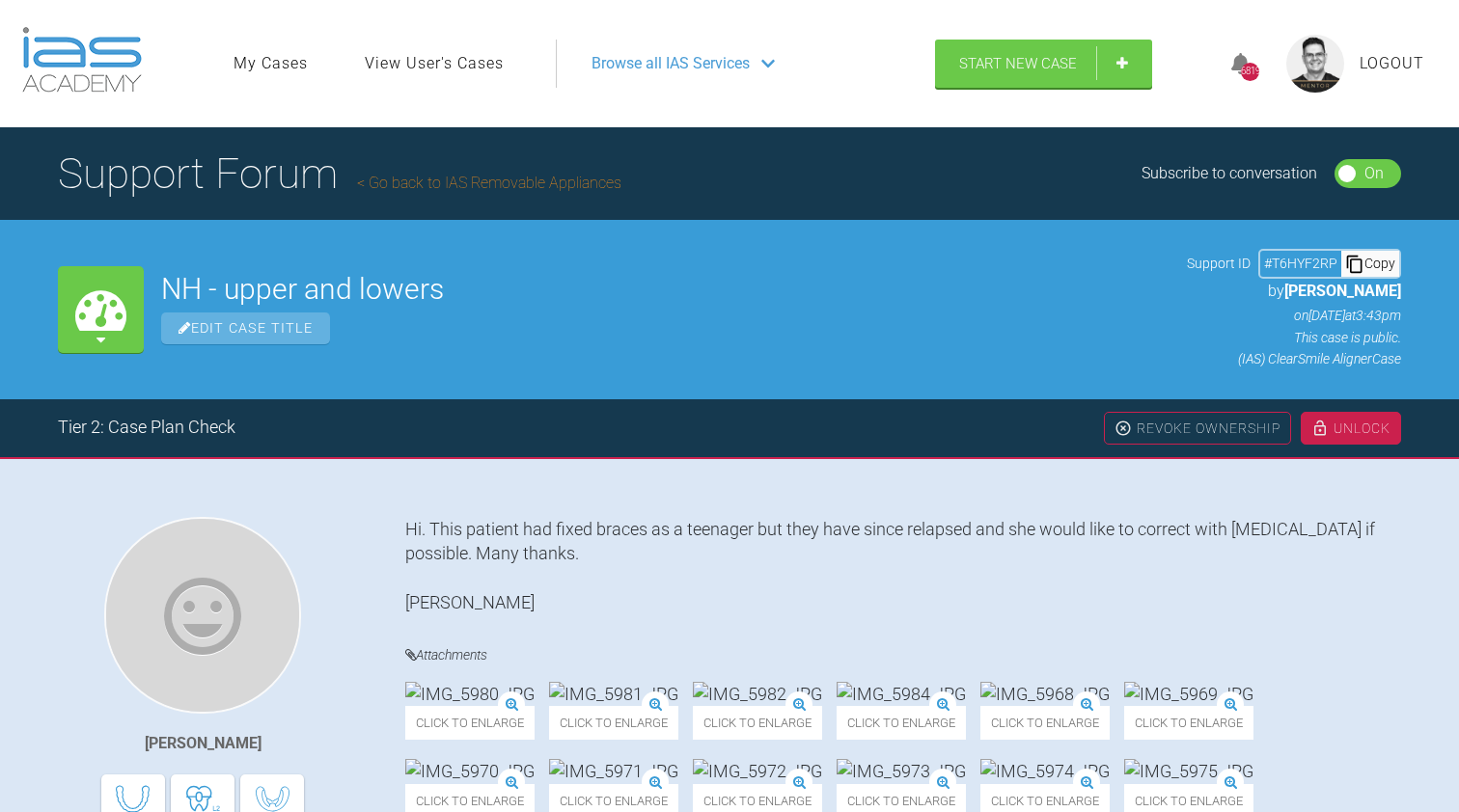
click at [392, 177] on link "Go back to IAS Removable Appliances" at bounding box center [489, 182] width 264 height 18
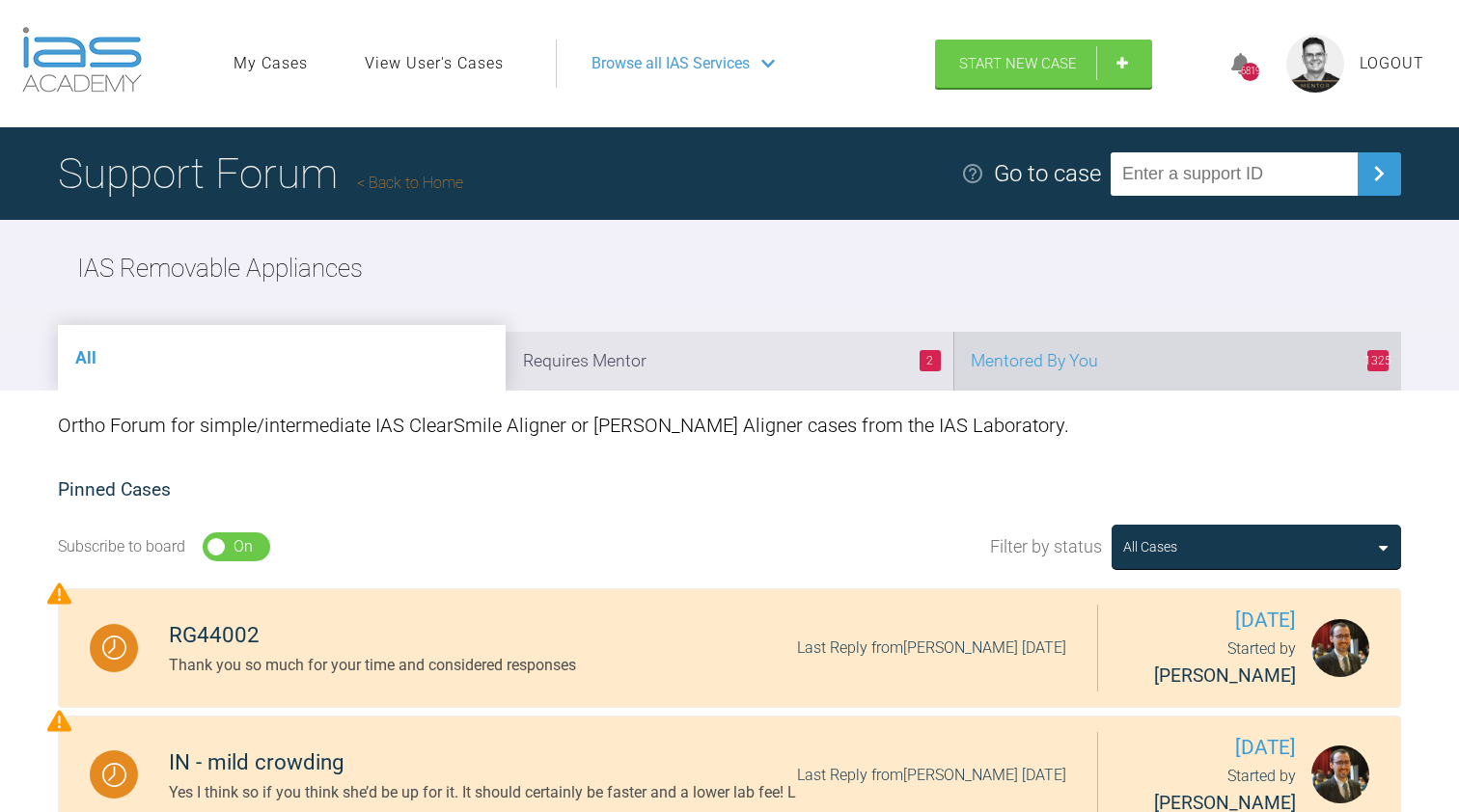
click at [1078, 387] on li "1325 Mentored By You" at bounding box center [1177, 361] width 447 height 59
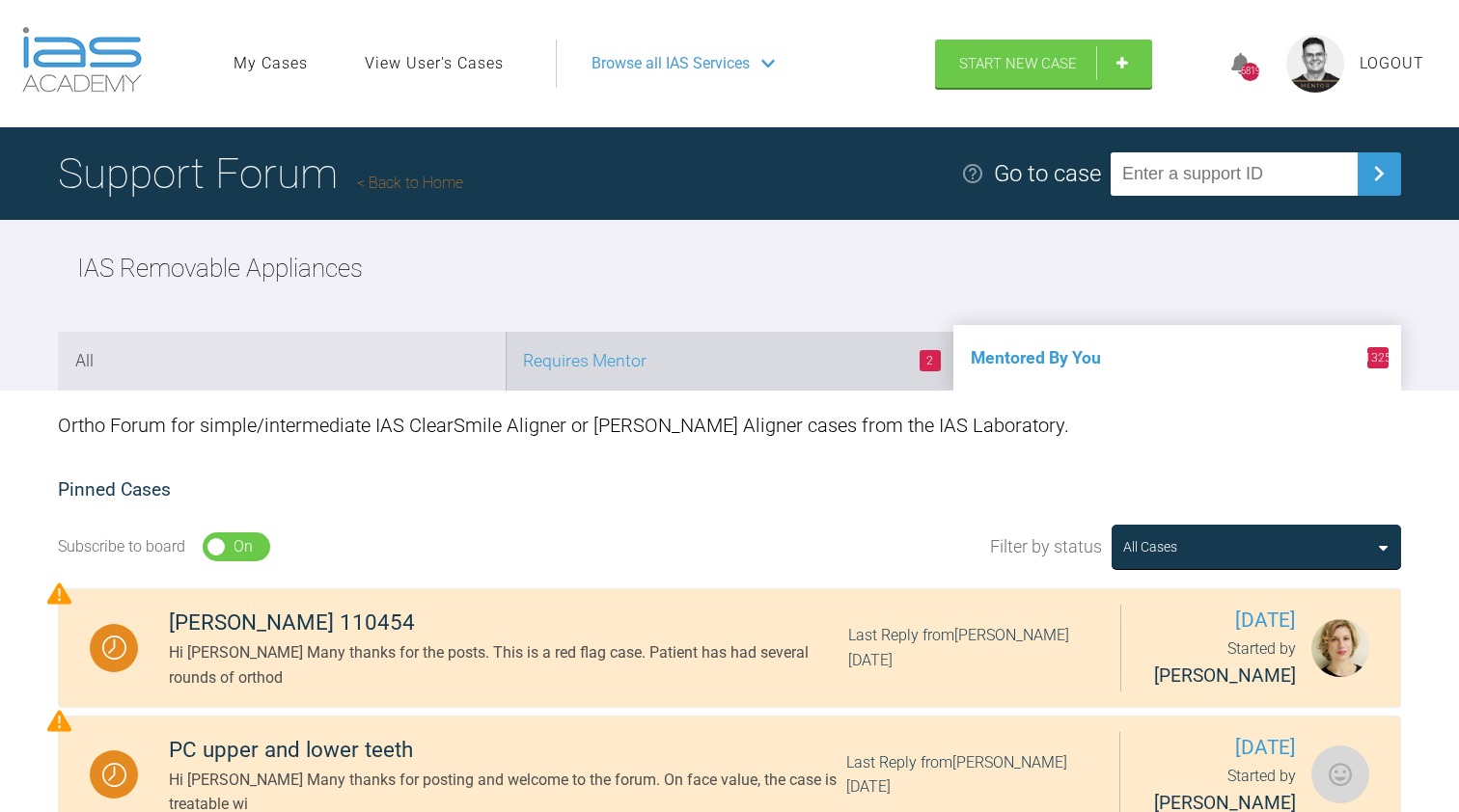
click at [750, 359] on li "2 Requires Mentor" at bounding box center [729, 361] width 447 height 59
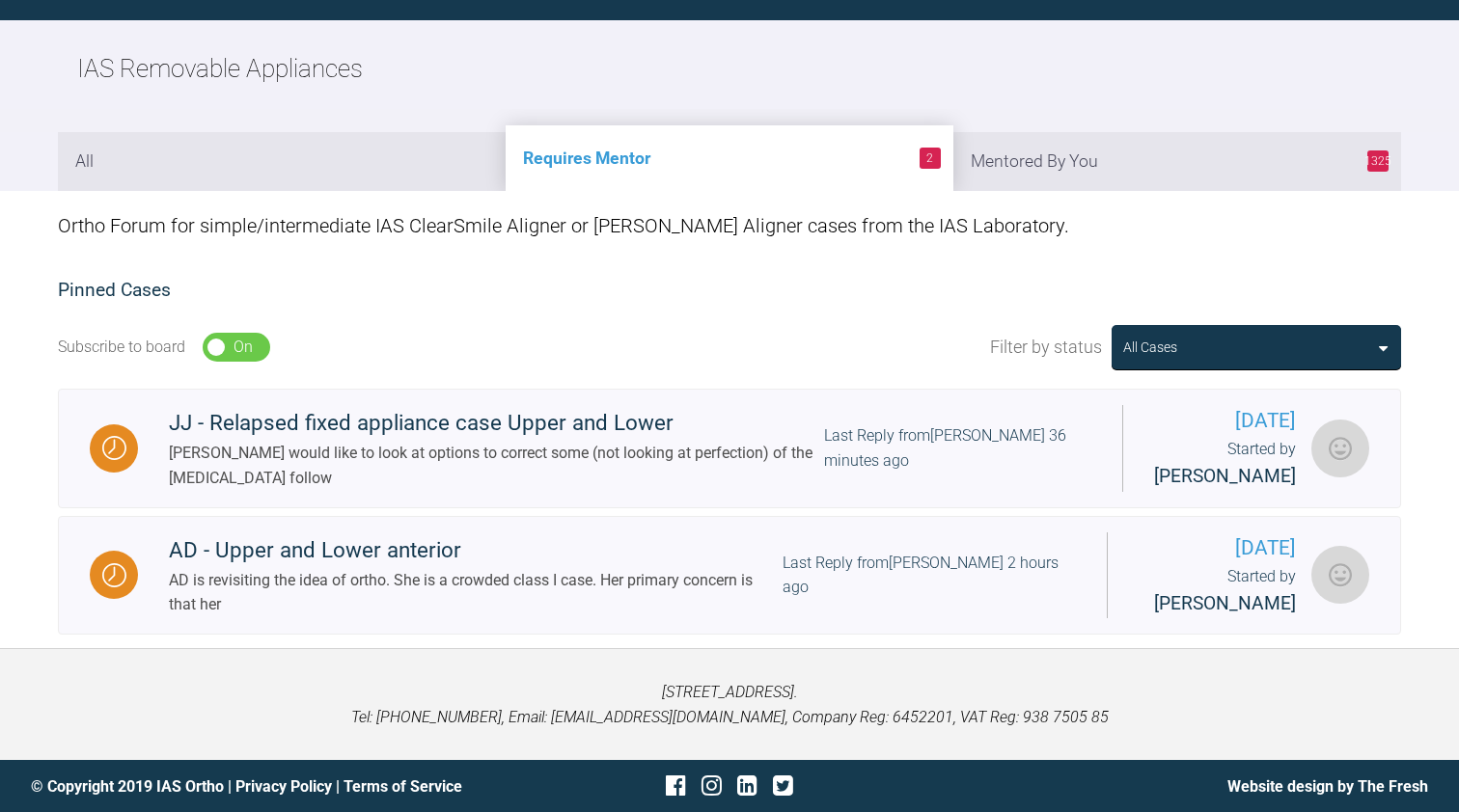
scroll to position [199, 0]
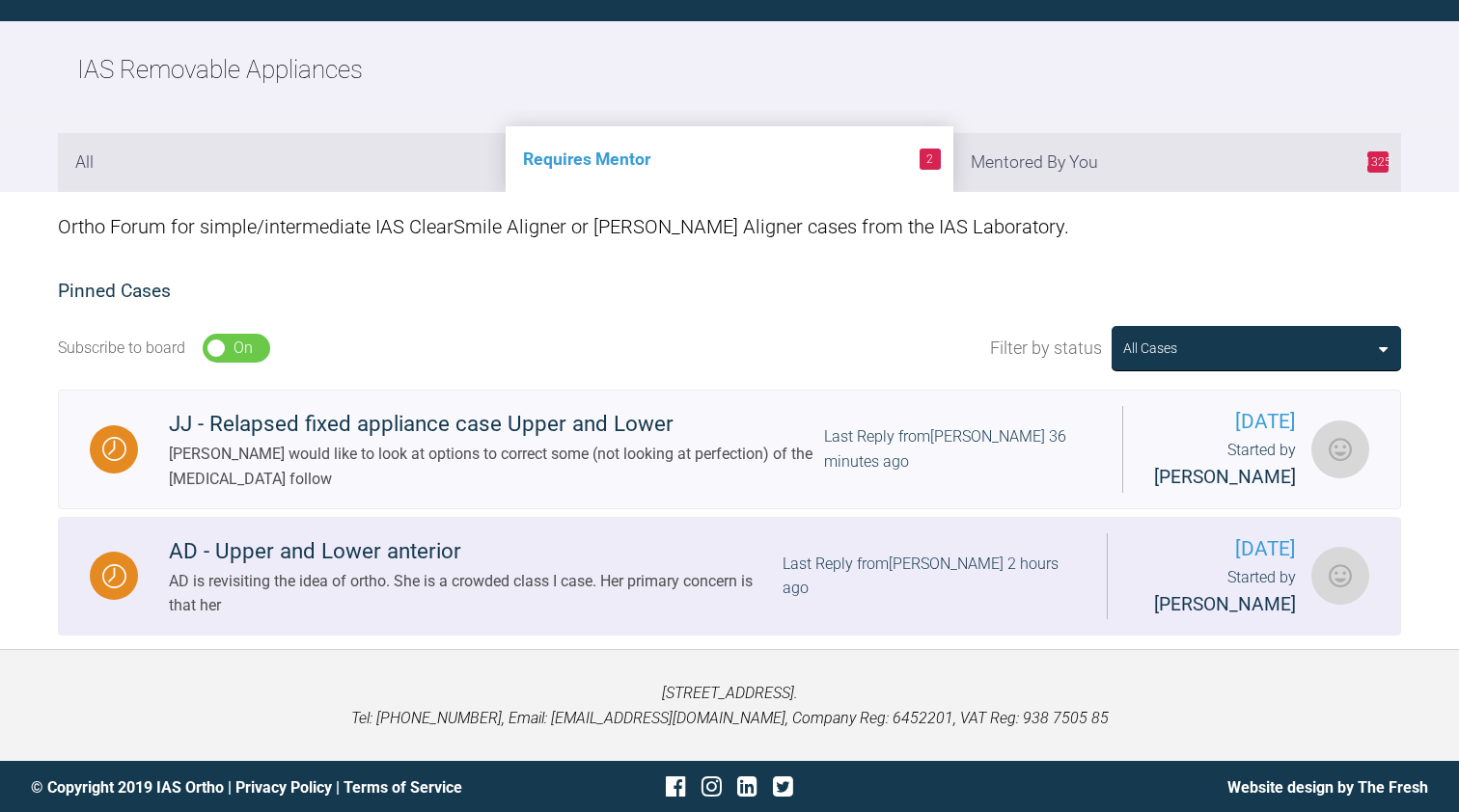
click at [387, 588] on div "AD is revisiting the idea of ortho. She is a crowded class I case. Her primary …" at bounding box center [475, 594] width 613 height 49
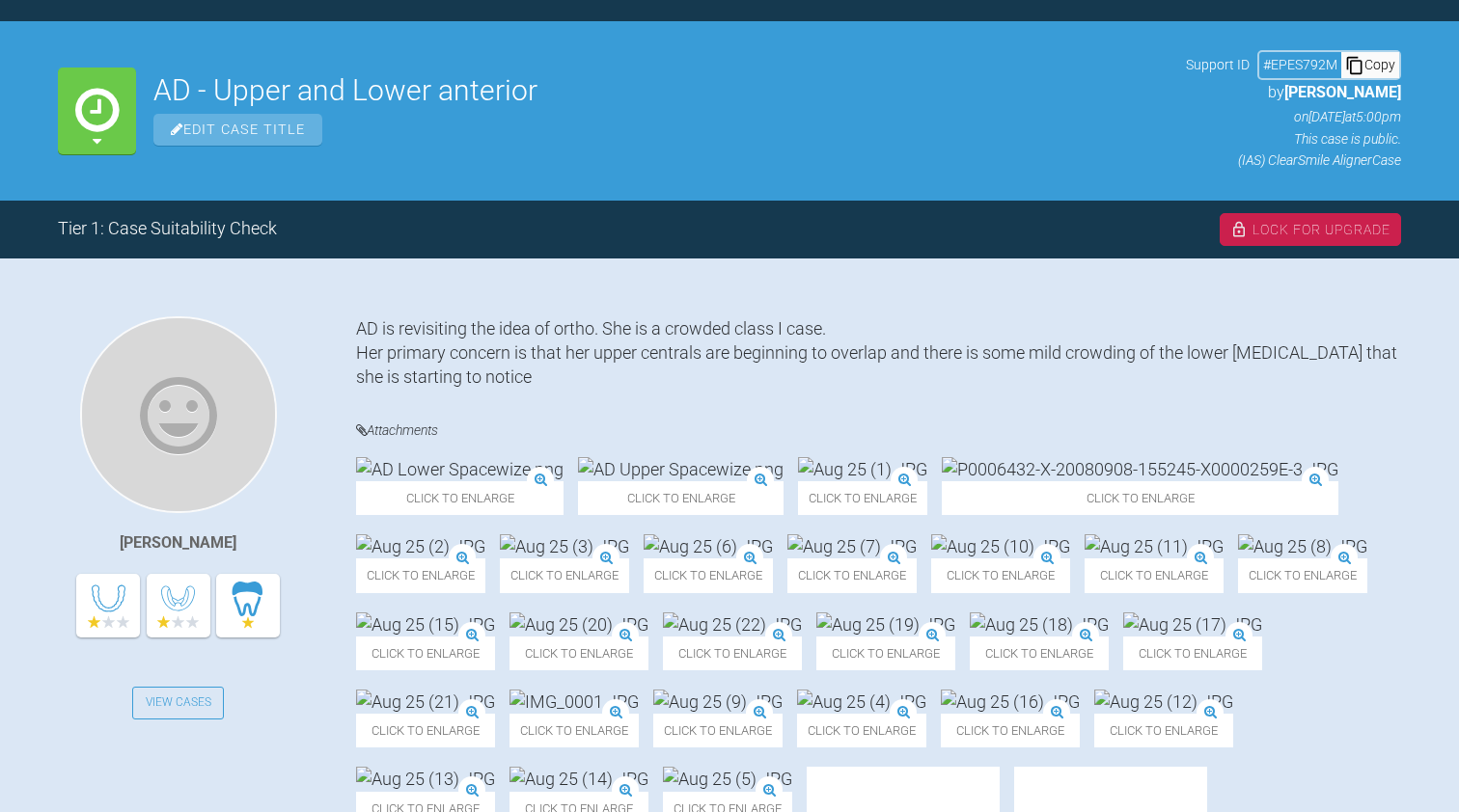
click at [493, 481] on img at bounding box center [460, 469] width 208 height 24
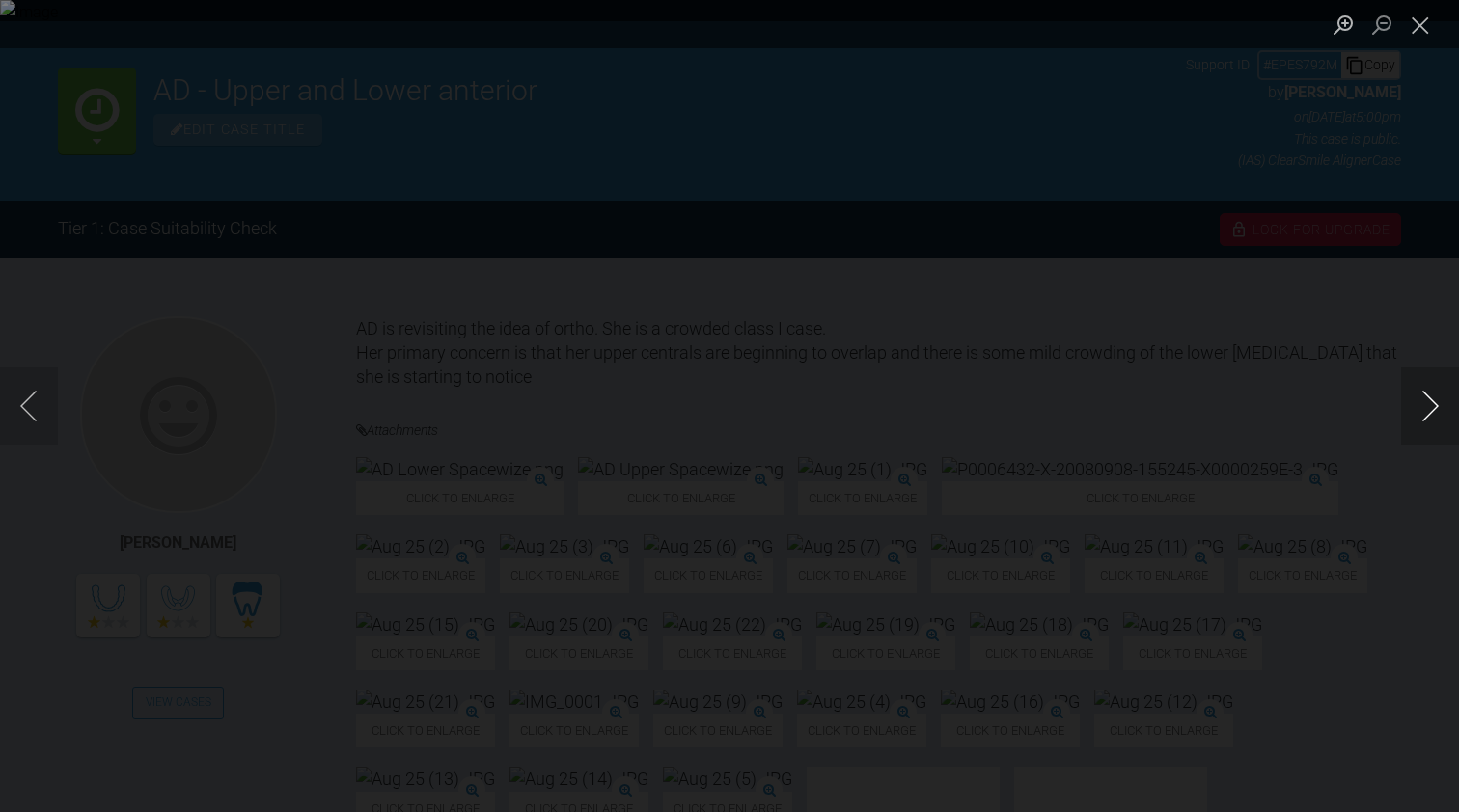
click at [1429, 406] on button "Next image" at bounding box center [1430, 406] width 58 height 78
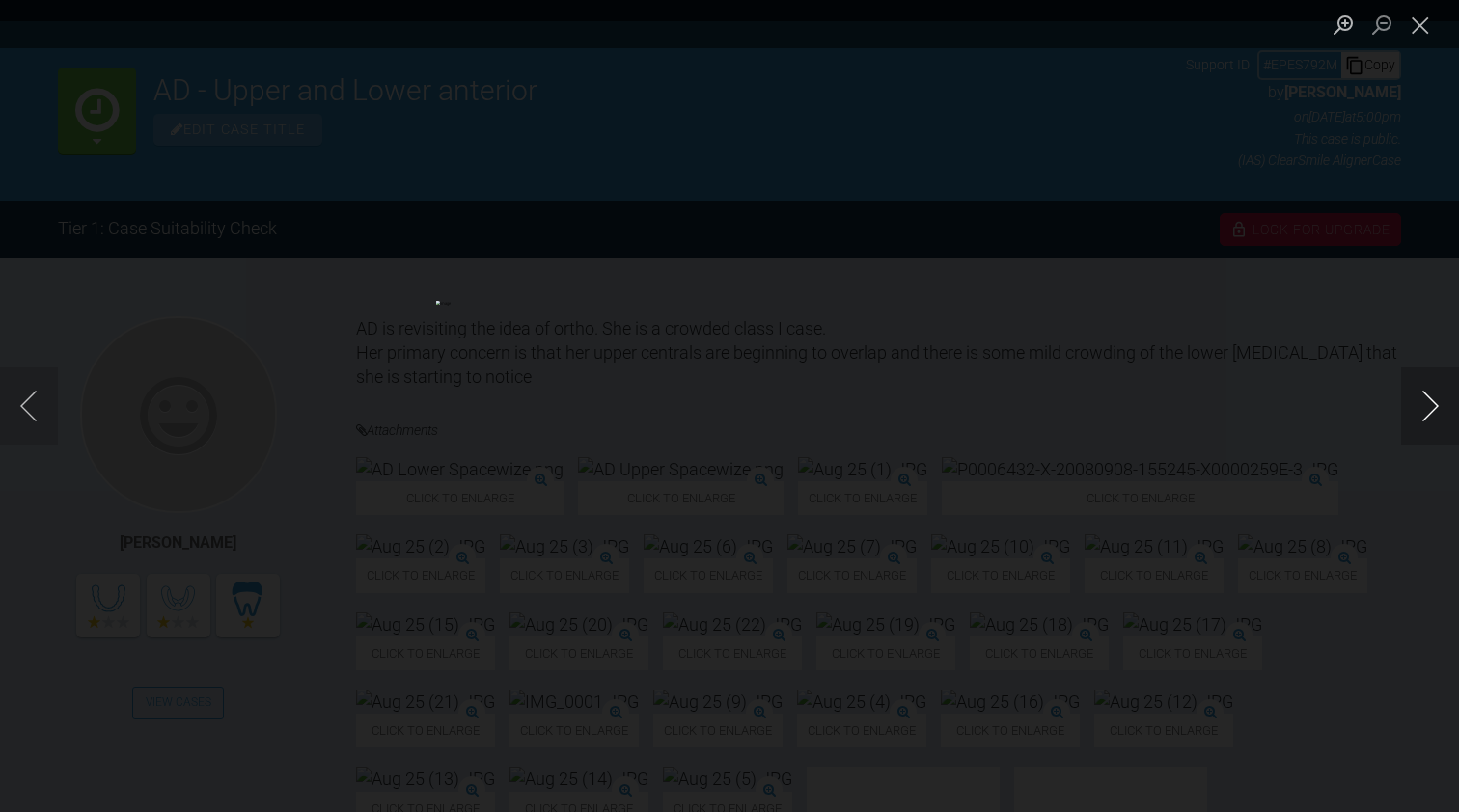
click at [1429, 406] on button "Next image" at bounding box center [1430, 406] width 58 height 78
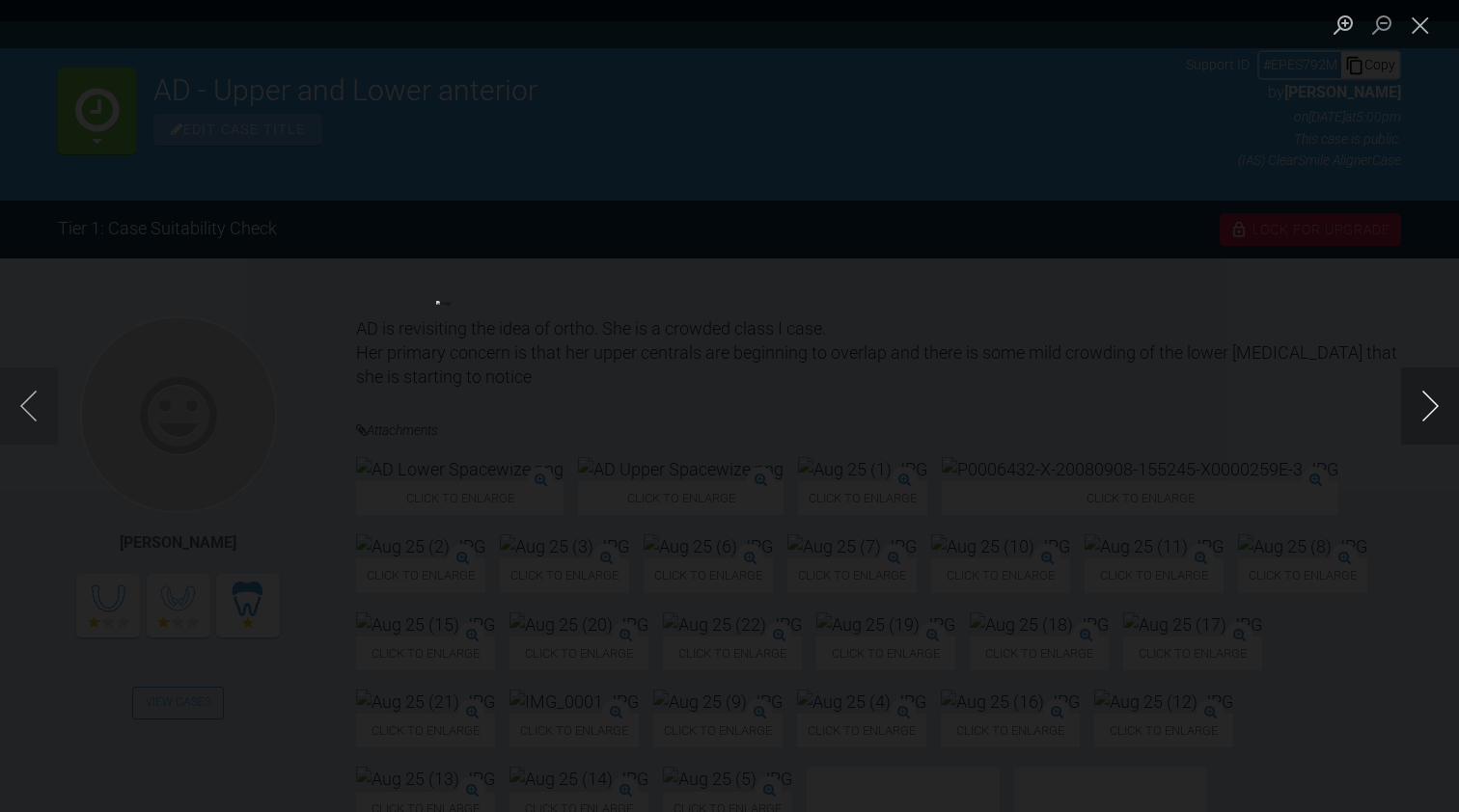
click at [1429, 406] on button "Next image" at bounding box center [1430, 406] width 58 height 78
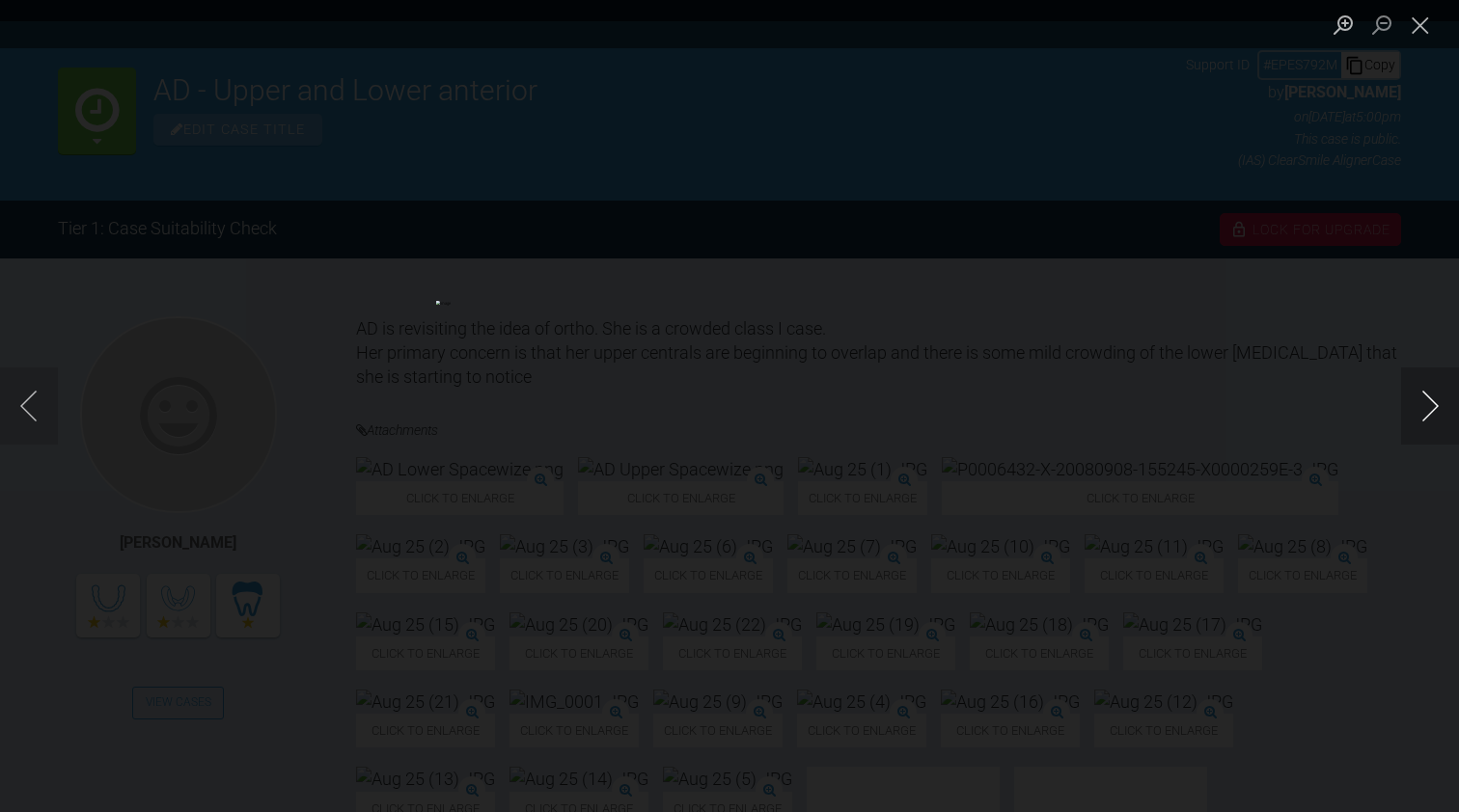
click at [1429, 406] on button "Next image" at bounding box center [1430, 406] width 58 height 78
click at [1420, 27] on button "Close lightbox" at bounding box center [1420, 24] width 39 height 34
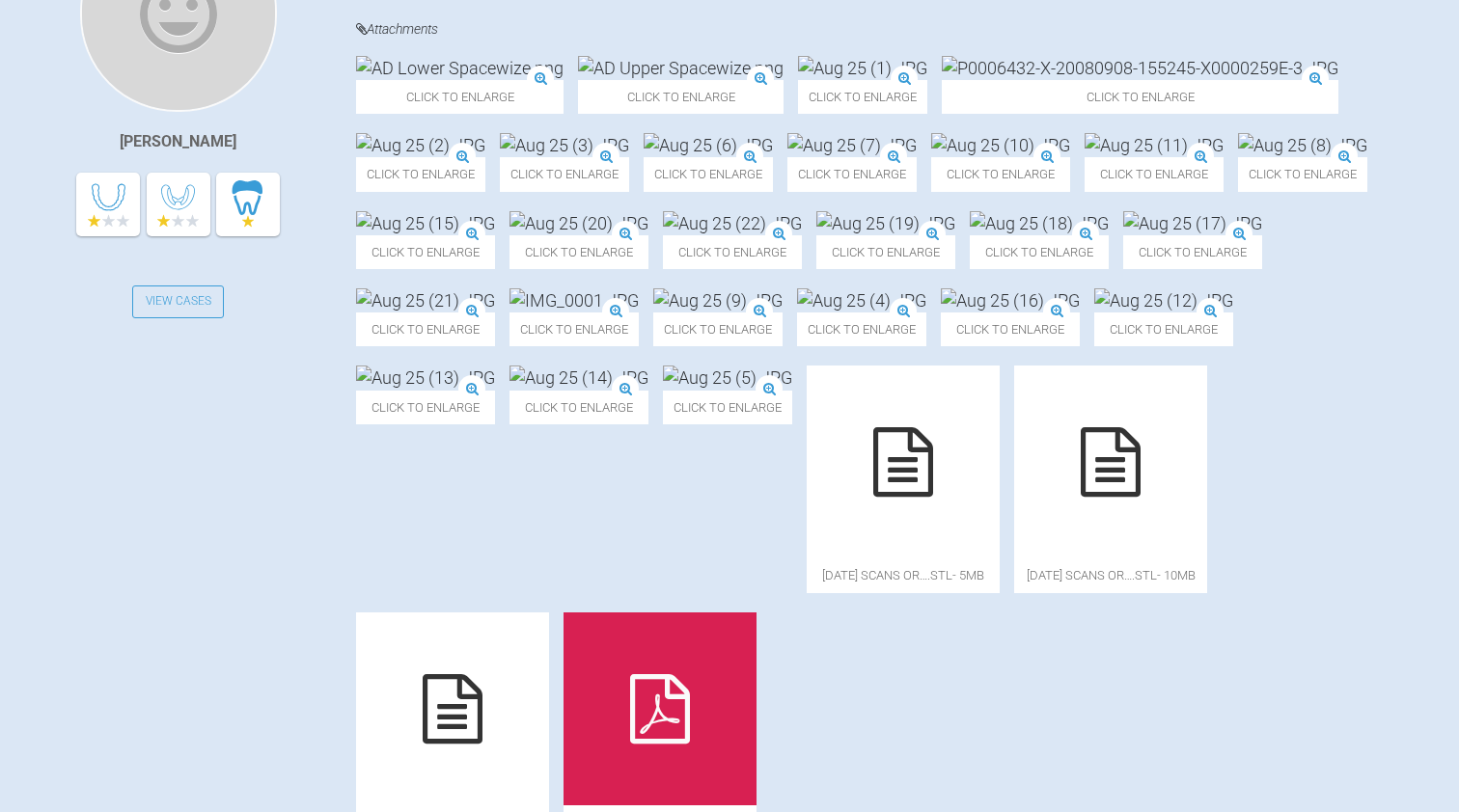
scroll to position [517, 0]
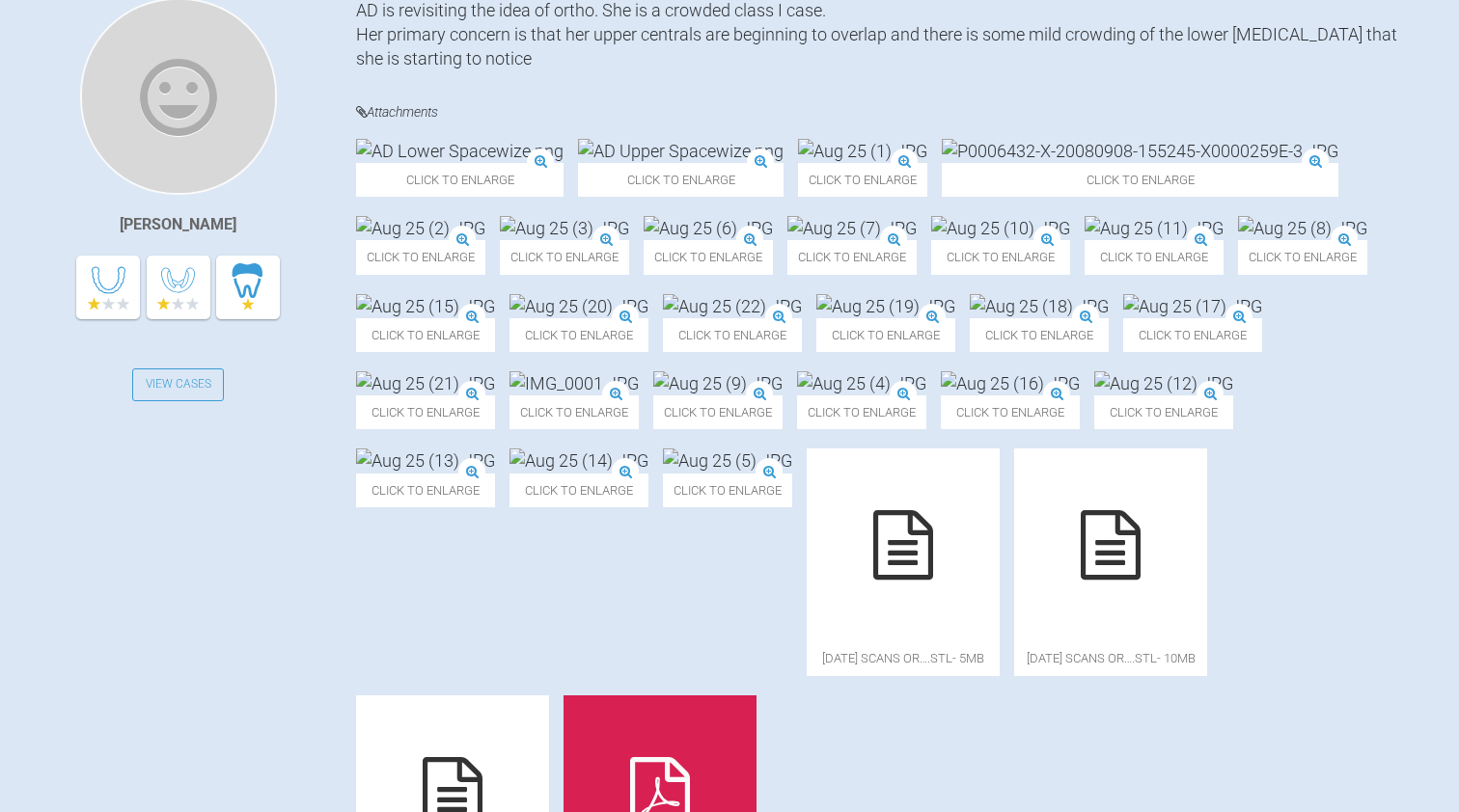
click at [1074, 163] on img at bounding box center [1140, 150] width 397 height 24
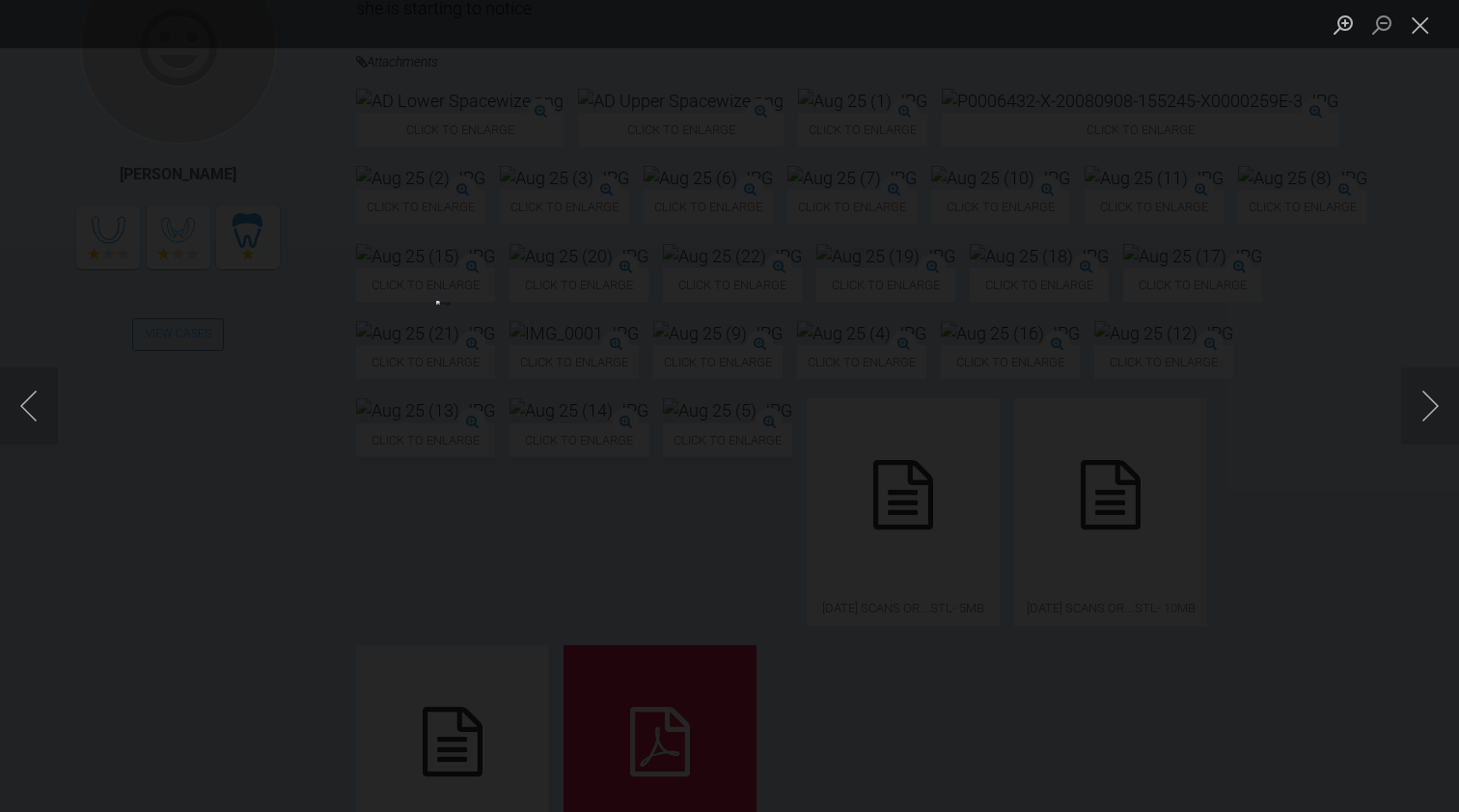
scroll to position [612, 0]
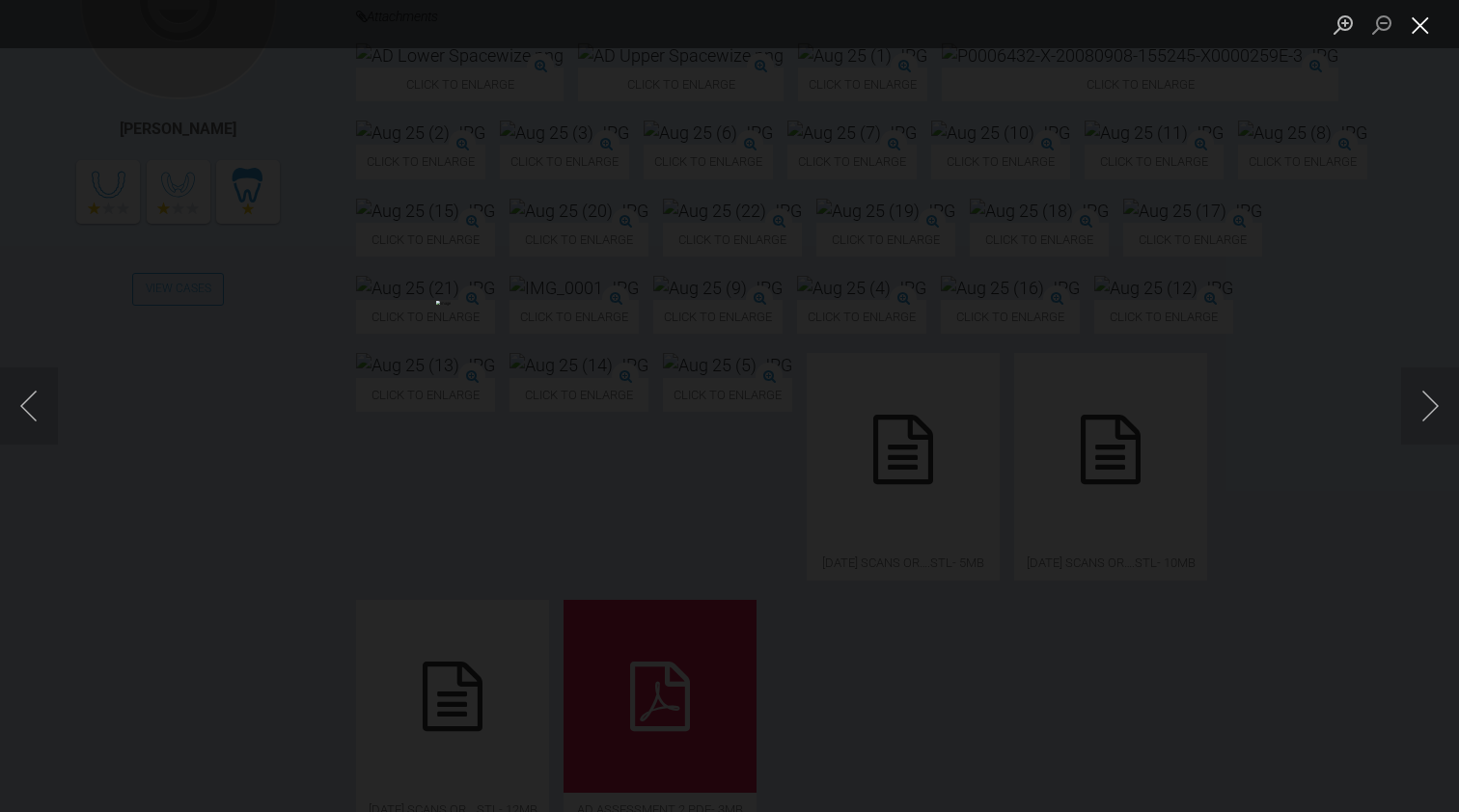
click at [1424, 21] on button "Close lightbox" at bounding box center [1420, 24] width 39 height 34
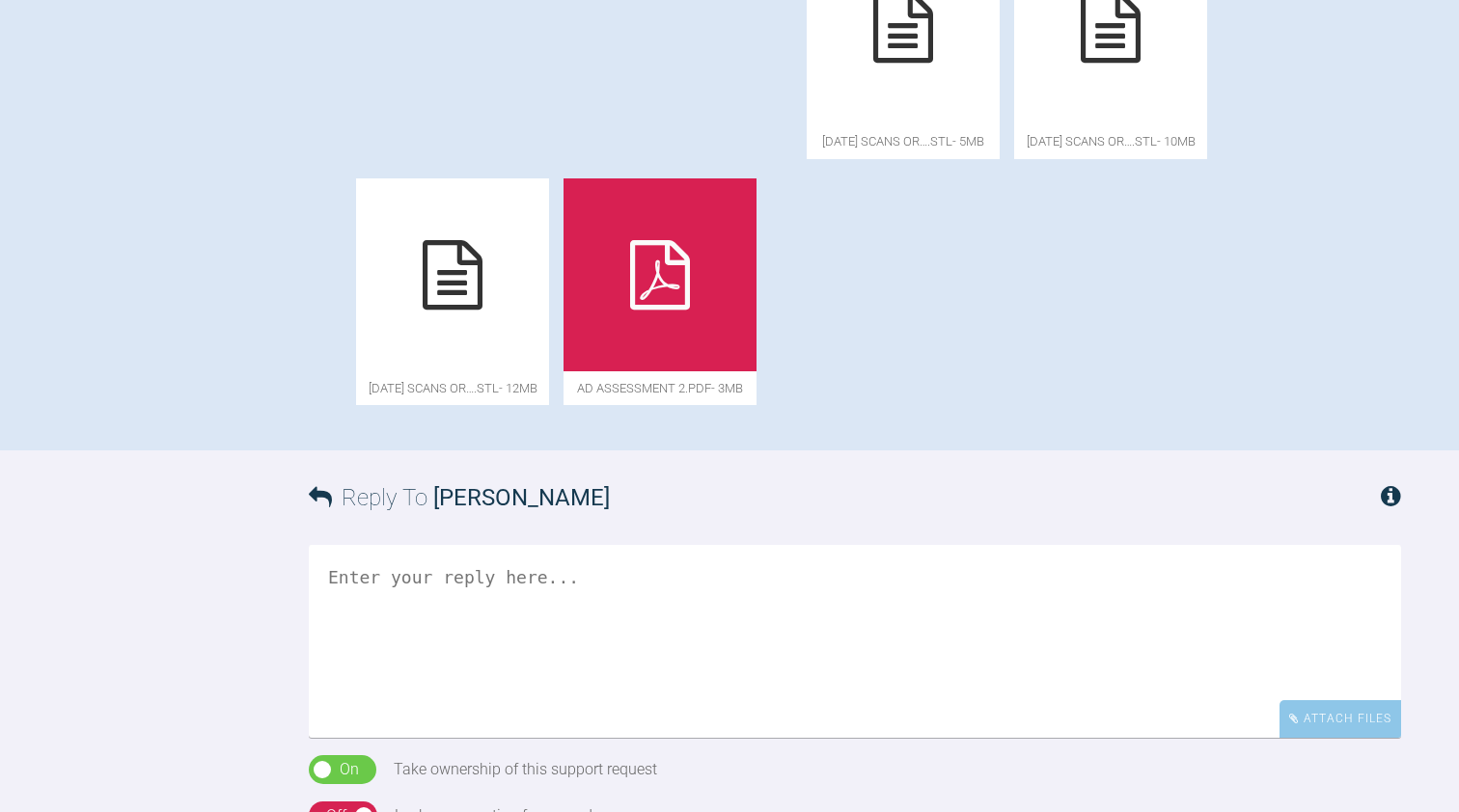
scroll to position [1034, 0]
click at [757, 372] on div at bounding box center [660, 275] width 193 height 193
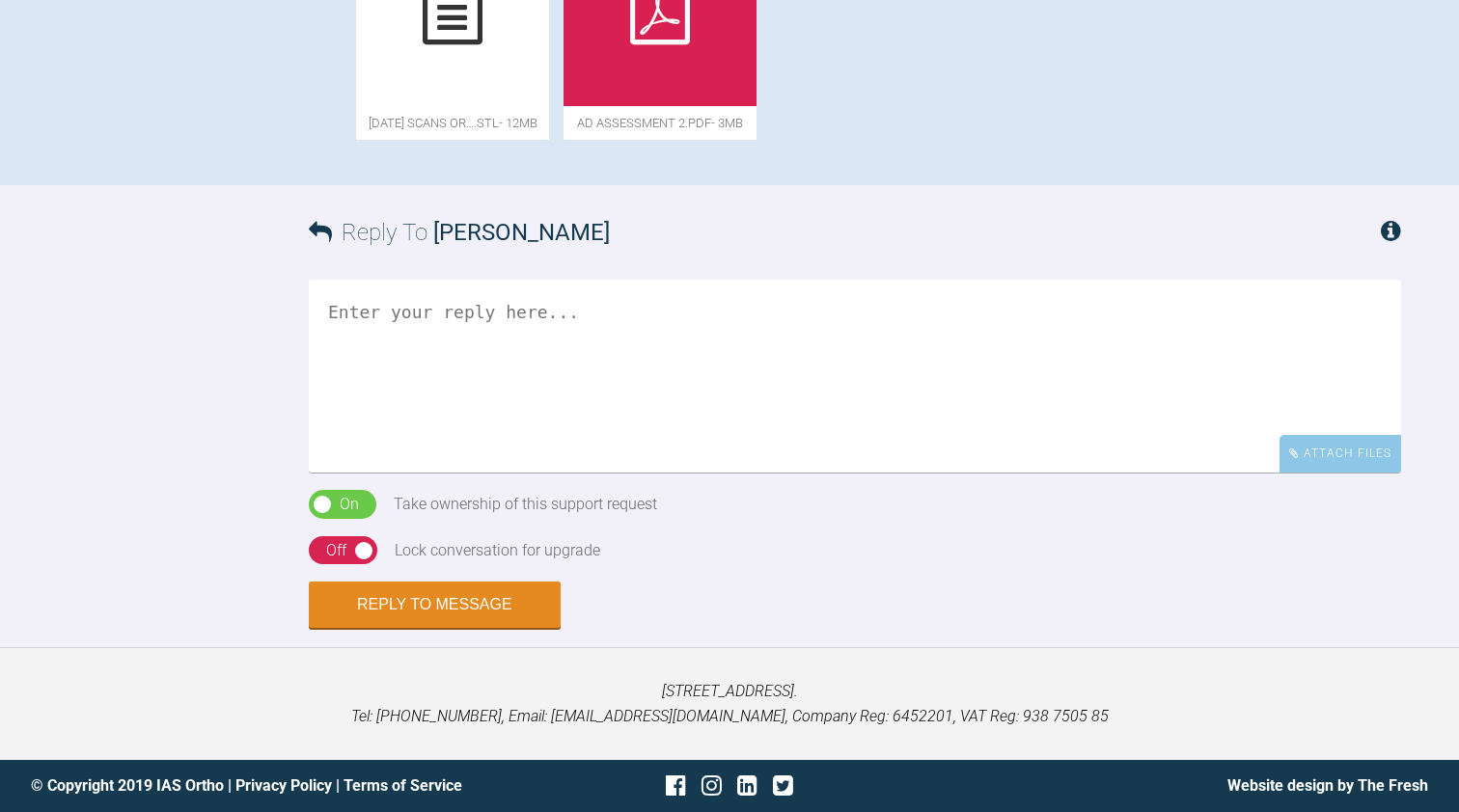
scroll to position [1584, 0]
click at [346, 378] on textarea at bounding box center [855, 375] width 1092 height 193
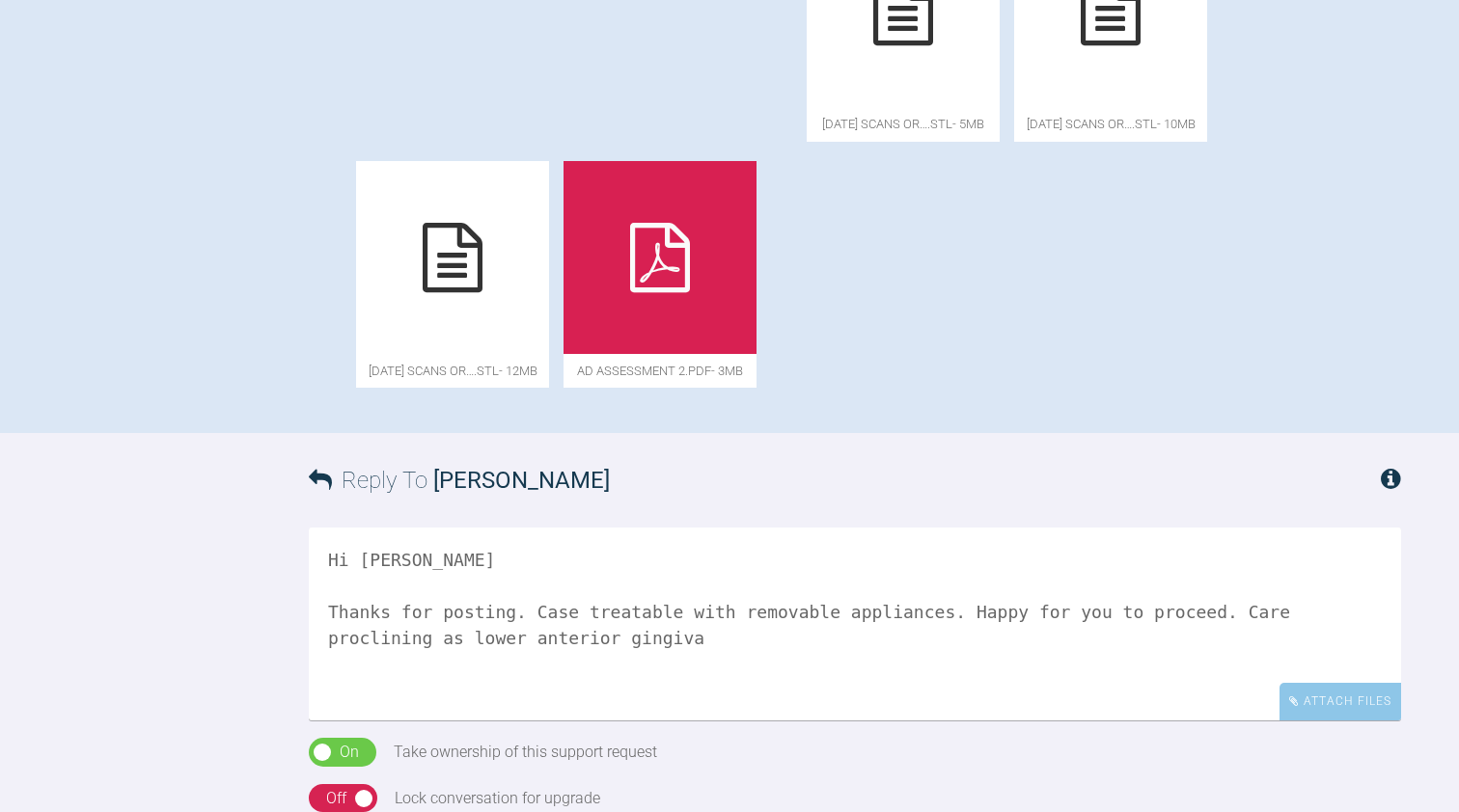
scroll to position [1028, 0]
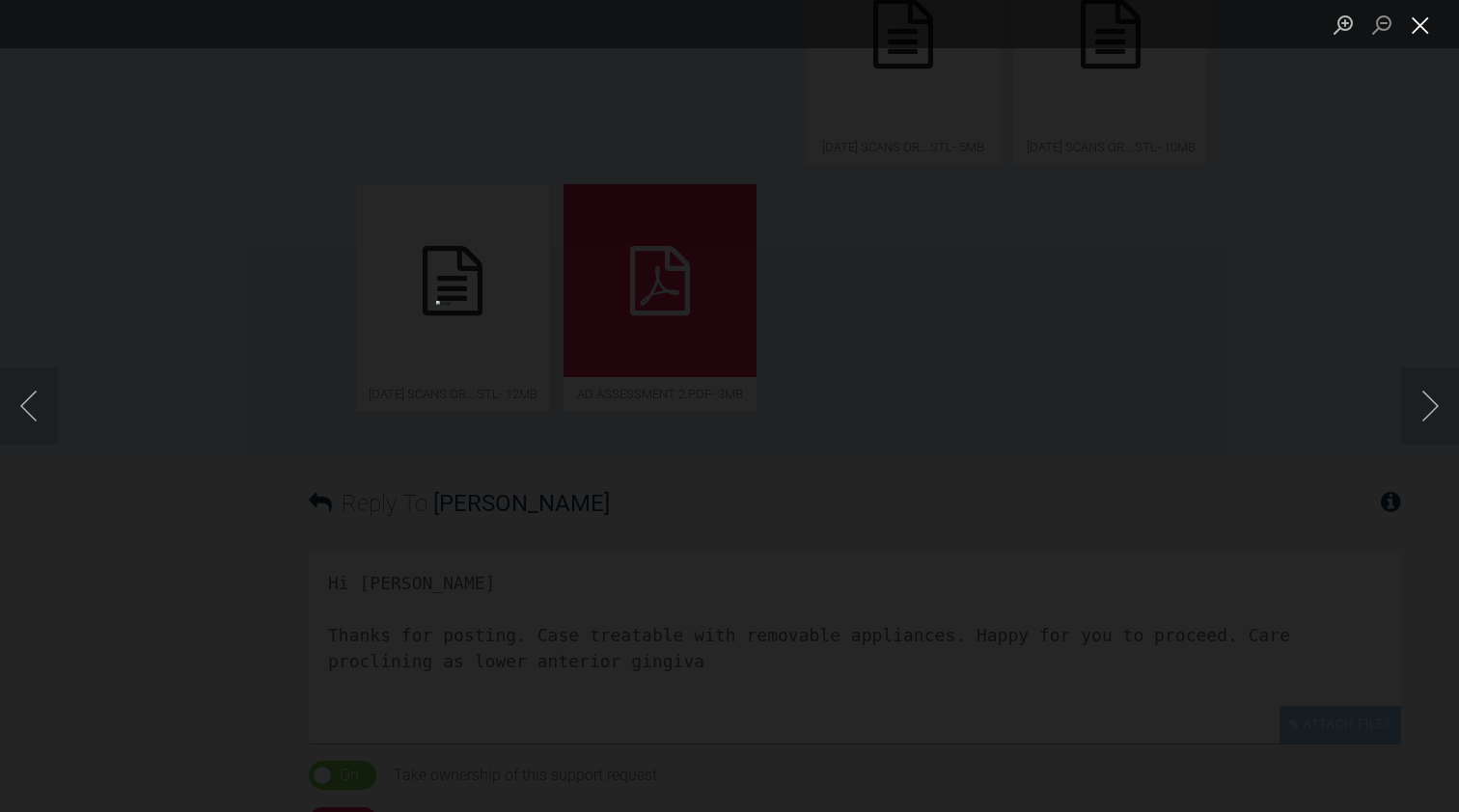
click at [1425, 27] on button "Close lightbox" at bounding box center [1420, 24] width 39 height 34
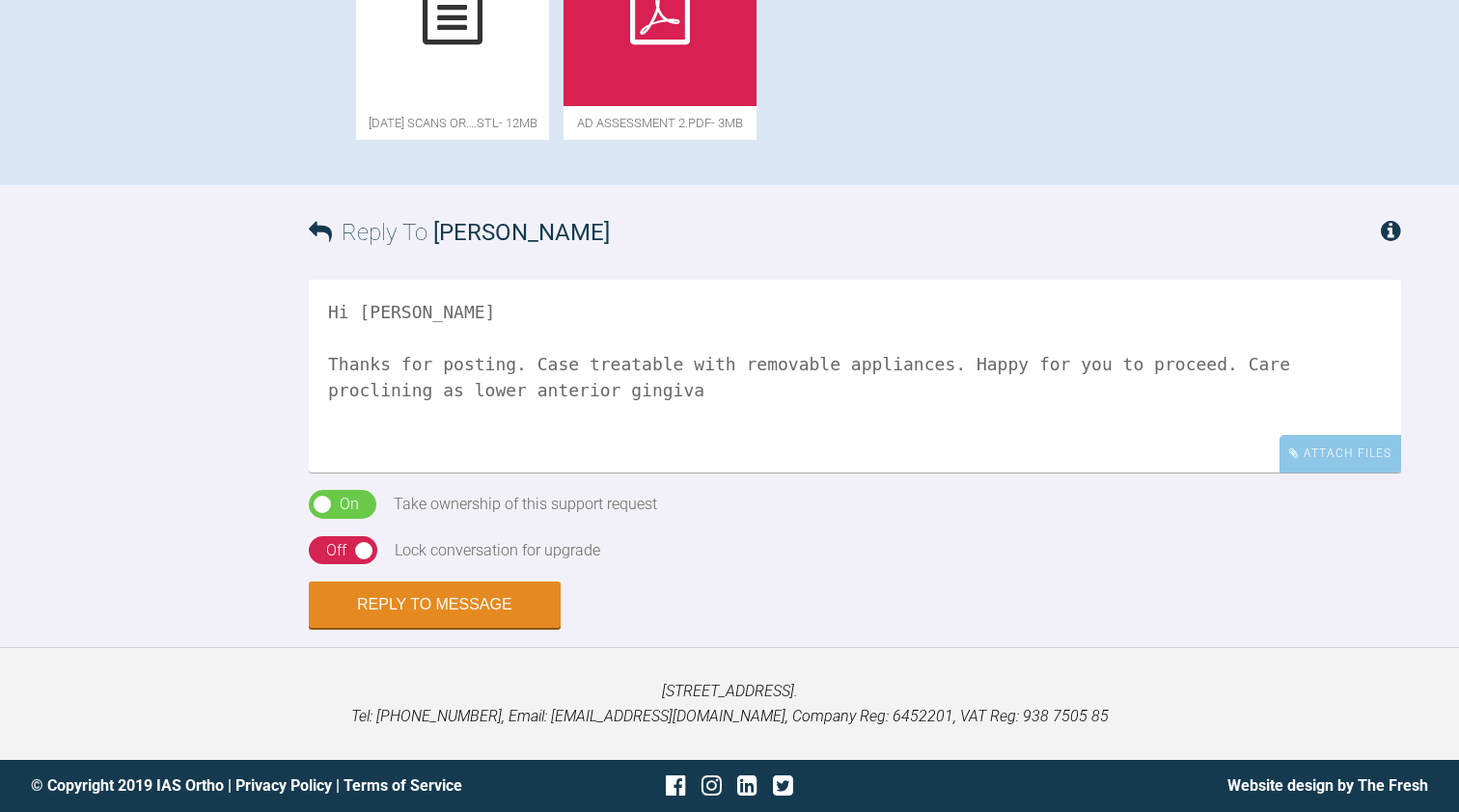
scroll to position [1639, 0]
click at [1329, 365] on textarea "Hi [PERSON_NAME] Thanks for posting. Case treatable with removable appliances. …" at bounding box center [855, 375] width 1092 height 193
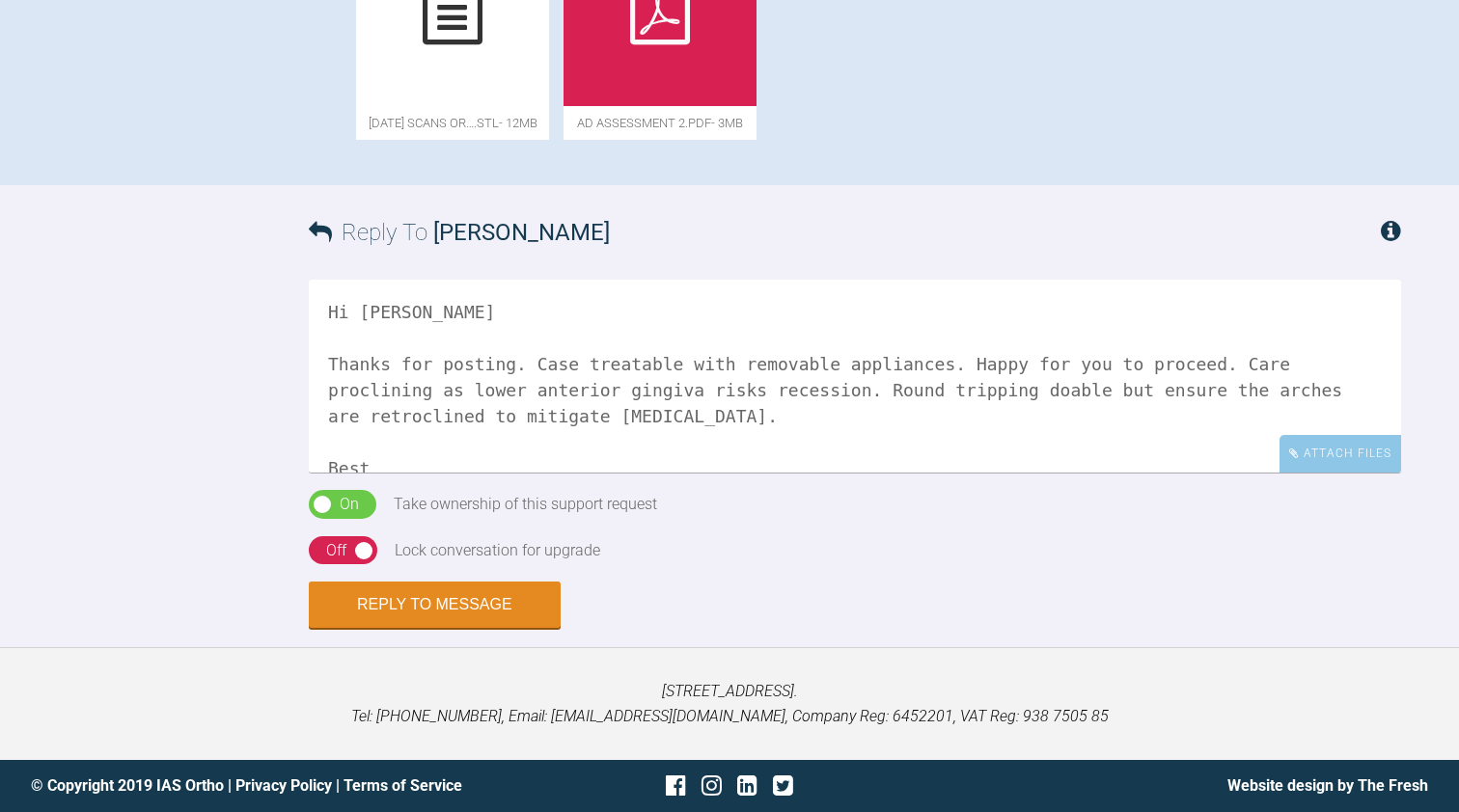
scroll to position [6, 0]
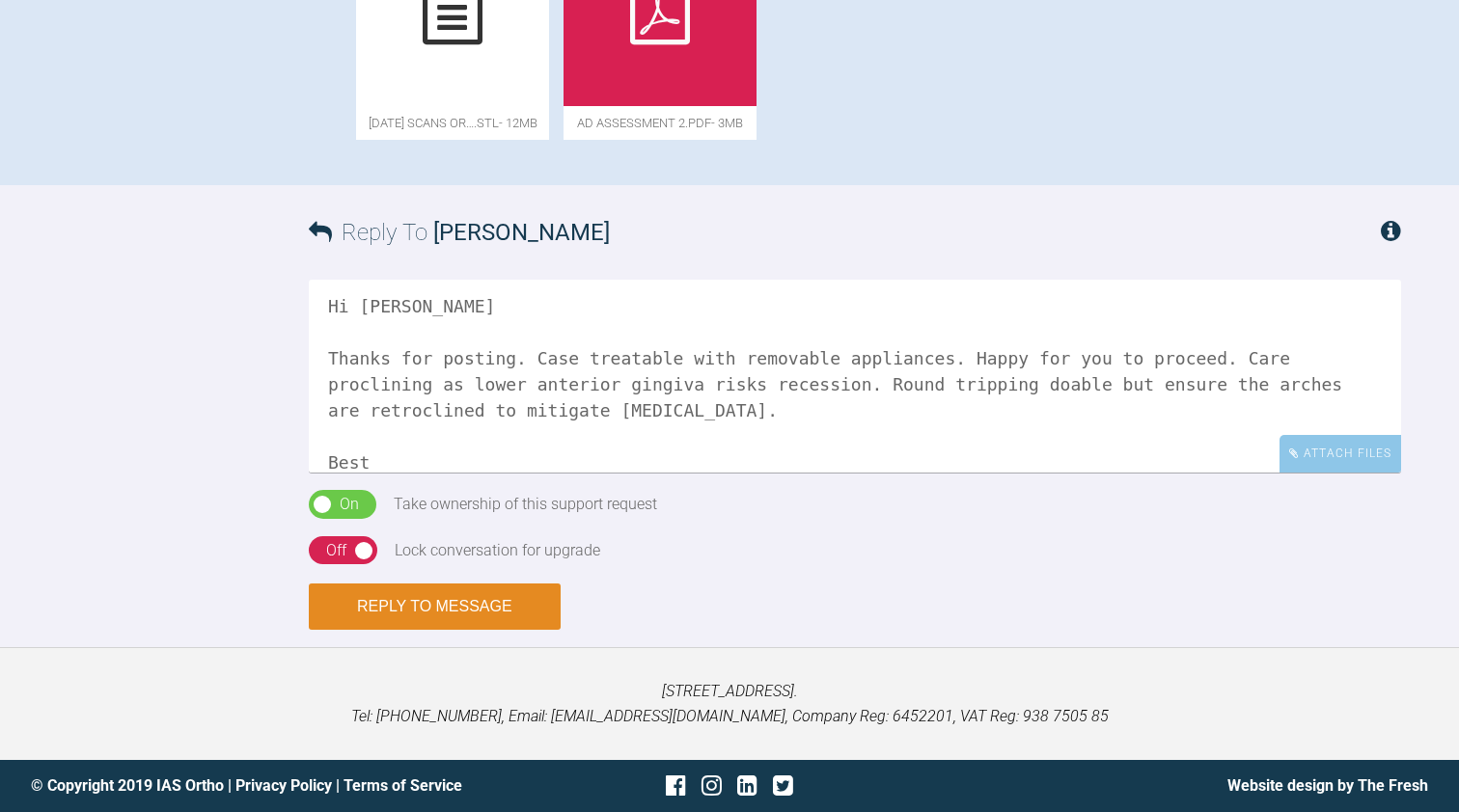
type textarea "Hi [PERSON_NAME] Thanks for posting. Case treatable with removable appliances. …"
click at [468, 608] on button "Reply to Message" at bounding box center [435, 607] width 252 height 47
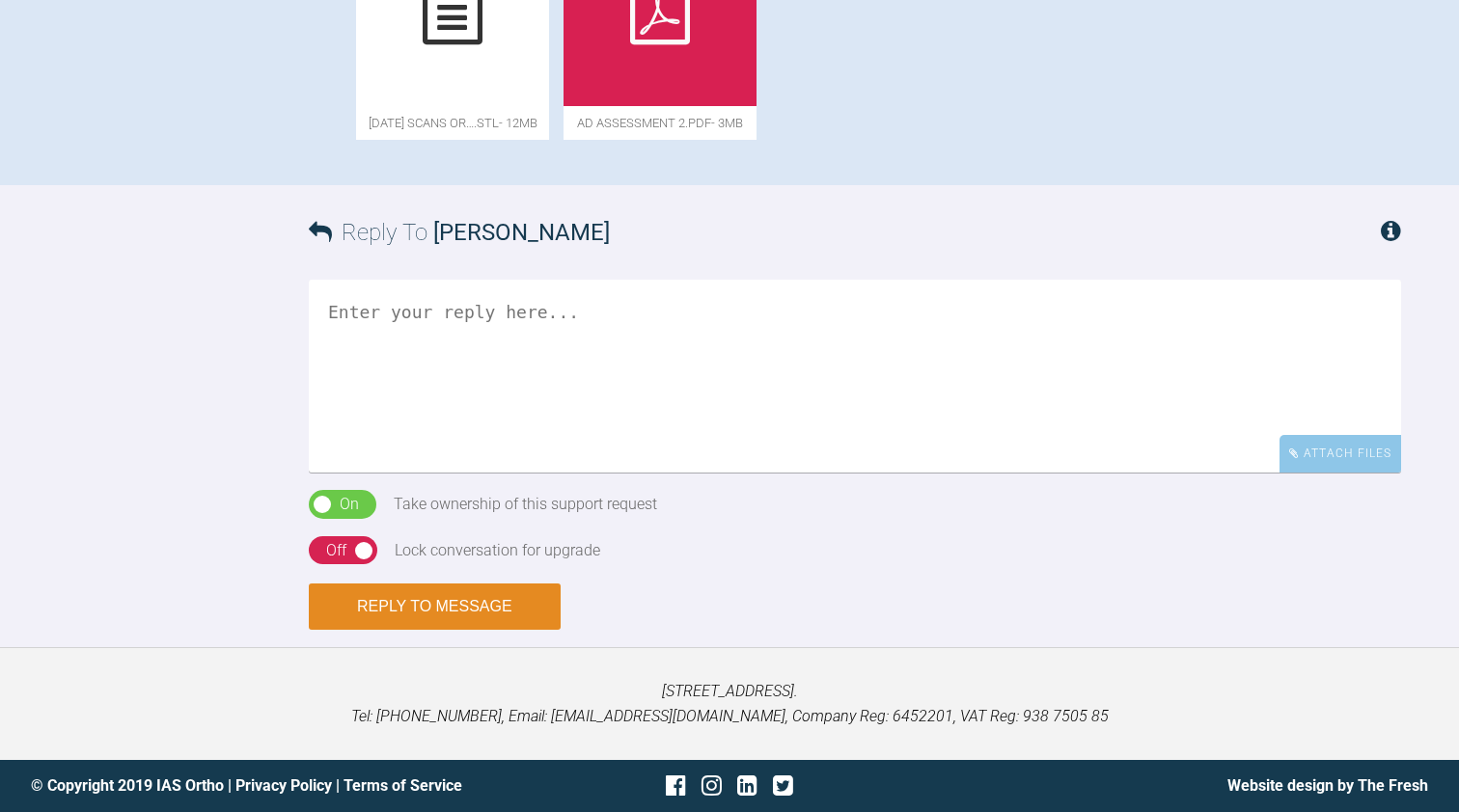
scroll to position [0, 0]
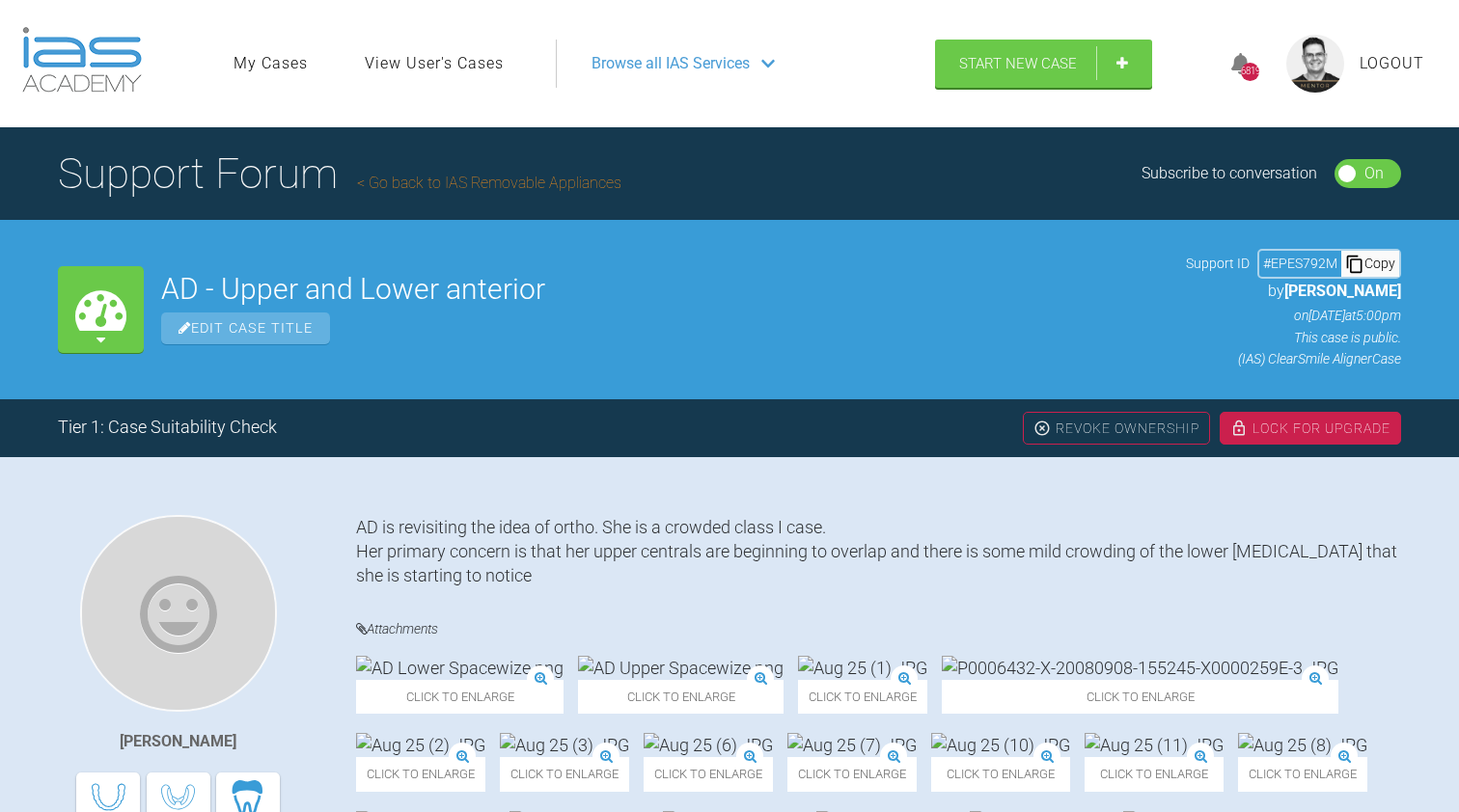
click at [1313, 431] on div "Lock For Upgrade" at bounding box center [1310, 429] width 181 height 33
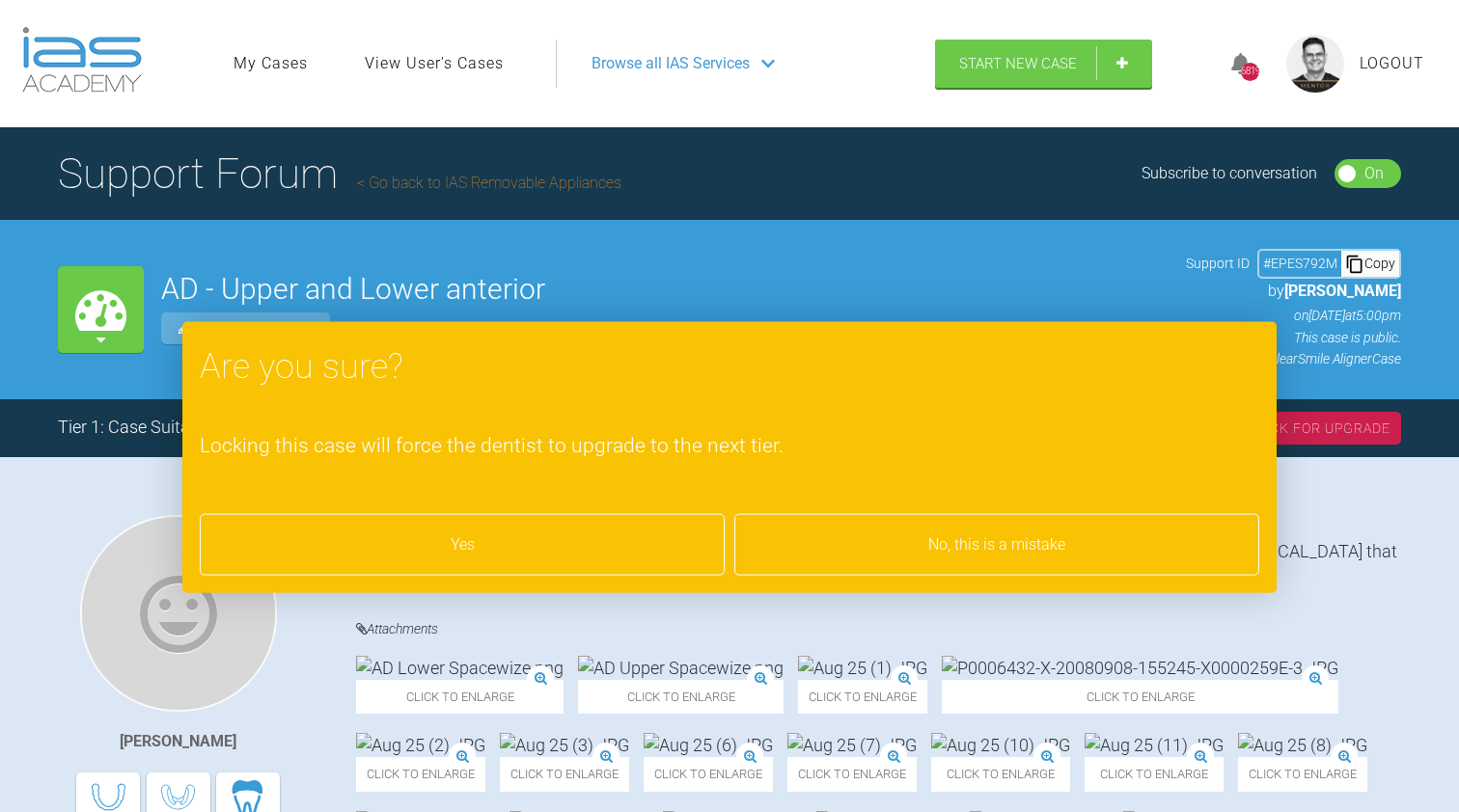
click at [567, 535] on div "Yes" at bounding box center [462, 545] width 525 height 62
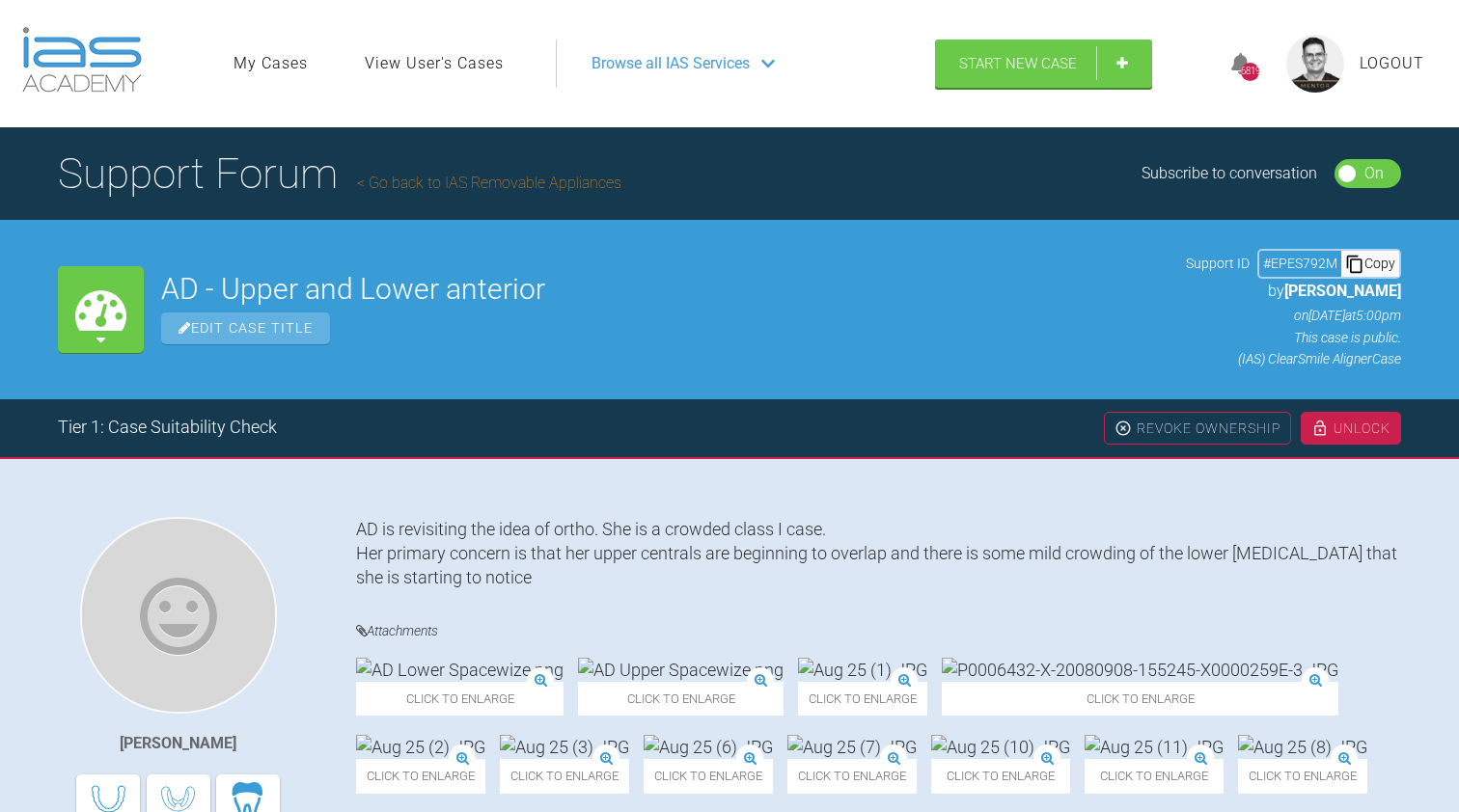
click at [419, 182] on link "Go back to IAS Removable Appliances" at bounding box center [489, 182] width 264 height 18
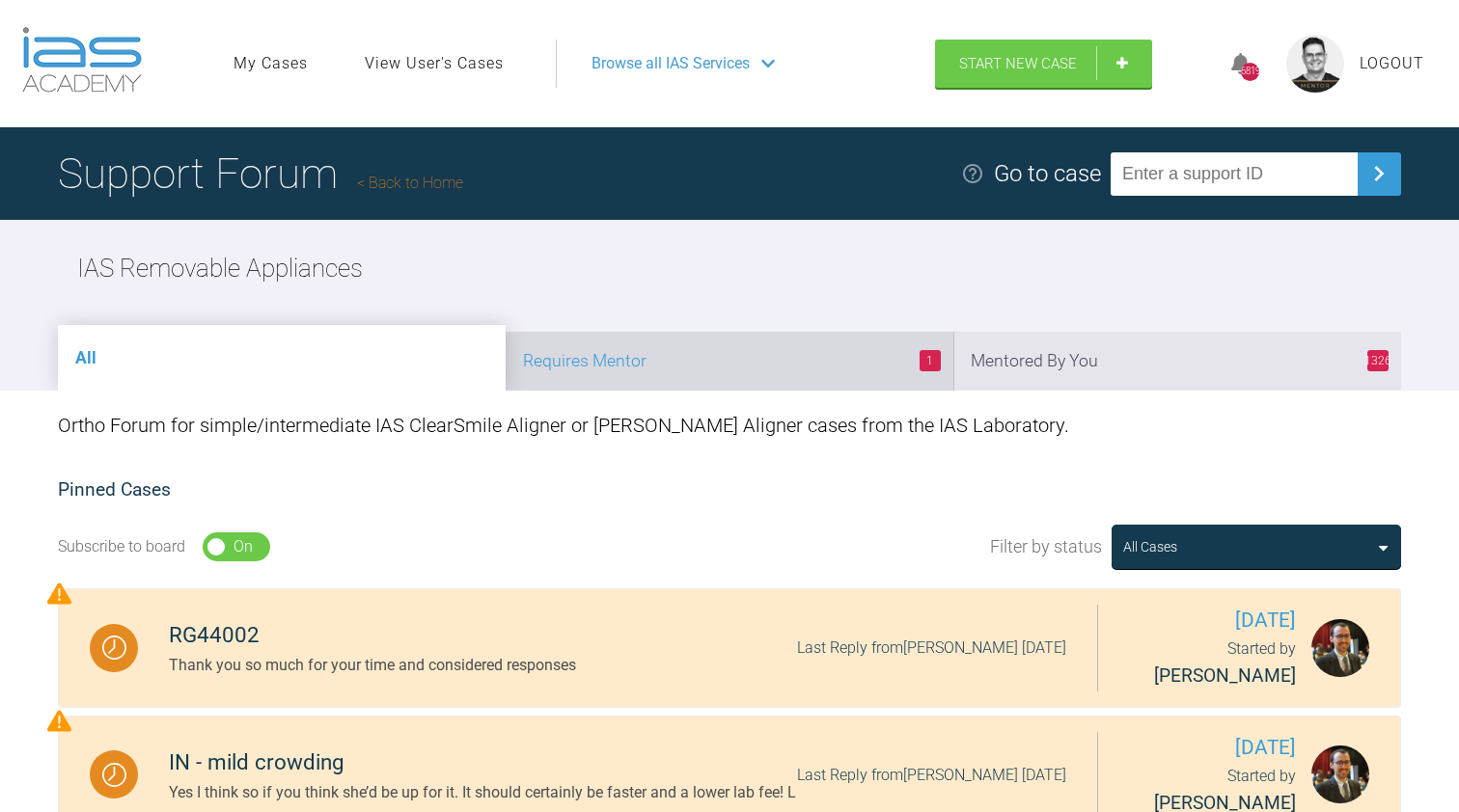
click at [646, 343] on li "1 Requires Mentor" at bounding box center [729, 361] width 447 height 59
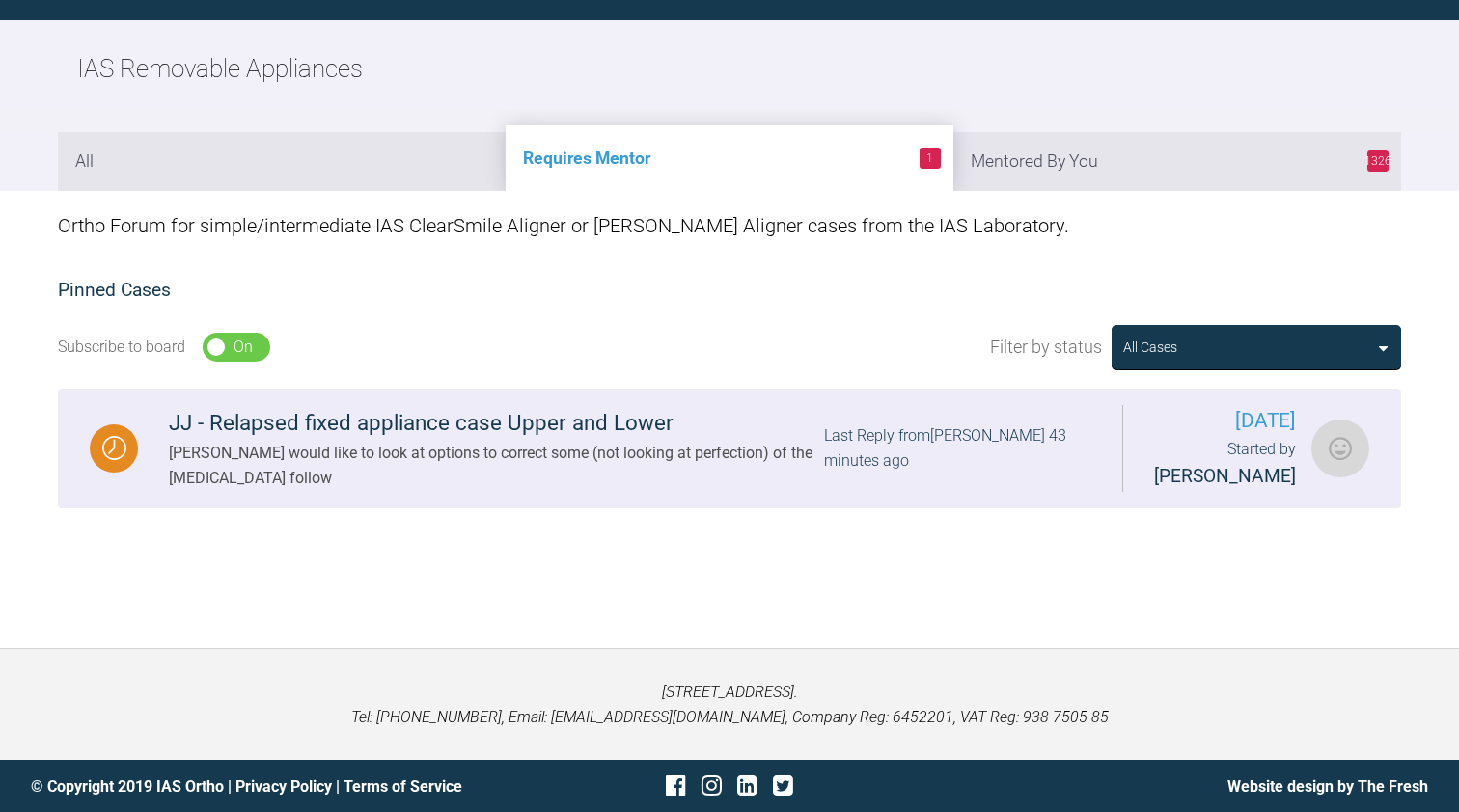
scroll to position [199, 0]
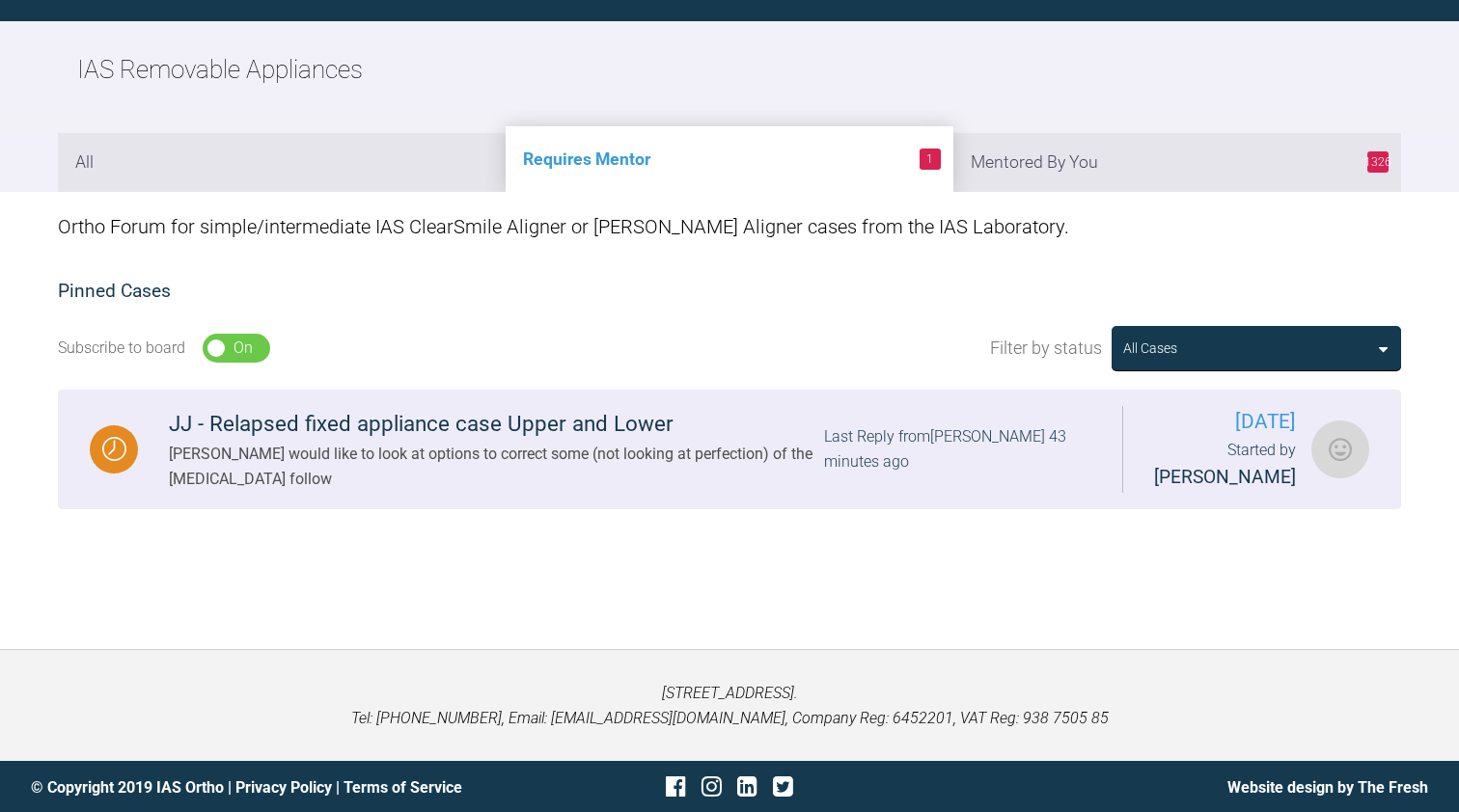
click at [477, 459] on div "[PERSON_NAME] would like to look at options to correct some (not looking at per…" at bounding box center [496, 466] width 655 height 49
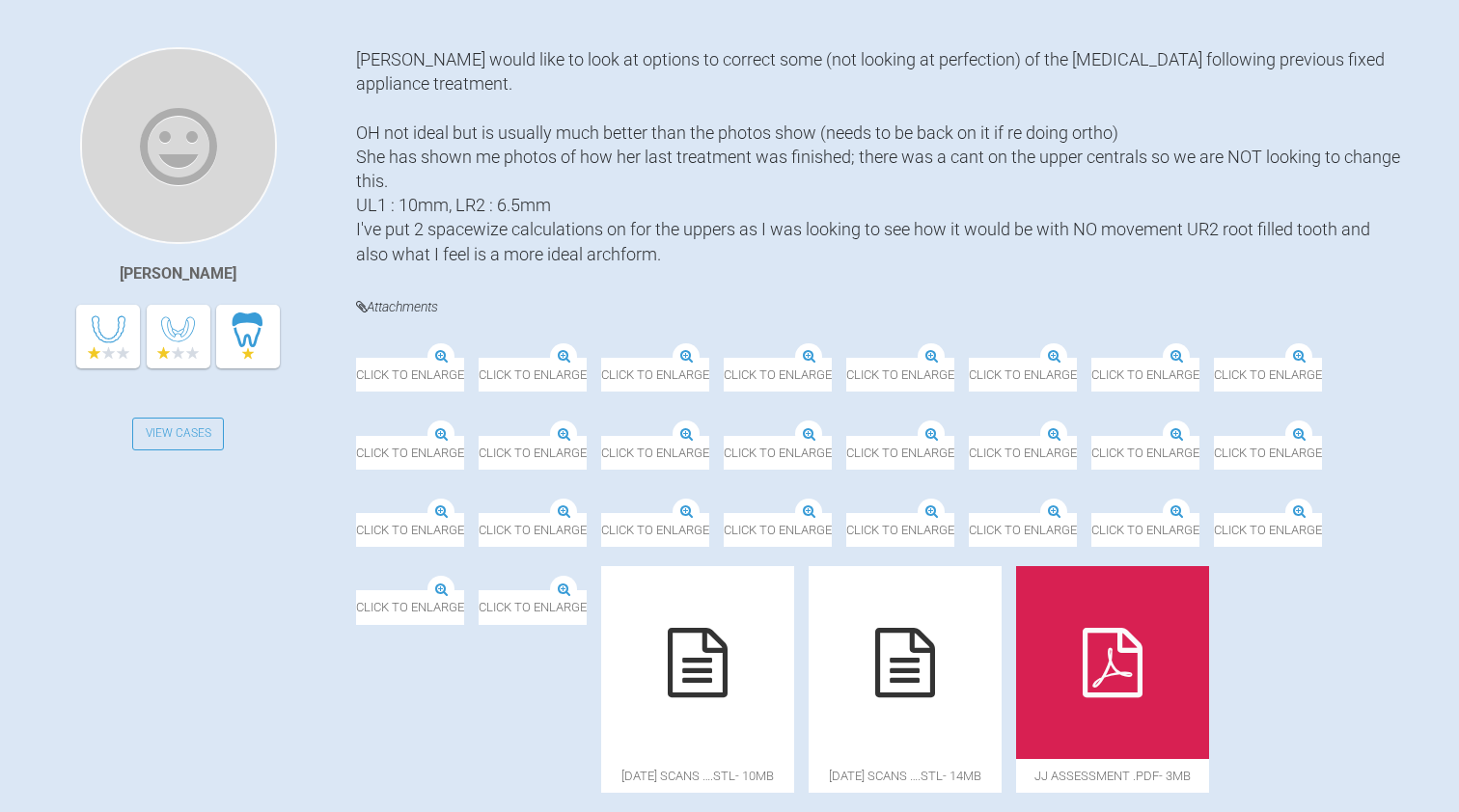
scroll to position [471, 0]
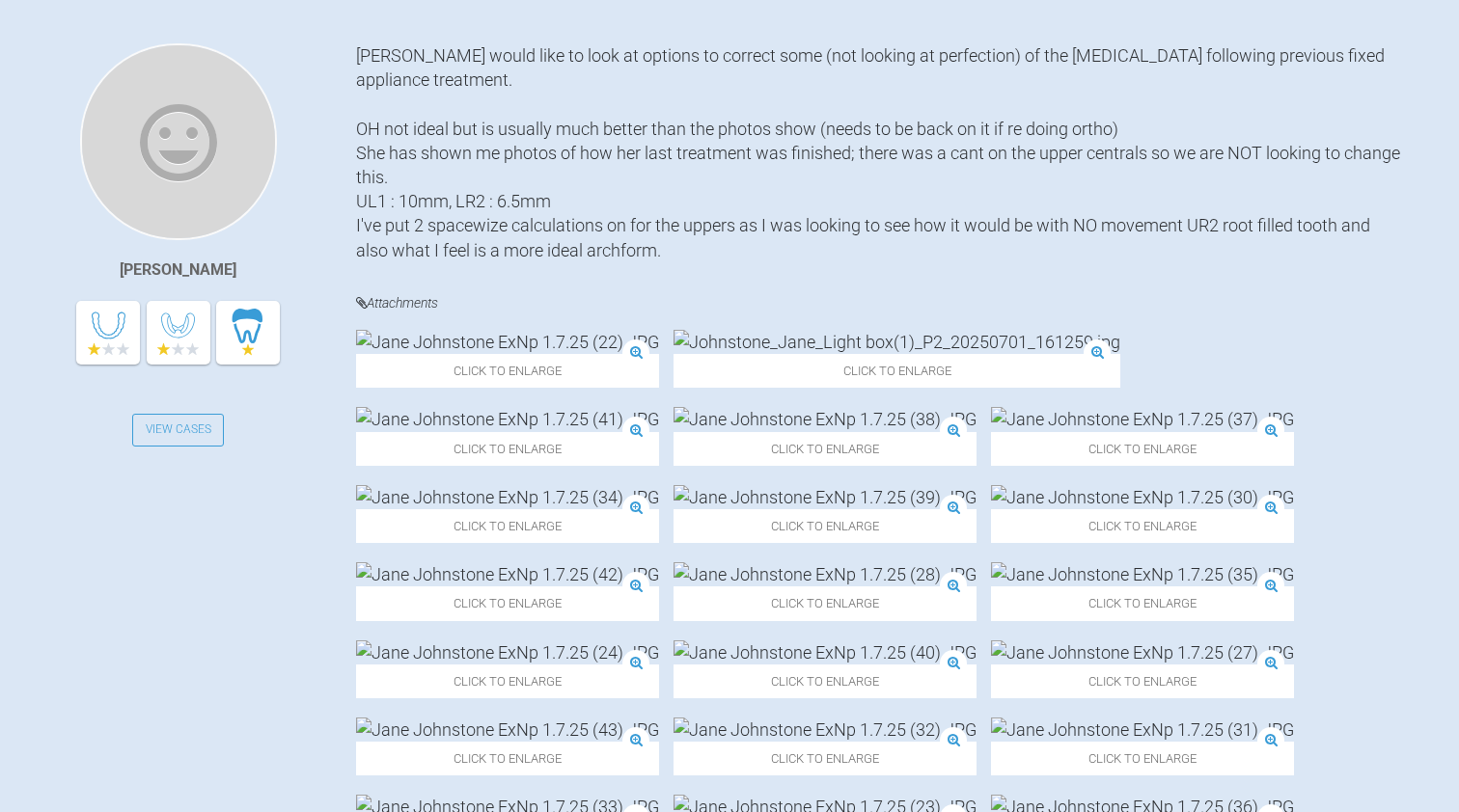
click at [444, 354] on img at bounding box center [507, 341] width 303 height 24
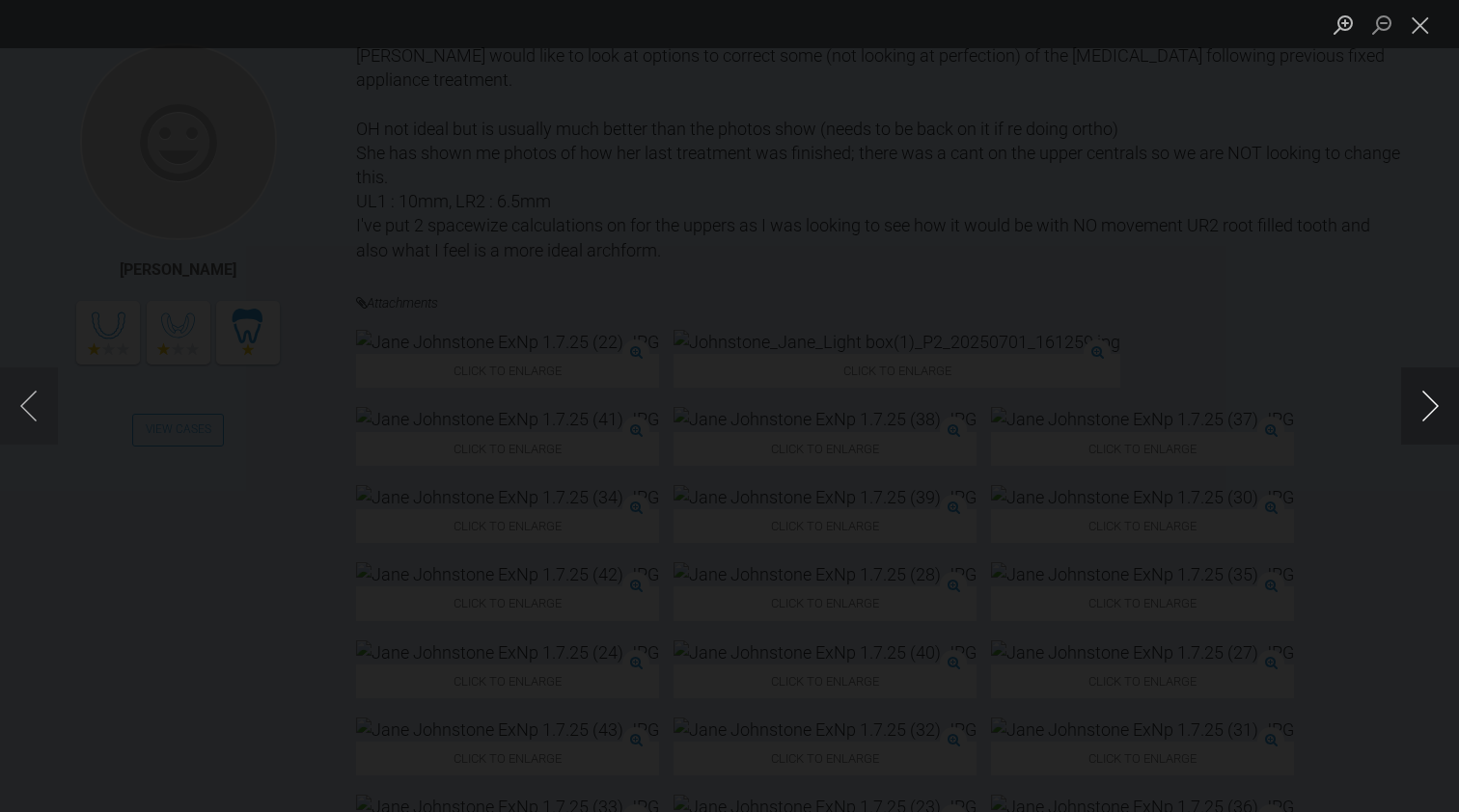
click at [1443, 407] on button "Next image" at bounding box center [1430, 406] width 58 height 78
click at [1431, 409] on button "Next image" at bounding box center [1430, 406] width 58 height 78
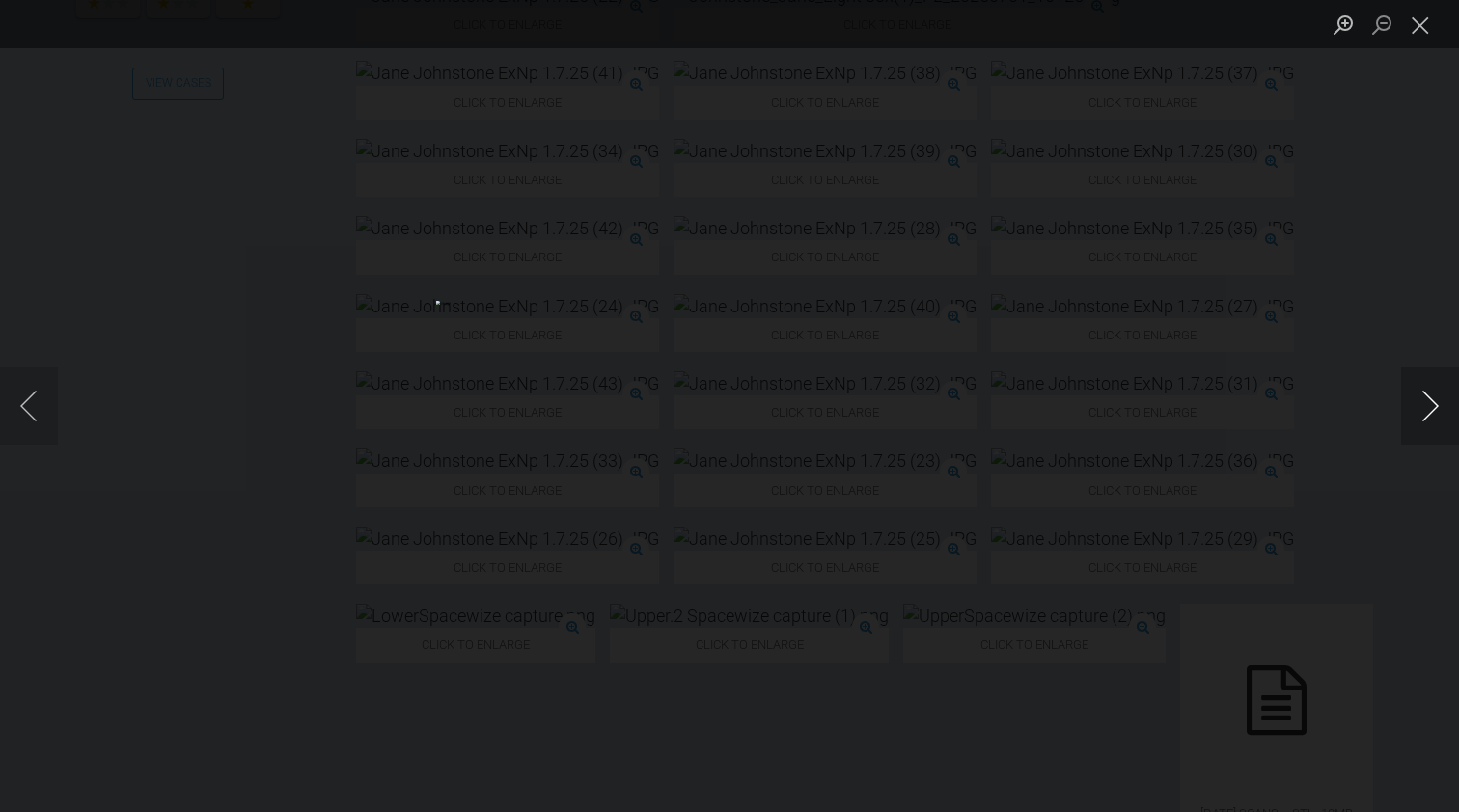
click at [1431, 409] on button "Next image" at bounding box center [1430, 406] width 58 height 78
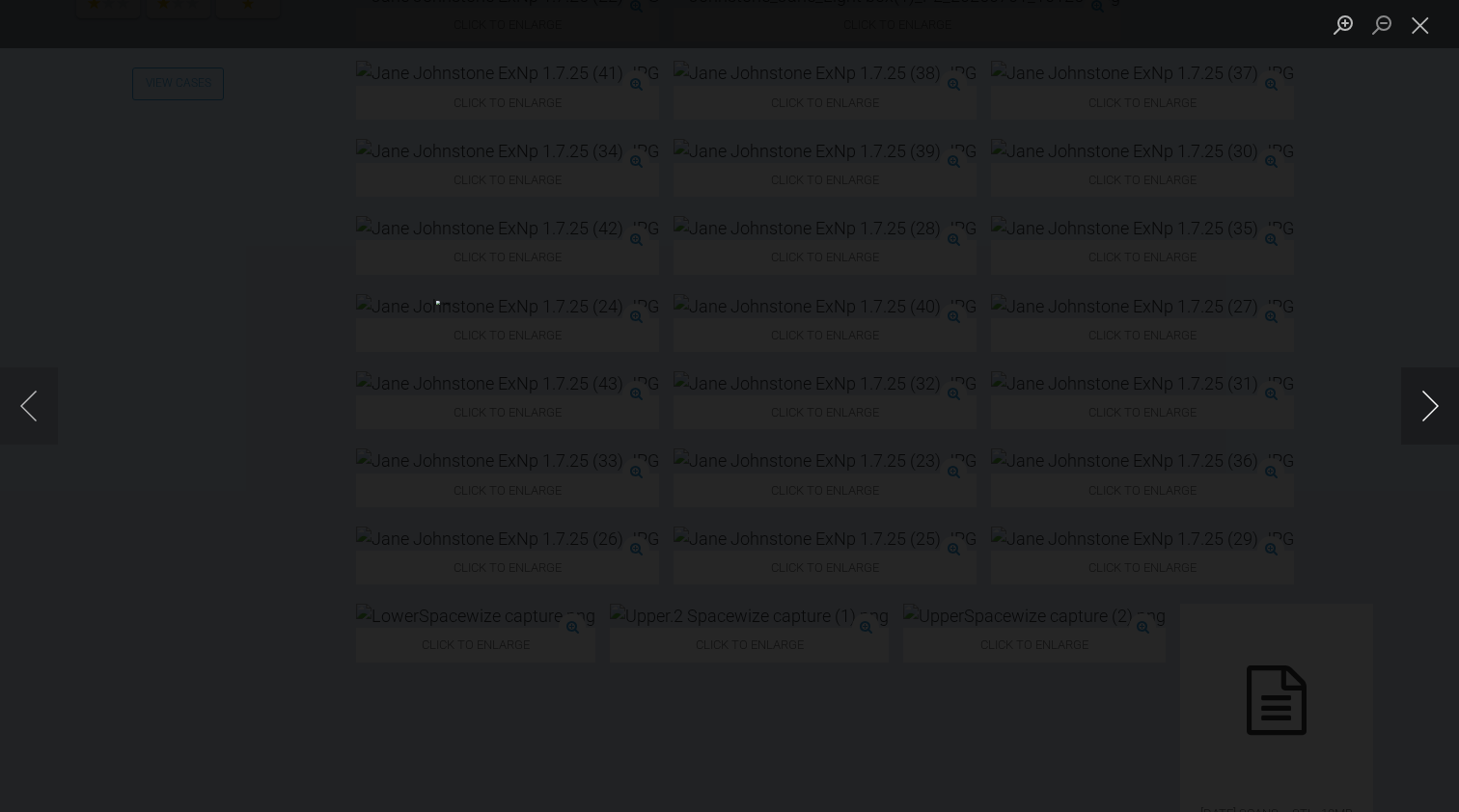
click at [1431, 409] on button "Next image" at bounding box center [1430, 406] width 58 height 78
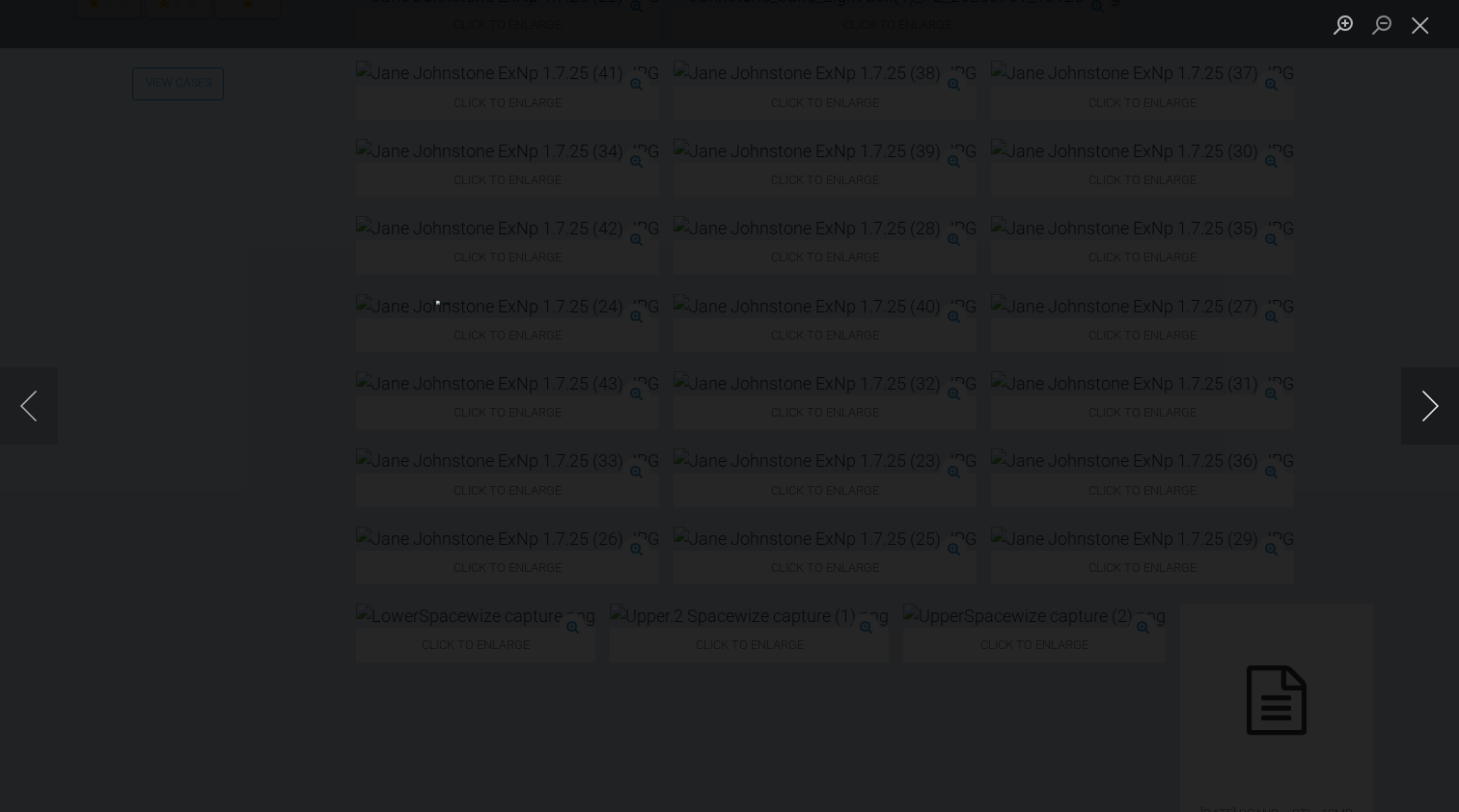
click at [1431, 409] on button "Next image" at bounding box center [1430, 406] width 58 height 78
click at [1431, 408] on button "Next image" at bounding box center [1430, 406] width 58 height 78
click at [1430, 408] on button "Next image" at bounding box center [1430, 406] width 58 height 78
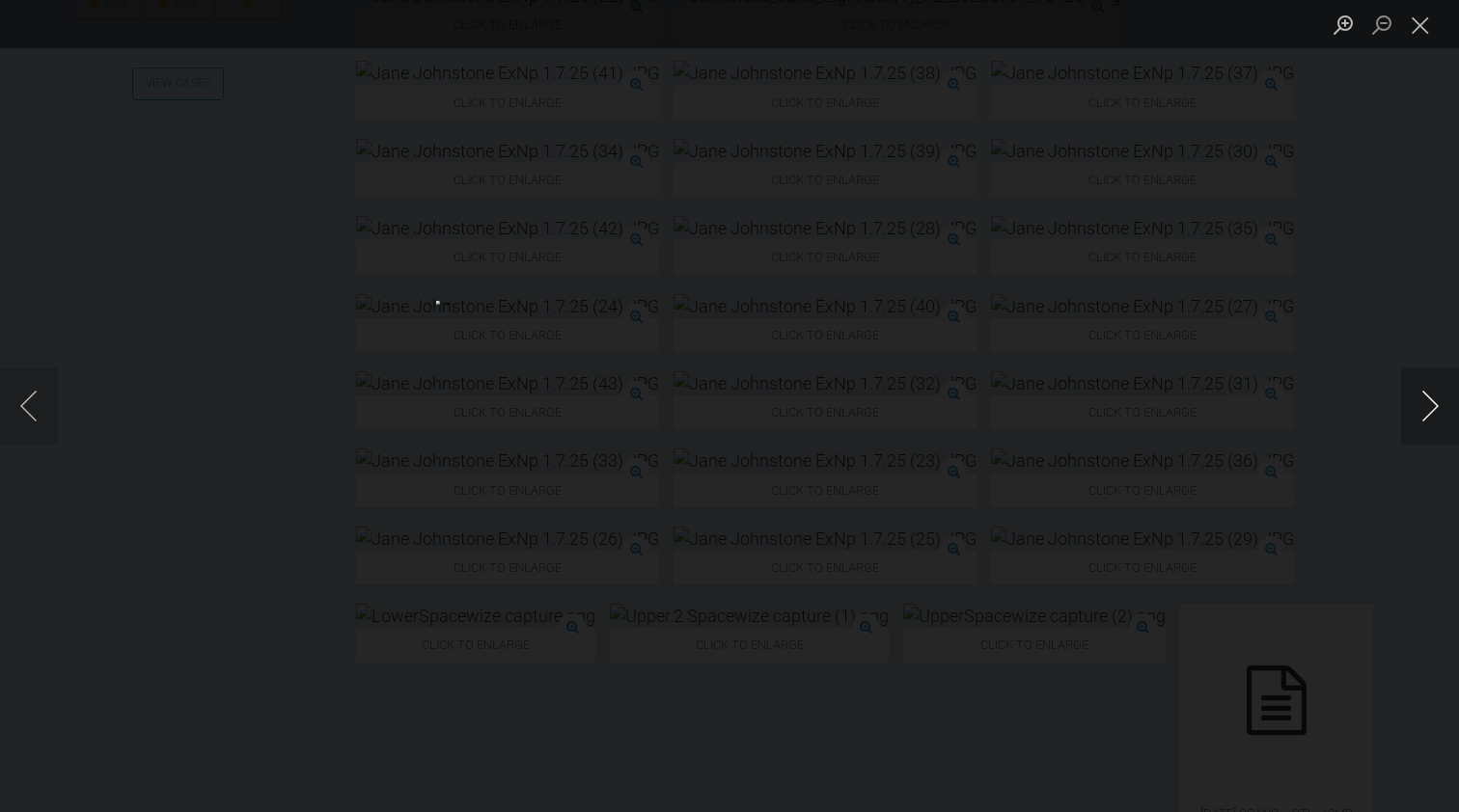
click at [1430, 408] on button "Next image" at bounding box center [1430, 406] width 58 height 78
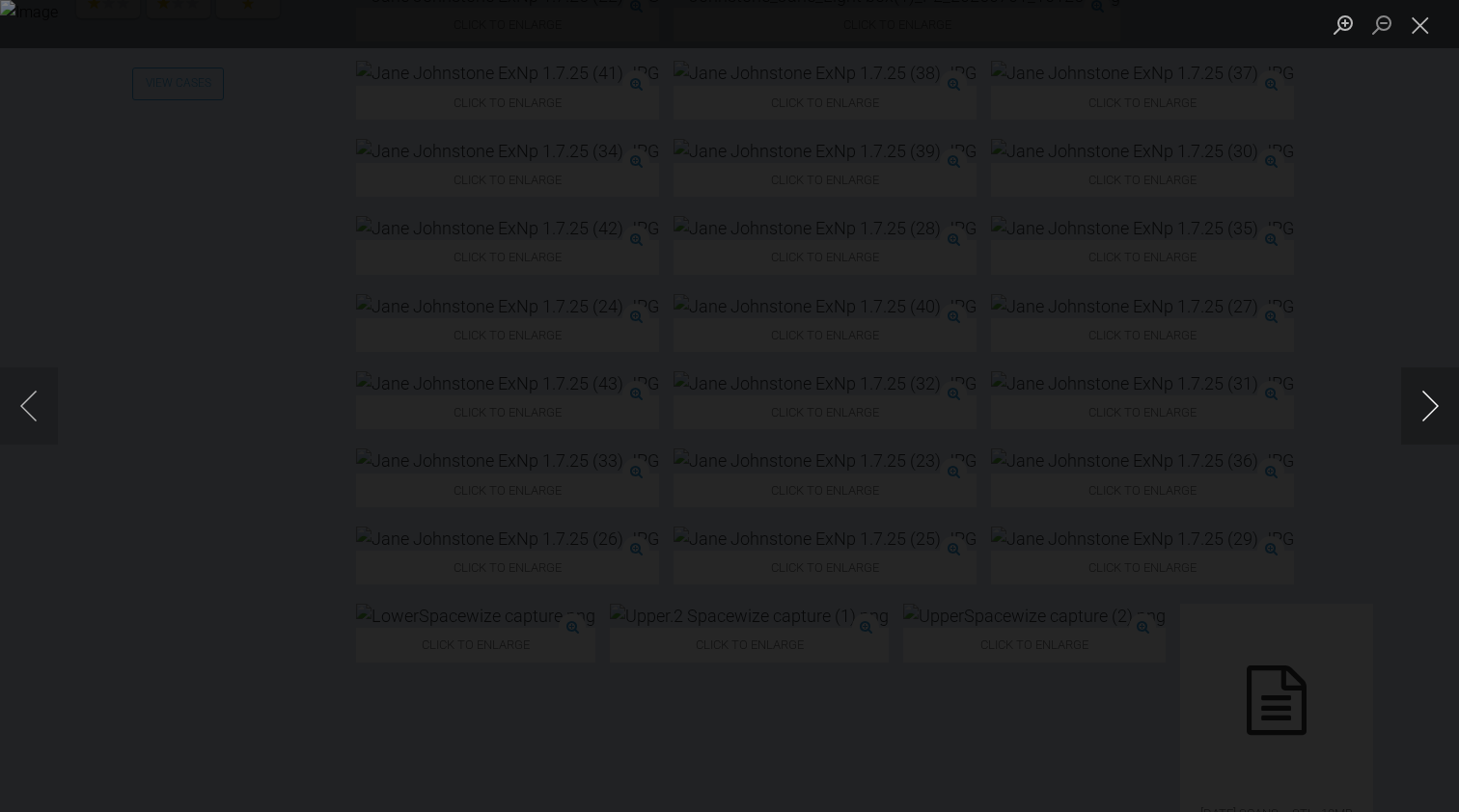
click at [1430, 408] on button "Next image" at bounding box center [1430, 406] width 58 height 78
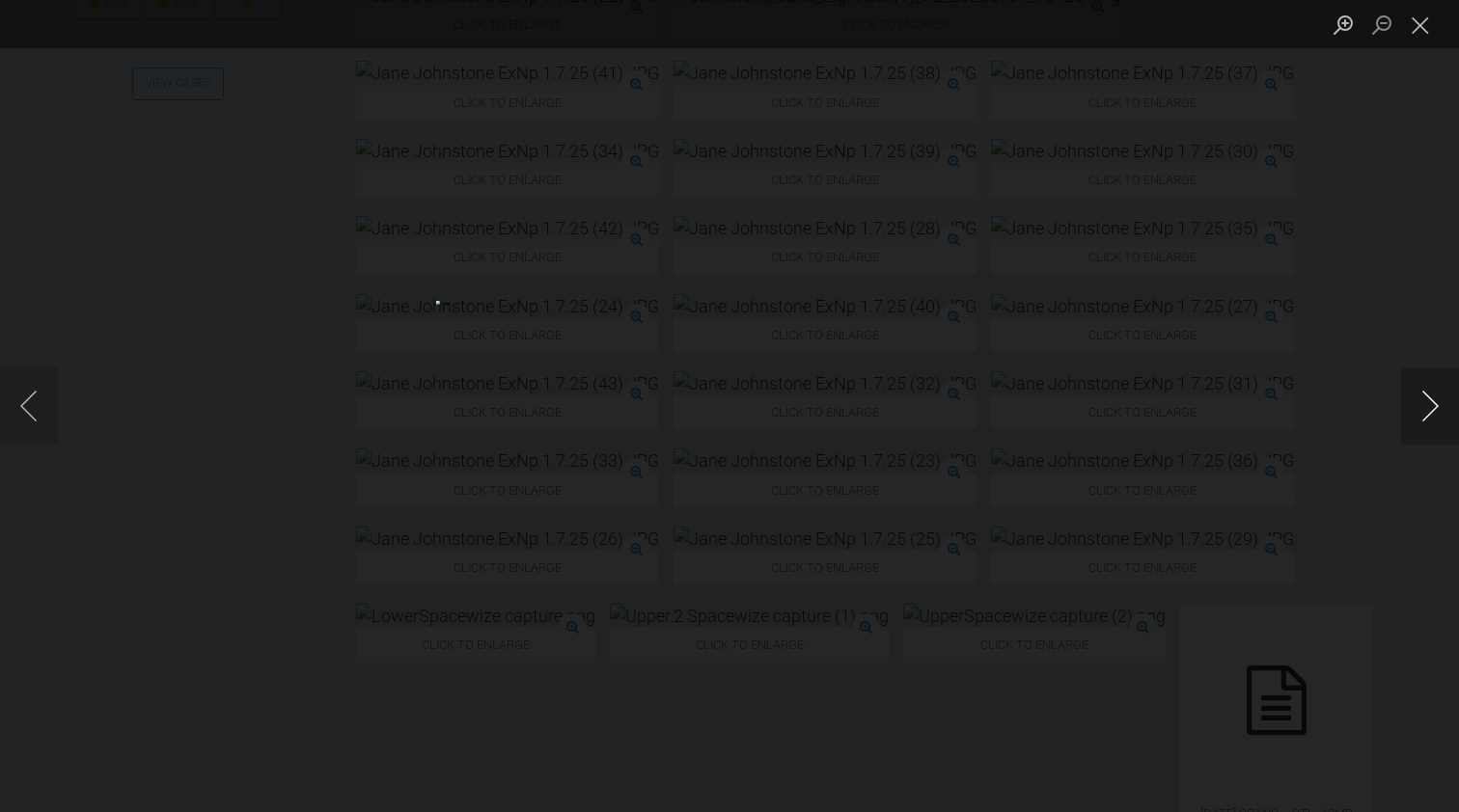
click at [1430, 408] on button "Next image" at bounding box center [1430, 406] width 58 height 78
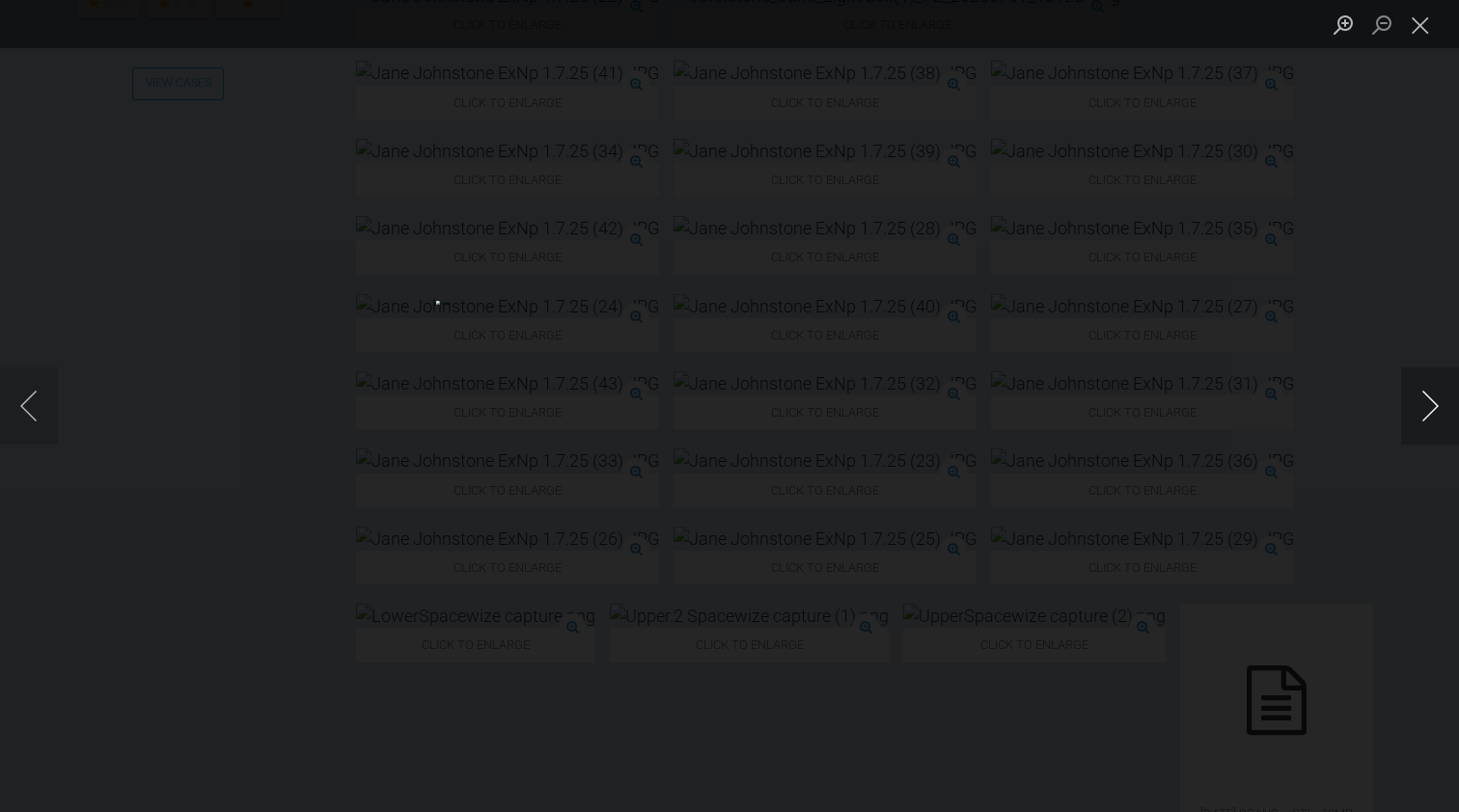
click at [1430, 408] on button "Next image" at bounding box center [1430, 406] width 58 height 78
click at [1431, 410] on button "Next image" at bounding box center [1430, 406] width 58 height 78
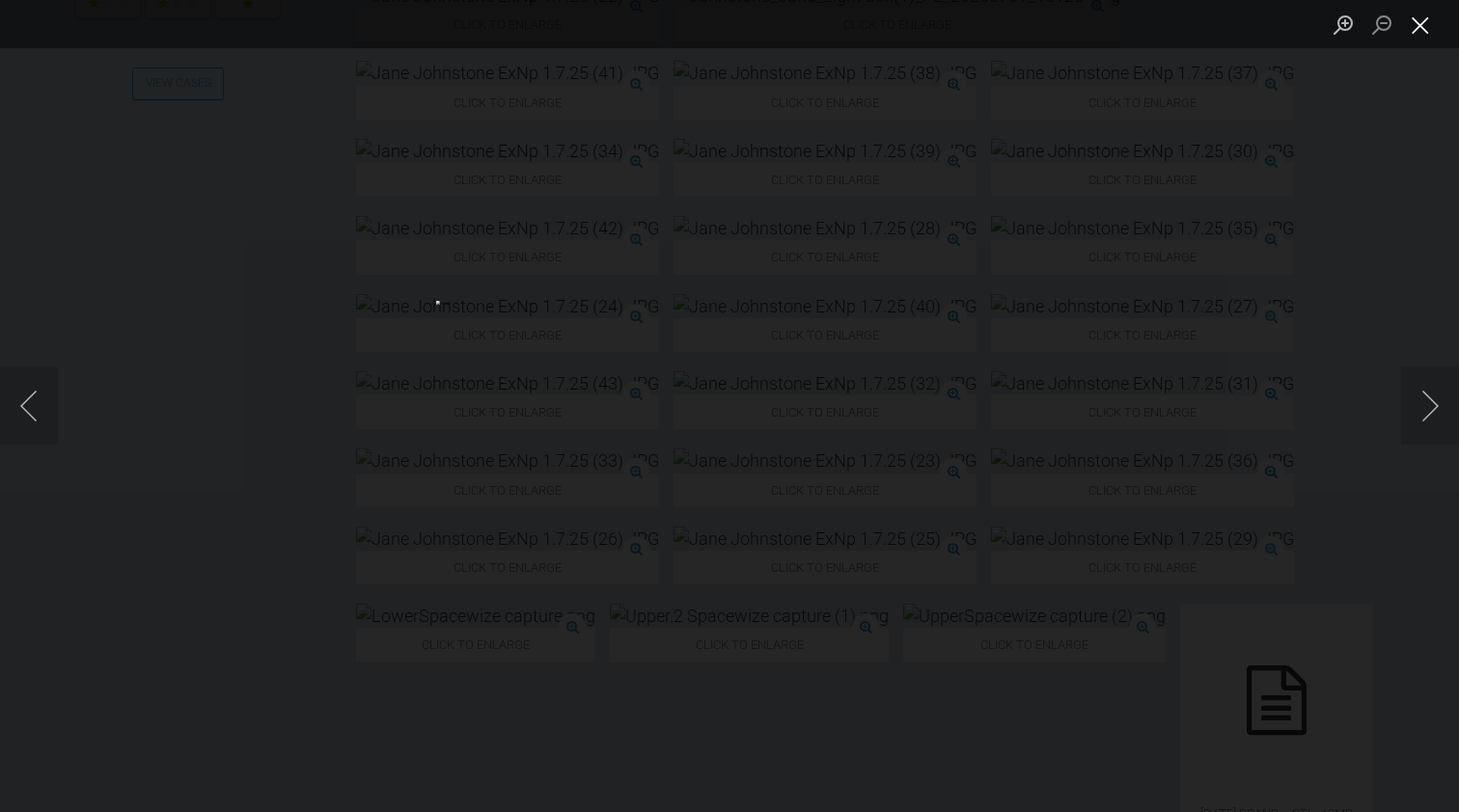
click at [1426, 31] on button "Close lightbox" at bounding box center [1420, 24] width 39 height 34
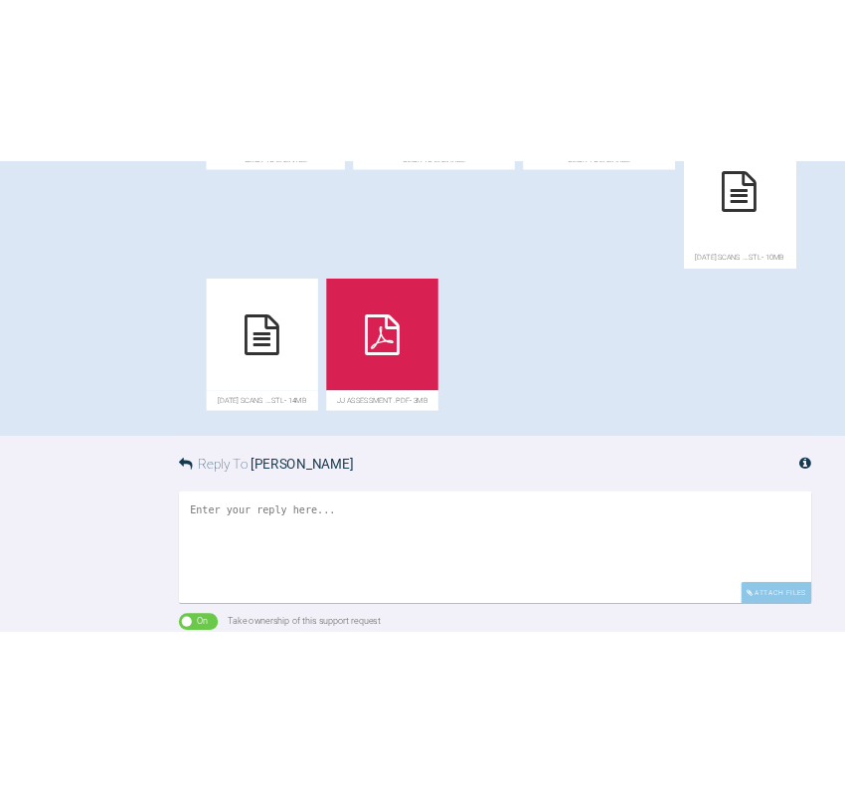
scroll to position [1493, 0]
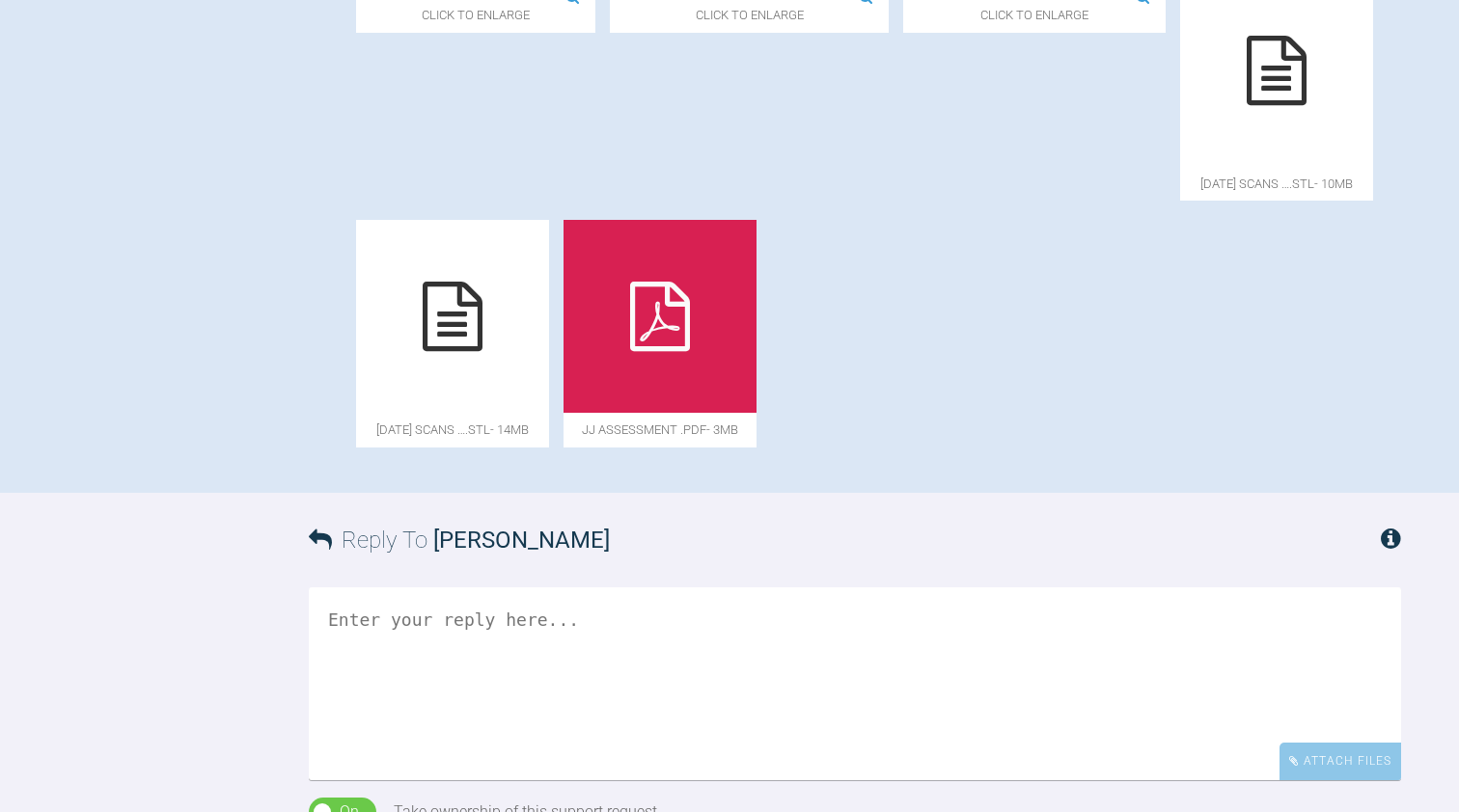
click at [690, 351] on icon at bounding box center [660, 316] width 60 height 70
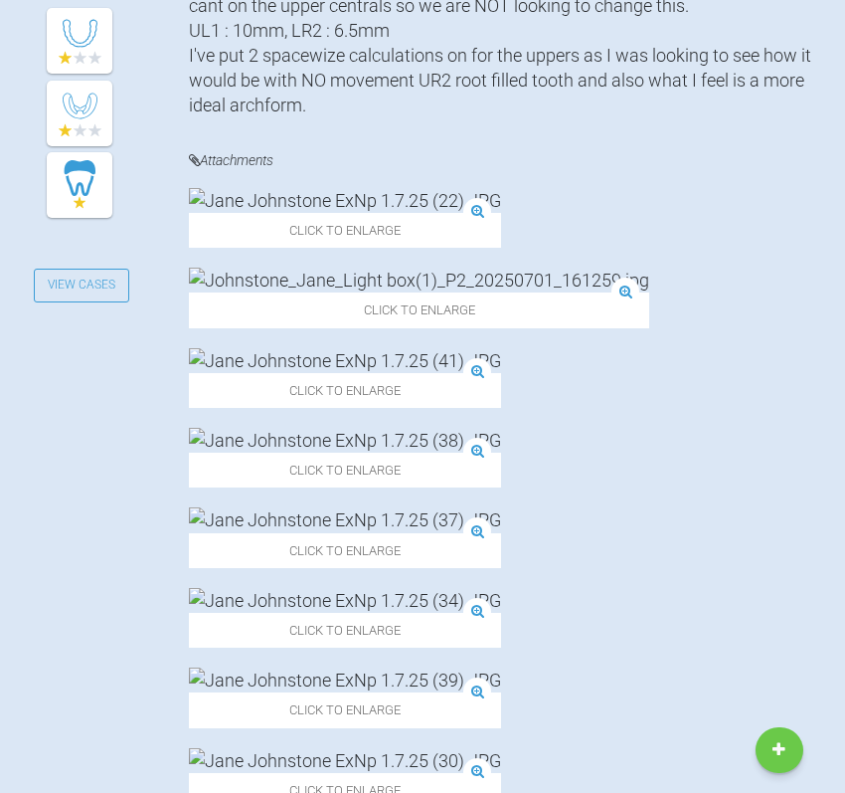
scroll to position [582, 0]
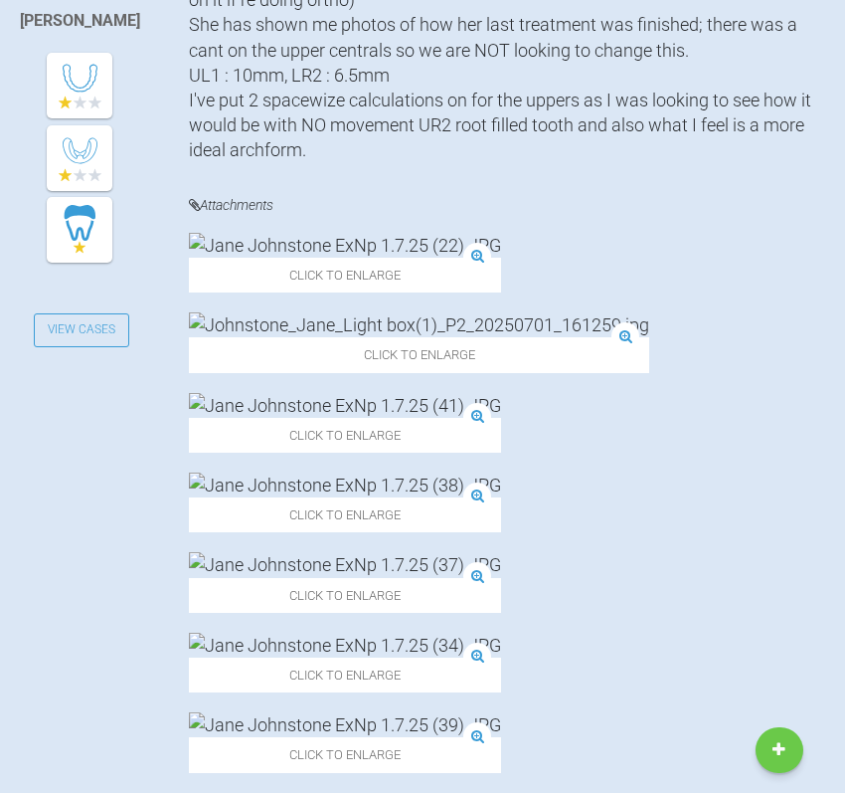
click at [316, 258] on img at bounding box center [345, 245] width 312 height 25
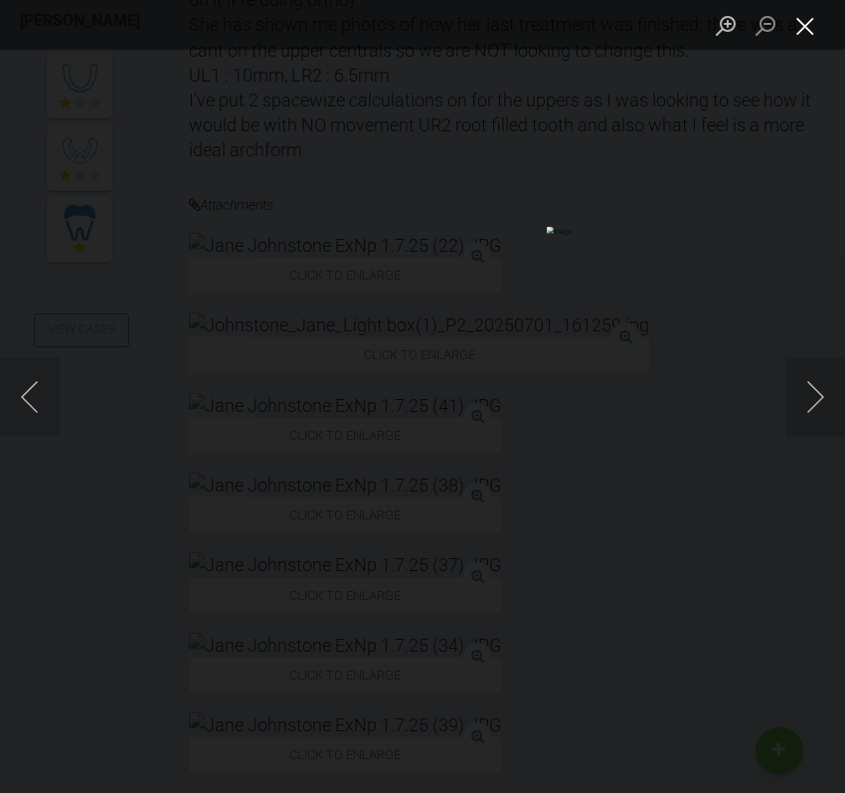
click at [807, 31] on button "Close lightbox" at bounding box center [806, 25] width 40 height 35
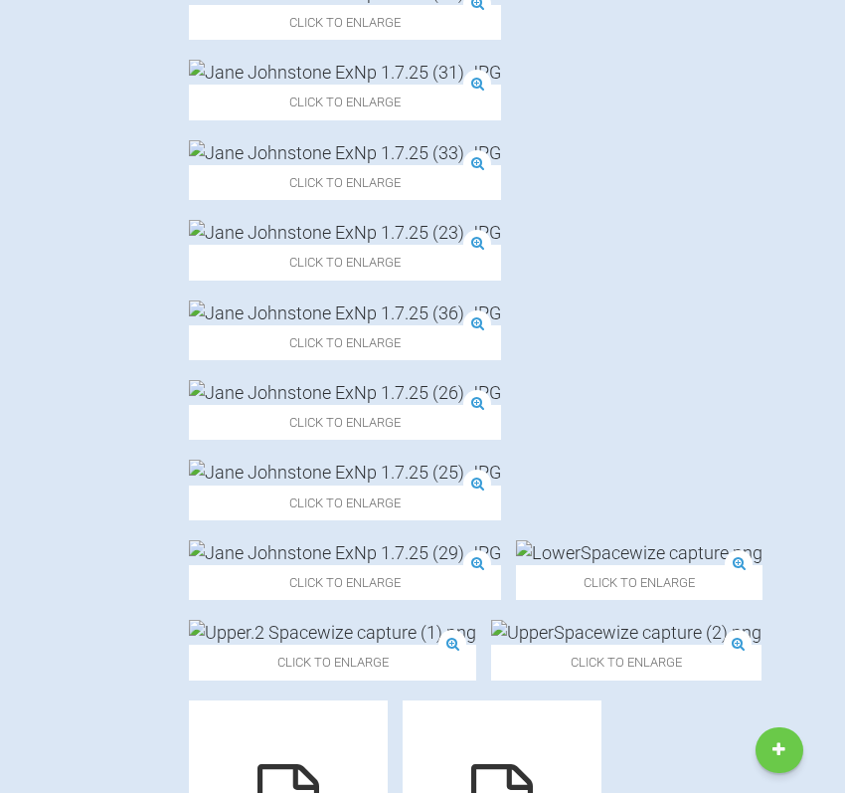
scroll to position [2065, 0]
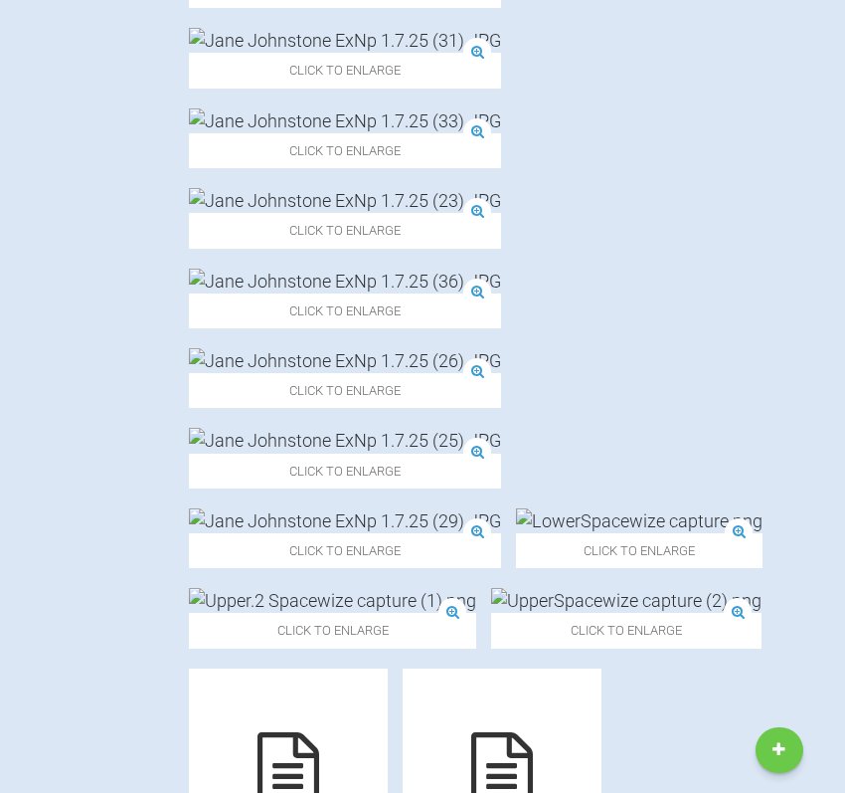
click at [301, 213] on img at bounding box center [345, 200] width 312 height 25
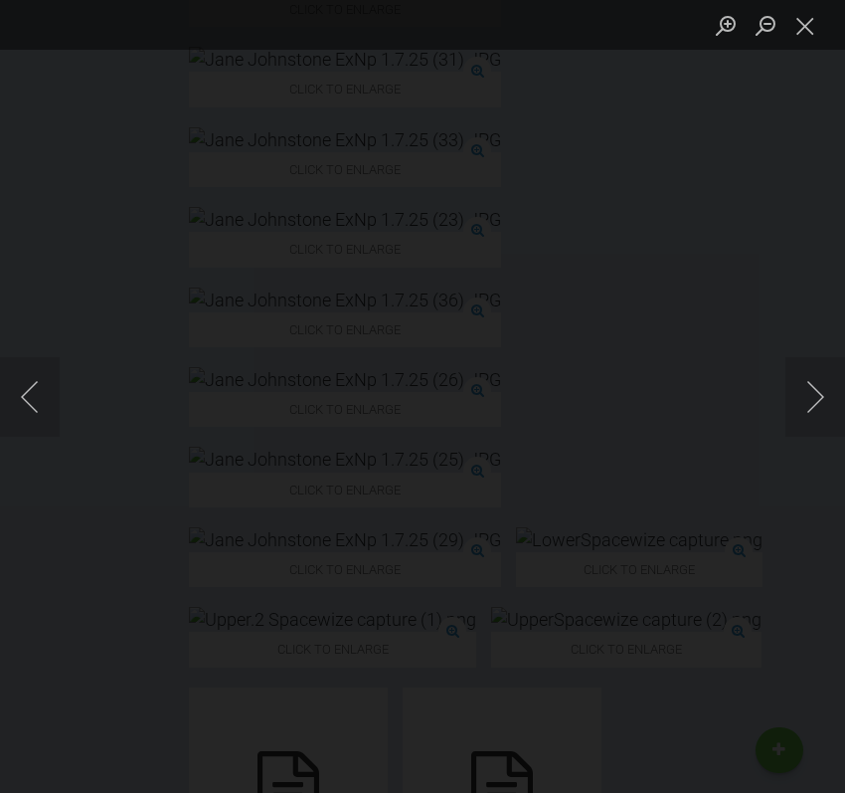
scroll to position [2037, 0]
click at [833, 397] on button "Next image" at bounding box center [816, 397] width 60 height 80
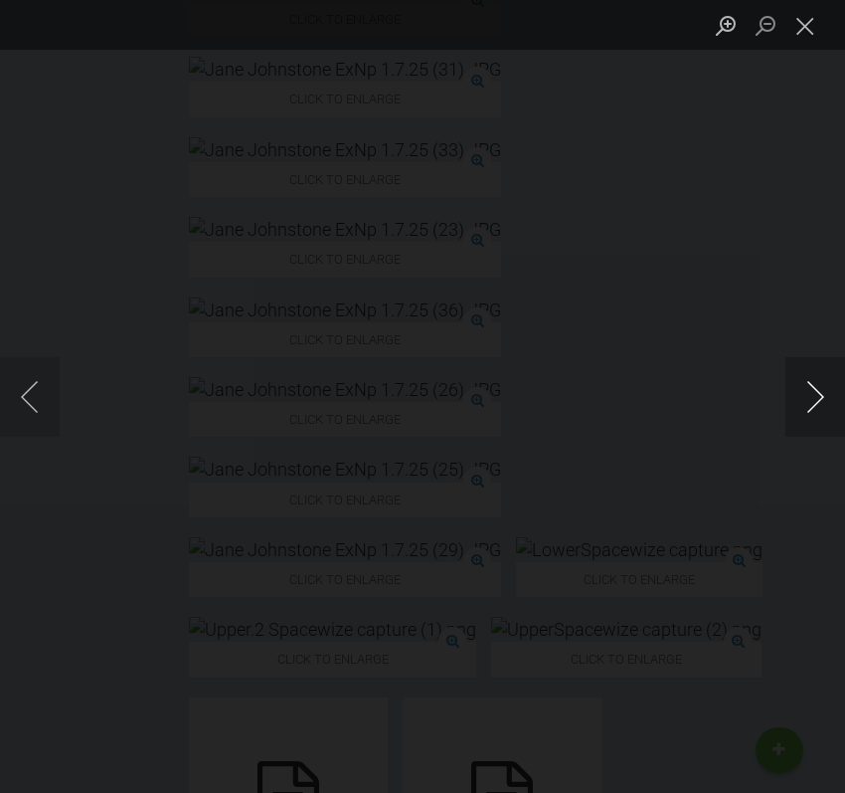
click at [833, 397] on button "Next image" at bounding box center [816, 397] width 60 height 80
click at [43, 379] on button "Previous image" at bounding box center [30, 397] width 60 height 80
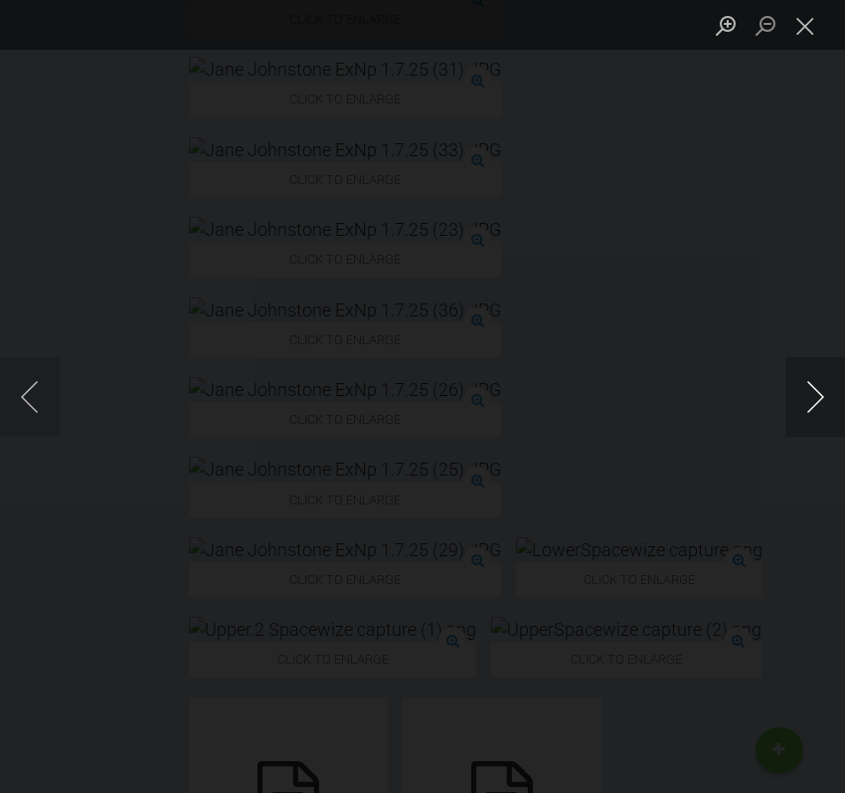
click at [812, 396] on button "Next image" at bounding box center [816, 397] width 60 height 80
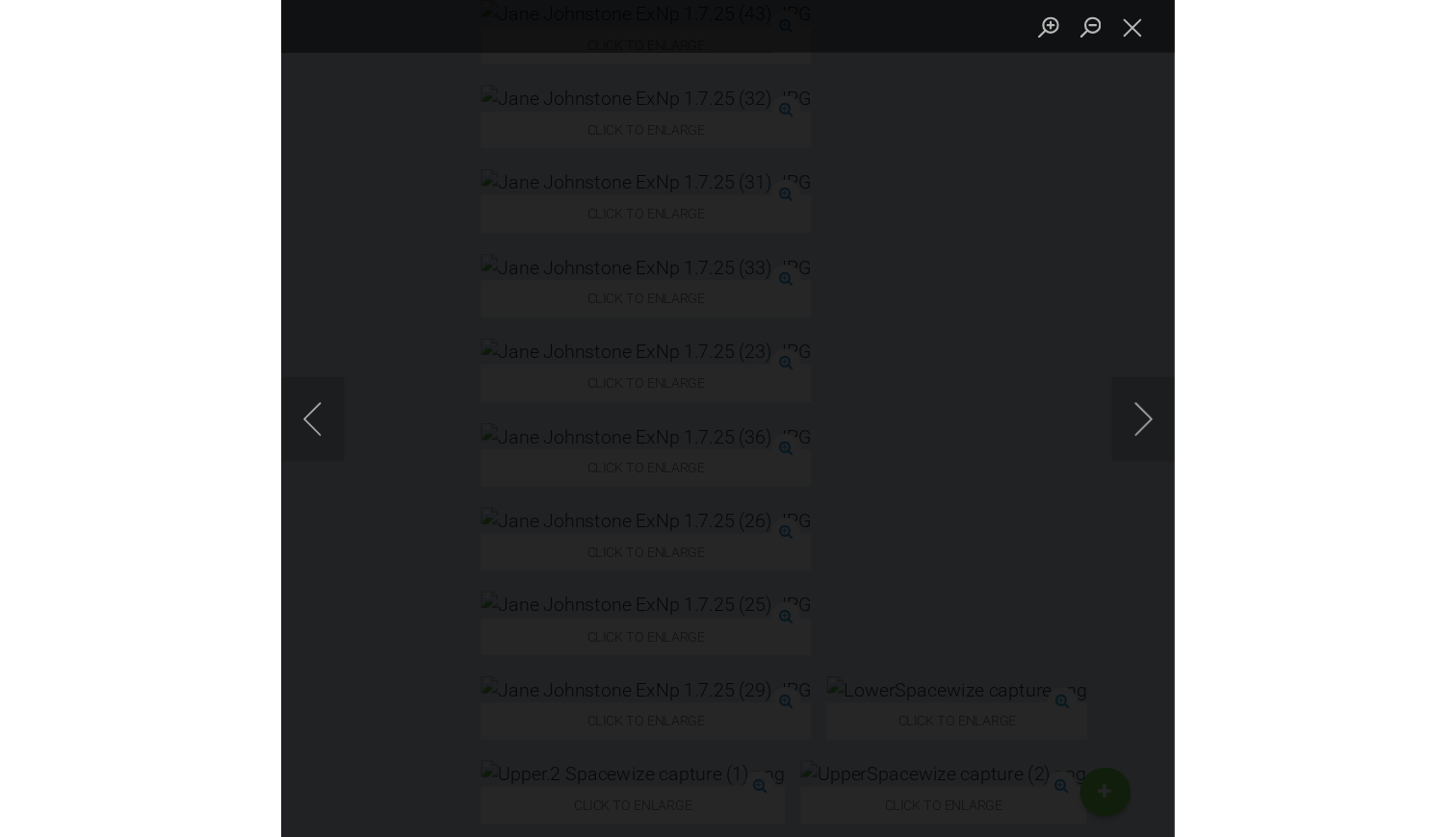
scroll to position [1743, 0]
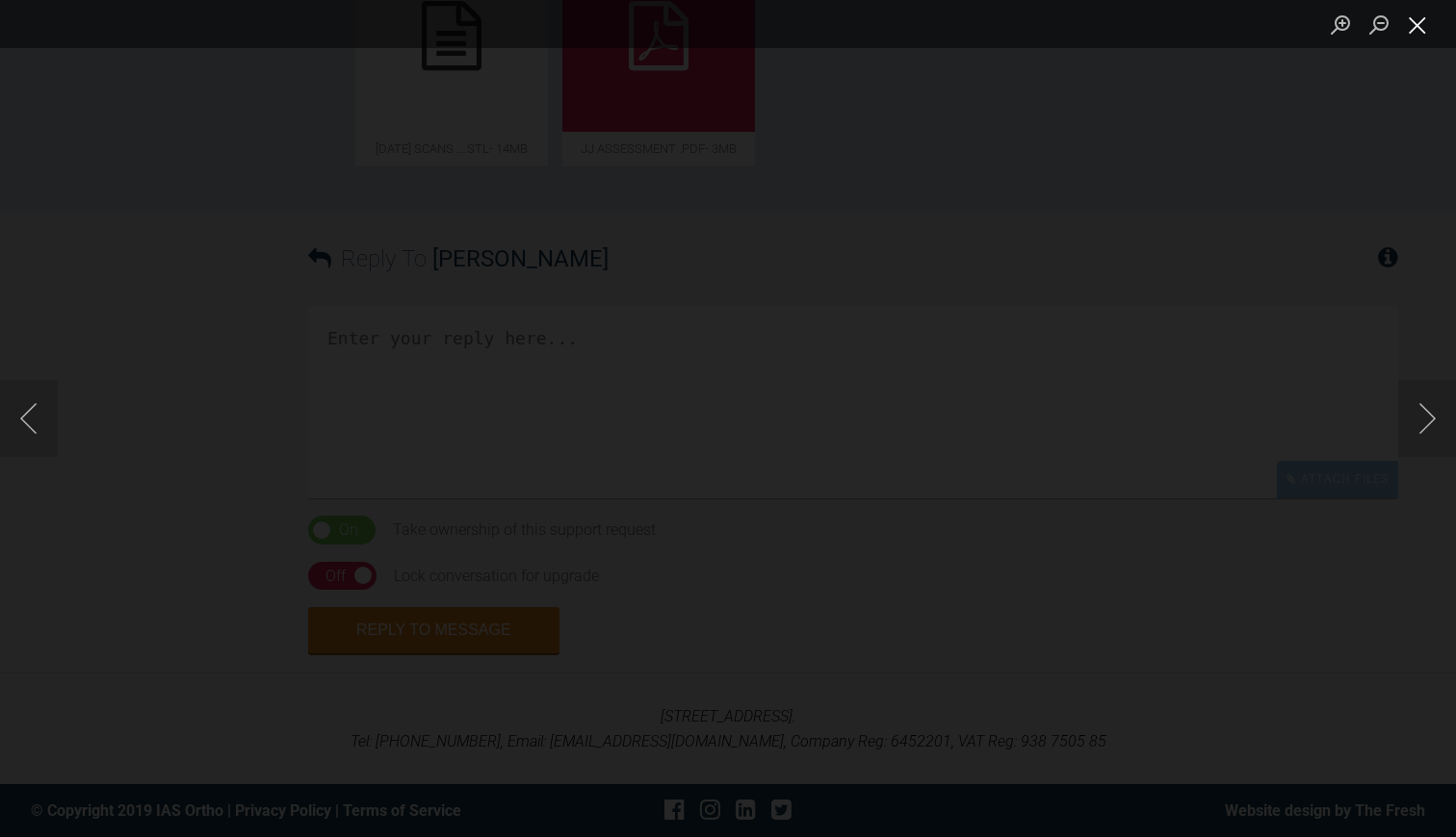
click at [1413, 36] on button "Close lightbox" at bounding box center [1417, 24] width 39 height 34
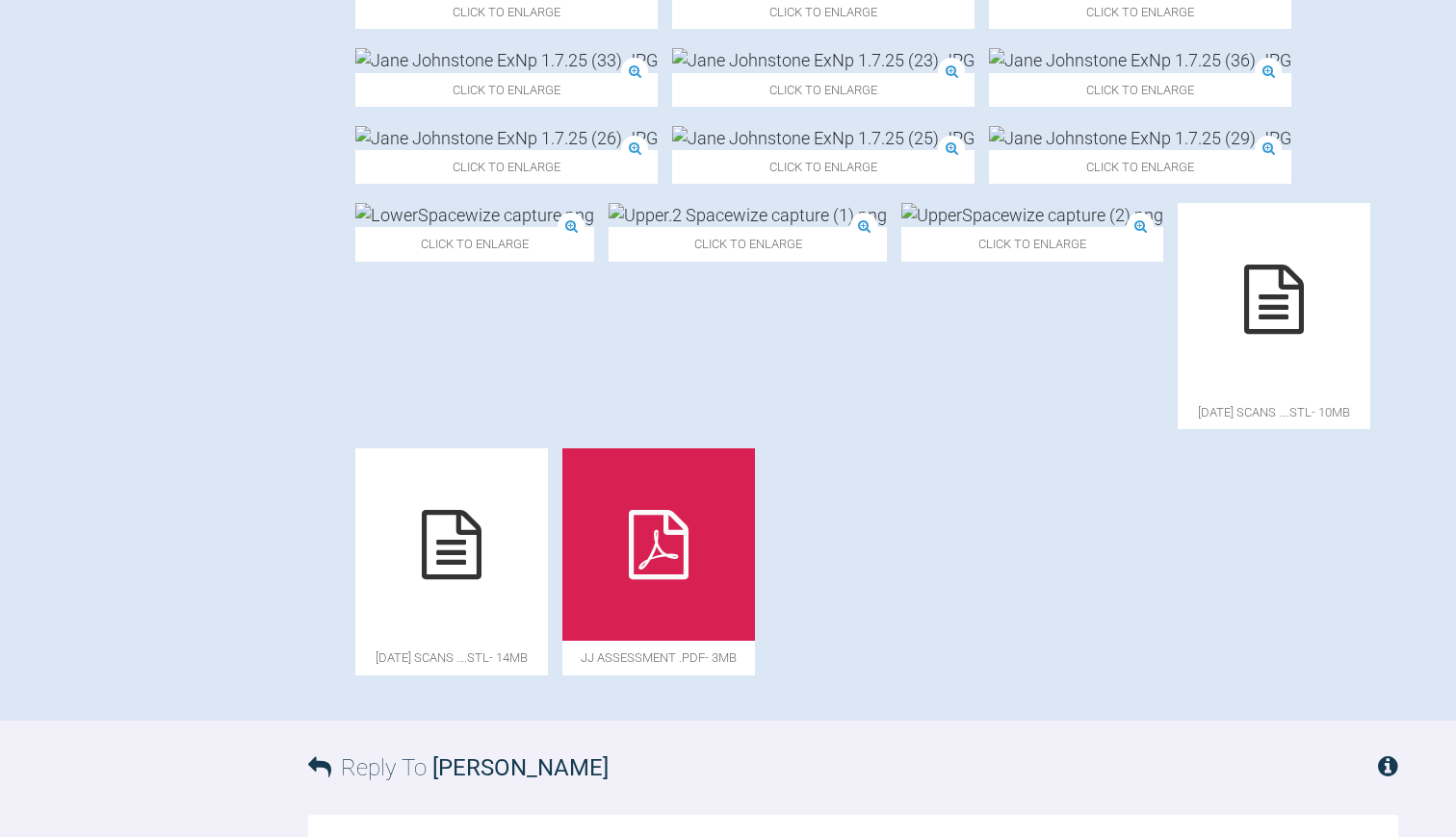
scroll to position [1180, 0]
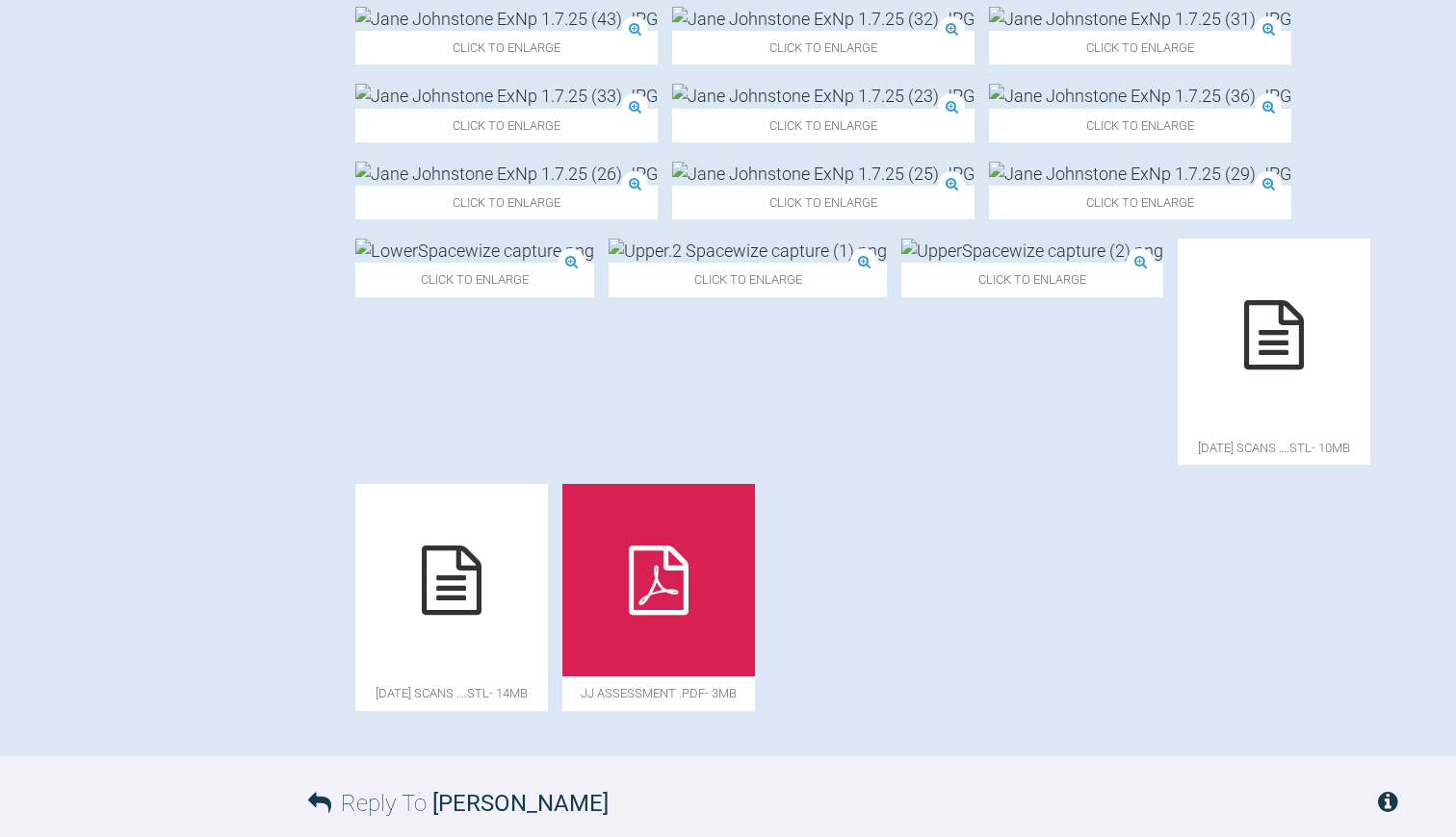
click at [887, 262] on img at bounding box center [746, 251] width 278 height 24
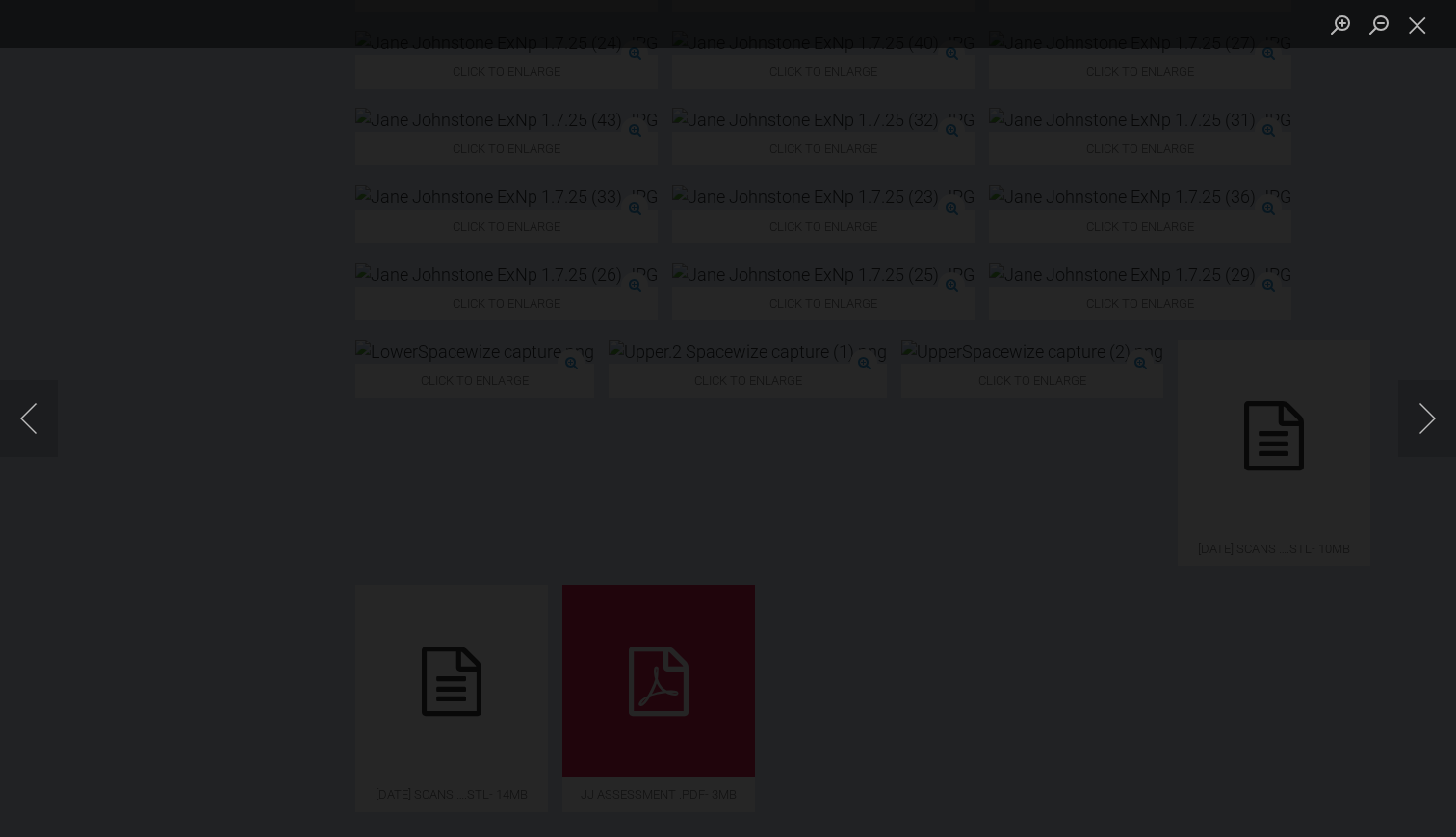
scroll to position [1079, 0]
click at [1425, 24] on button "Close lightbox" at bounding box center [1417, 24] width 39 height 34
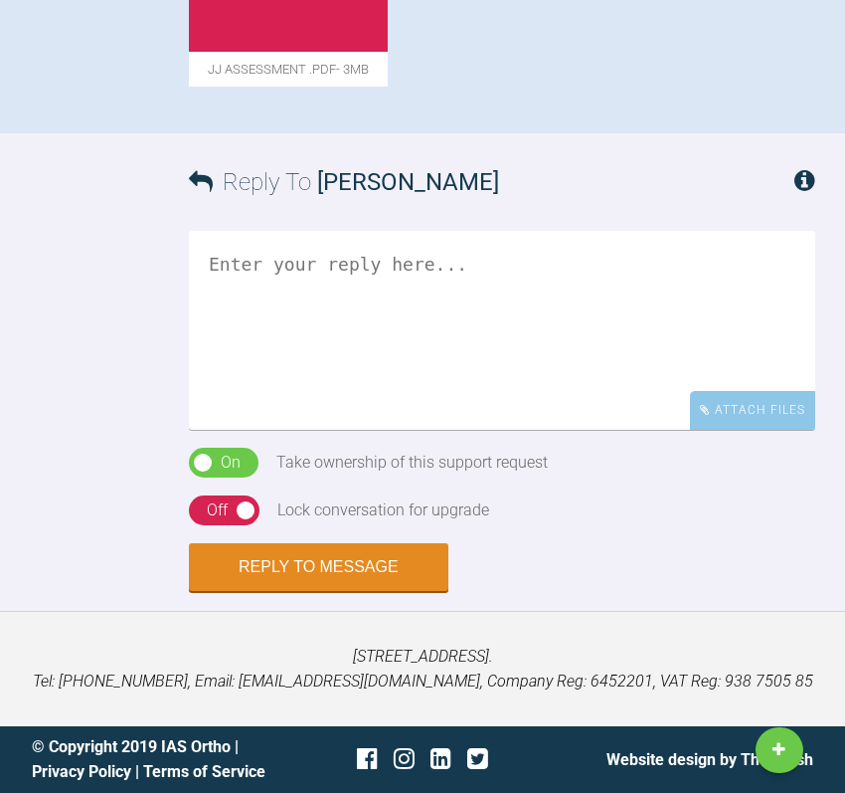
scroll to position [3318, 0]
click at [269, 430] on textarea at bounding box center [502, 330] width 627 height 199
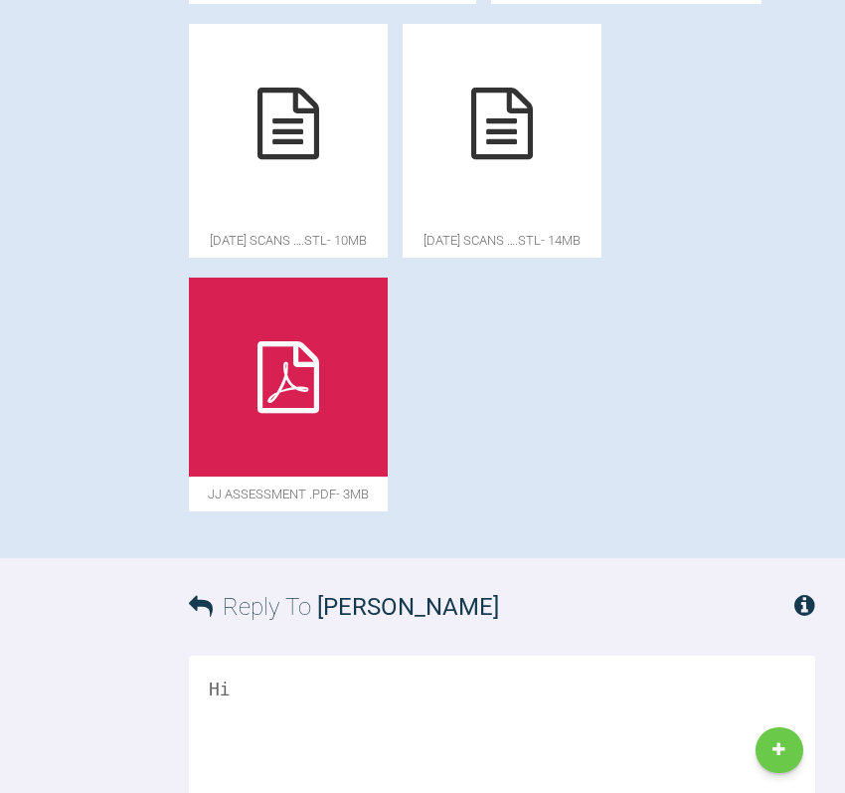
scroll to position [2665, 0]
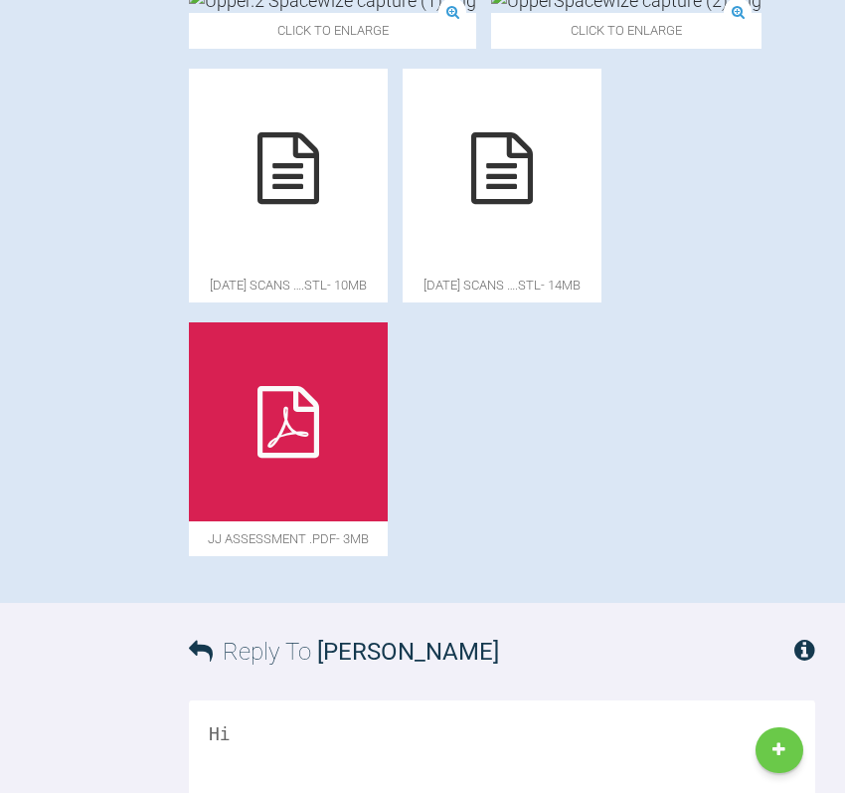
click at [343, 13] on img at bounding box center [332, 0] width 287 height 25
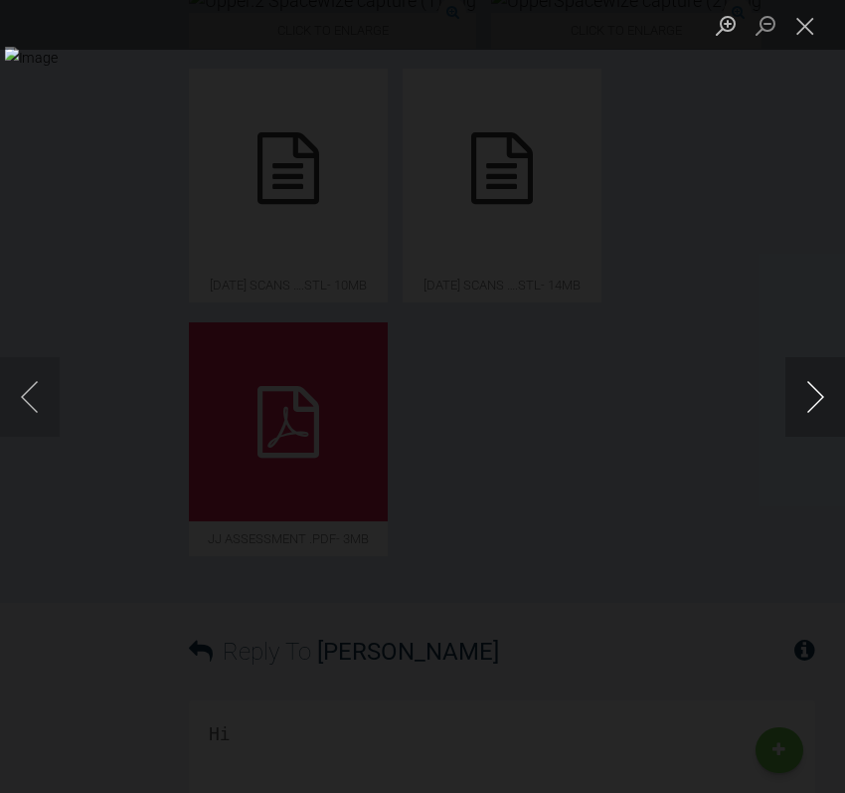
click at [816, 388] on button "Next image" at bounding box center [816, 397] width 60 height 80
click at [30, 407] on button "Previous image" at bounding box center [30, 397] width 60 height 80
click at [813, 387] on button "Next image" at bounding box center [816, 397] width 60 height 80
click at [809, 27] on button "Close lightbox" at bounding box center [806, 25] width 40 height 35
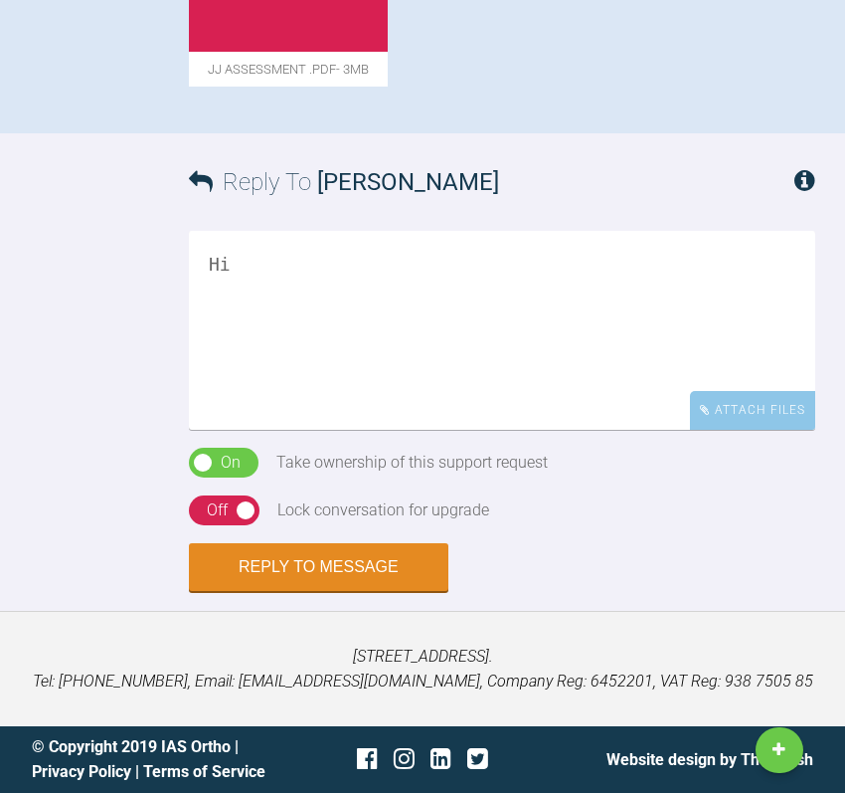
scroll to position [3635, 0]
click at [307, 272] on textarea "Hi" at bounding box center [502, 330] width 627 height 199
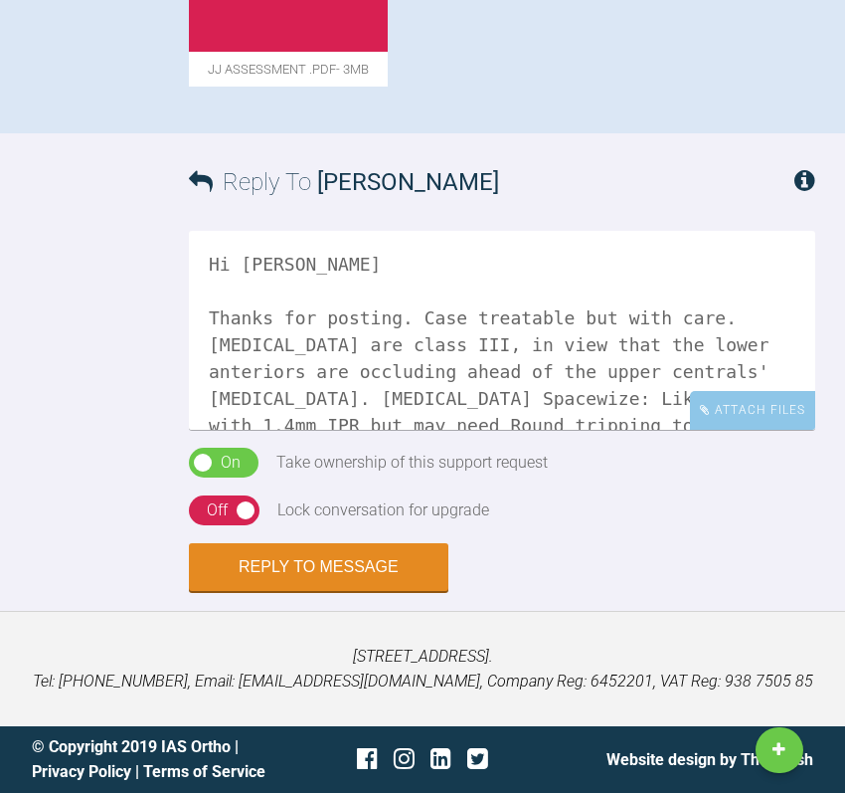
scroll to position [6, 0]
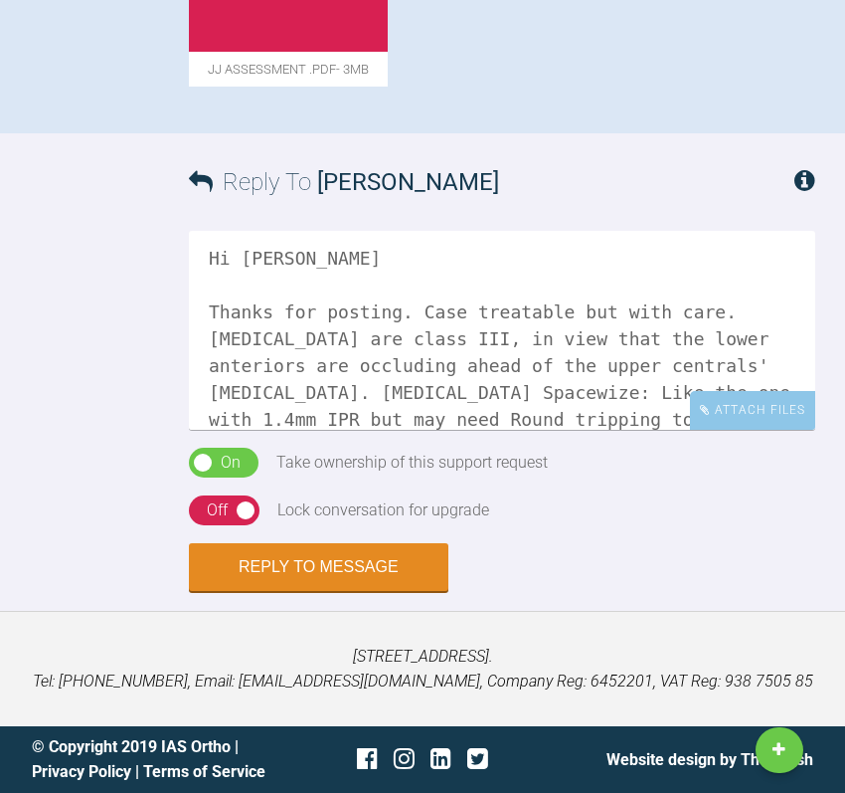
click at [306, 428] on textarea "Hi [PERSON_NAME] Thanks for posting. Case treatable but with care. [MEDICAL_DAT…" at bounding box center [502, 330] width 627 height 199
click at [585, 419] on textarea "Hi [PERSON_NAME] Thanks for posting. Case treatable but with care. [MEDICAL_DAT…" at bounding box center [502, 330] width 627 height 199
click at [568, 426] on textarea "Hi [PERSON_NAME] Thanks for posting. Case treatable but with care. [MEDICAL_DAT…" at bounding box center [502, 330] width 627 height 199
drag, startPoint x: 597, startPoint y: 425, endPoint x: 560, endPoint y: 427, distance: 36.8
click at [560, 427] on textarea "Hi [PERSON_NAME] Thanks for posting. Case treatable but with care. [MEDICAL_DAT…" at bounding box center [502, 330] width 627 height 199
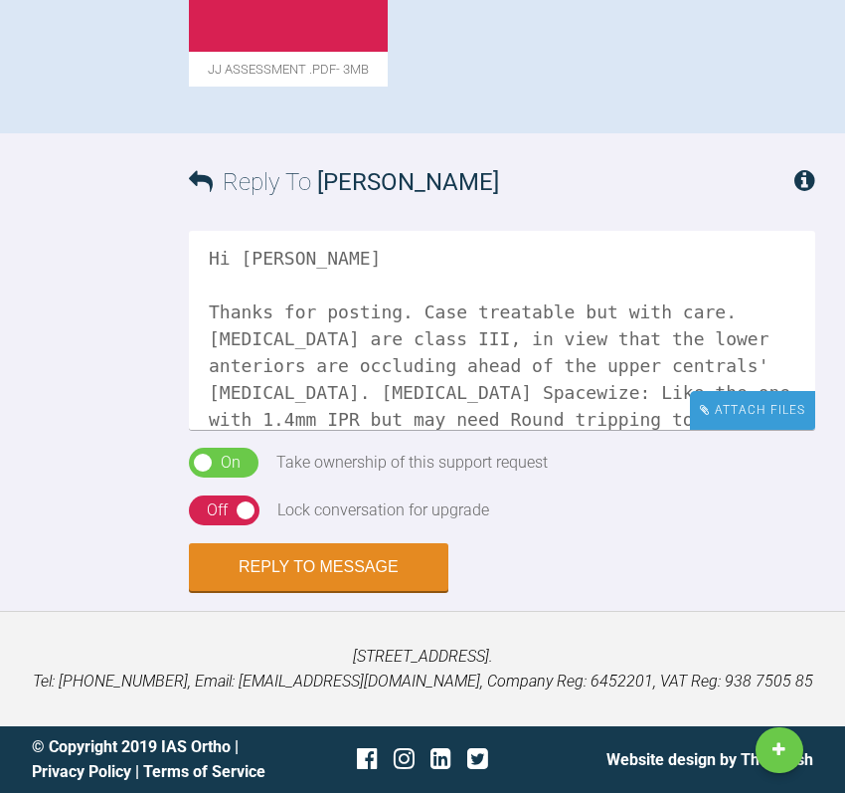
drag, startPoint x: 841, startPoint y: 406, endPoint x: 802, endPoint y: 406, distance: 39.8
click at [830, 406] on div "Reply To [PERSON_NAME] Hi [PERSON_NAME] Thanks for posting. Case treatable but …" at bounding box center [422, 361] width 845 height 457
click at [802, 406] on div "Attach Files" at bounding box center [752, 410] width 125 height 39
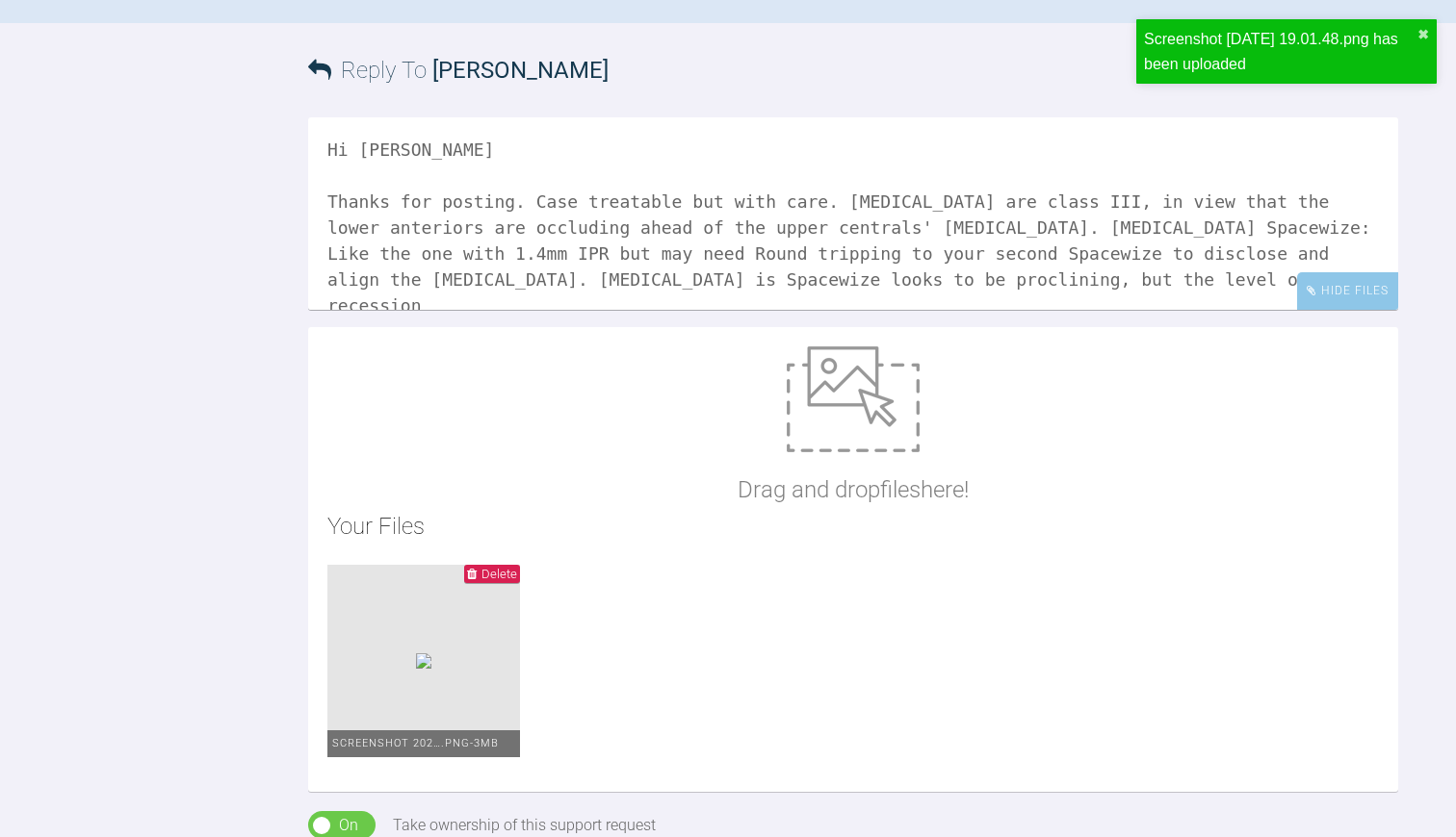
scroll to position [1901, 0]
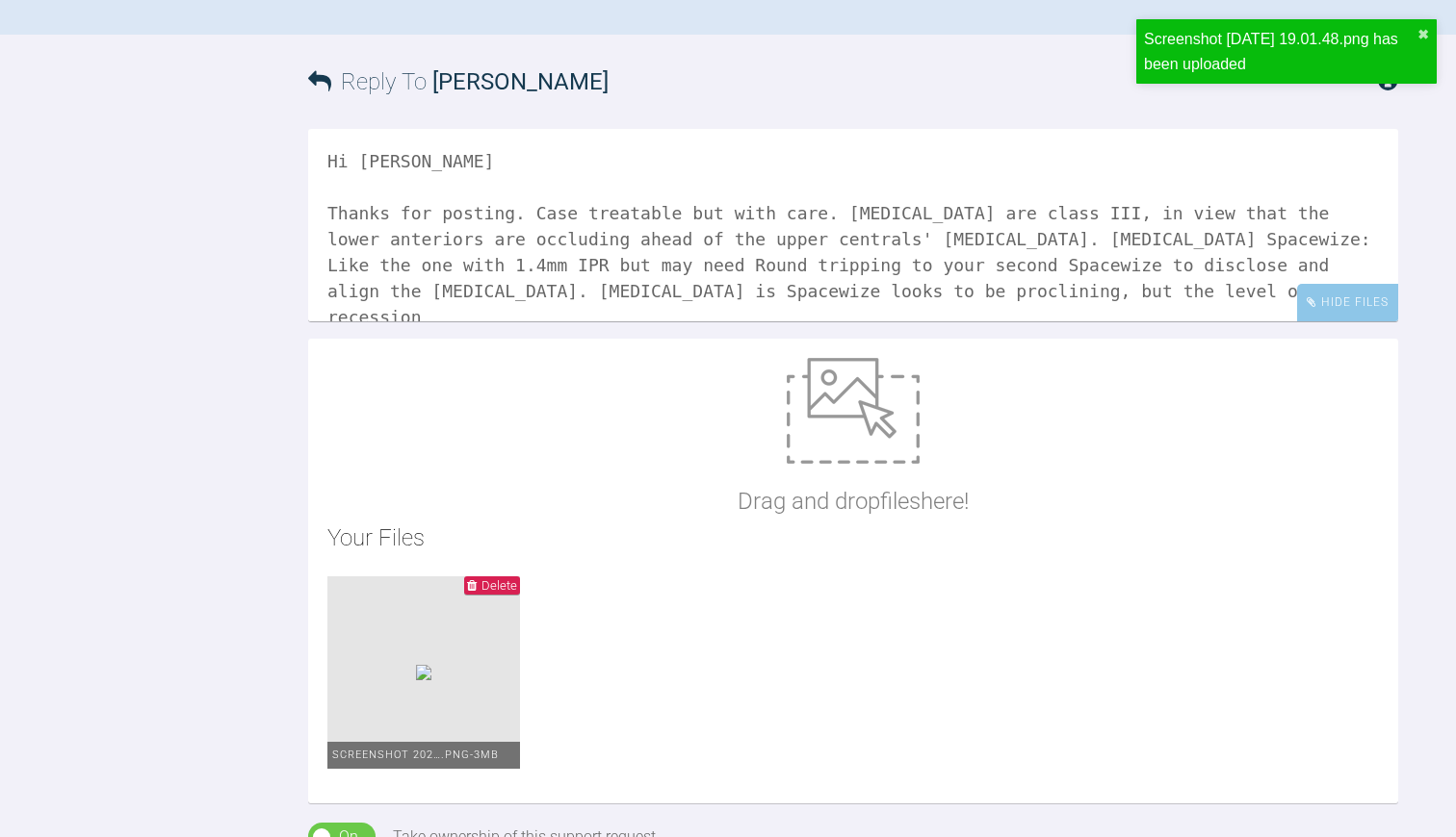
click at [870, 287] on textarea "Hi [PERSON_NAME] Thanks for posting. Case treatable but with care. [MEDICAL_DAT…" at bounding box center [853, 224] width 1090 height 193
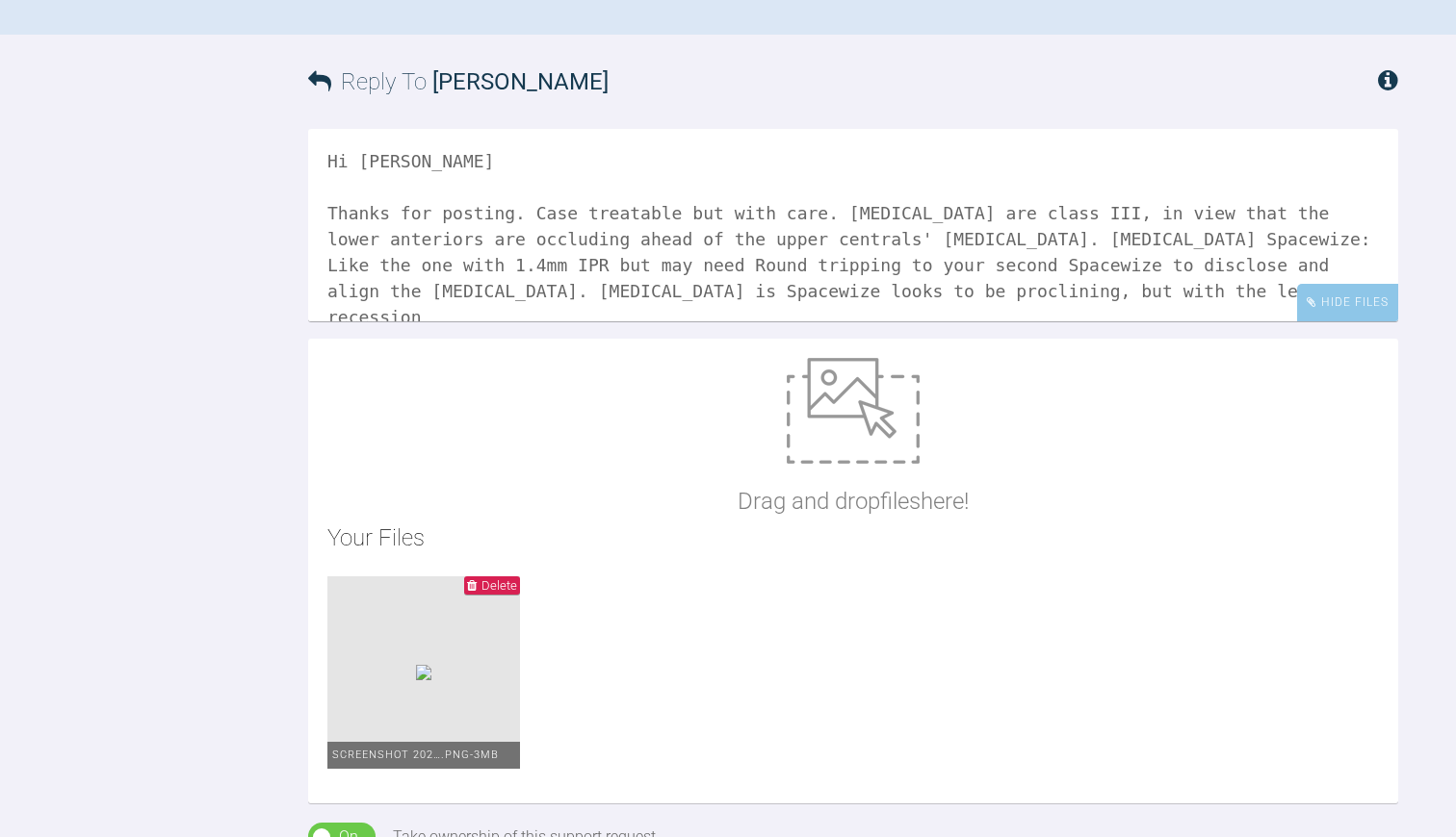
drag, startPoint x: 565, startPoint y: 287, endPoint x: 579, endPoint y: 290, distance: 14.3
click at [579, 290] on textarea "Hi [PERSON_NAME] Thanks for posting. Case treatable but with care. [MEDICAL_DAT…" at bounding box center [853, 224] width 1090 height 193
click at [1079, 288] on textarea "Hi [PERSON_NAME] Thanks for posting. Case treatable but with care. [MEDICAL_DAT…" at bounding box center [853, 224] width 1090 height 193
click at [828, 287] on textarea "Hi [PERSON_NAME] Thanks for posting. Case treatable but with care. [MEDICAL_DAT…" at bounding box center [853, 224] width 1090 height 193
drag, startPoint x: 828, startPoint y: 287, endPoint x: 837, endPoint y: 276, distance: 14.2
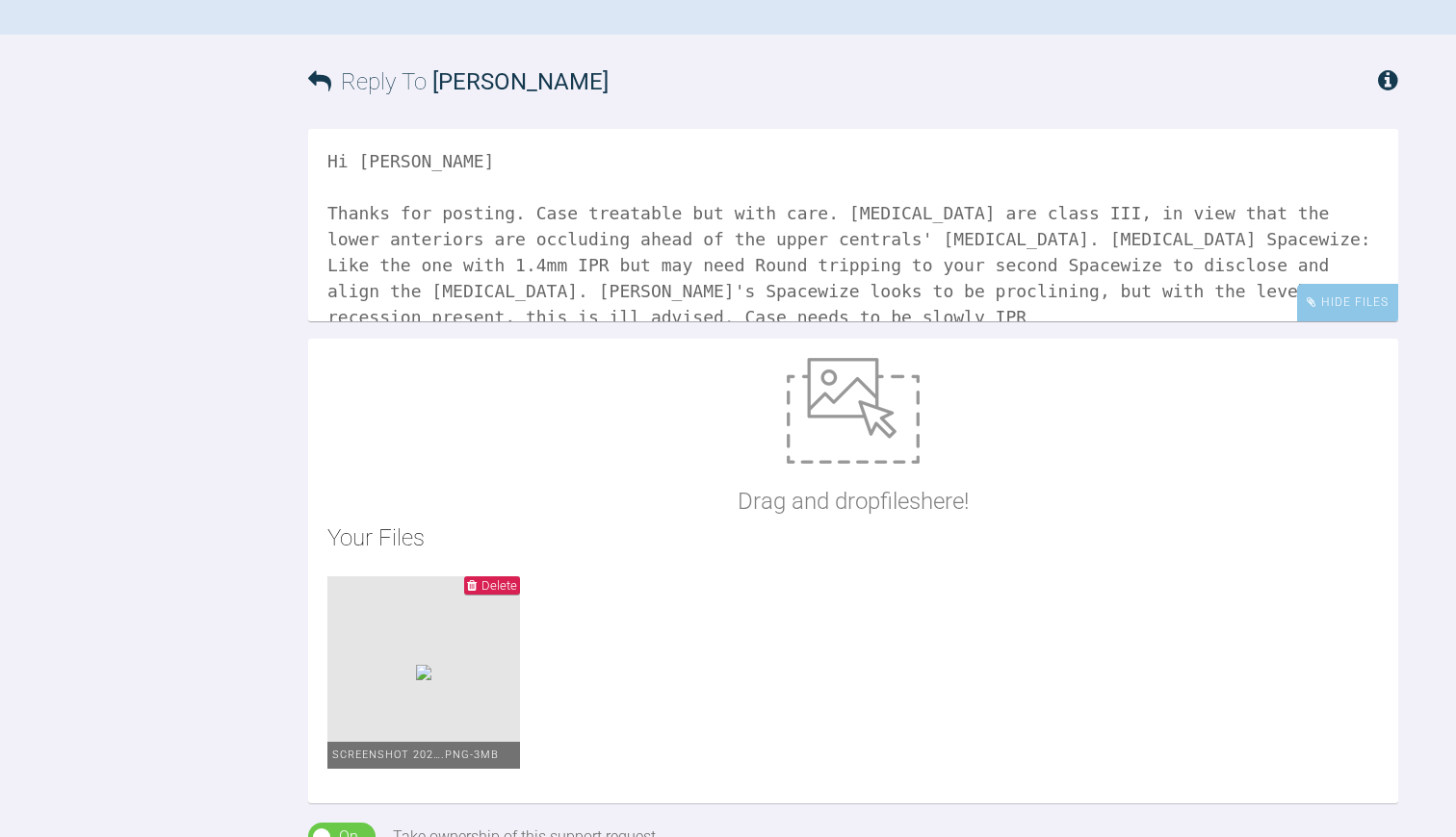
click at [837, 276] on textarea "Hi [PERSON_NAME] Thanks for posting. Case treatable but with care. [MEDICAL_DAT…" at bounding box center [853, 224] width 1090 height 193
click at [353, 319] on textarea "Hi [PERSON_NAME] Thanks for posting. Case treatable but with care. [MEDICAL_DAT…" at bounding box center [853, 224] width 1090 height 193
click at [622, 312] on textarea "Hi [PERSON_NAME] Thanks for posting. Case treatable but with care. [MEDICAL_DAT…" at bounding box center [853, 224] width 1090 height 193
drag, startPoint x: 622, startPoint y: 312, endPoint x: 603, endPoint y: 312, distance: 19.0
click at [603, 312] on textarea "Hi [PERSON_NAME] Thanks for posting. Case treatable but with care. [MEDICAL_DAT…" at bounding box center [853, 224] width 1090 height 193
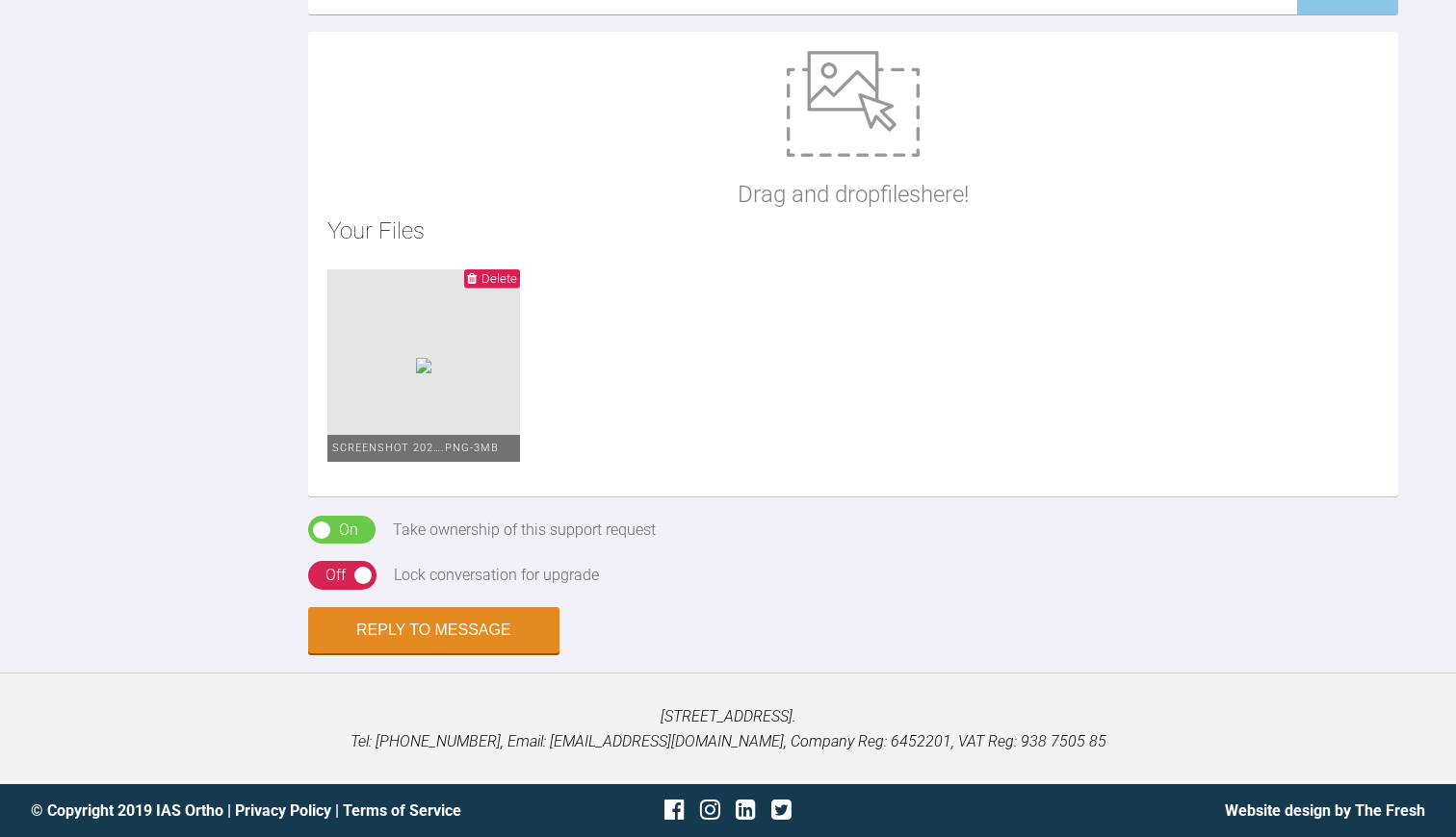
scroll to position [2226, 0]
type textarea "Hi [PERSON_NAME] Thanks for posting. Case treatable but with care. [MEDICAL_DAT…"
click at [416, 636] on button "Reply to Message" at bounding box center [434, 632] width 252 height 46
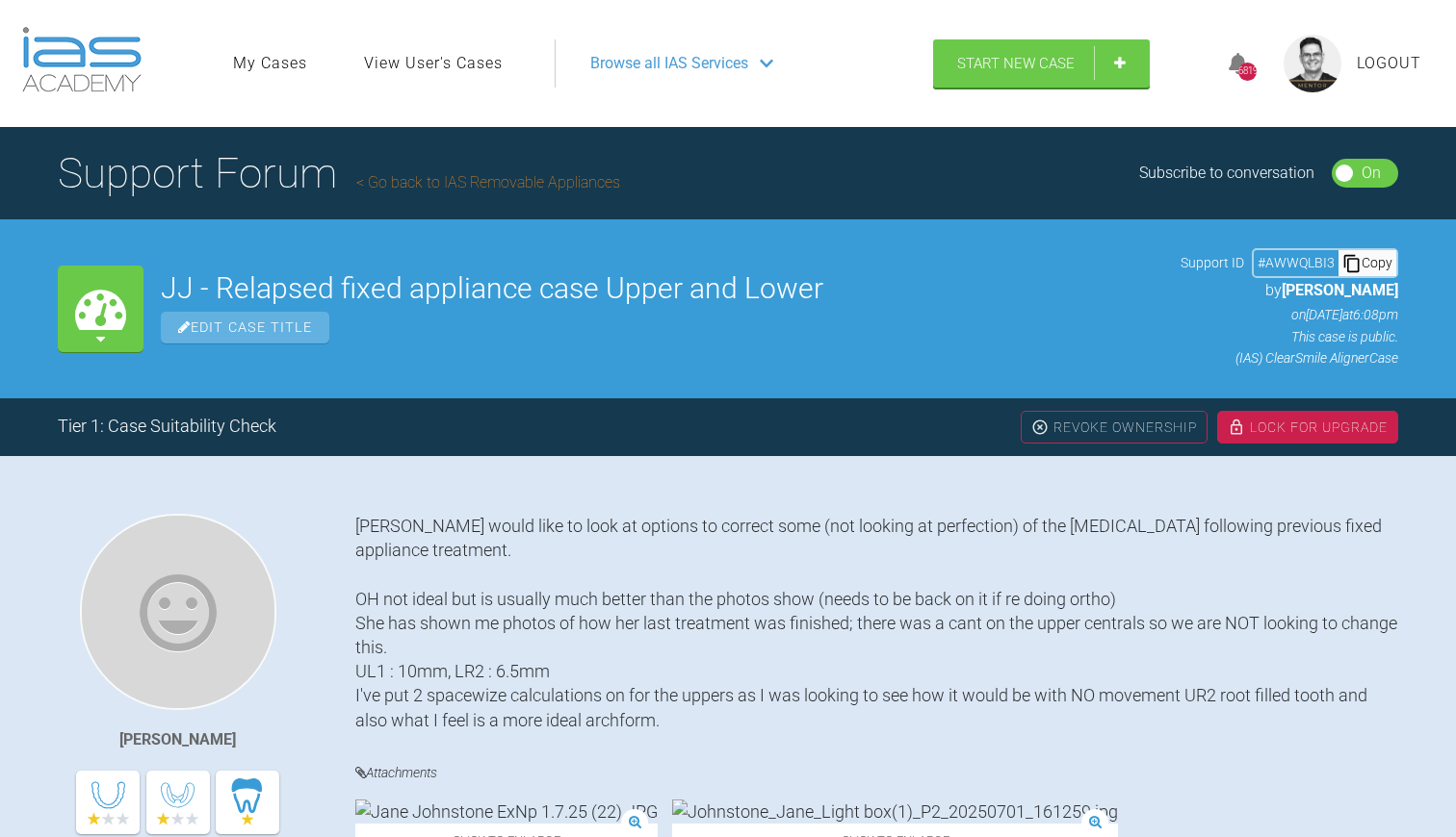
scroll to position [0, 0]
click at [1292, 428] on div "Lock For Upgrade" at bounding box center [1307, 428] width 181 height 33
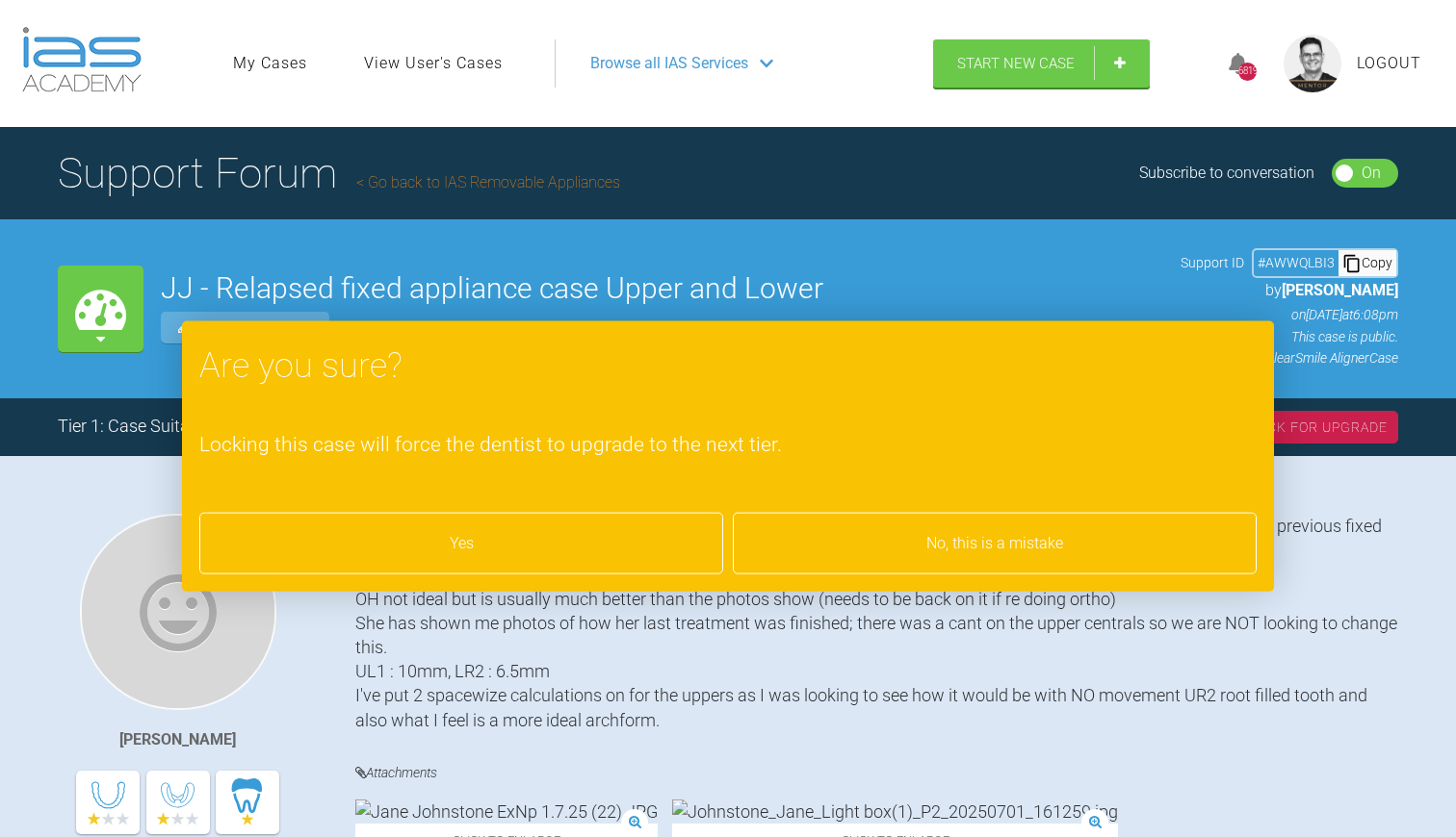
click at [513, 545] on div "Yes" at bounding box center [461, 544] width 524 height 62
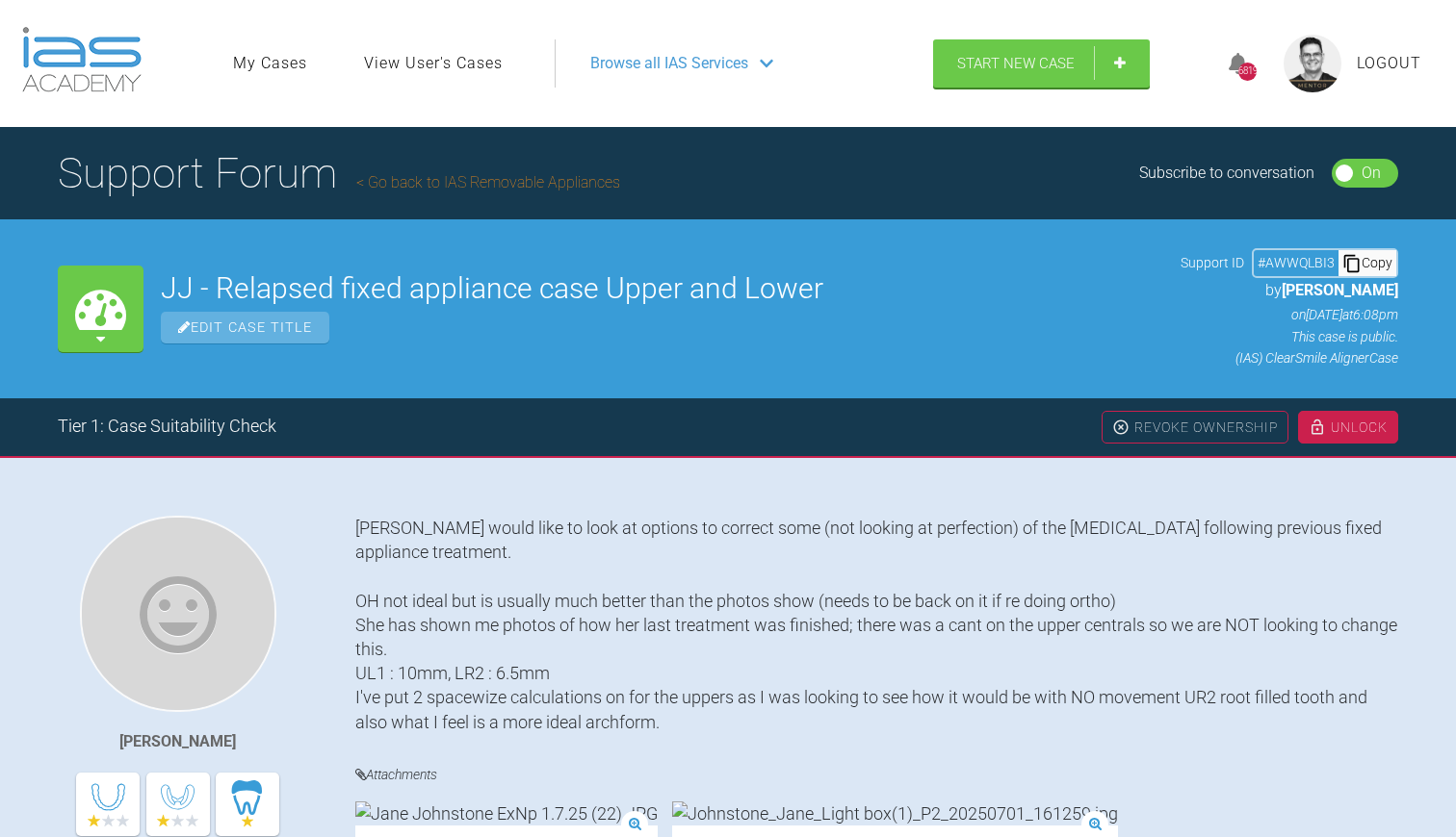
click at [476, 182] on link "Go back to IAS Removable Appliances" at bounding box center [488, 182] width 263 height 18
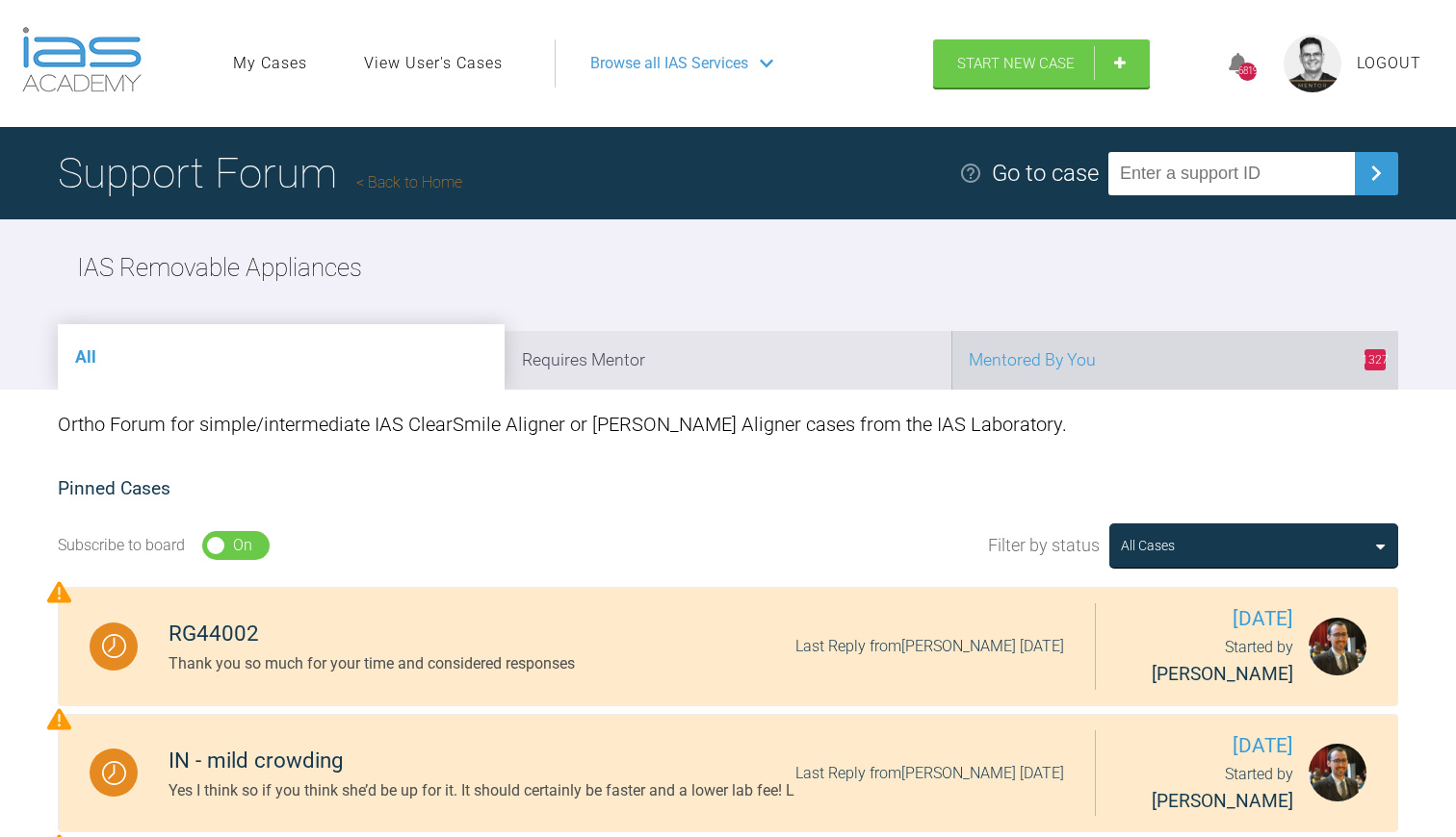
click at [1076, 361] on li "1327 Mentored By You" at bounding box center [1174, 360] width 446 height 59
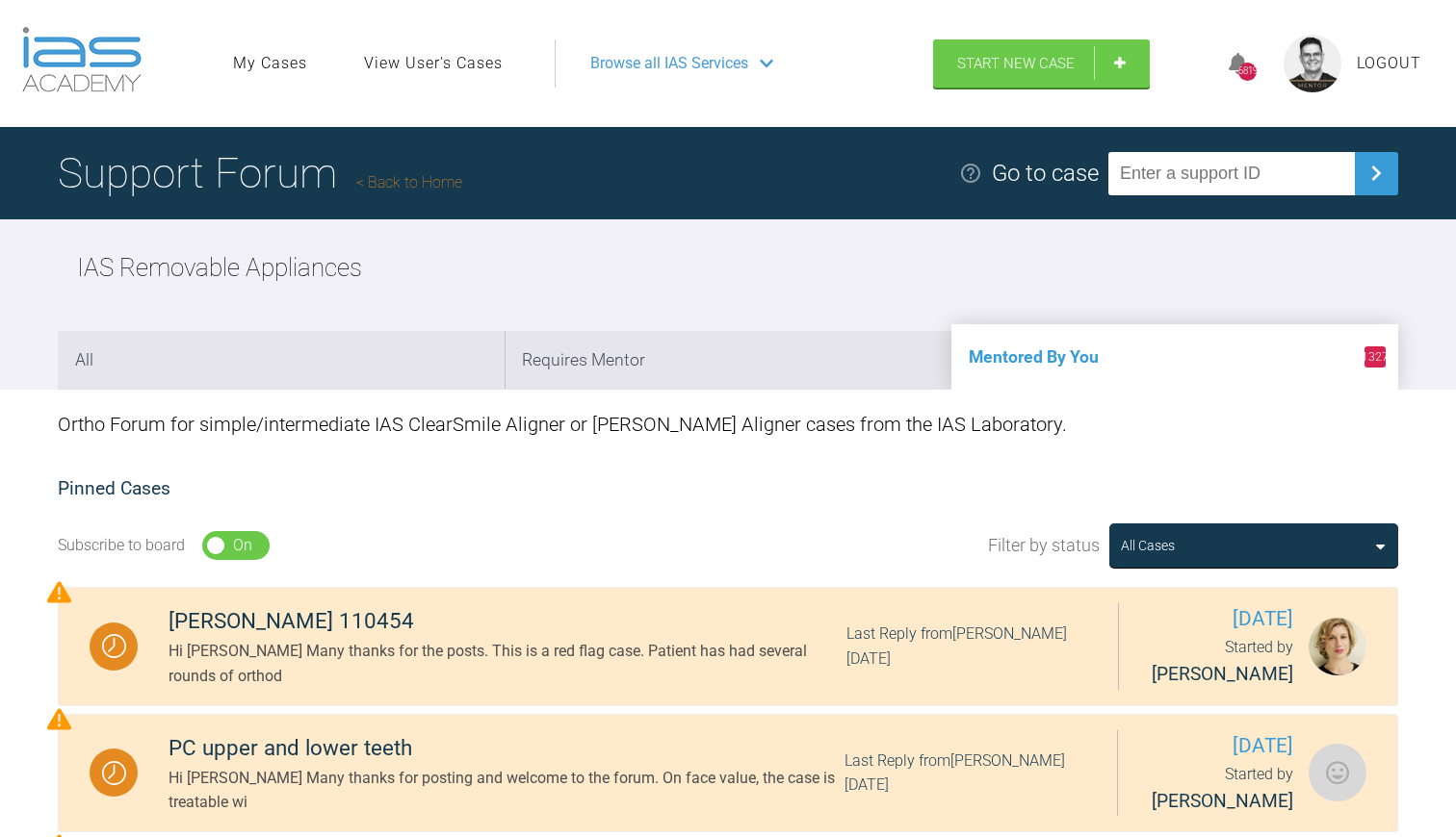
click at [414, 185] on link "Back to Home" at bounding box center [409, 182] width 106 height 18
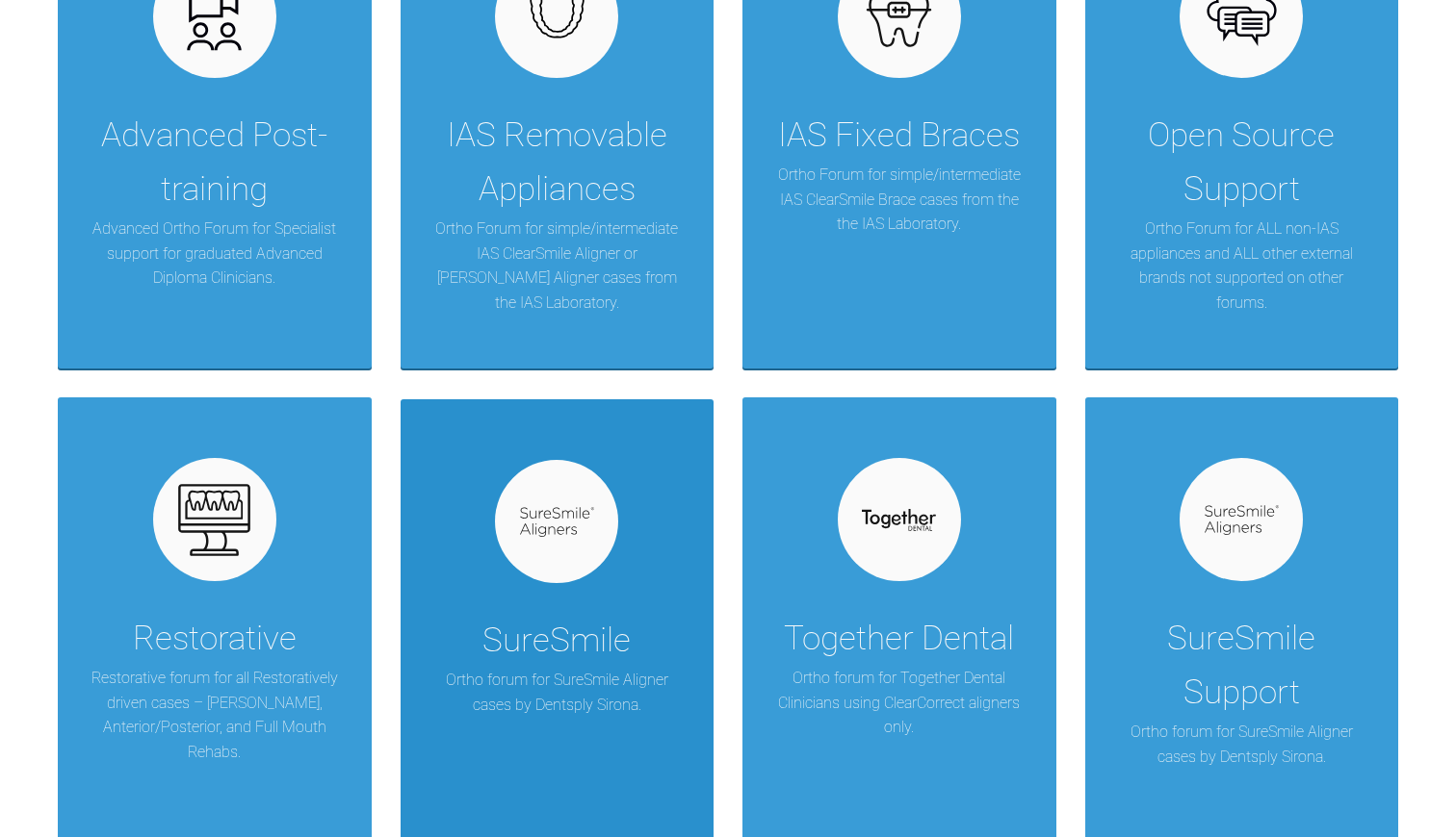
click at [582, 643] on div "SureSmile" at bounding box center [556, 641] width 148 height 54
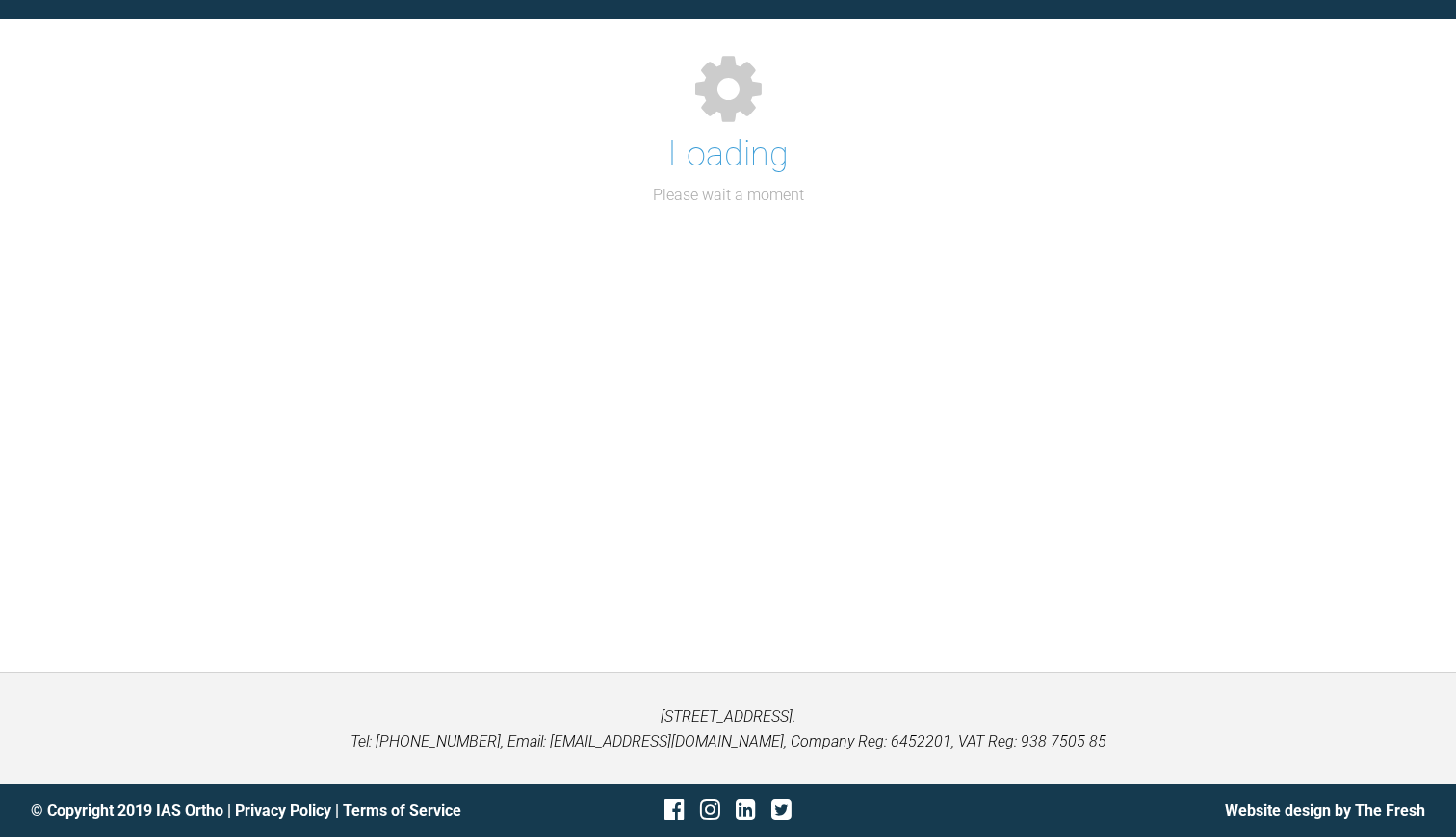
scroll to position [198, 0]
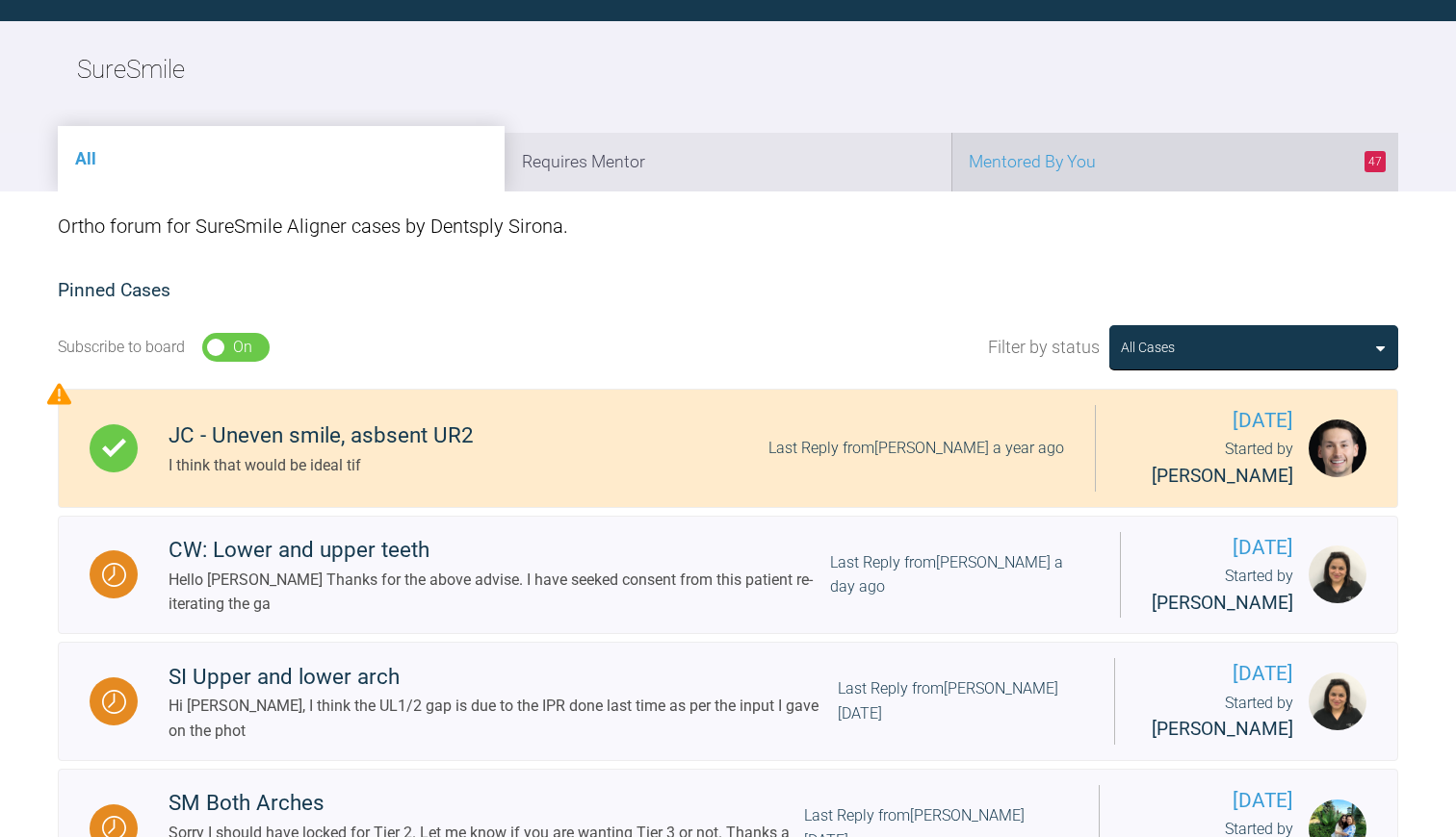
click at [1121, 161] on li "47 Mentored By You" at bounding box center [1174, 162] width 446 height 59
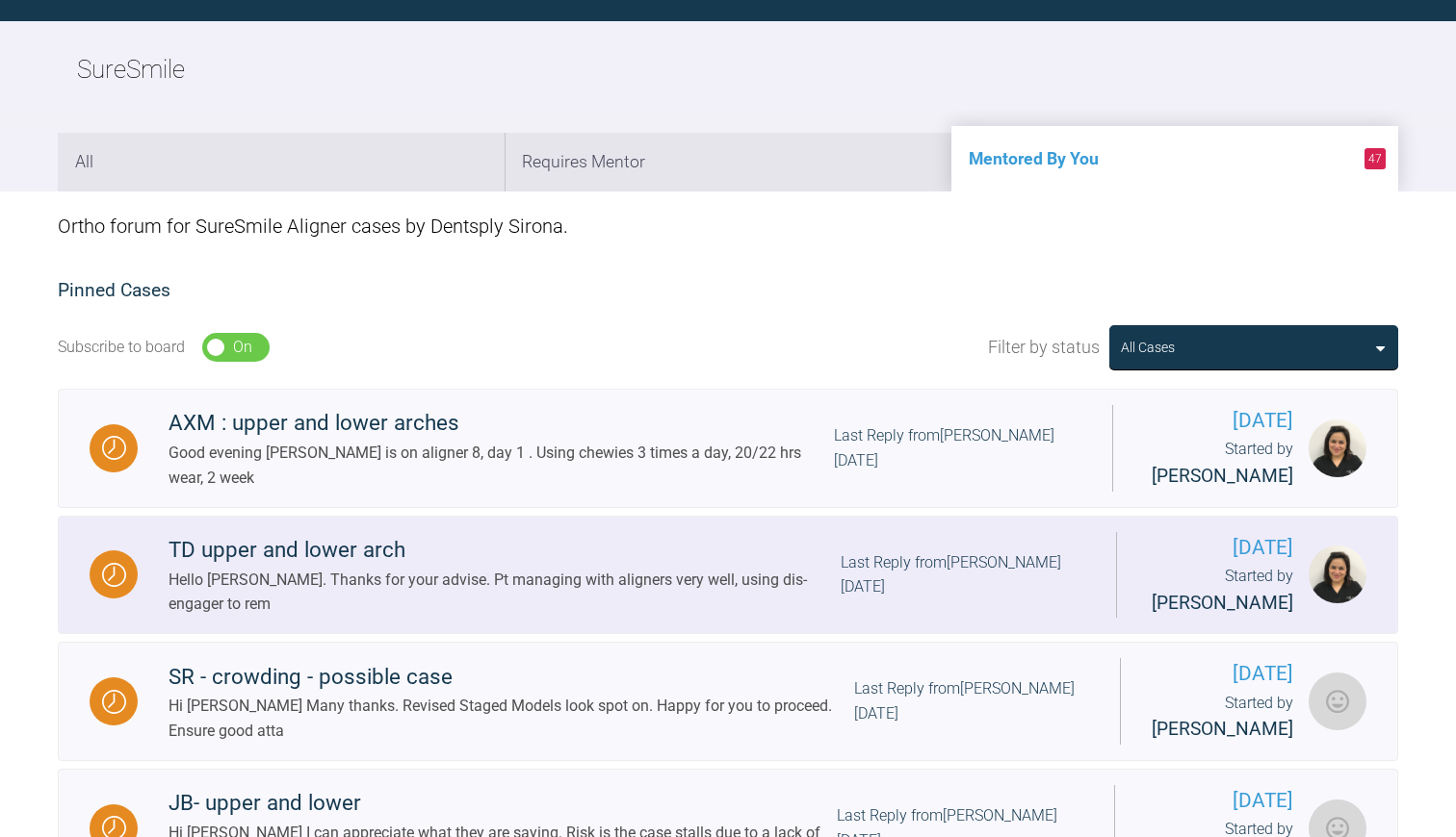
scroll to position [330, 0]
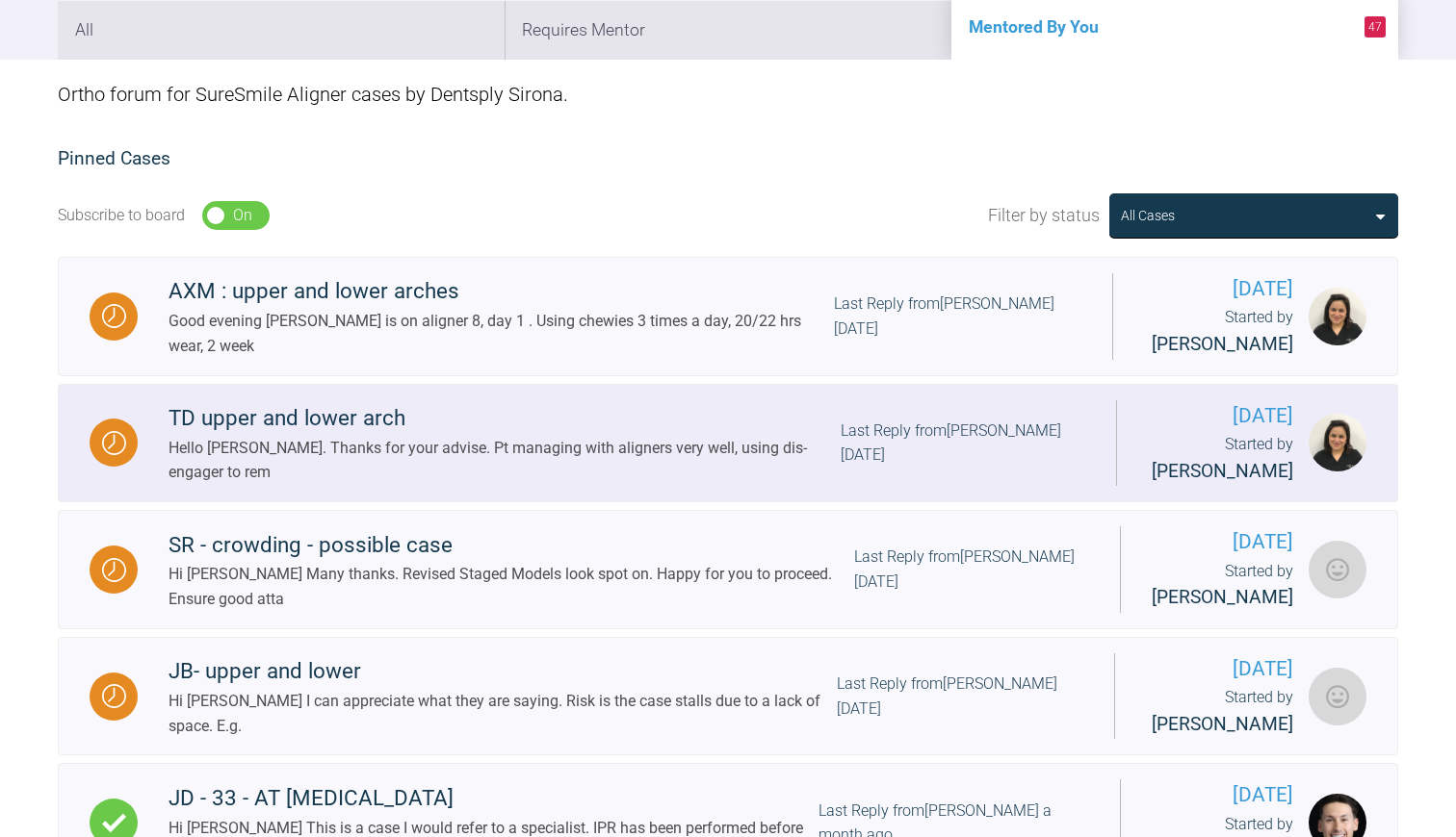
click at [487, 464] on div "Hello [PERSON_NAME]. Thanks for your advise. Pt managing with aligners very wel…" at bounding box center [504, 460] width 672 height 49
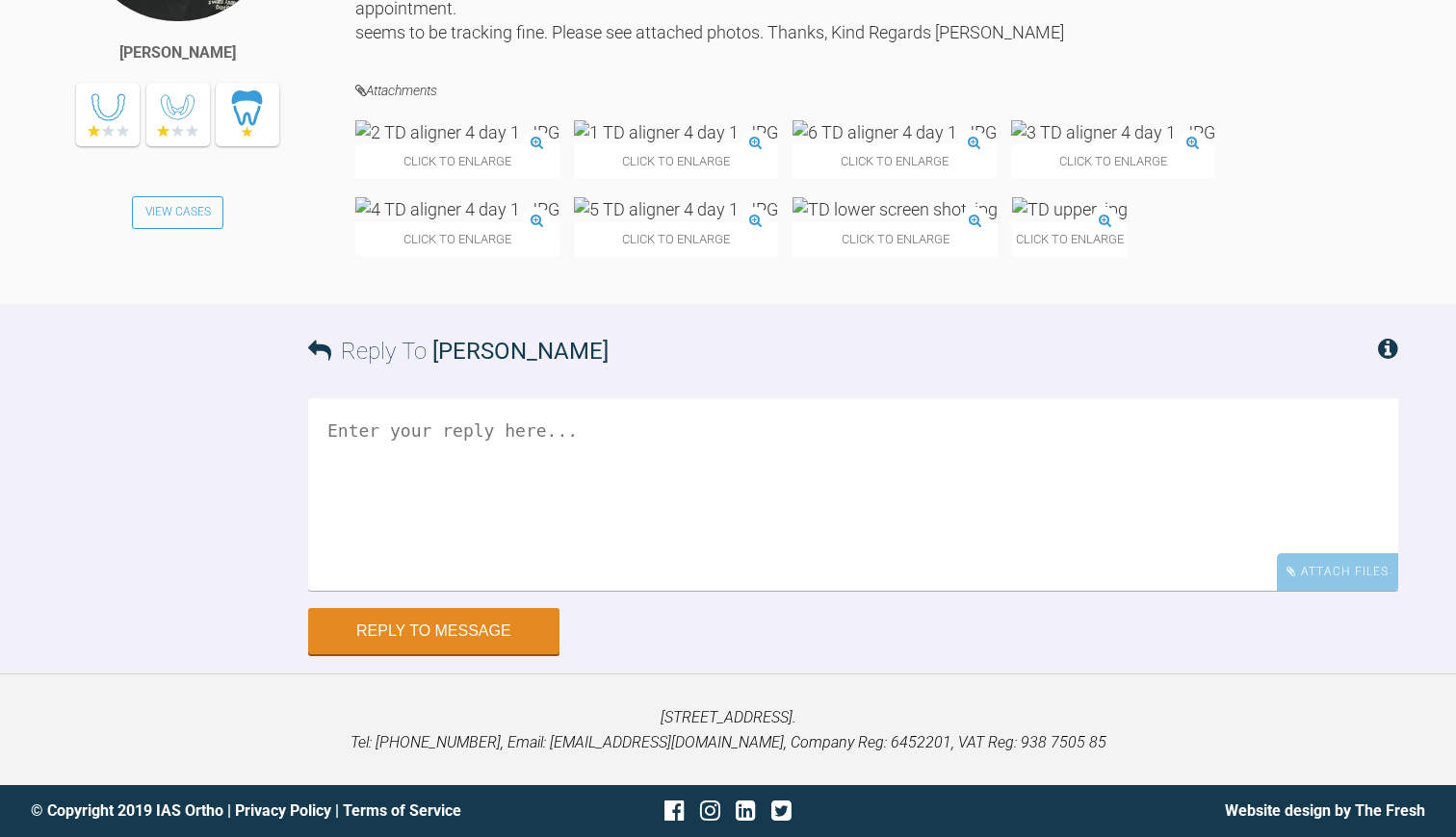
scroll to position [8937, 0]
click at [479, 144] on img at bounding box center [457, 132] width 204 height 24
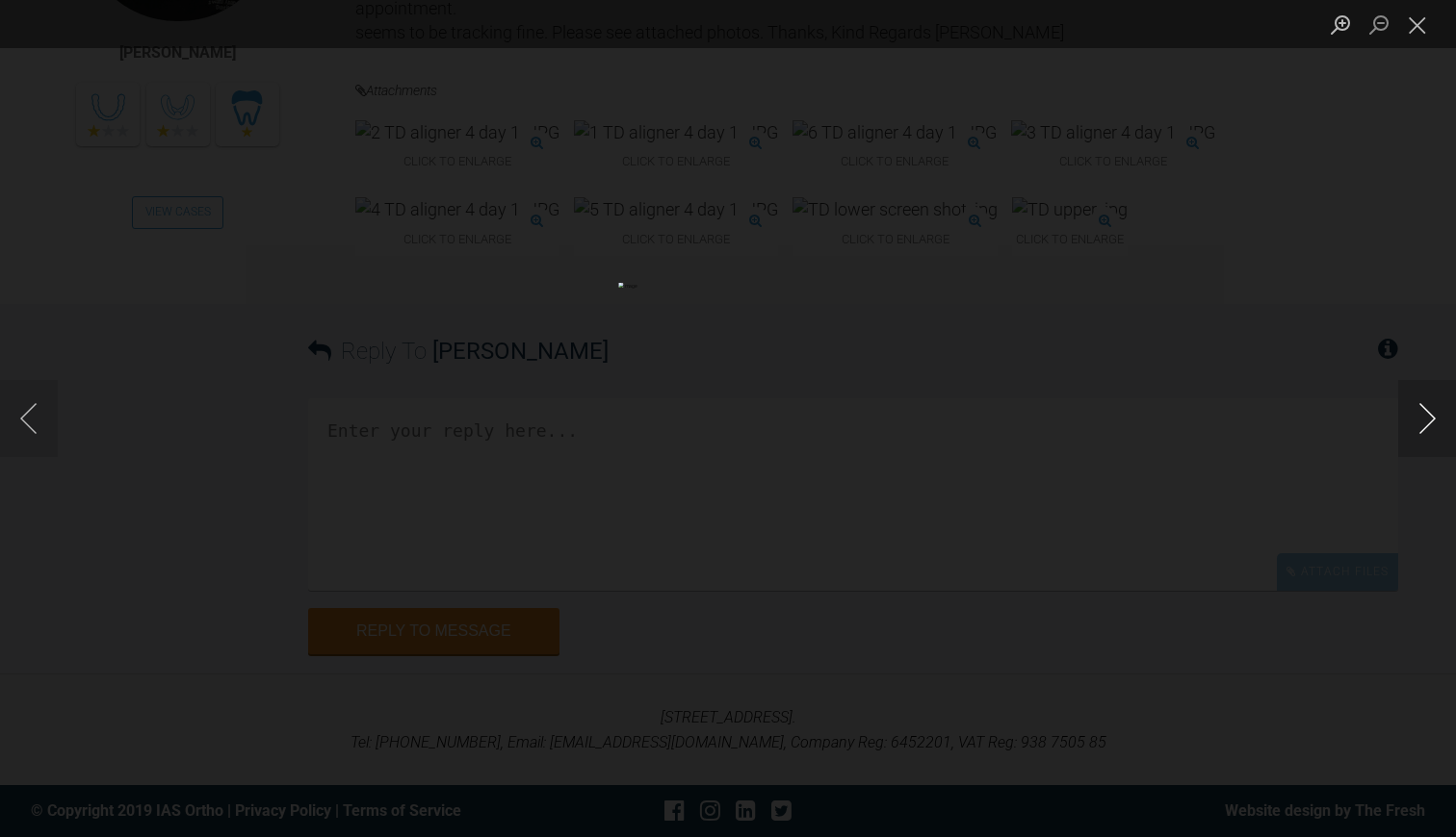
click at [1419, 413] on button "Next image" at bounding box center [1427, 419] width 58 height 77
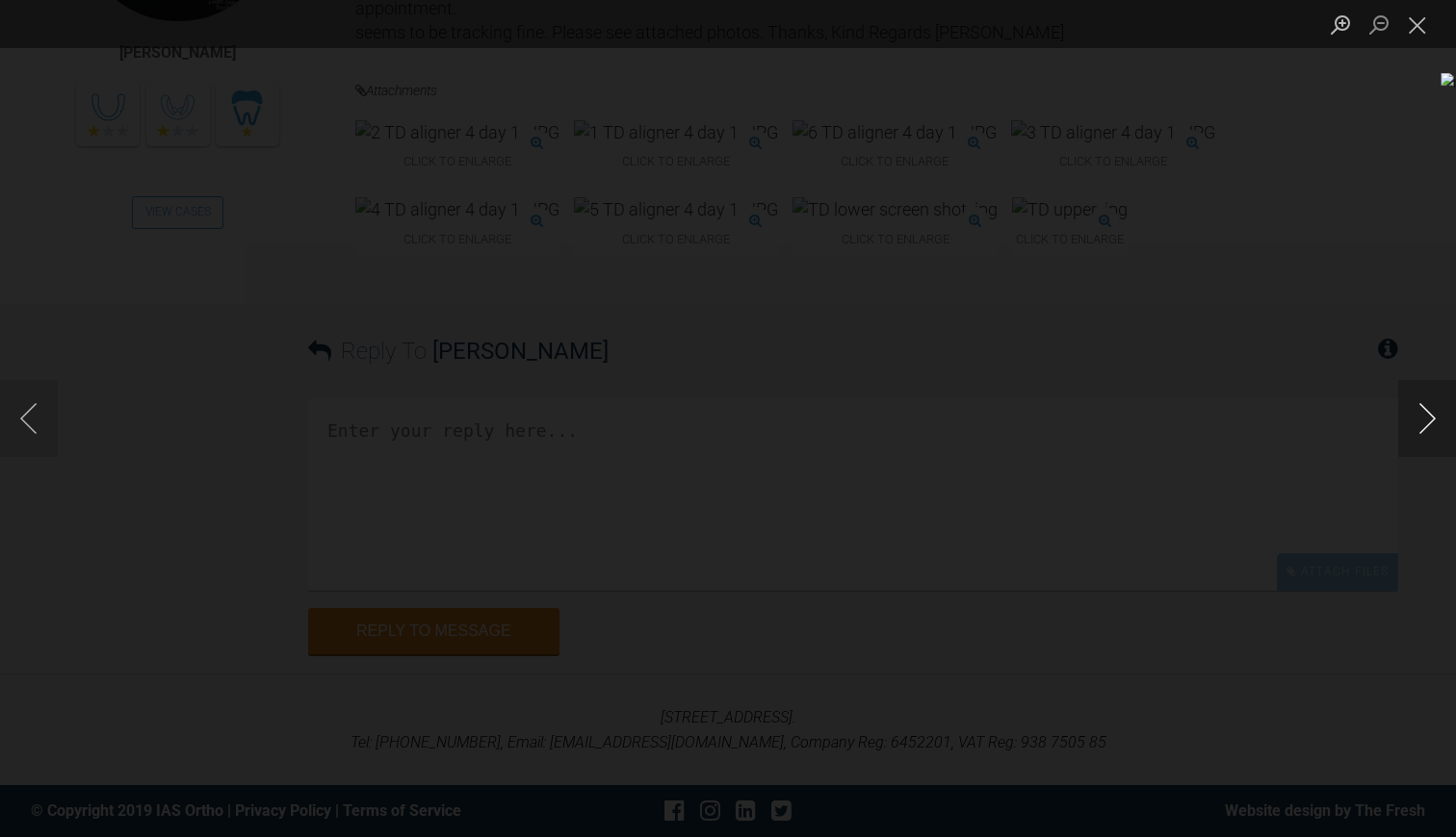
click at [1419, 413] on button "Next image" at bounding box center [1427, 419] width 58 height 77
click at [1416, 30] on button "Close lightbox" at bounding box center [1417, 24] width 39 height 34
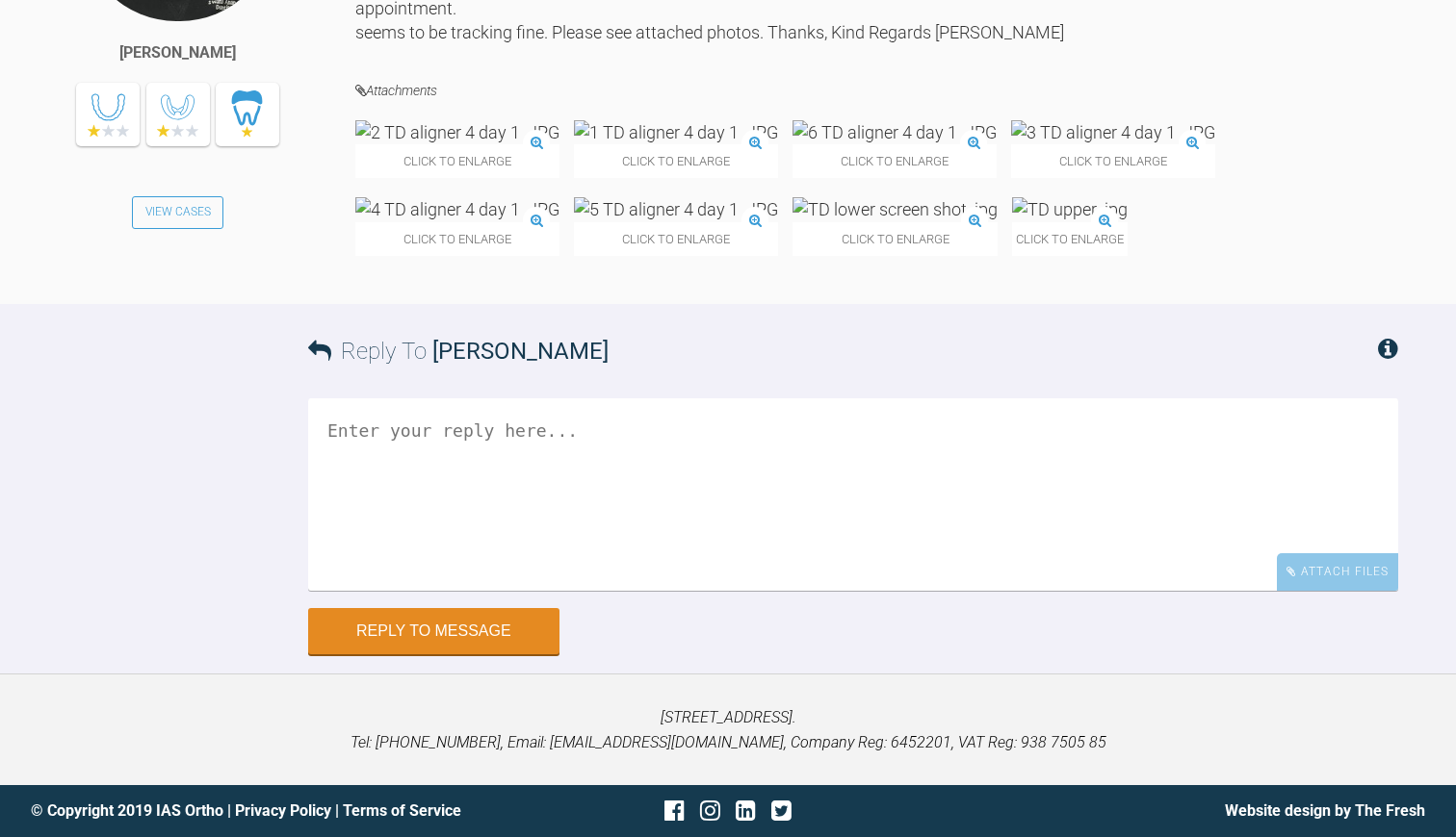
scroll to position [9101, 0]
click at [375, 591] on textarea at bounding box center [853, 494] width 1090 height 193
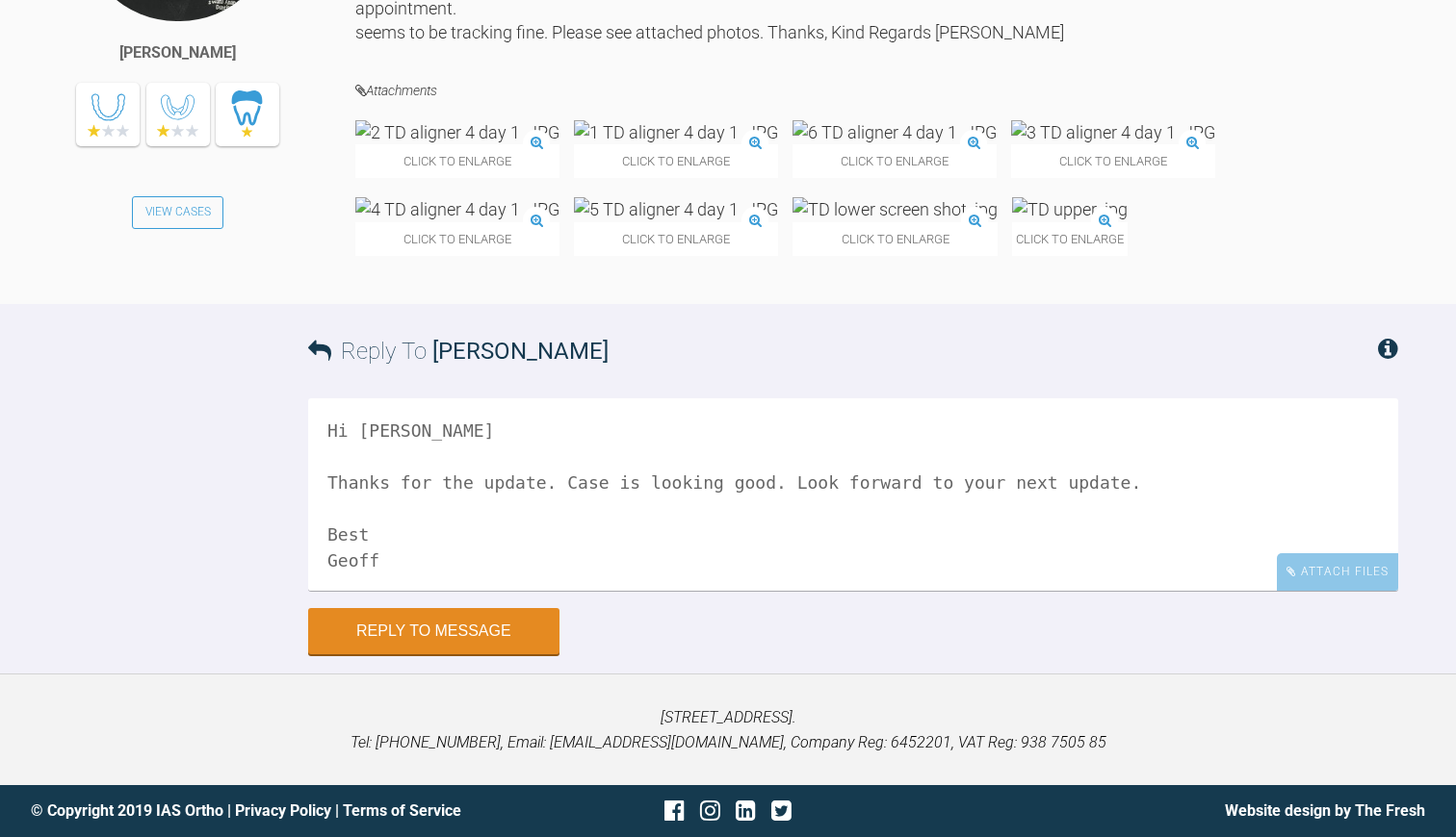
scroll to position [9321, 0]
type textarea "Hi [PERSON_NAME] Thanks for the update. Case is looking good. Look forward to y…"
click at [385, 656] on button "Reply to Message" at bounding box center [434, 633] width 252 height 46
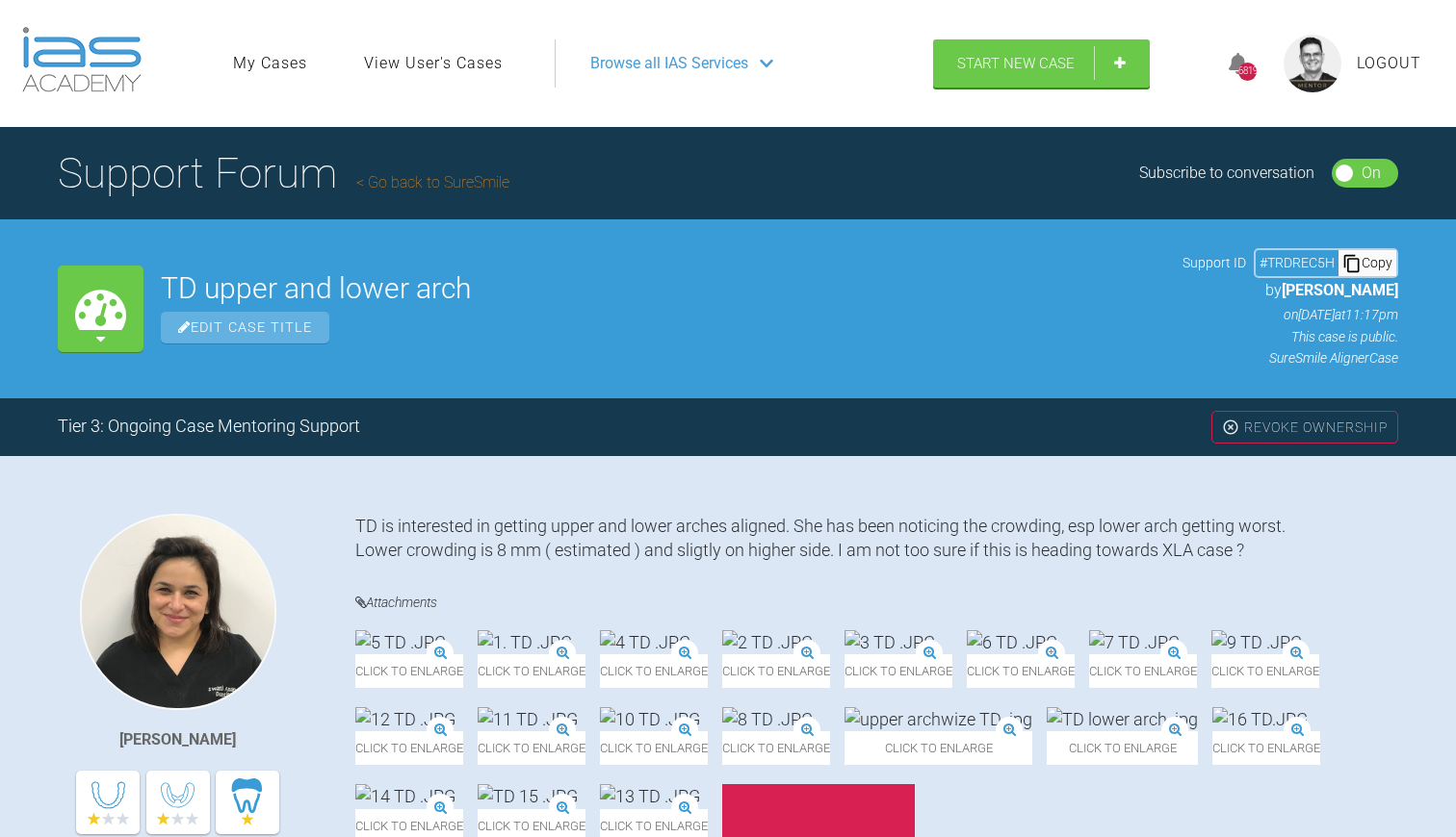
scroll to position [0, 0]
click at [427, 181] on link "Go back to SureSmile" at bounding box center [433, 182] width 153 height 18
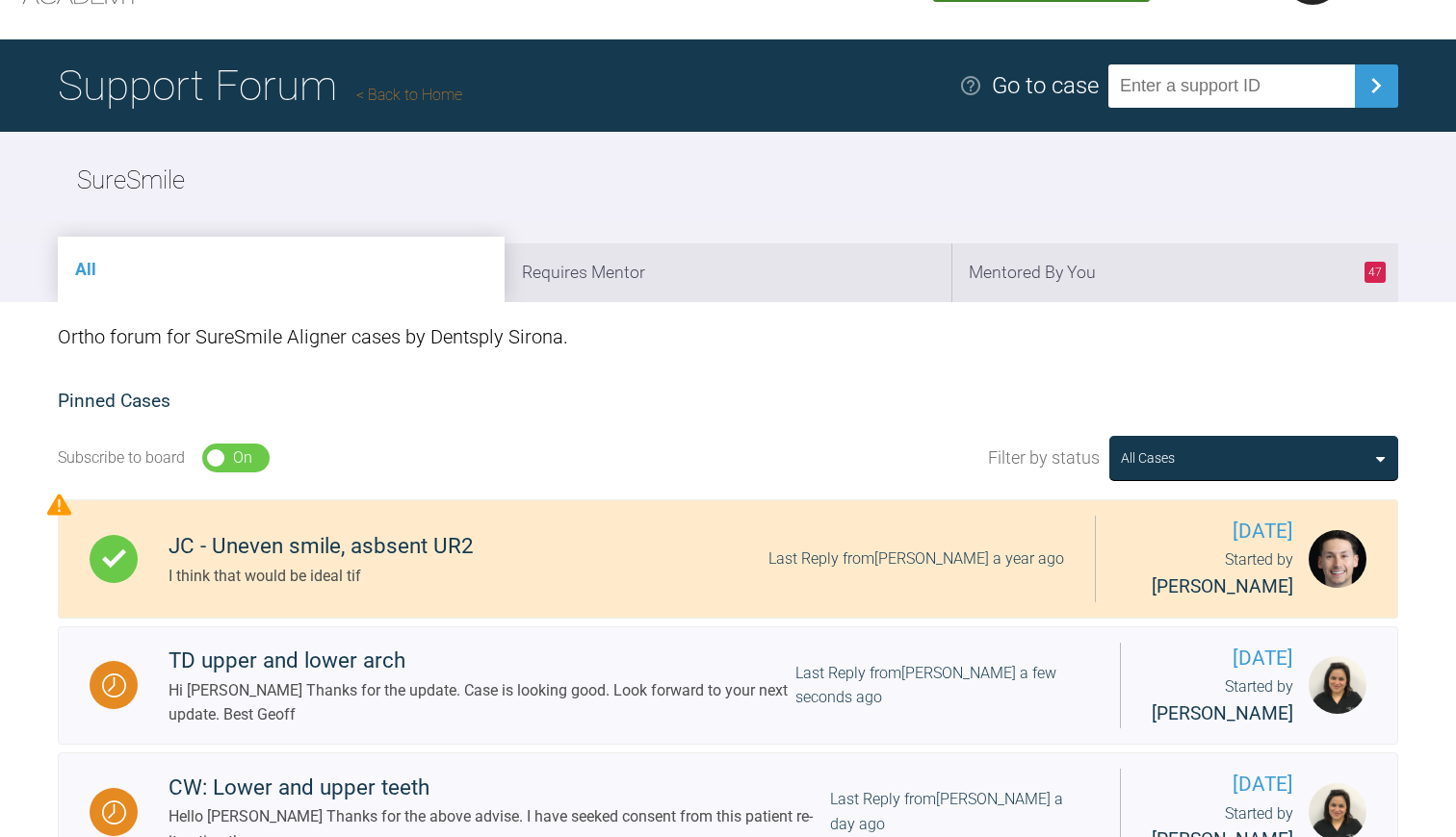
scroll to position [90, 0]
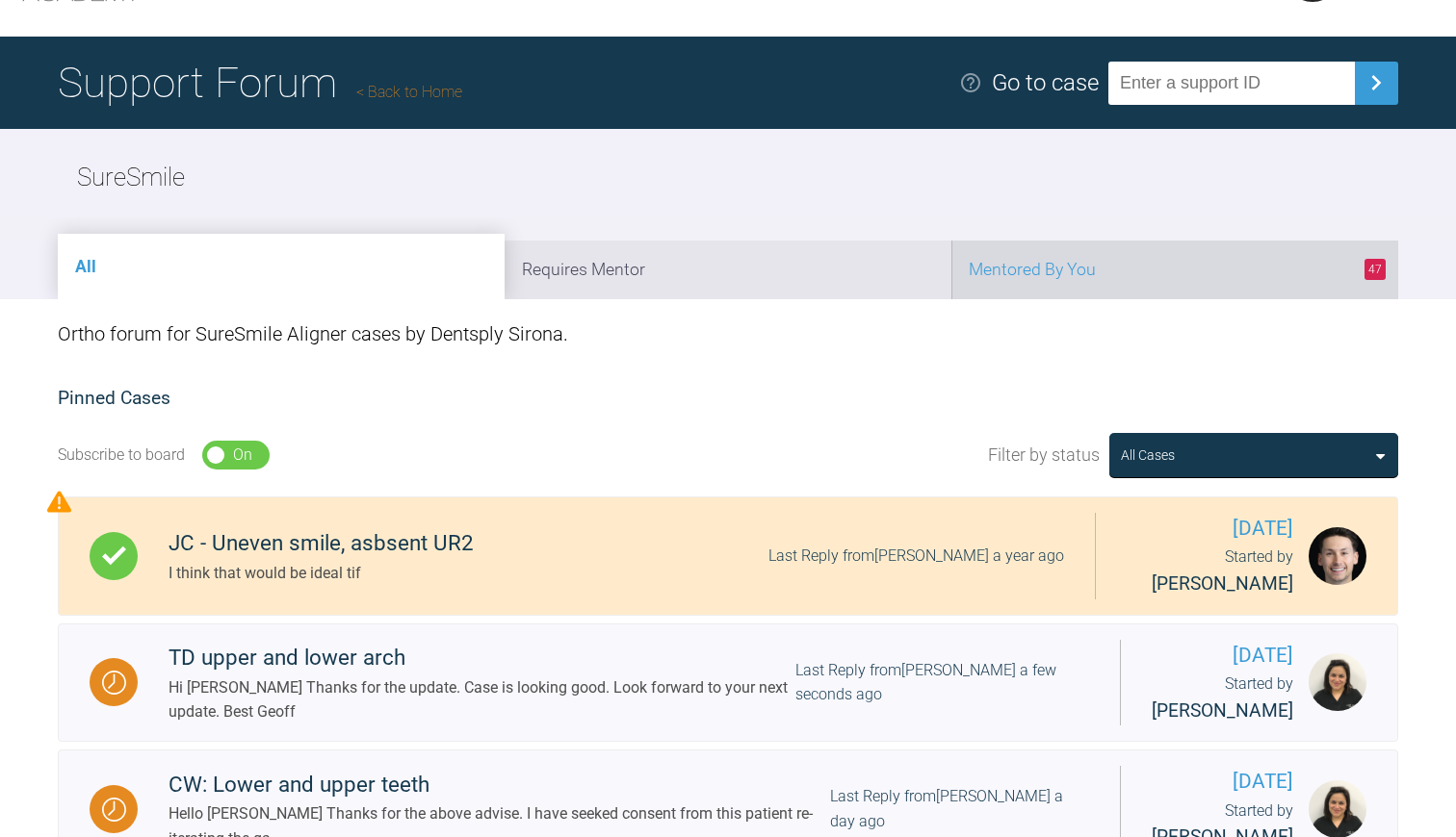
click at [1007, 254] on li "47 Mentored By You" at bounding box center [1174, 270] width 446 height 59
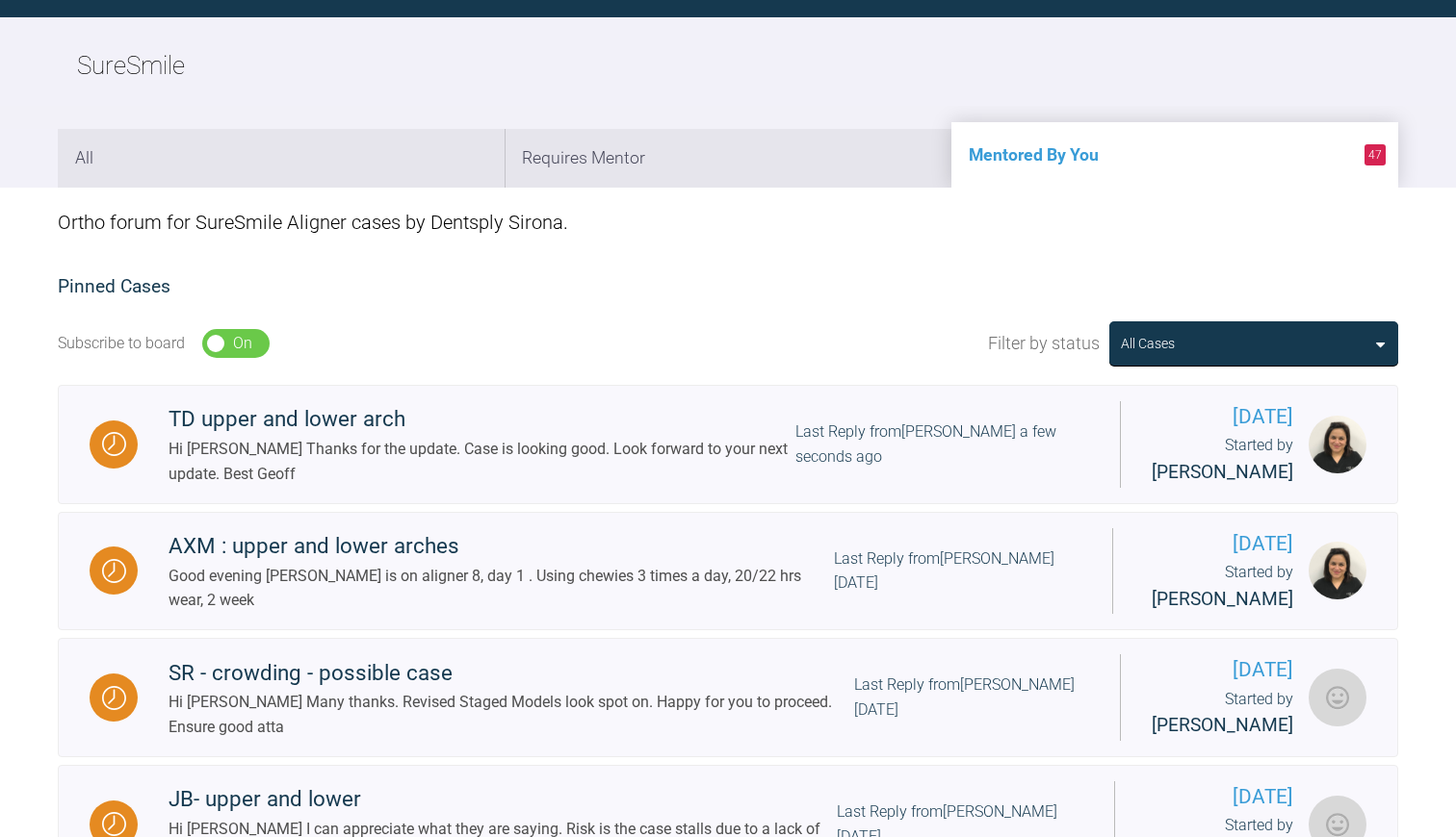
scroll to position [249, 0]
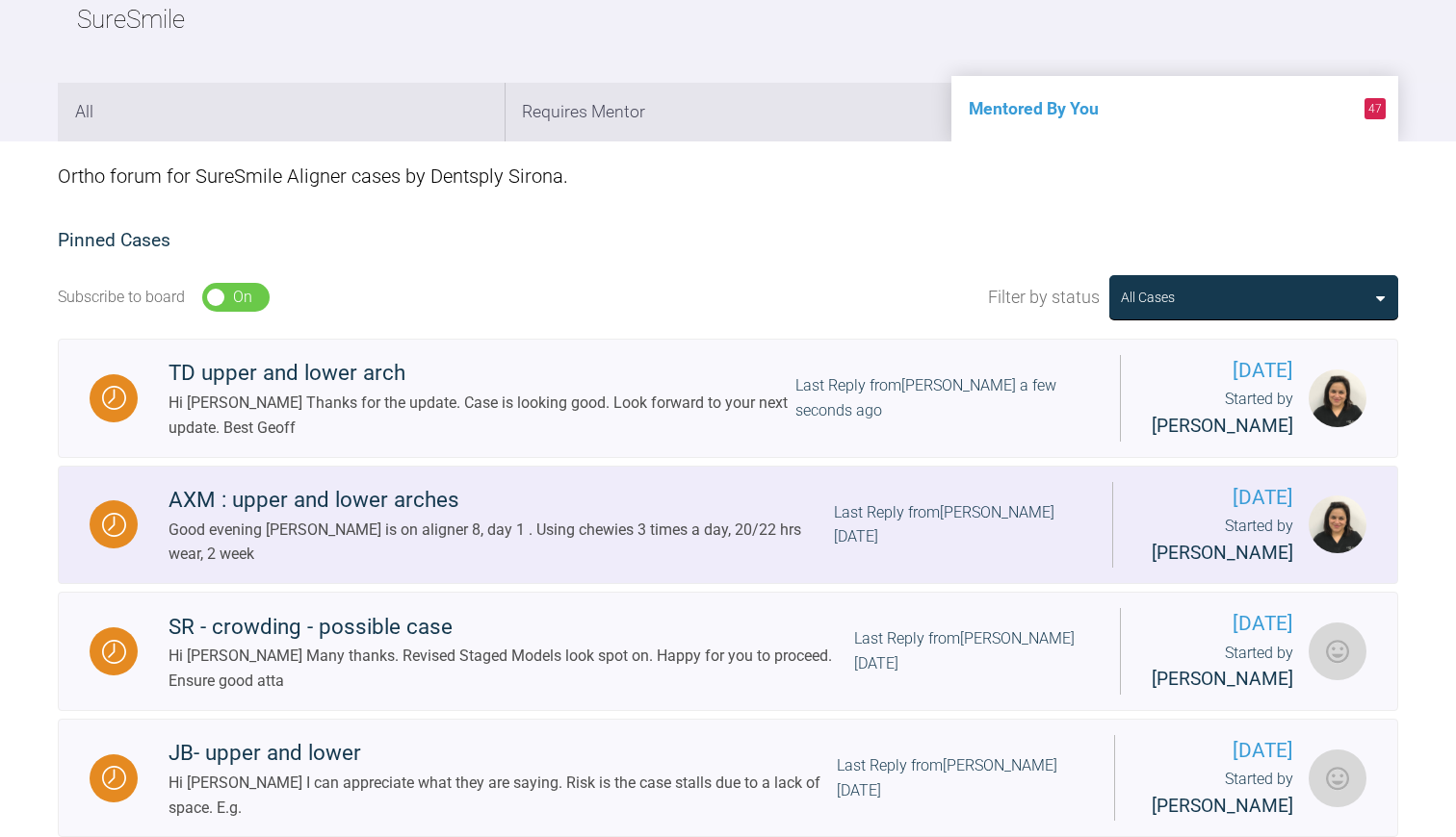
click at [349, 517] on div "AXM : upper and lower arches" at bounding box center [500, 500] width 665 height 35
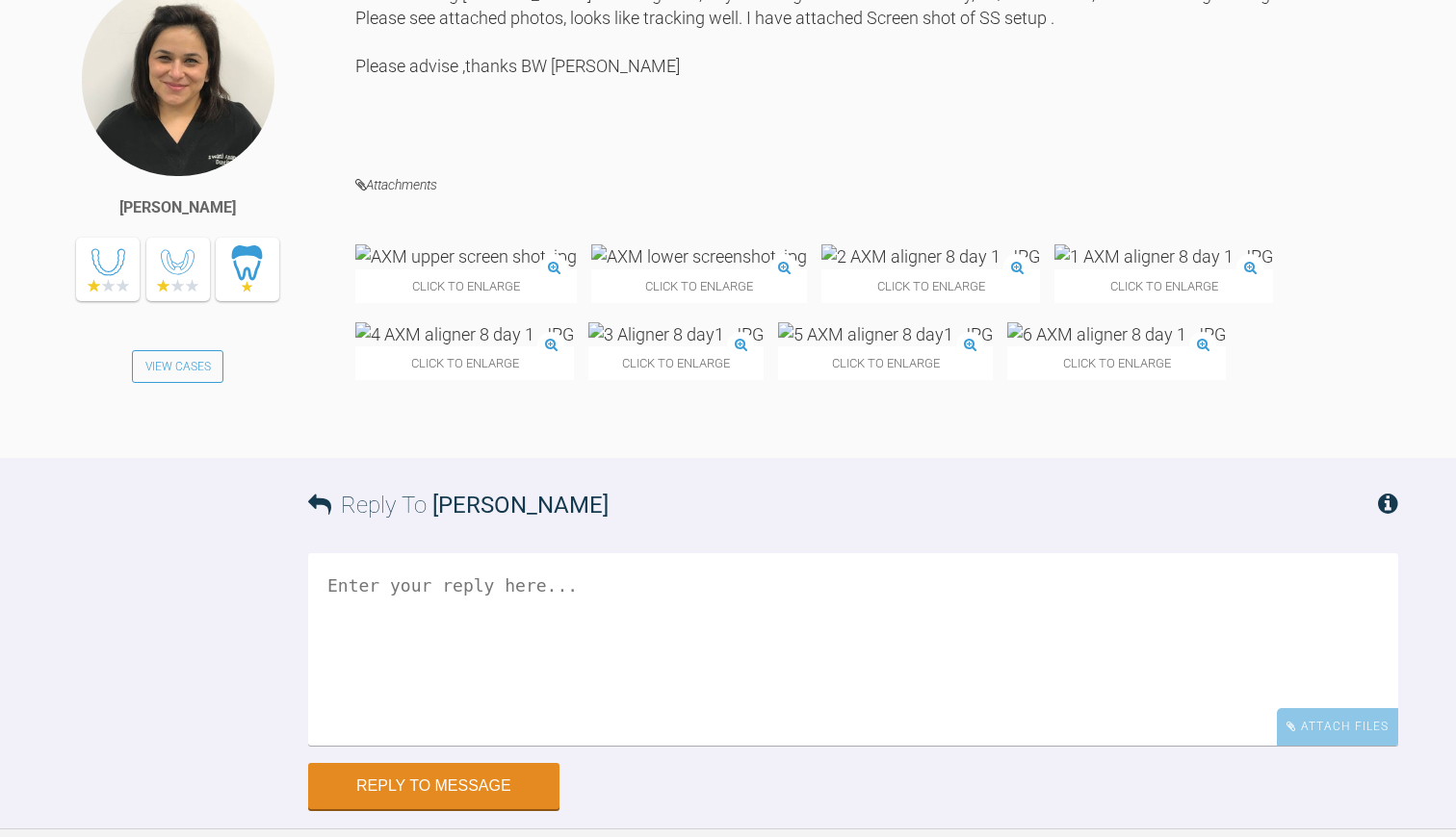
scroll to position [6444, 0]
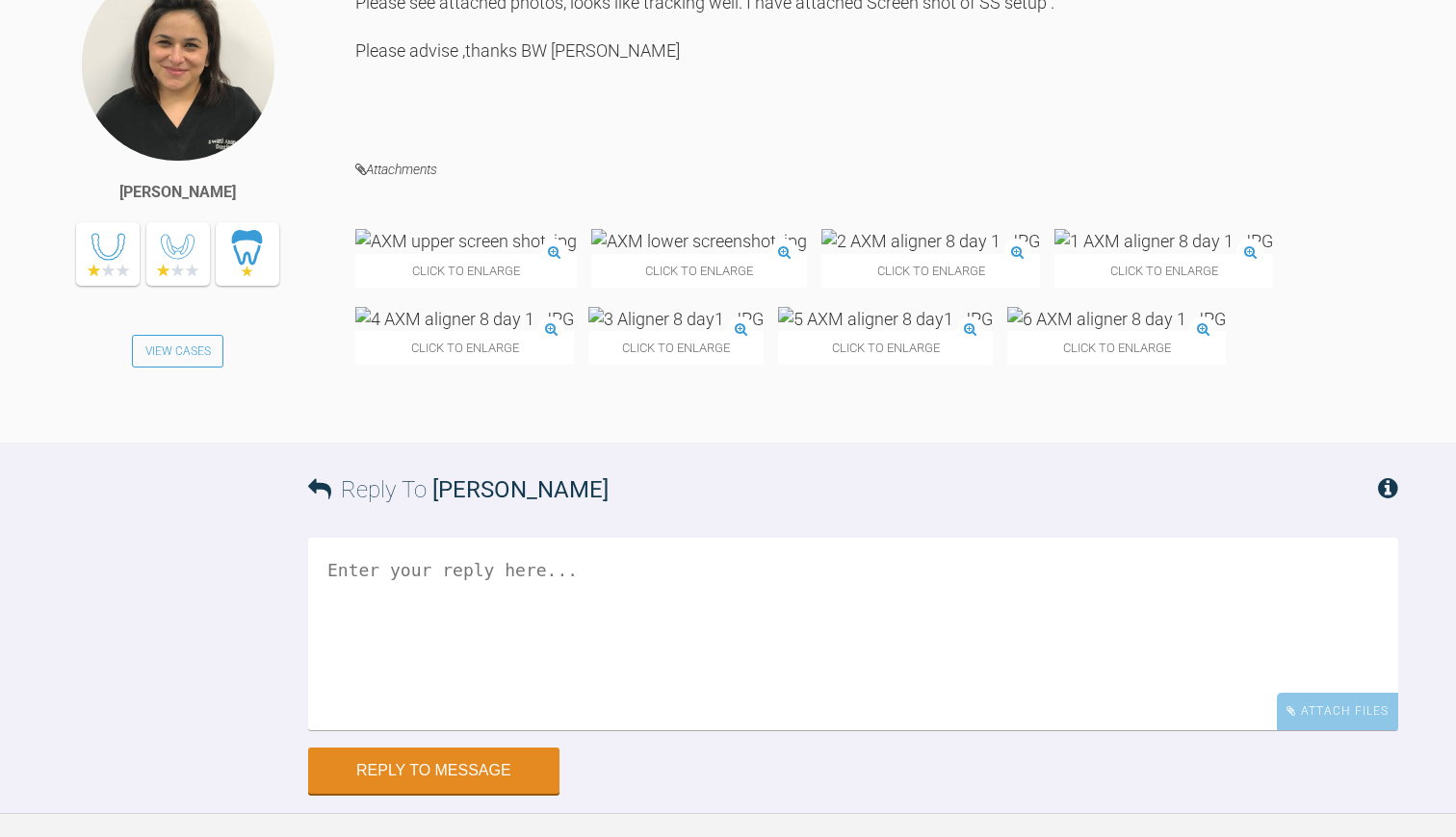
click at [445, 254] on img at bounding box center [466, 241] width 222 height 24
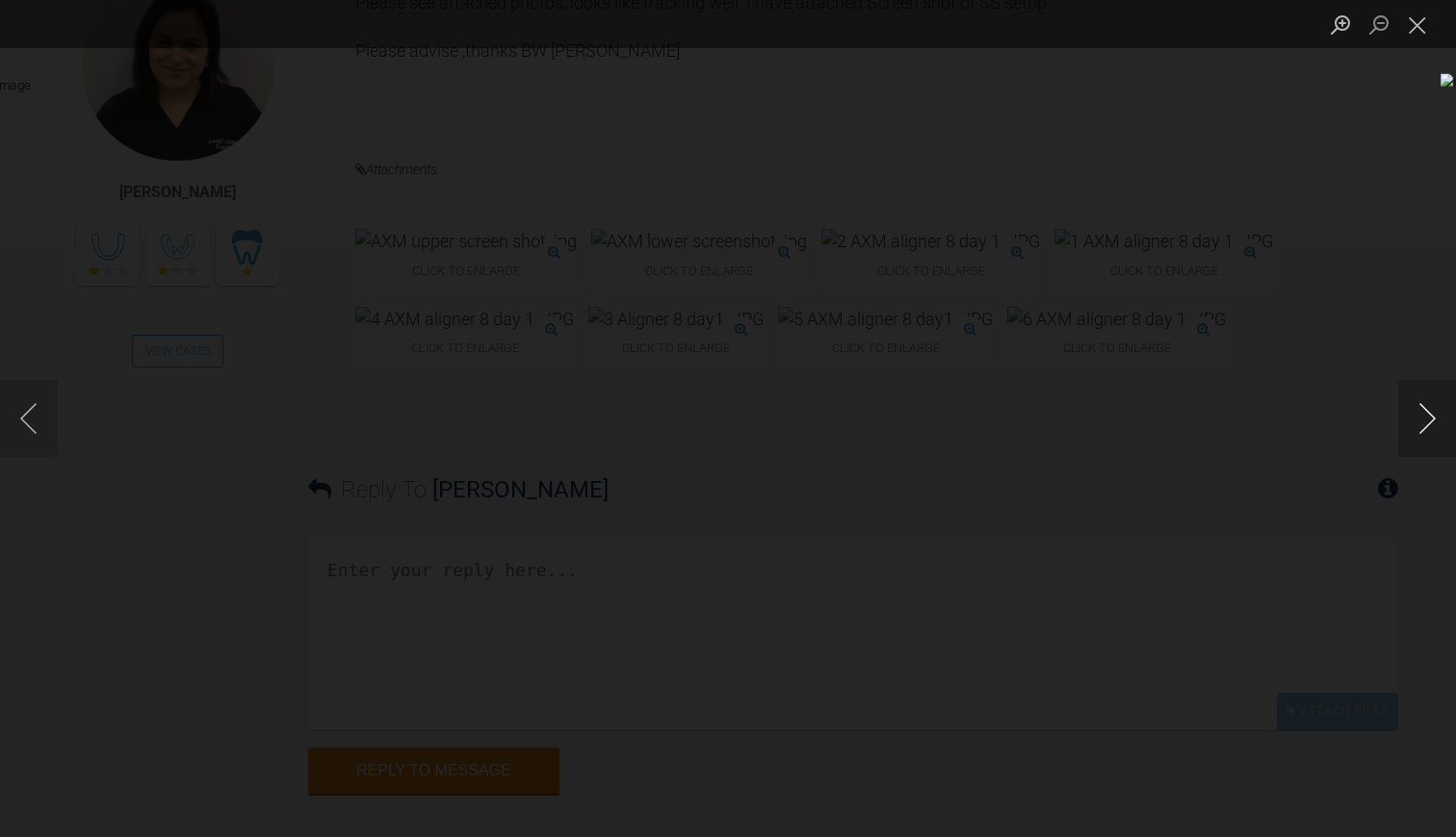
click at [1421, 419] on button "Next image" at bounding box center [1427, 419] width 58 height 77
click at [1432, 408] on button "Next image" at bounding box center [1427, 419] width 58 height 77
click at [1432, 409] on button "Next image" at bounding box center [1427, 419] width 58 height 77
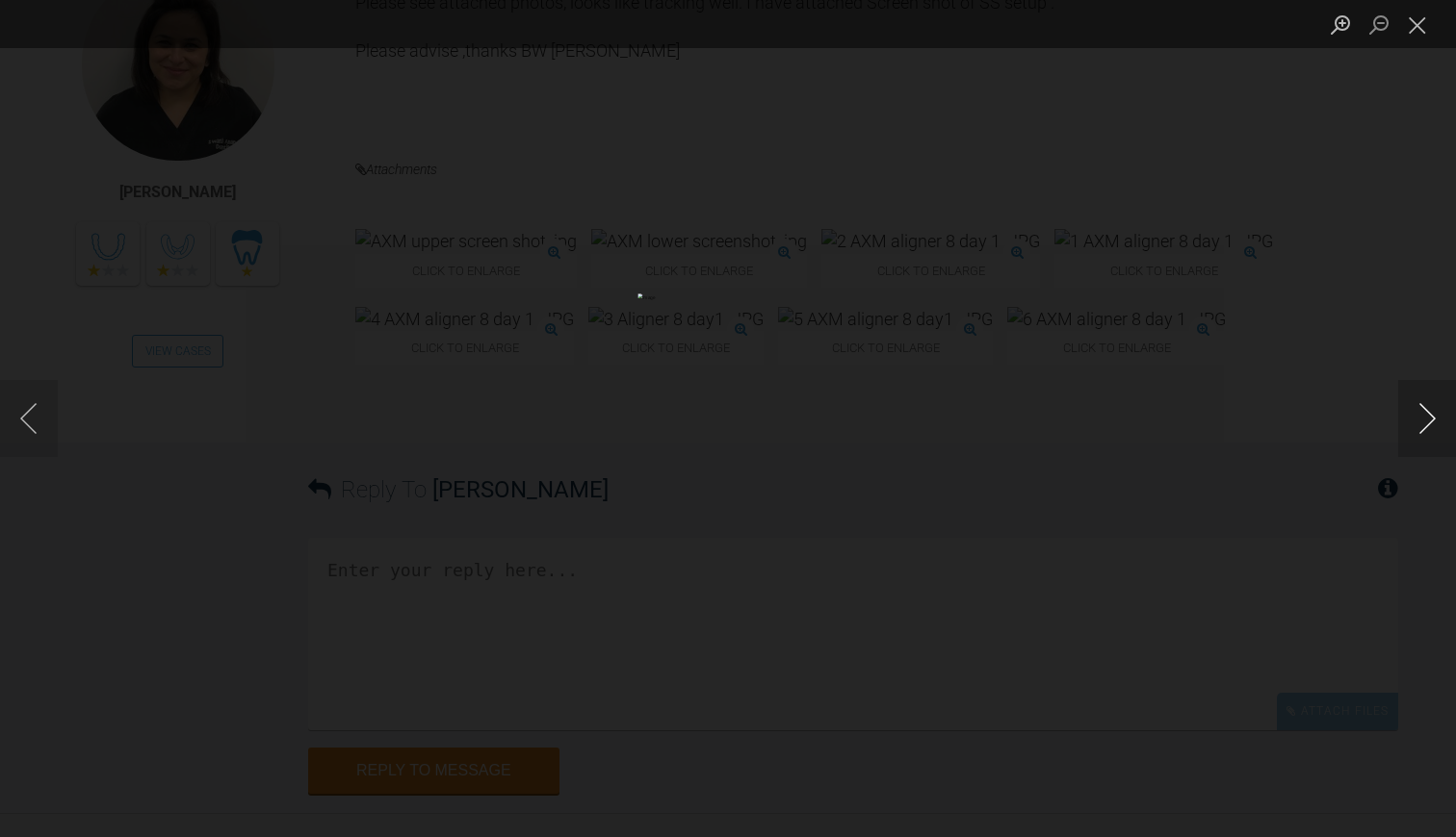
click at [1432, 409] on button "Next image" at bounding box center [1427, 419] width 58 height 77
click at [1412, 35] on button "Close lightbox" at bounding box center [1417, 24] width 39 height 34
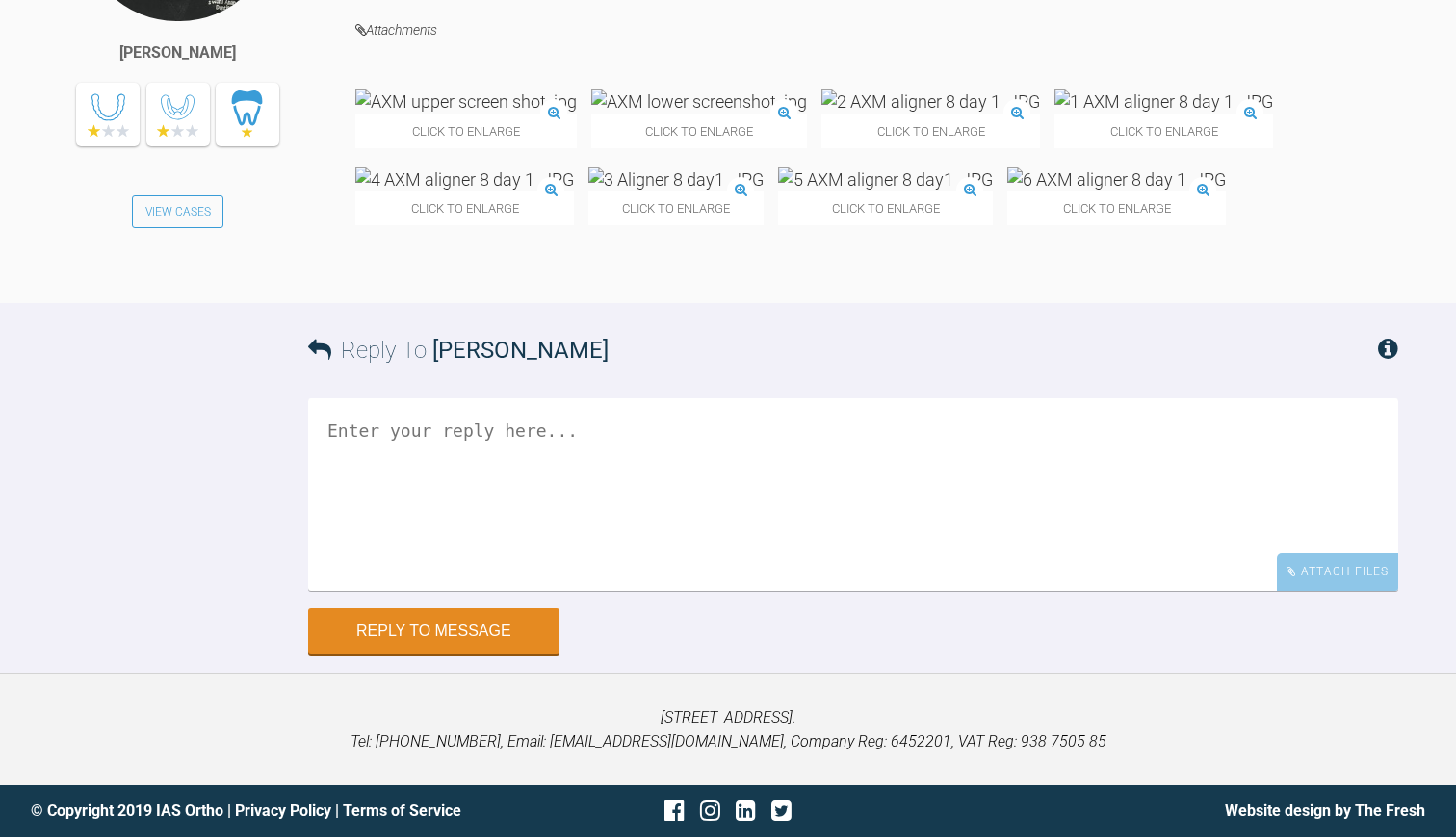
scroll to position [7119, 0]
click at [340, 443] on textarea at bounding box center [853, 494] width 1090 height 193
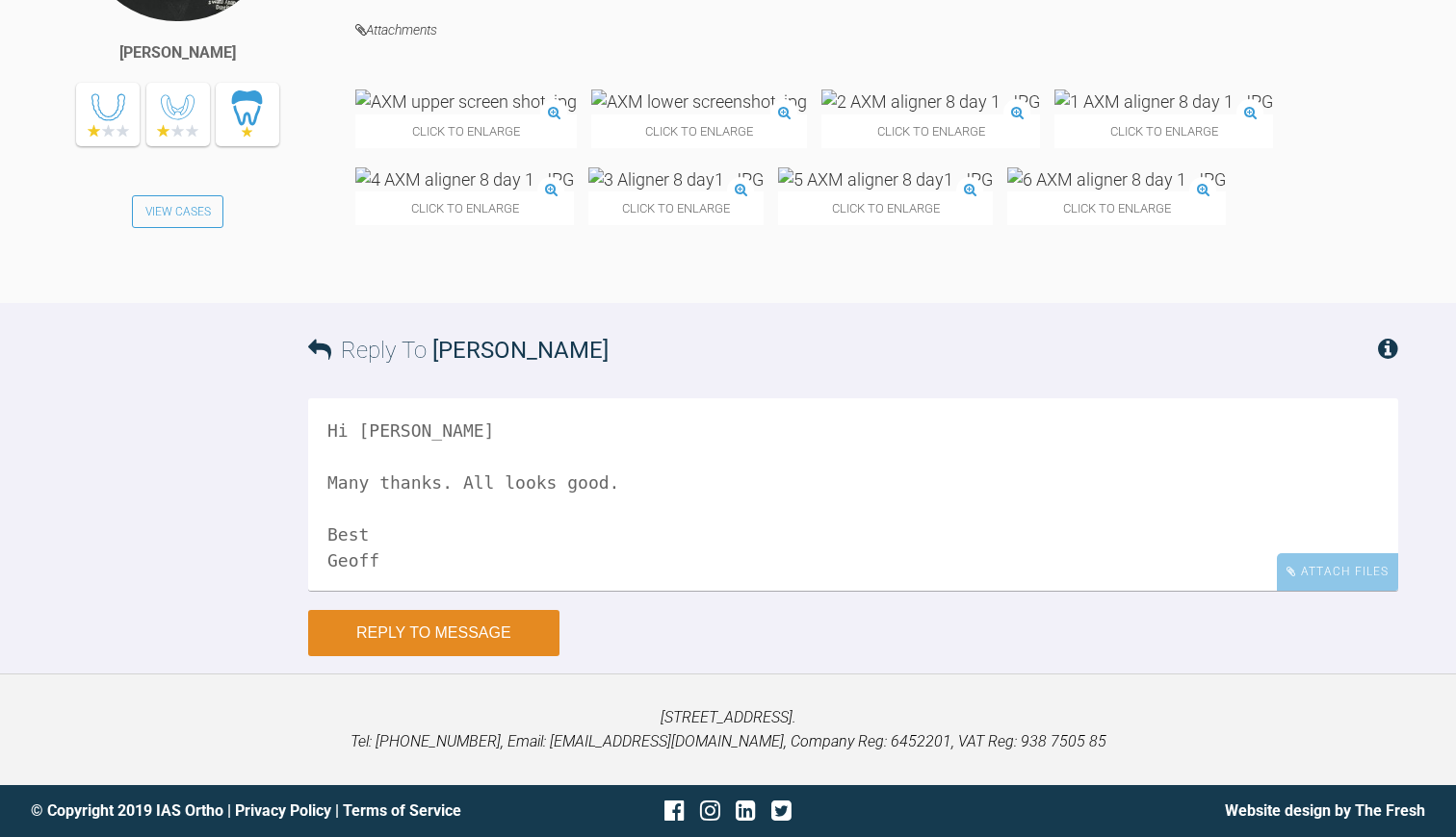
type textarea "Hi [PERSON_NAME] Many thanks. All looks good. Best Geoff"
click at [392, 629] on button "Reply to Message" at bounding box center [434, 633] width 252 height 46
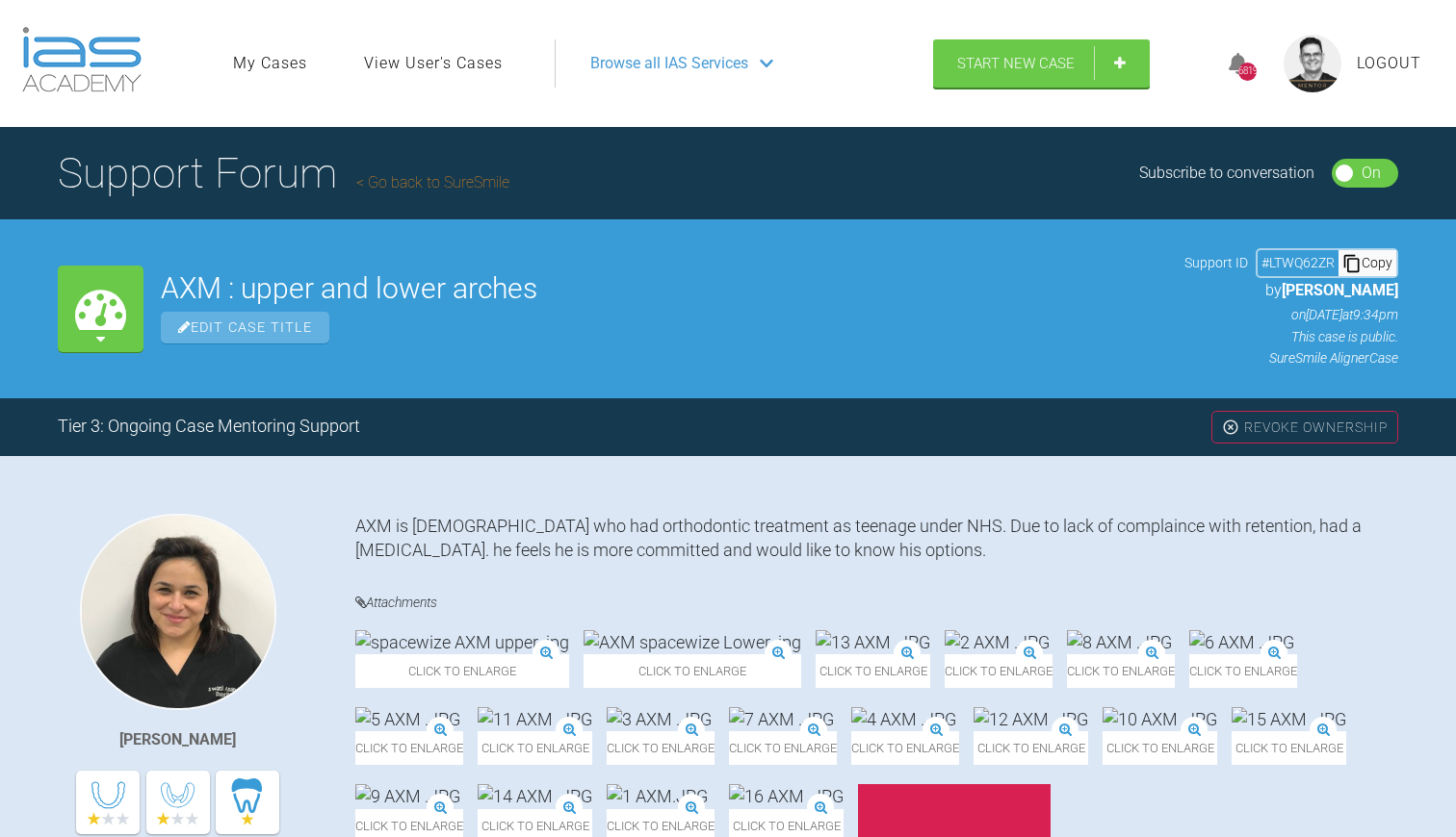
scroll to position [0, 0]
click at [419, 180] on link "Go back to SureSmile" at bounding box center [433, 182] width 153 height 18
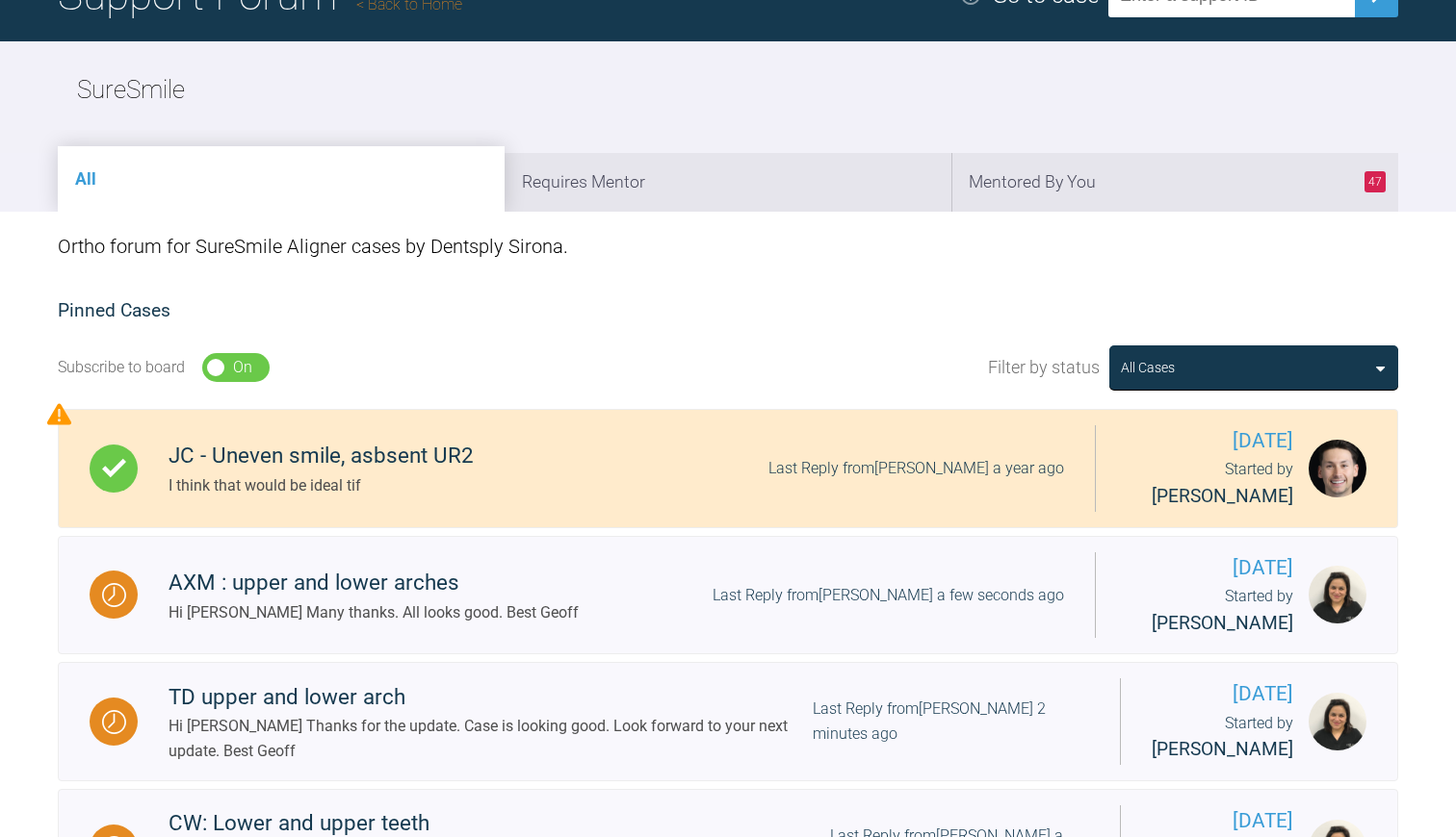
scroll to position [185, 0]
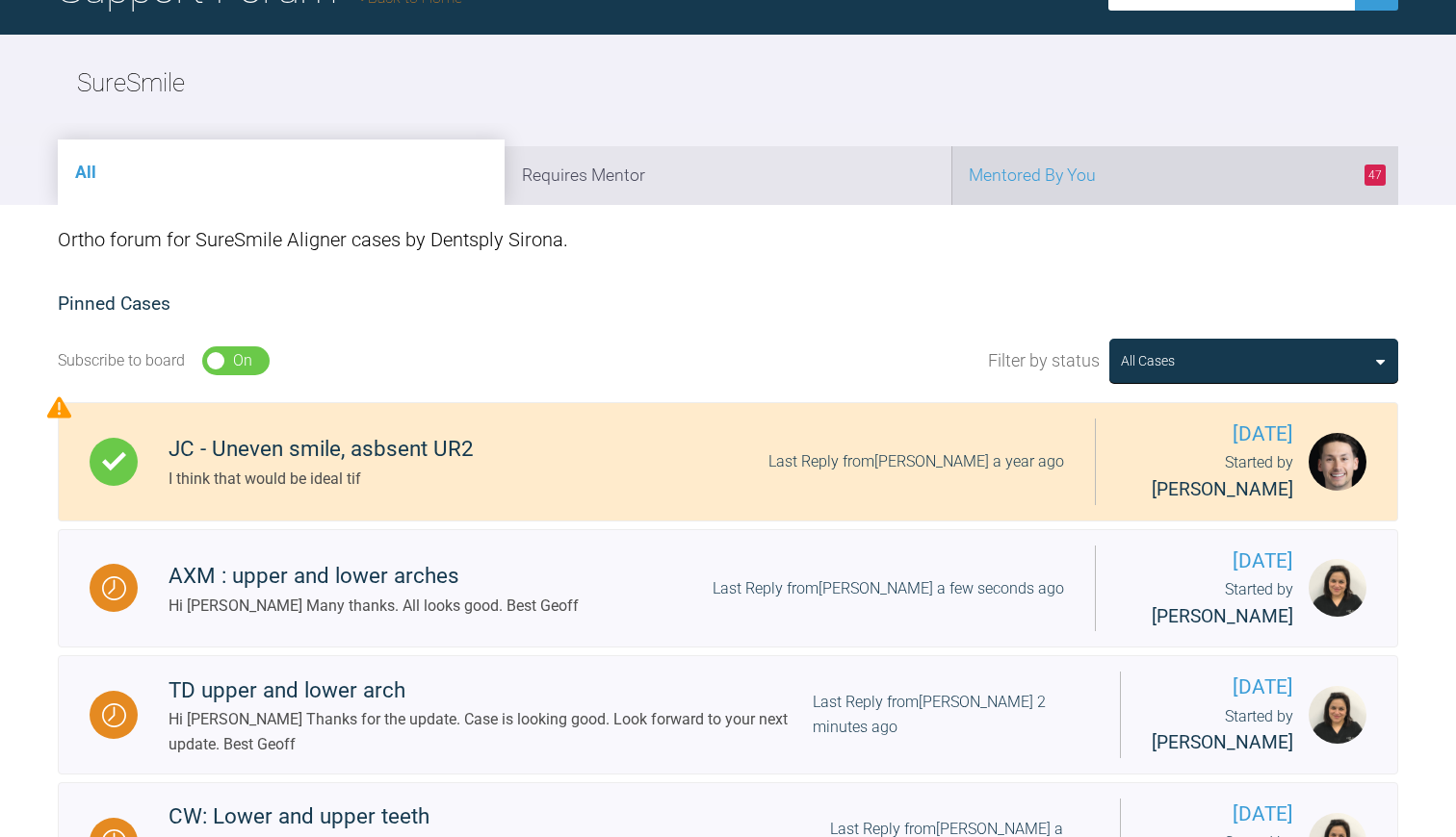
click at [1112, 158] on li "47 Mentored By You" at bounding box center [1174, 175] width 446 height 59
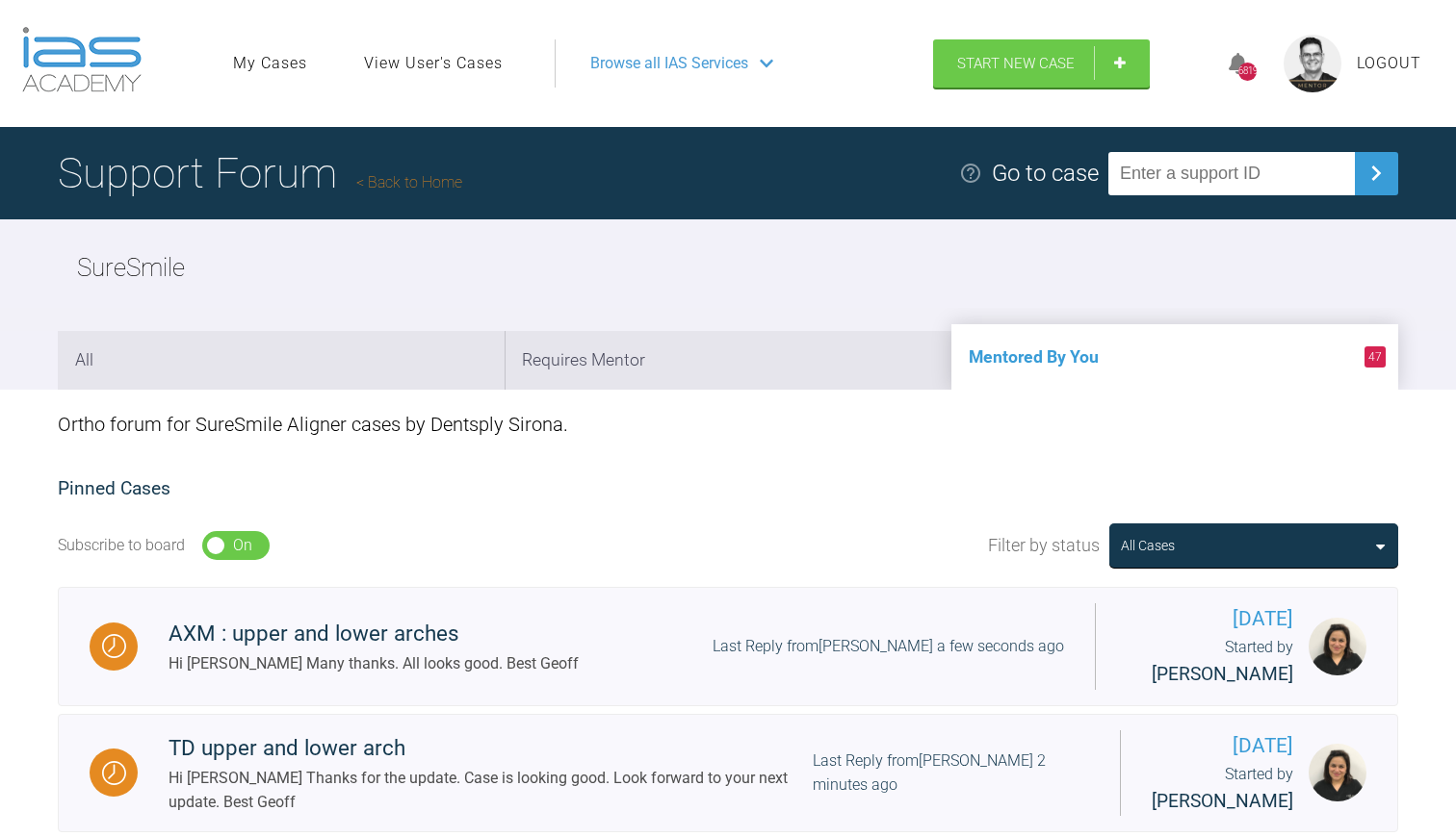
scroll to position [0, 0]
click at [425, 188] on link "Back to Home" at bounding box center [409, 182] width 106 height 18
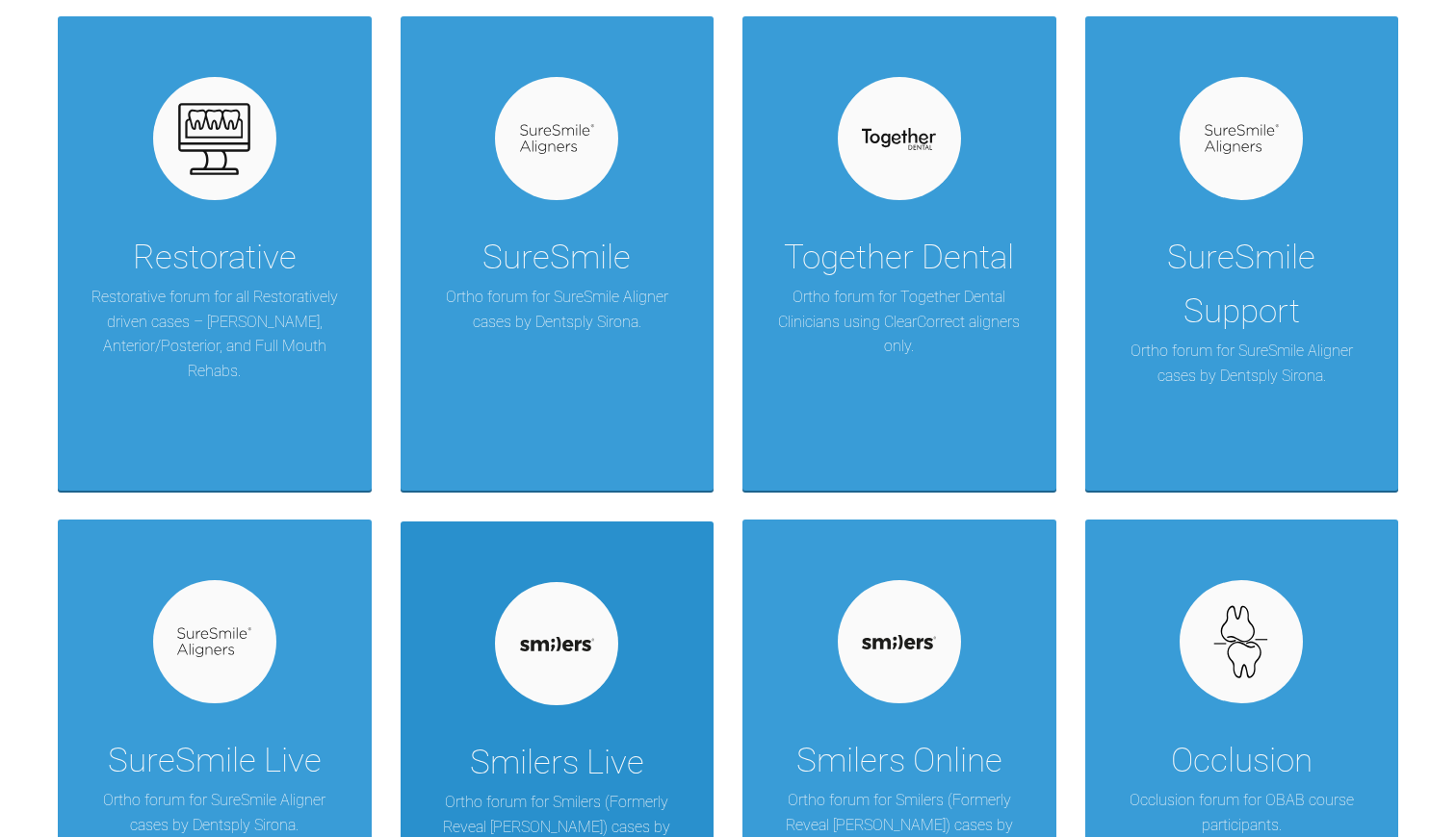
scroll to position [1395, 1]
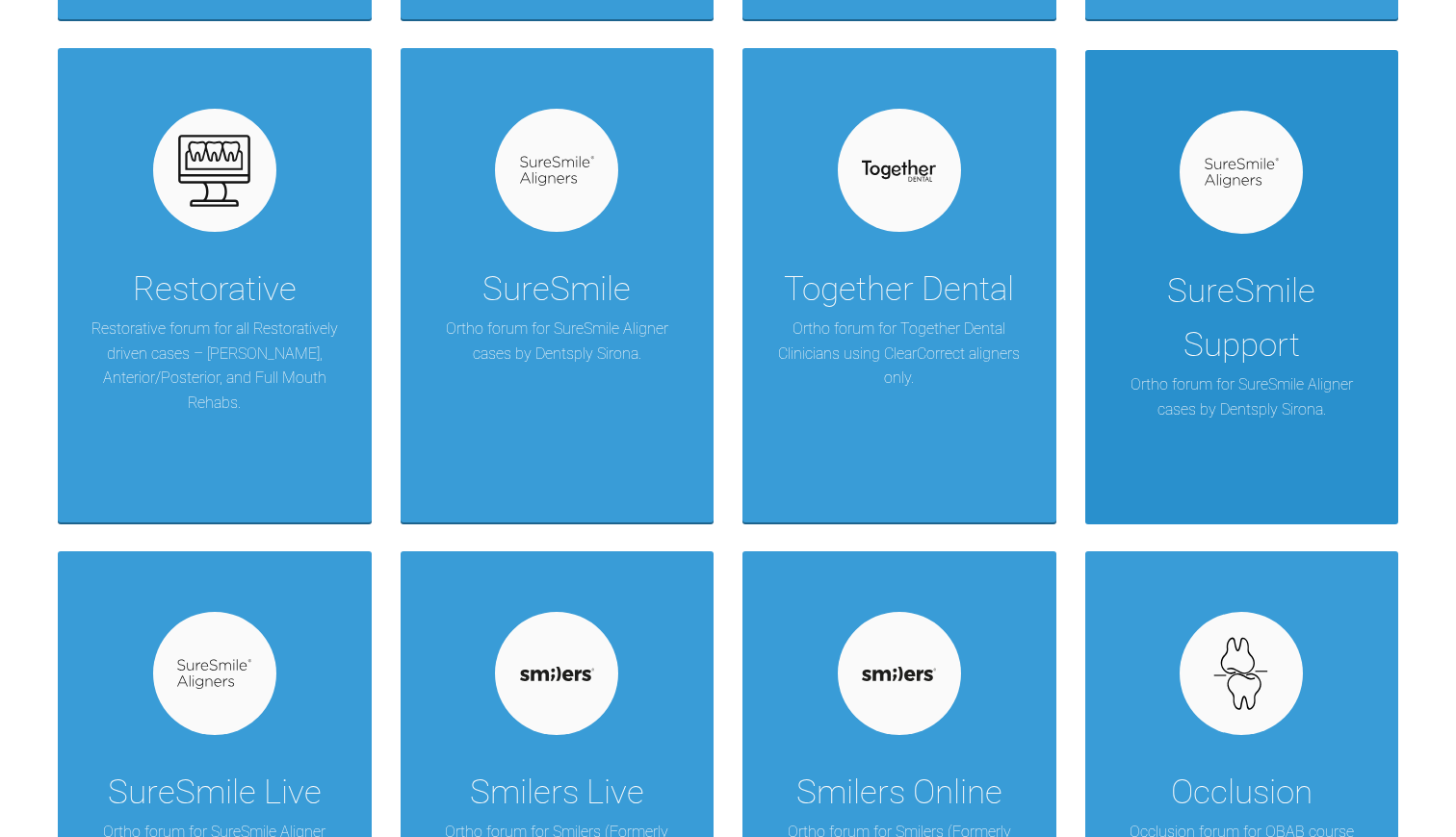
click at [1263, 291] on div "SureSmile Support" at bounding box center [1242, 317] width 257 height 107
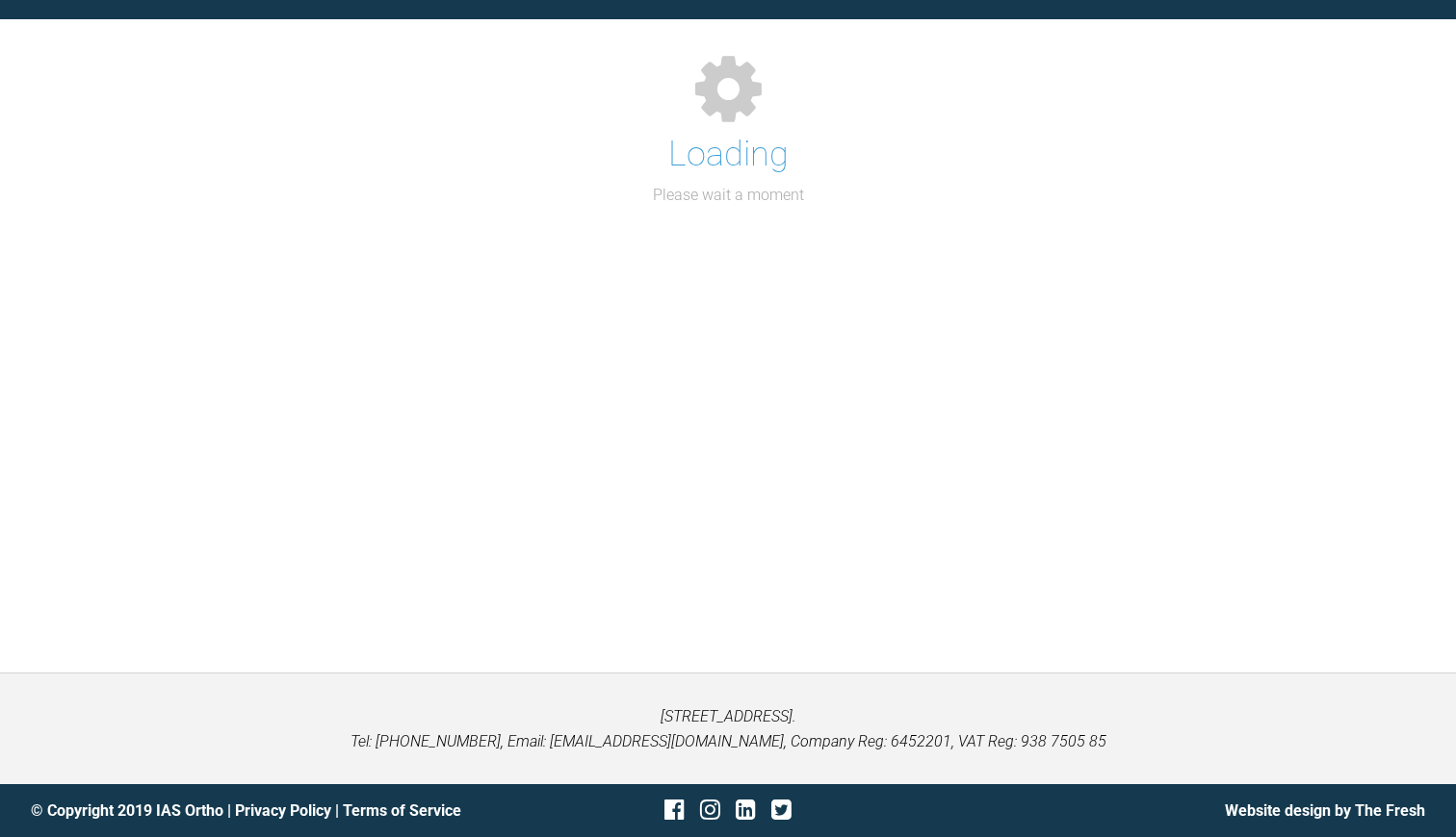
scroll to position [198, 0]
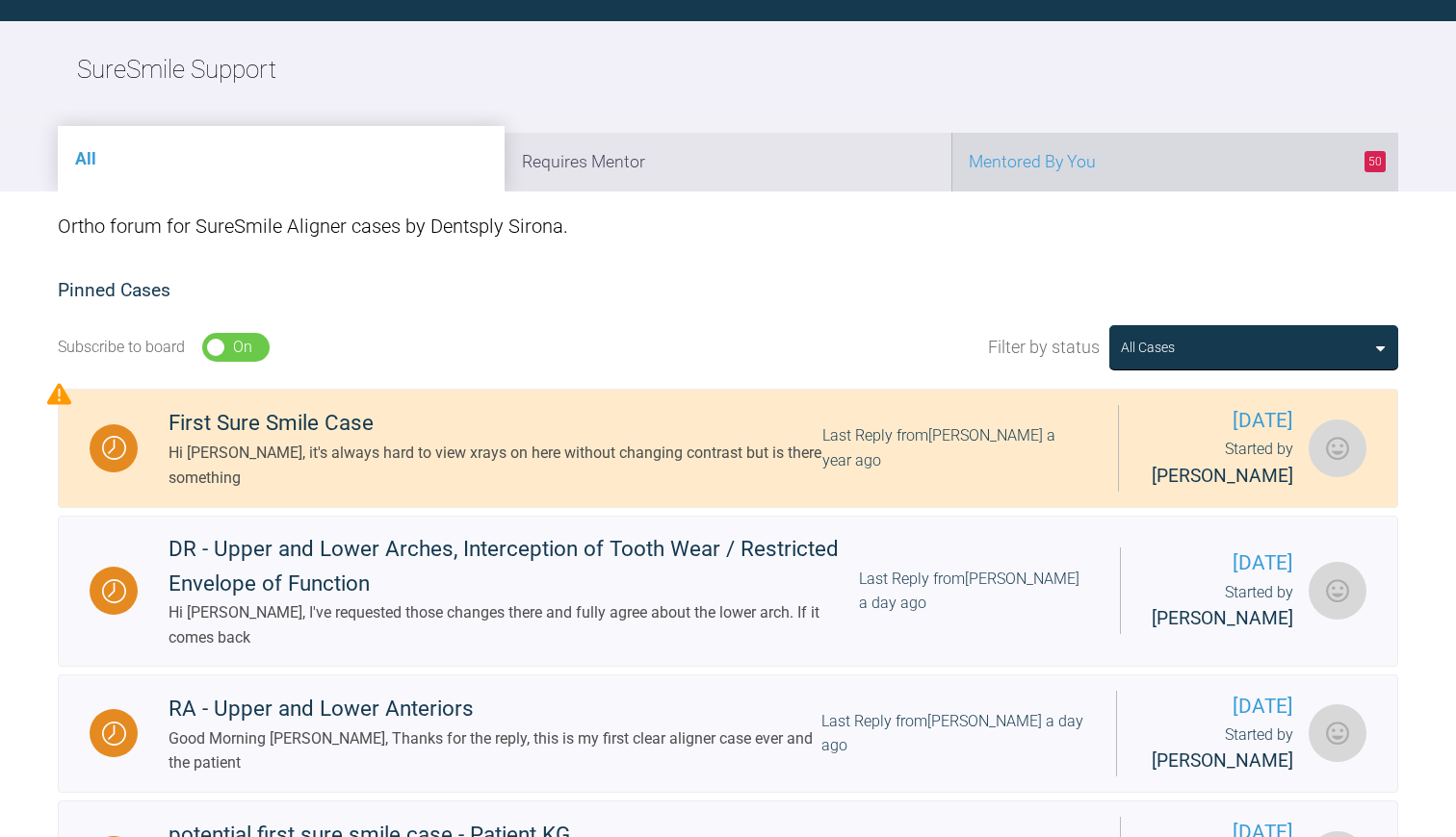
click at [1062, 165] on li "50 Mentored By You" at bounding box center [1174, 162] width 446 height 59
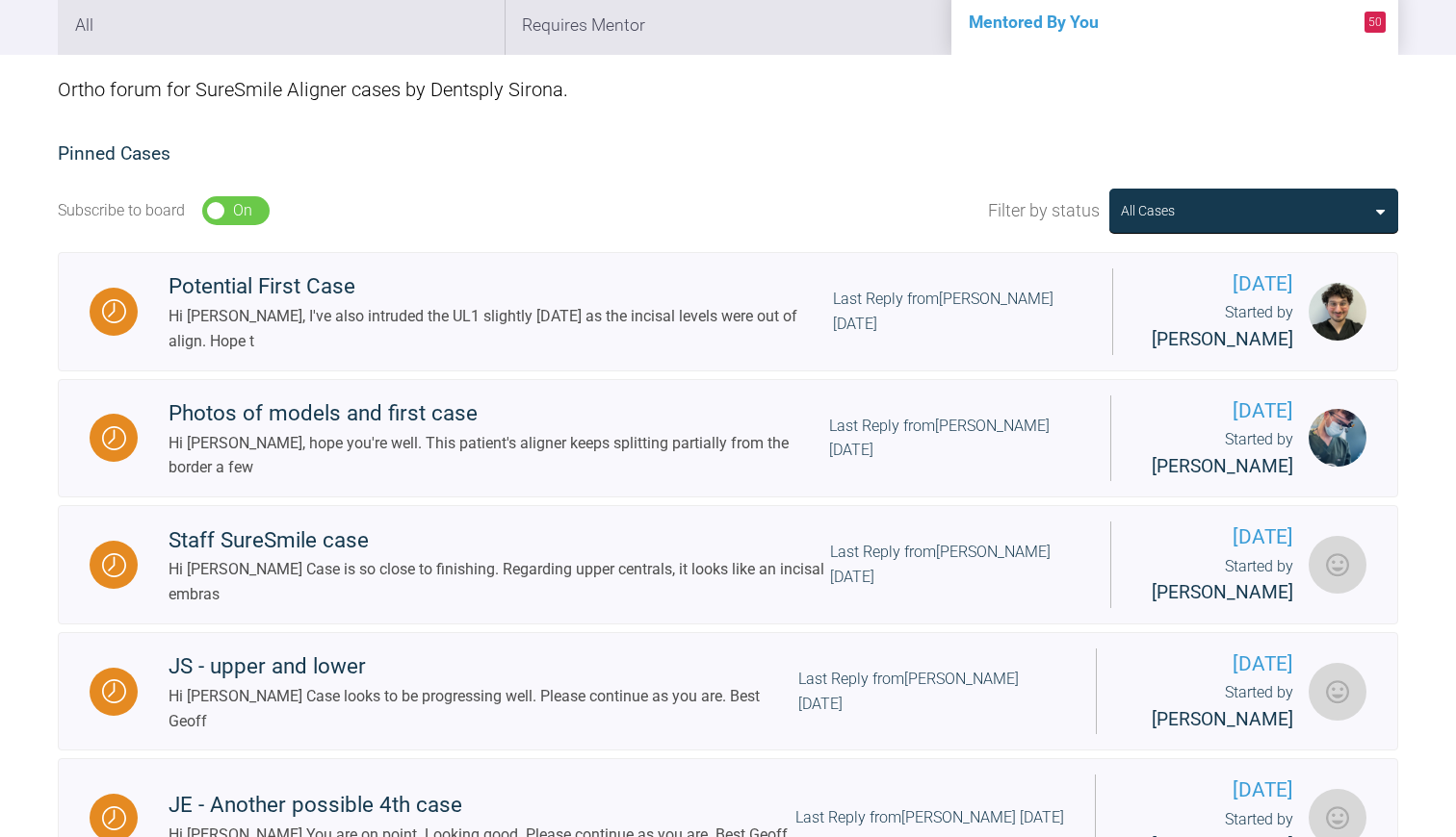
scroll to position [429, 0]
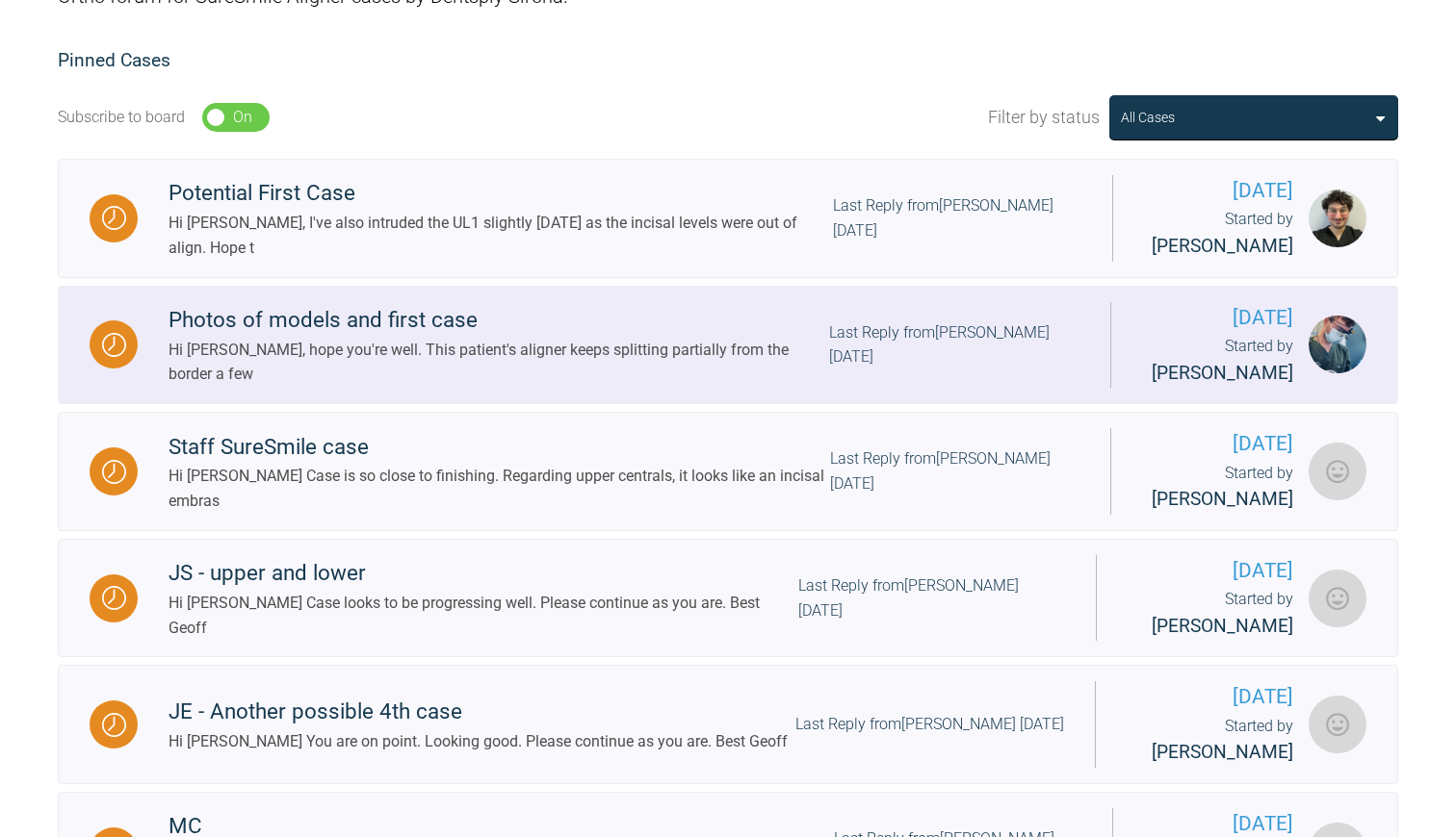
click at [502, 347] on div "Hi [PERSON_NAME], hope you're well. This patient's aligner keeps splitting part…" at bounding box center [499, 362] width 660 height 49
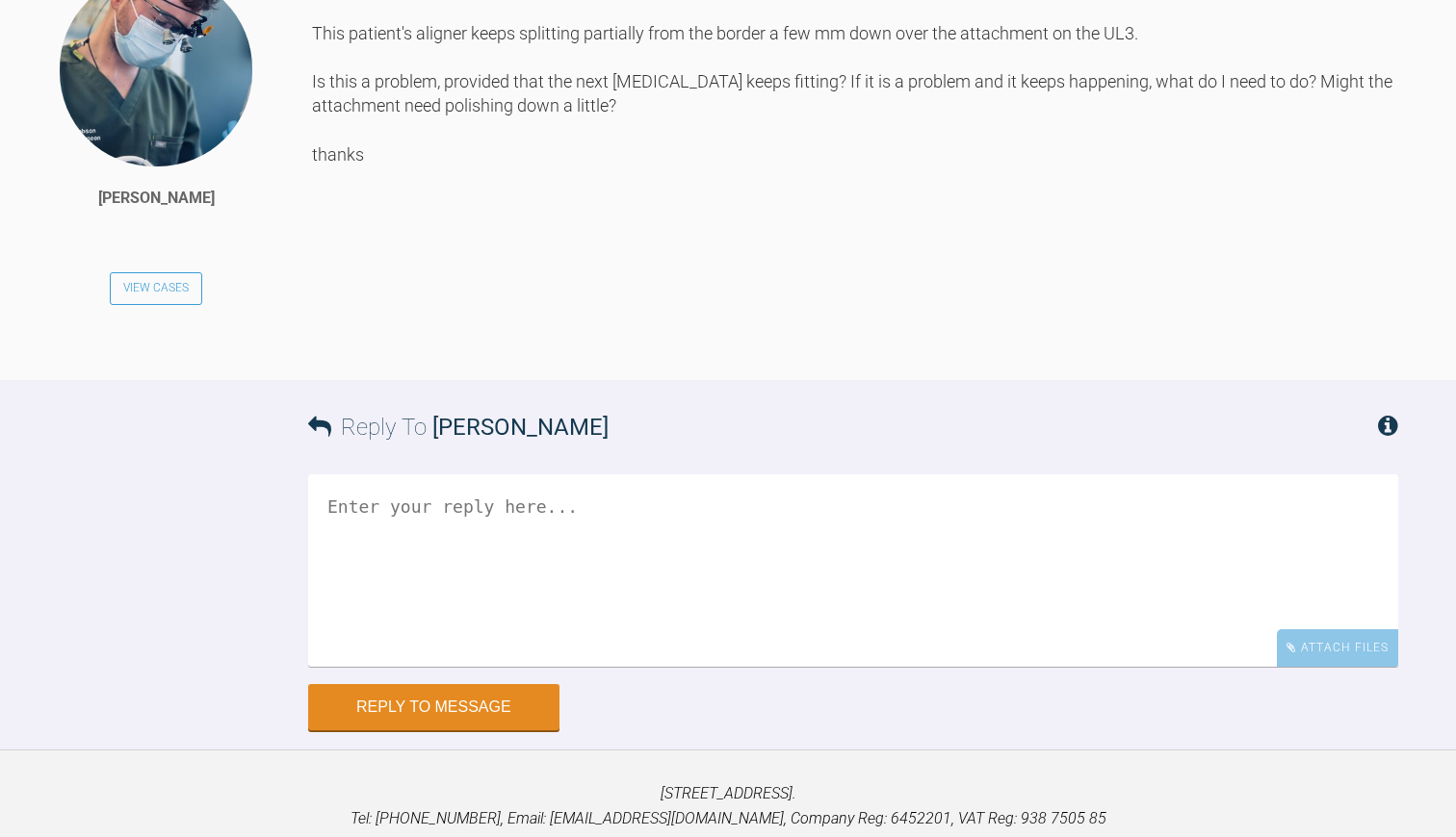
scroll to position [17266, 0]
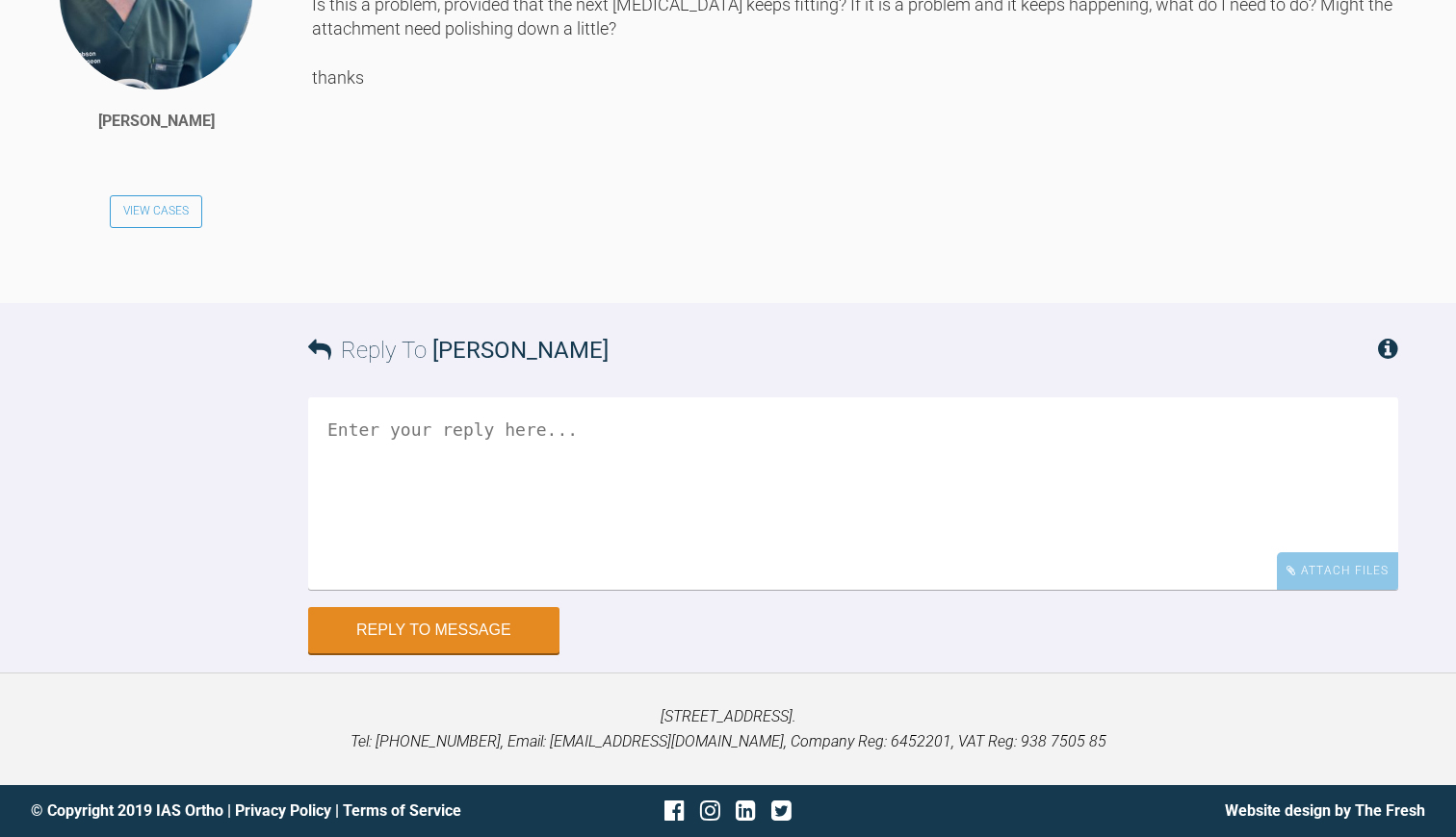
click at [361, 590] on textarea at bounding box center [853, 493] width 1090 height 193
click at [342, 590] on textarea "Hi [PERSON_NAME] IS the patient" at bounding box center [853, 493] width 1090 height 193
click at [439, 590] on textarea "Hi [PERSON_NAME] Is the patient" at bounding box center [853, 493] width 1090 height 193
click at [512, 590] on textarea "Hi [PERSON_NAME] Is the patient loosening one side first and then removing from…" at bounding box center [853, 493] width 1090 height 193
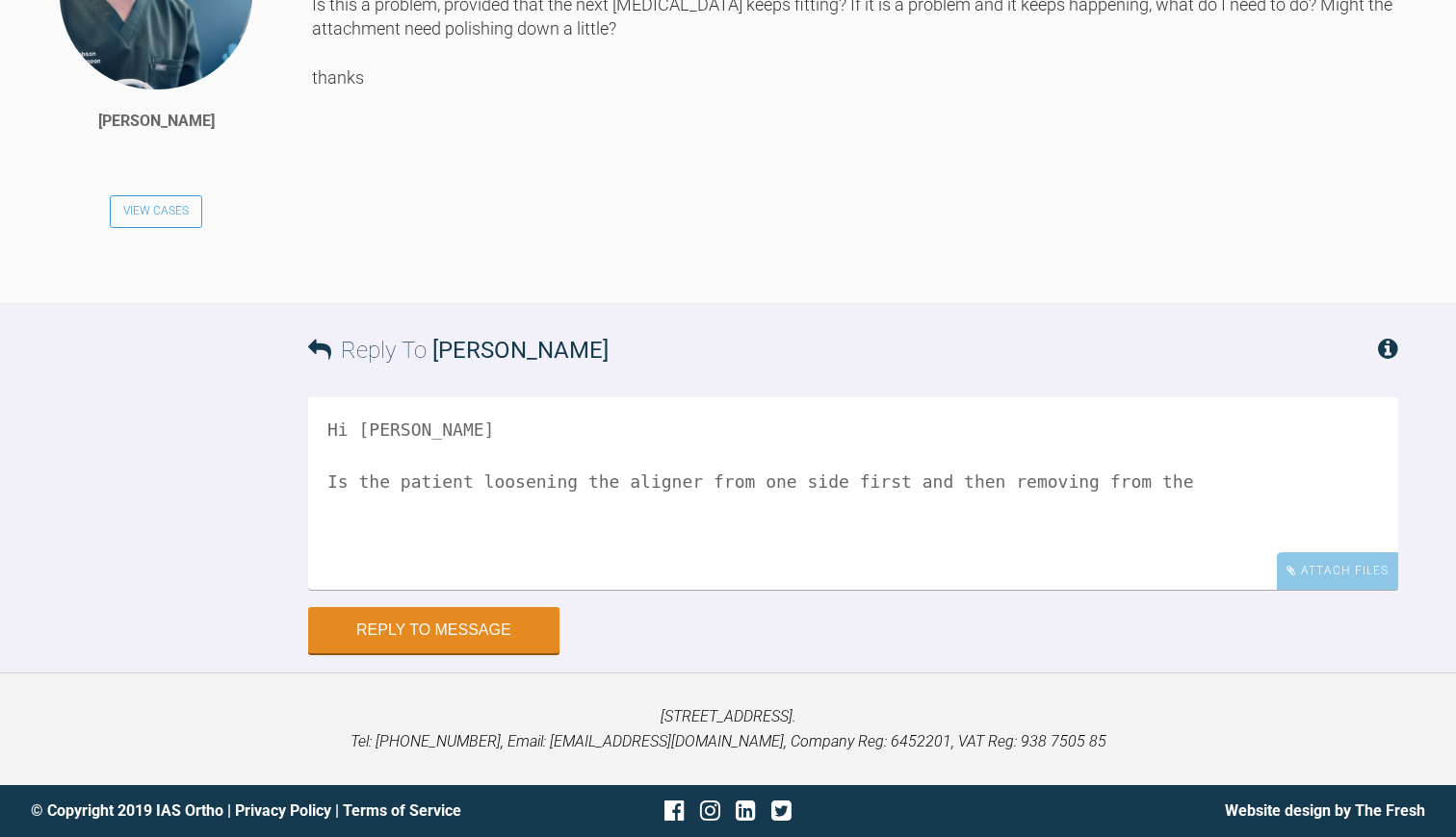
click at [962, 590] on textarea "Hi [PERSON_NAME] Is the patient loosening the aligner from one side first and t…" at bounding box center [853, 493] width 1090 height 193
drag, startPoint x: 327, startPoint y: 730, endPoint x: 355, endPoint y: 731, distance: 28.0
click at [355, 590] on textarea "Hi [PERSON_NAME] Is the patient loosening the aligner from one side first and t…" at bounding box center [853, 493] width 1090 height 193
click at [433, 590] on textarea "Hi [PERSON_NAME] Is the patient loosening the aligner from one side first and t…" at bounding box center [853, 493] width 1090 height 193
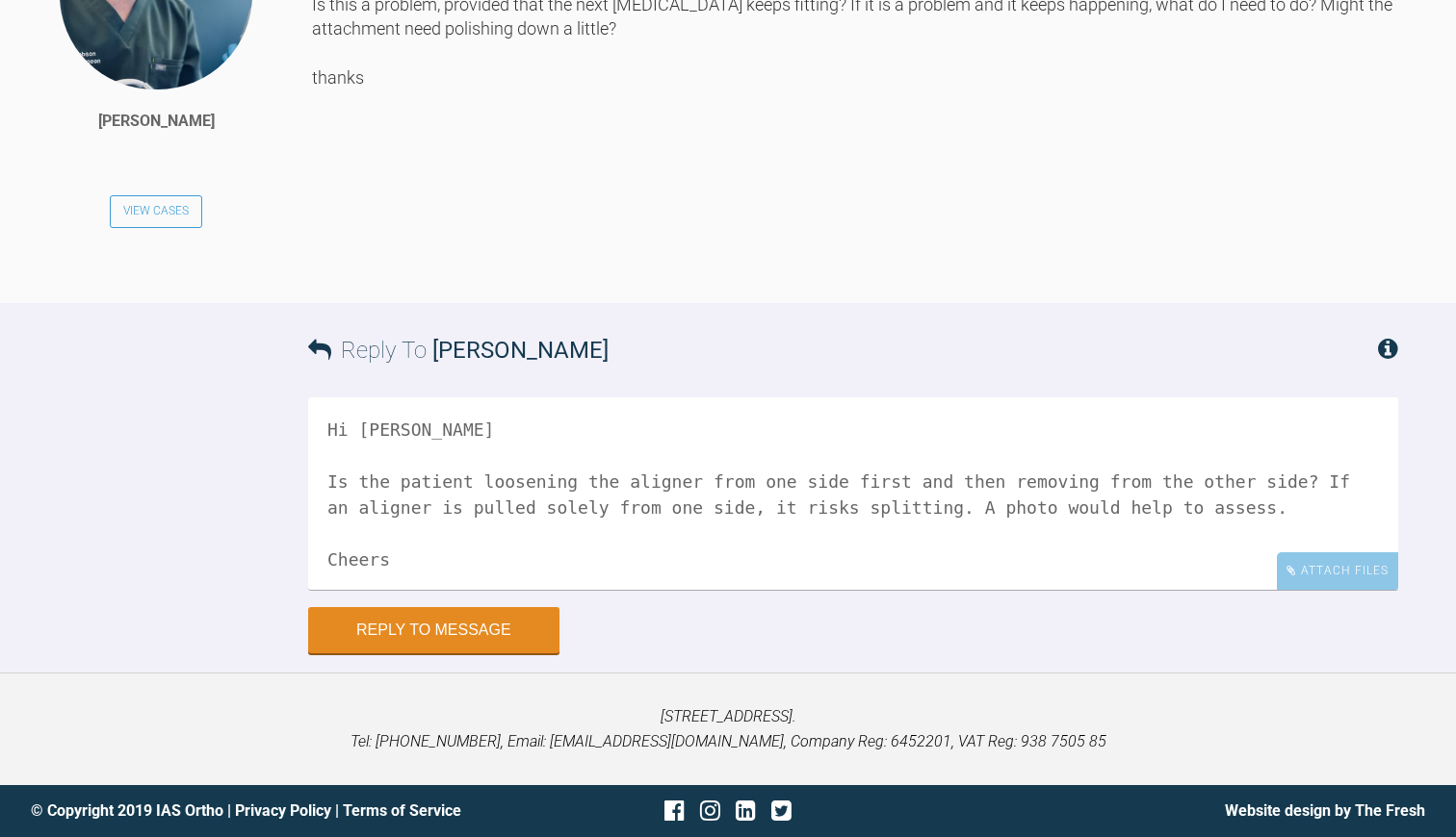
scroll to position [7, 0]
click at [693, 590] on textarea "Hi [PERSON_NAME] Is the patient loosening the aligner from one side first and t…" at bounding box center [853, 493] width 1090 height 193
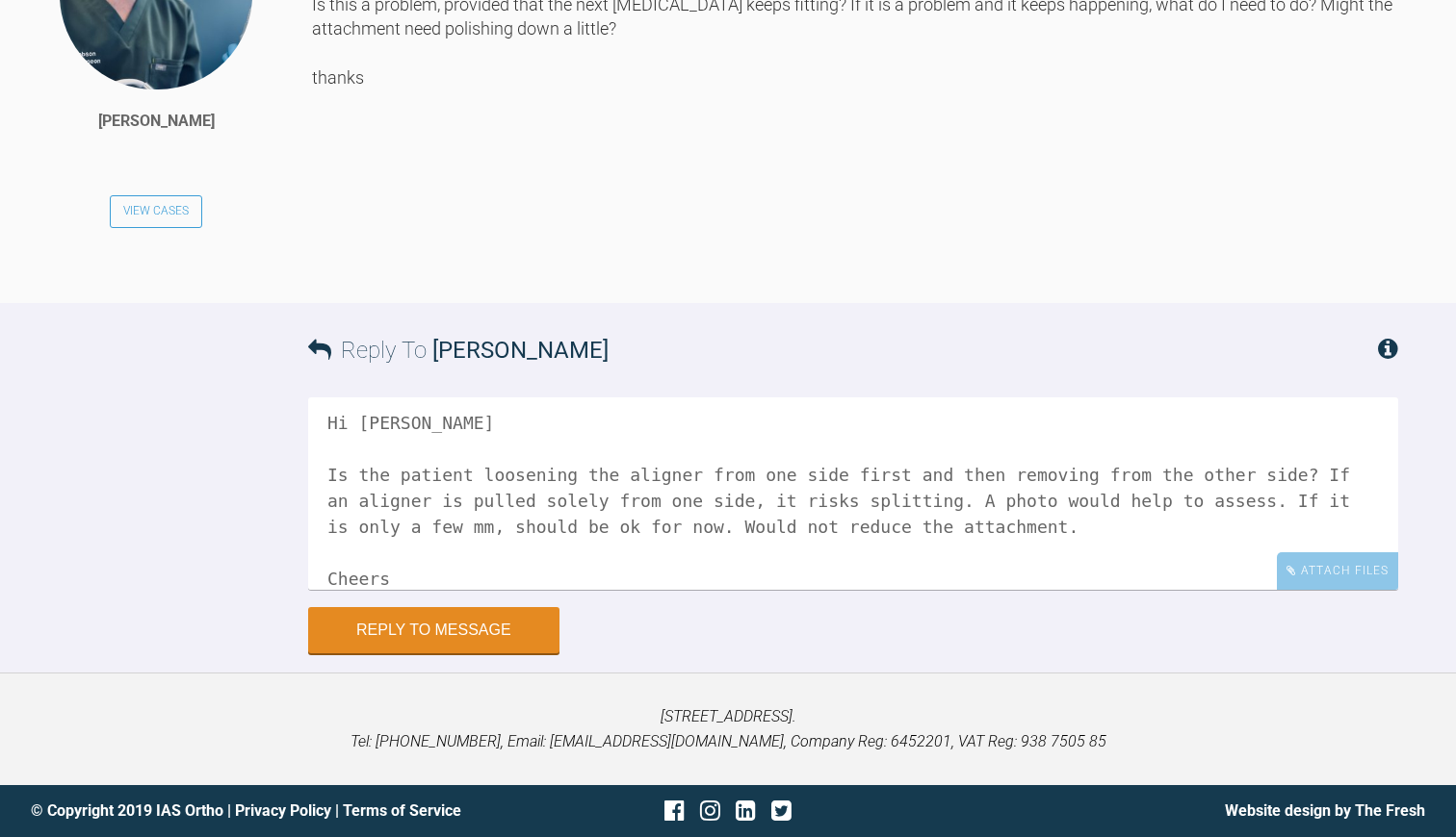
scroll to position [17412, 0]
type textarea "Hi [PERSON_NAME] Is the patient loosening the aligner from one side first and t…"
click at [451, 655] on button "Reply to Message" at bounding box center [434, 632] width 252 height 46
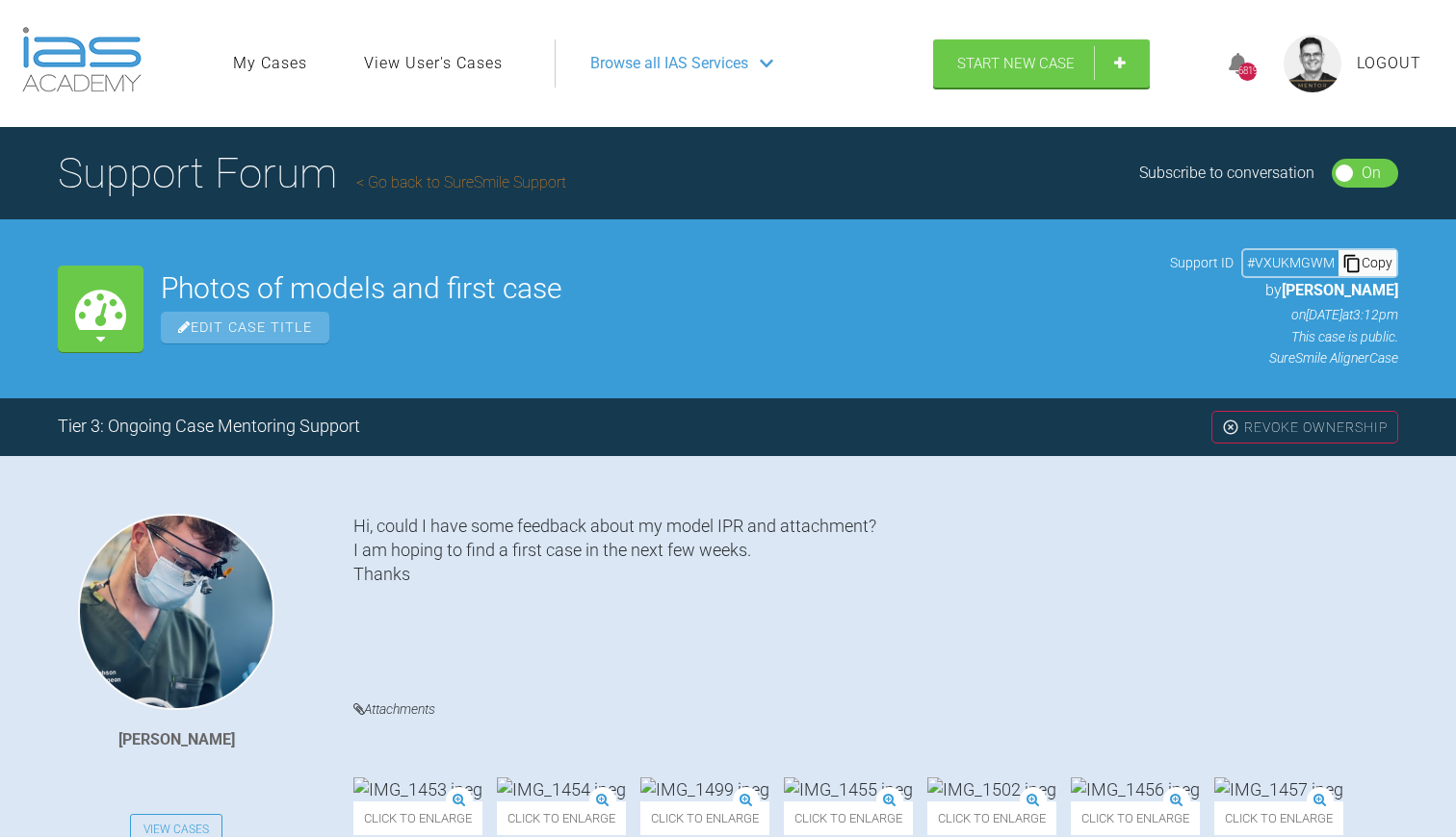
scroll to position [0, 0]
click at [244, 429] on div "Tier 3: Ongoing Case Mentoring Support" at bounding box center [209, 427] width 302 height 28
click at [470, 185] on link "Go back to SureSmile Support" at bounding box center [461, 182] width 210 height 18
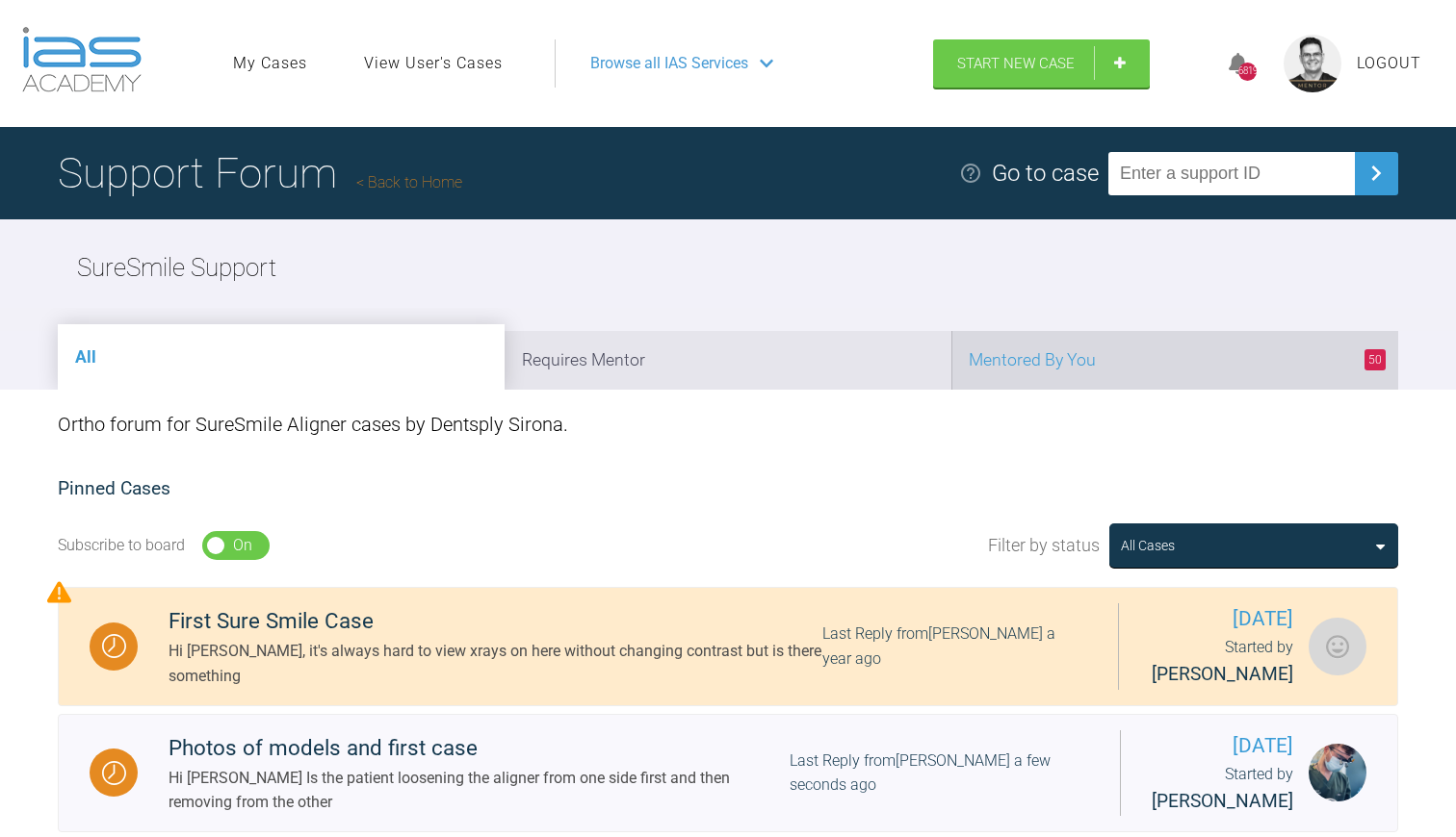
click at [1052, 362] on li "50 Mentored By You" at bounding box center [1174, 360] width 446 height 59
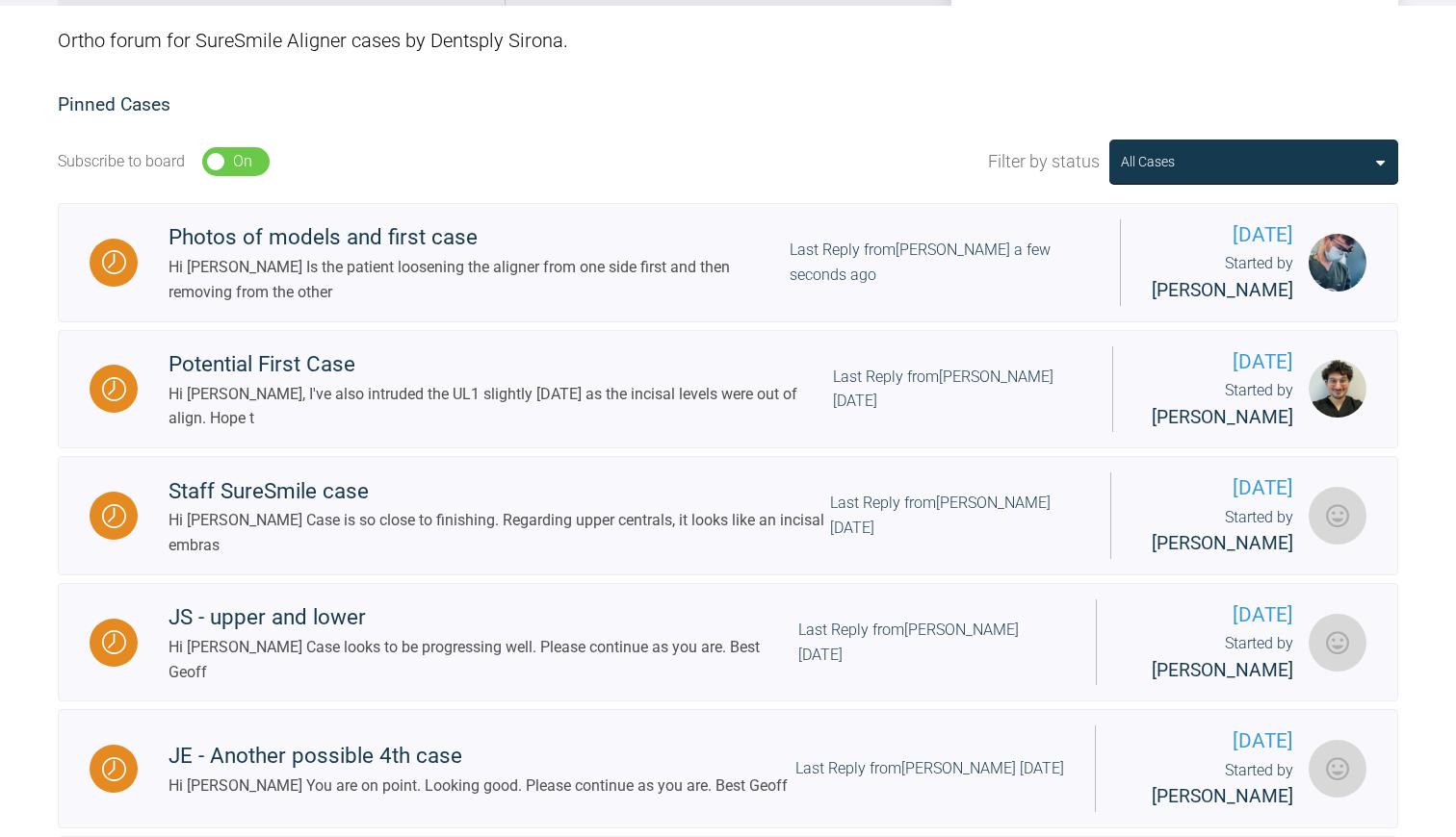
scroll to position [448, 0]
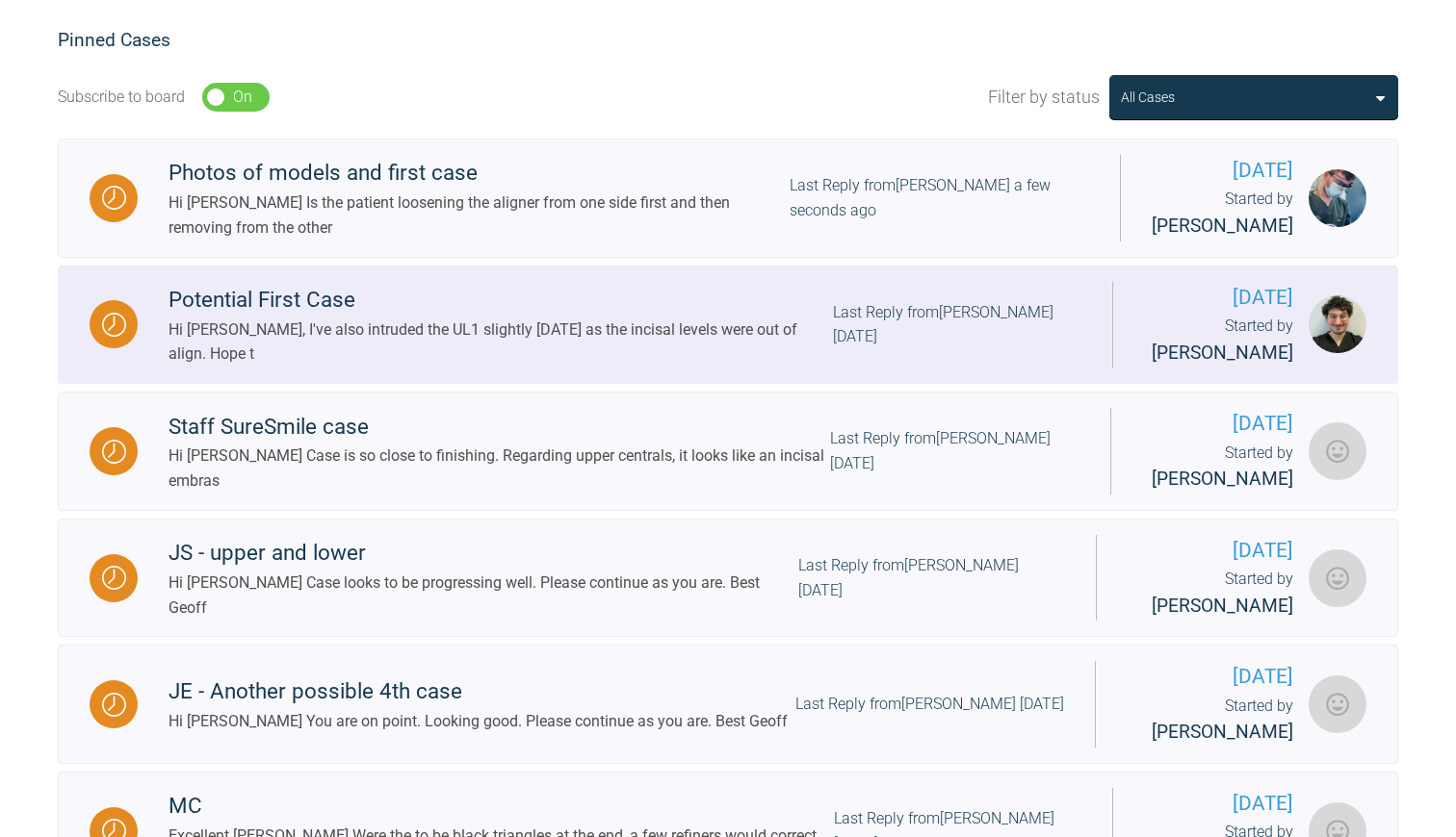
click at [504, 330] on div "Hi [PERSON_NAME], I've also intruded the UL1 slightly [DATE] as the incisal lev…" at bounding box center [500, 342] width 664 height 49
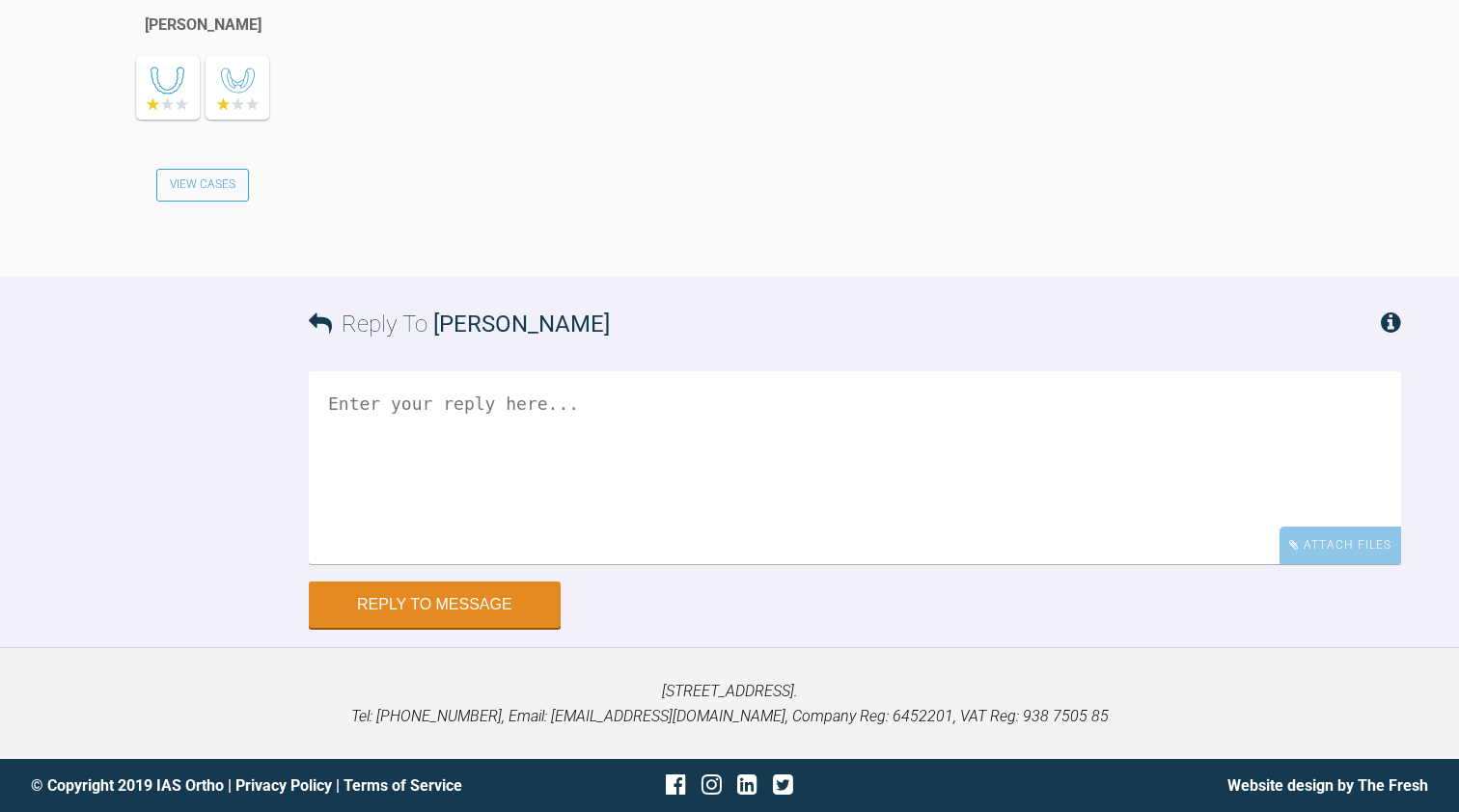
scroll to position [23165, 0]
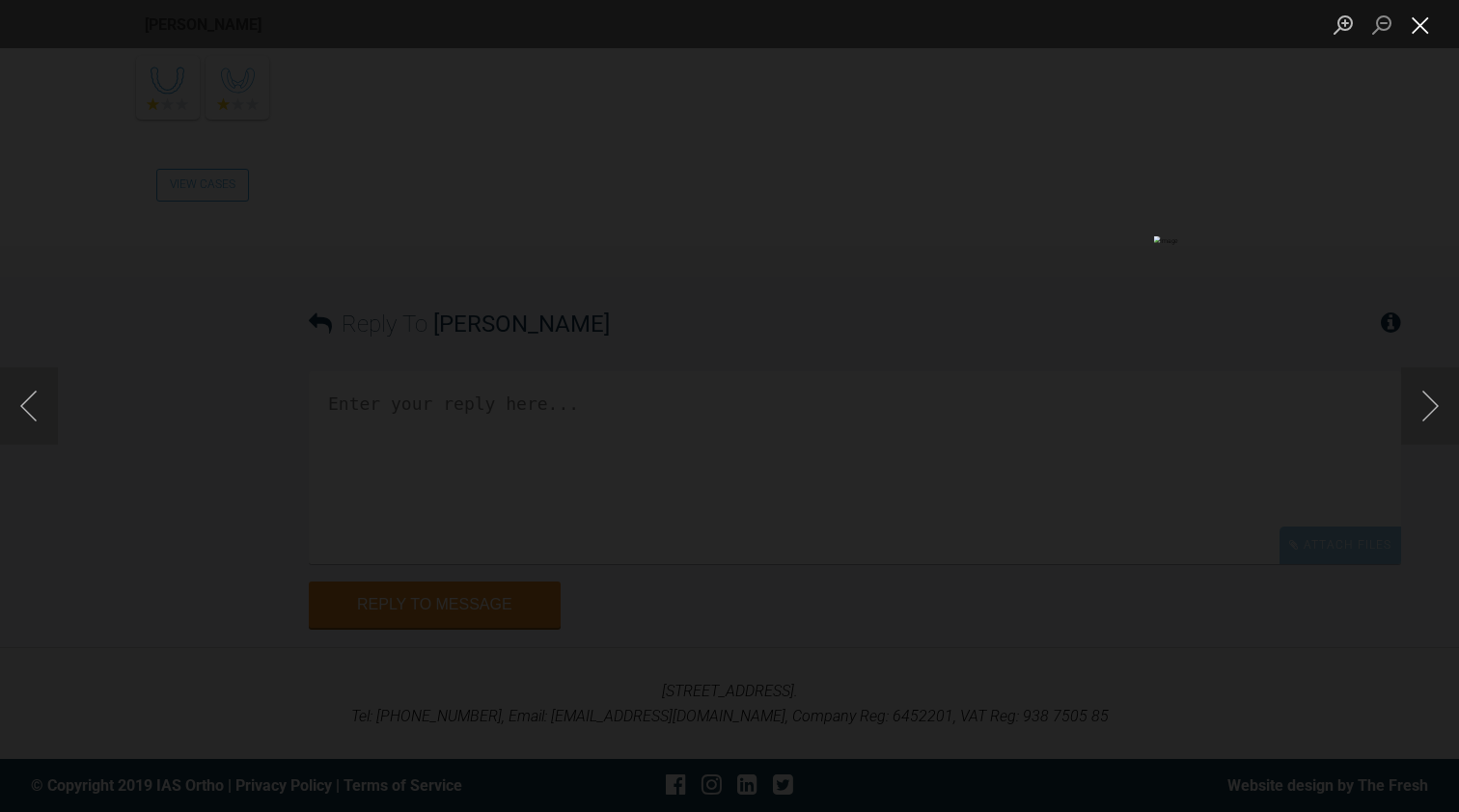
click at [1419, 15] on button "Close lightbox" at bounding box center [1420, 24] width 39 height 34
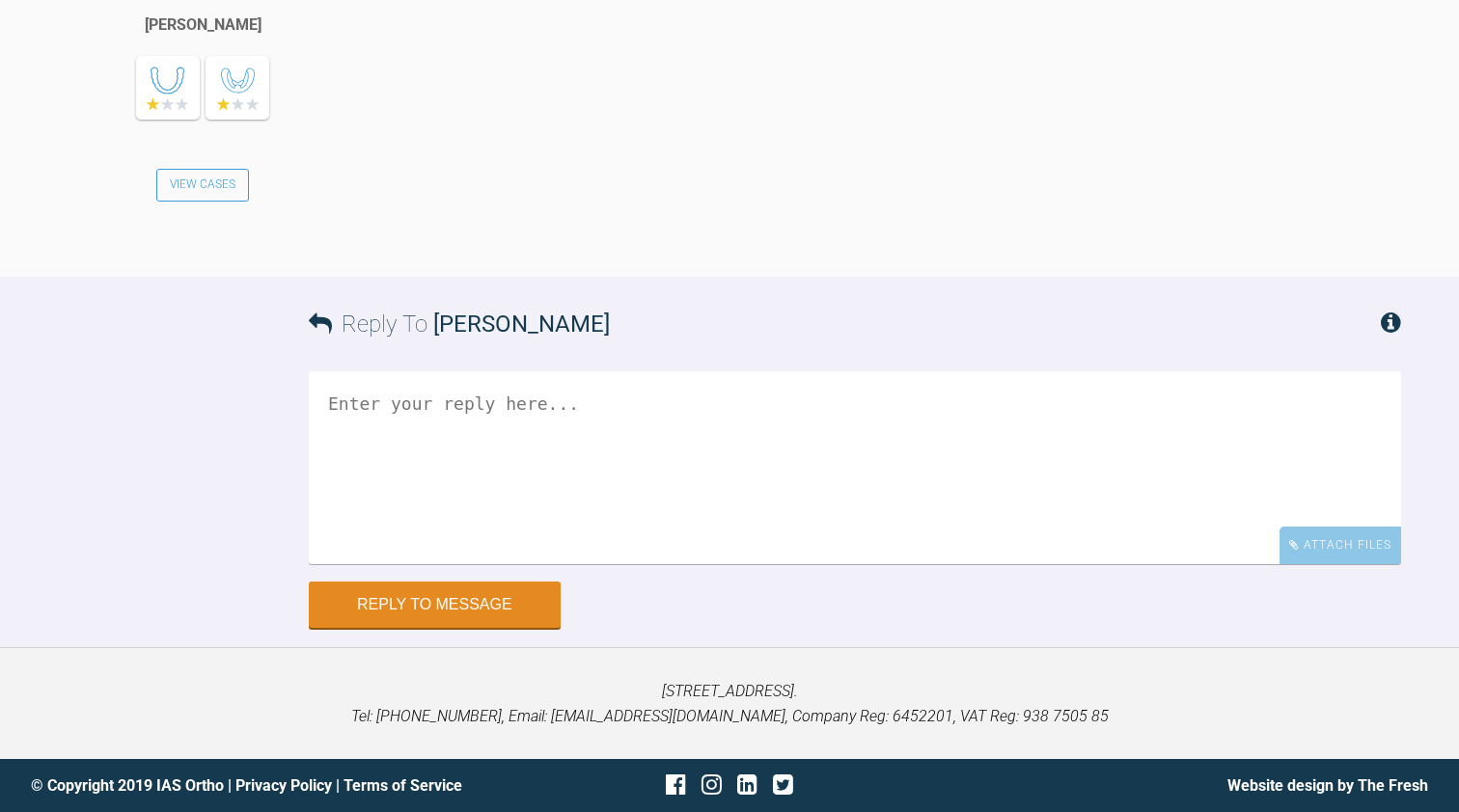
scroll to position [24948, 0]
click at [366, 396] on textarea at bounding box center [855, 468] width 1092 height 193
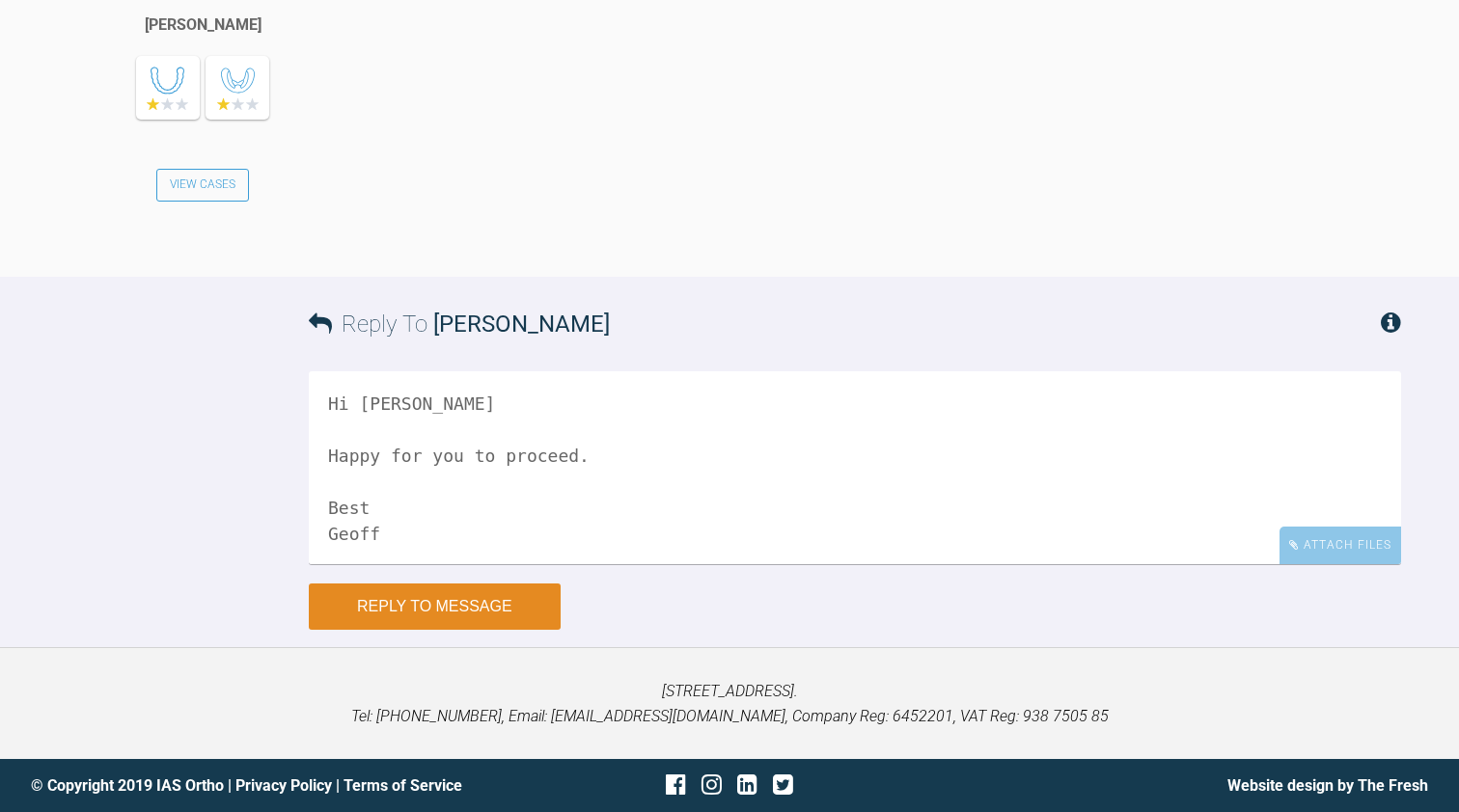
type textarea "Hi [PERSON_NAME] Happy for you to proceed. Best Geoff"
click at [371, 614] on button "Reply to Message" at bounding box center [435, 607] width 252 height 47
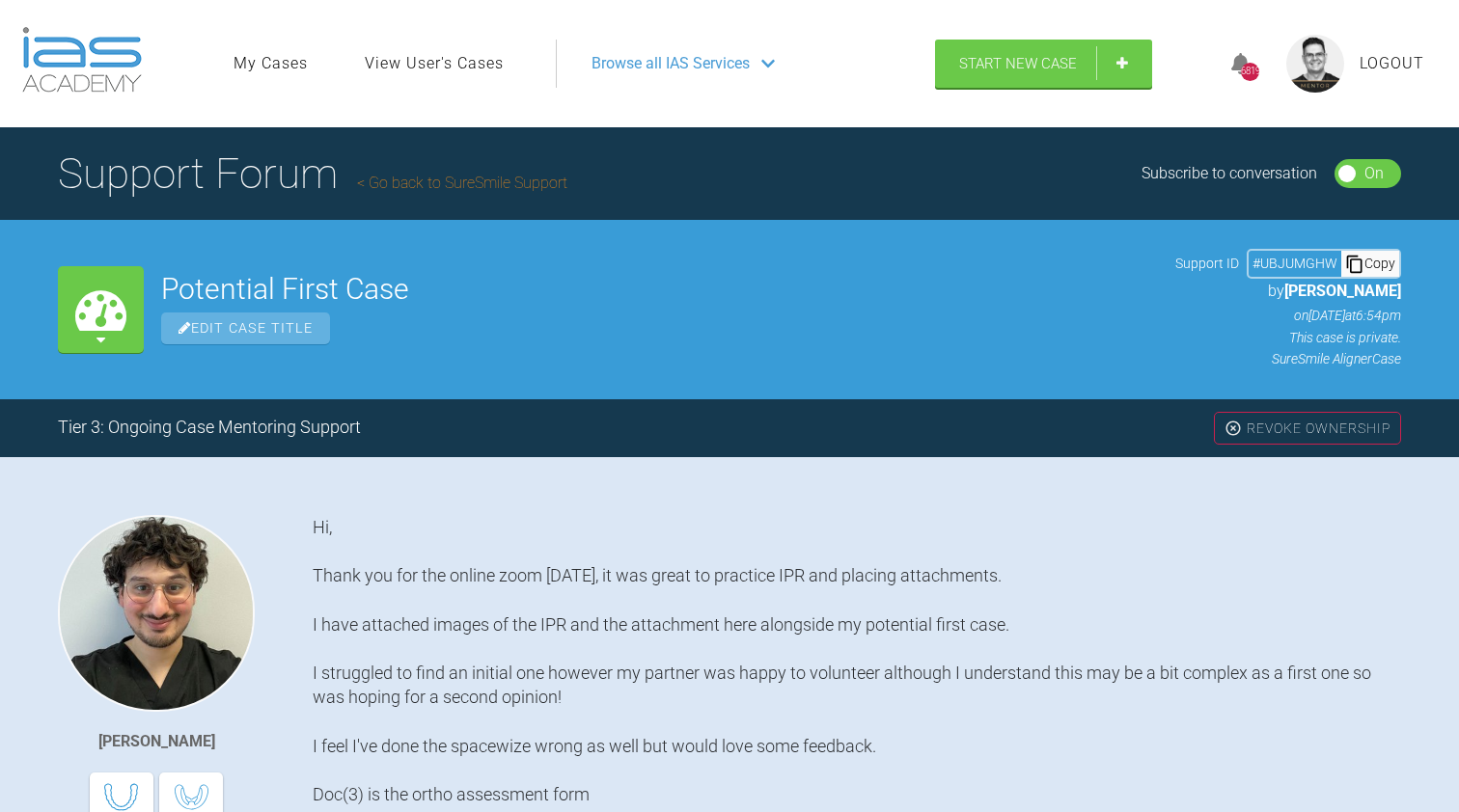
scroll to position [0, 0]
click at [467, 183] on link "Go back to SureSmile Support" at bounding box center [462, 182] width 211 height 18
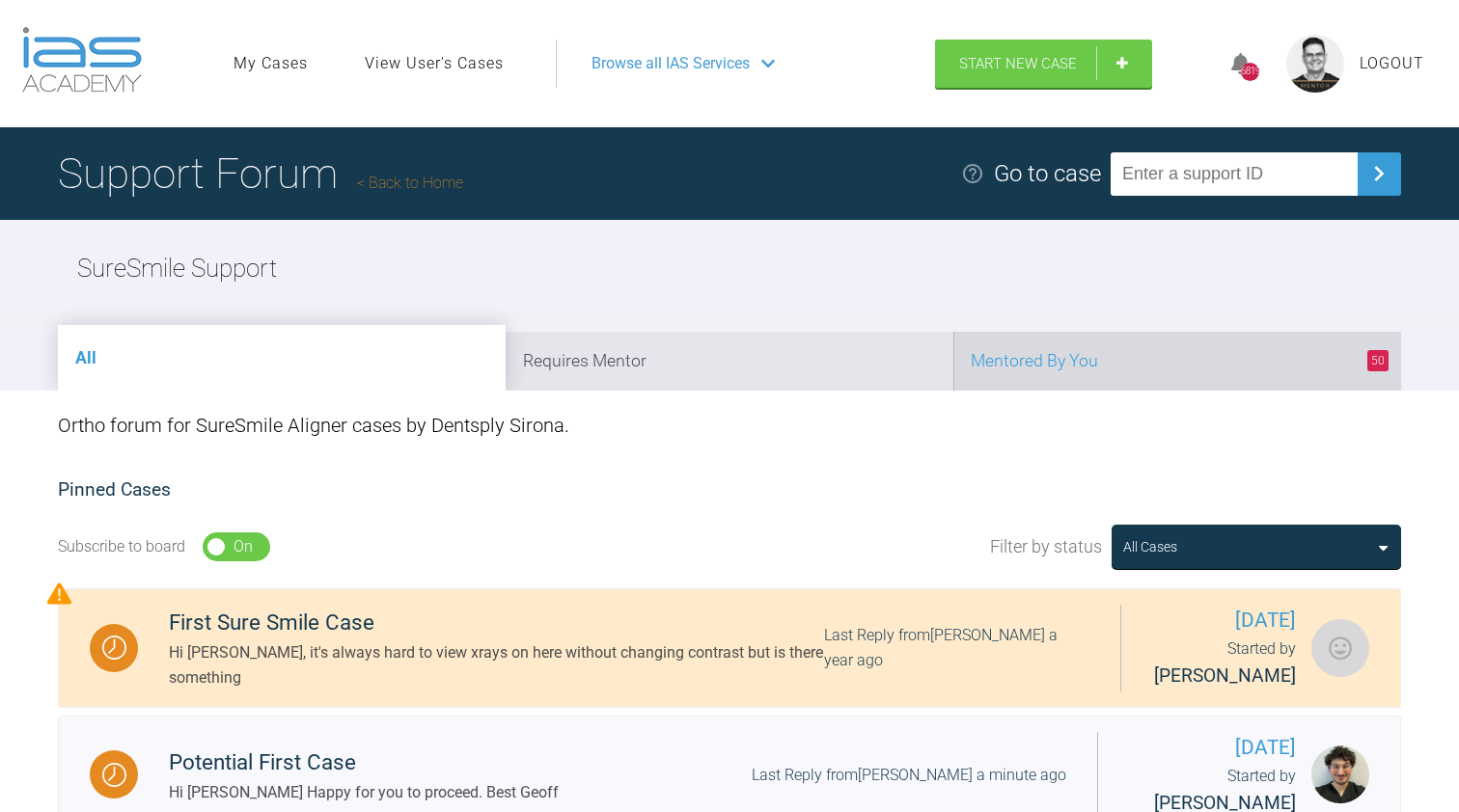
click at [1043, 344] on li "50 Mentored By You" at bounding box center [1177, 361] width 447 height 59
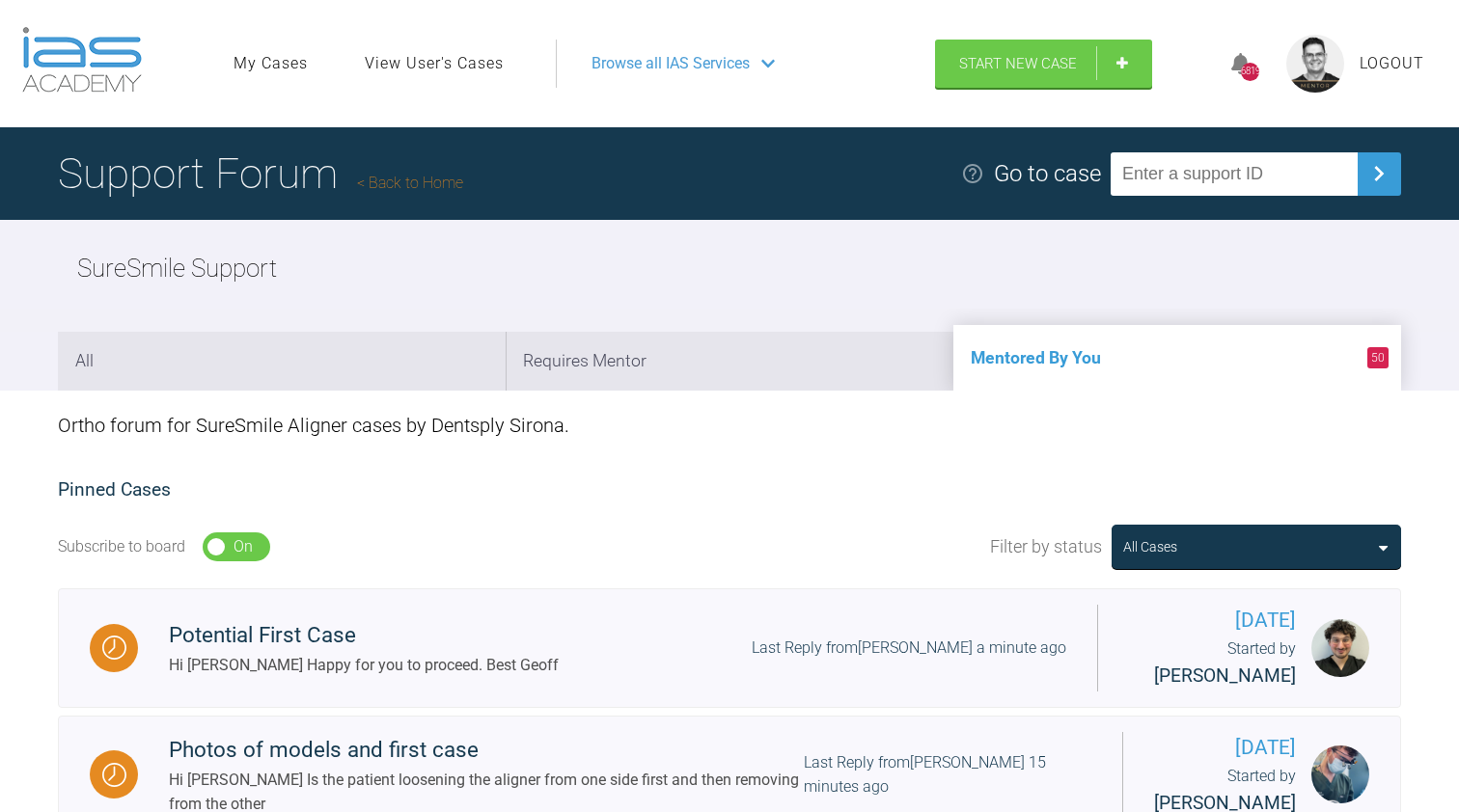
click at [426, 186] on link "Back to Home" at bounding box center [409, 182] width 106 height 18
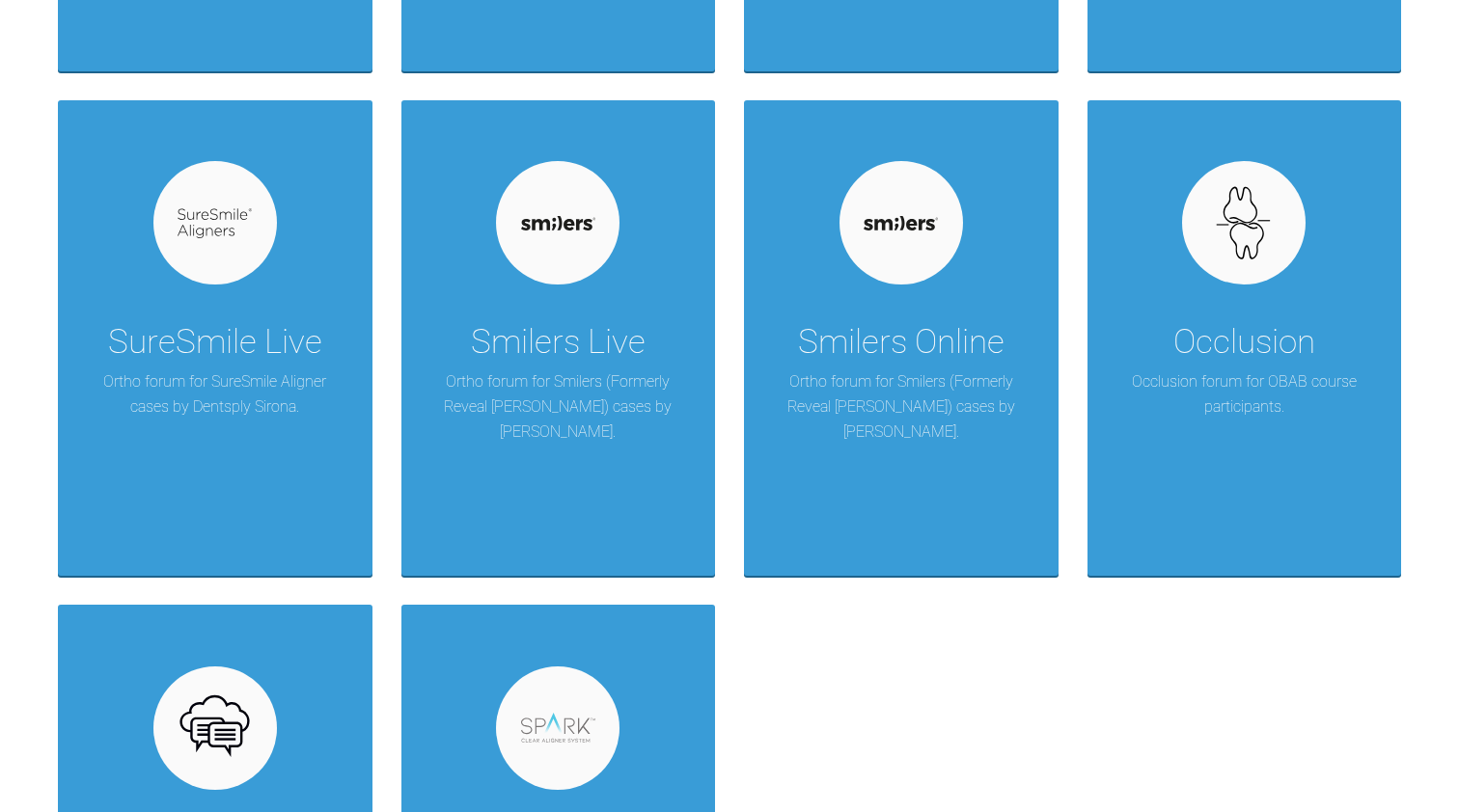
scroll to position [1848, 0]
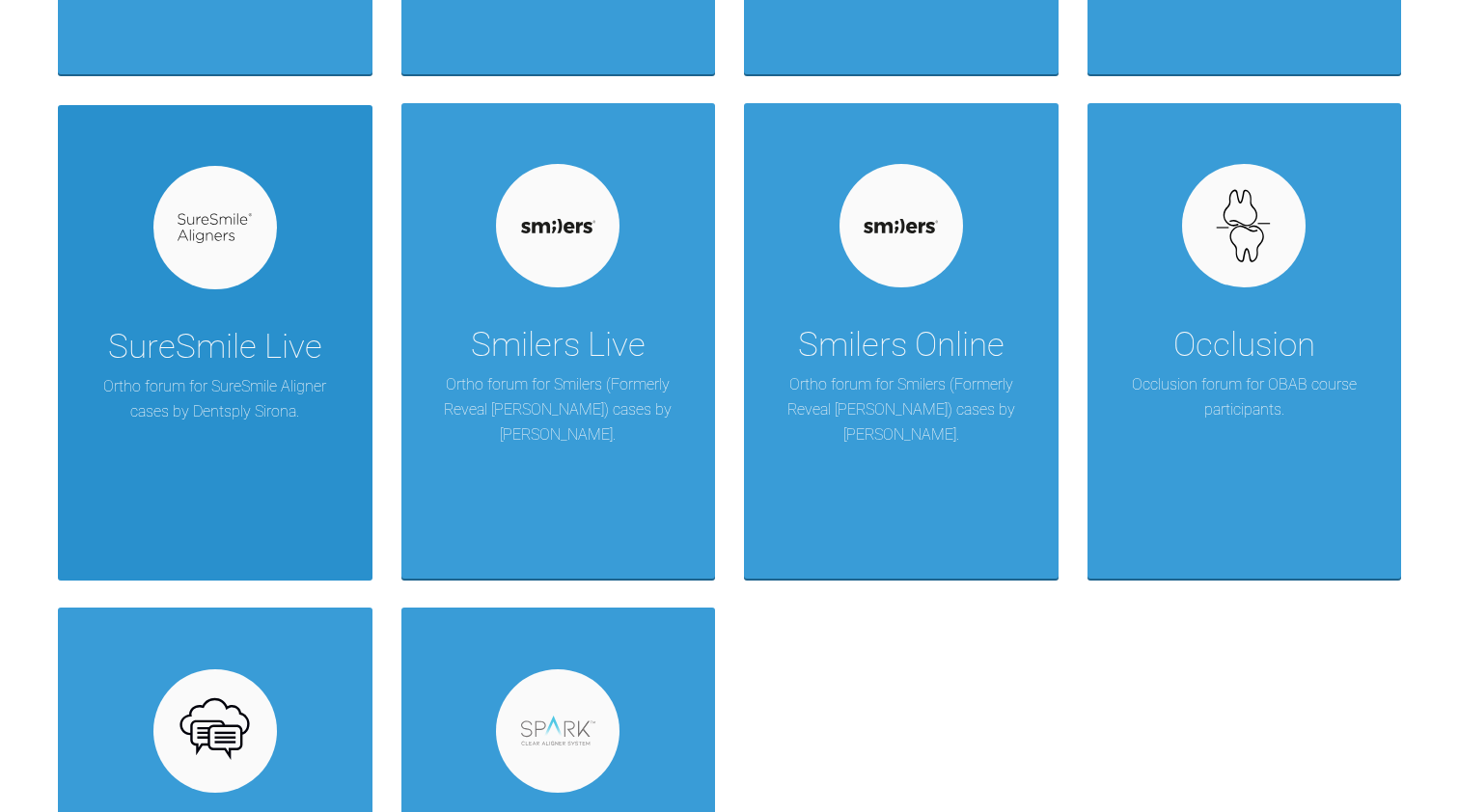
click at [243, 324] on div "SureSmile Live" at bounding box center [214, 347] width 214 height 54
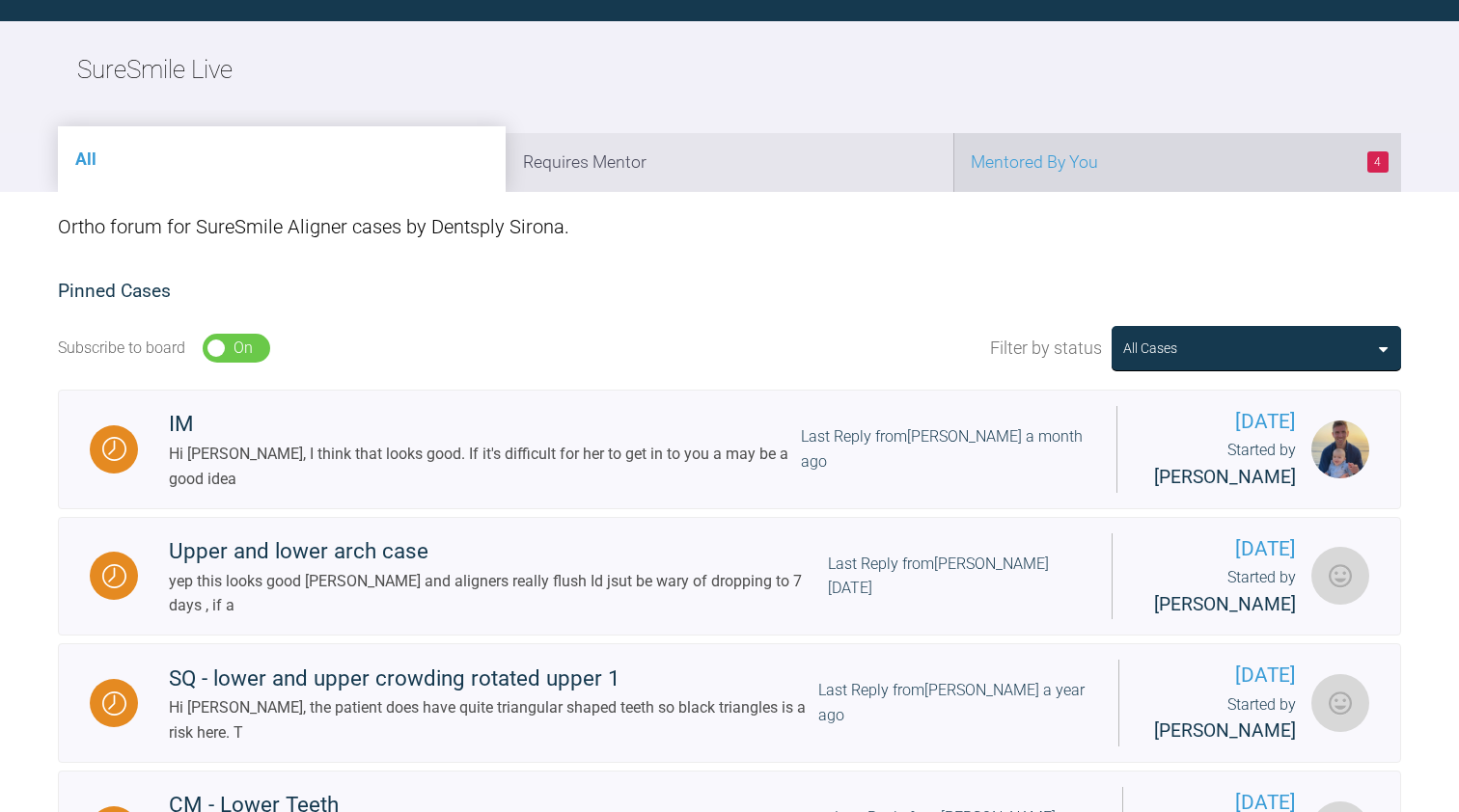
click at [995, 165] on li "4 Mentored By You" at bounding box center [1177, 162] width 447 height 59
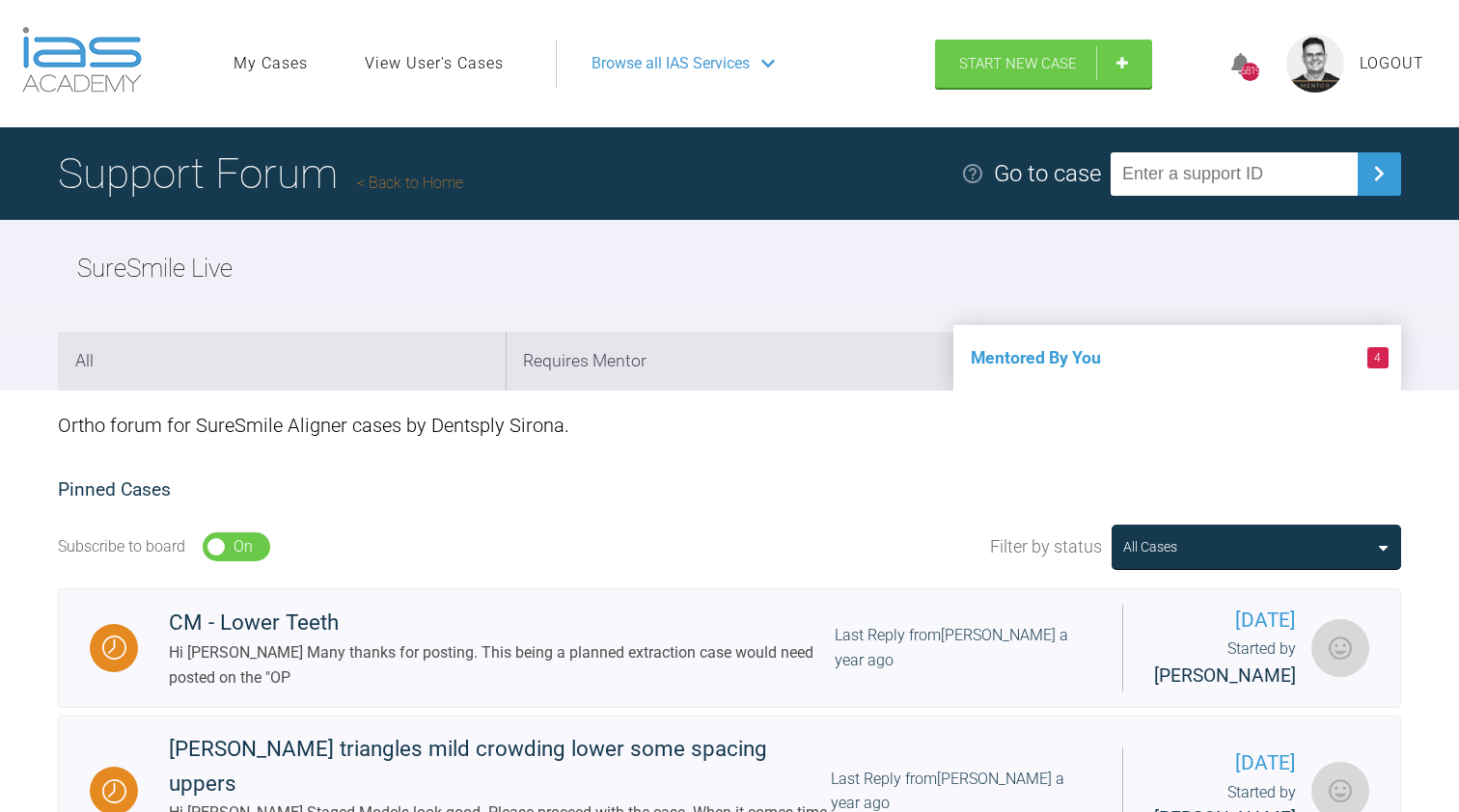
scroll to position [0, 0]
click at [435, 177] on link "Back to Home" at bounding box center [409, 182] width 106 height 18
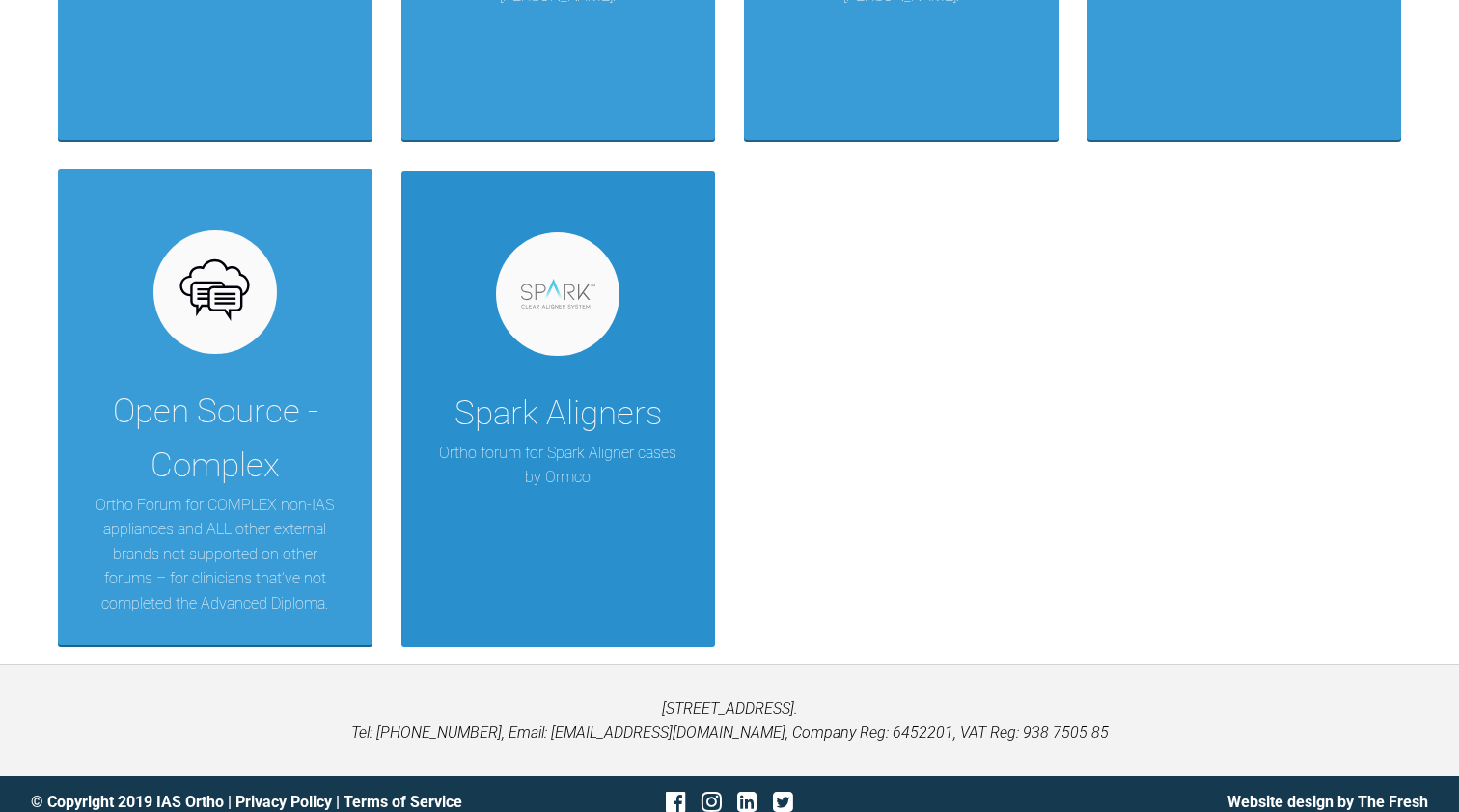
click at [594, 420] on div "Spark Aligners" at bounding box center [558, 414] width 208 height 54
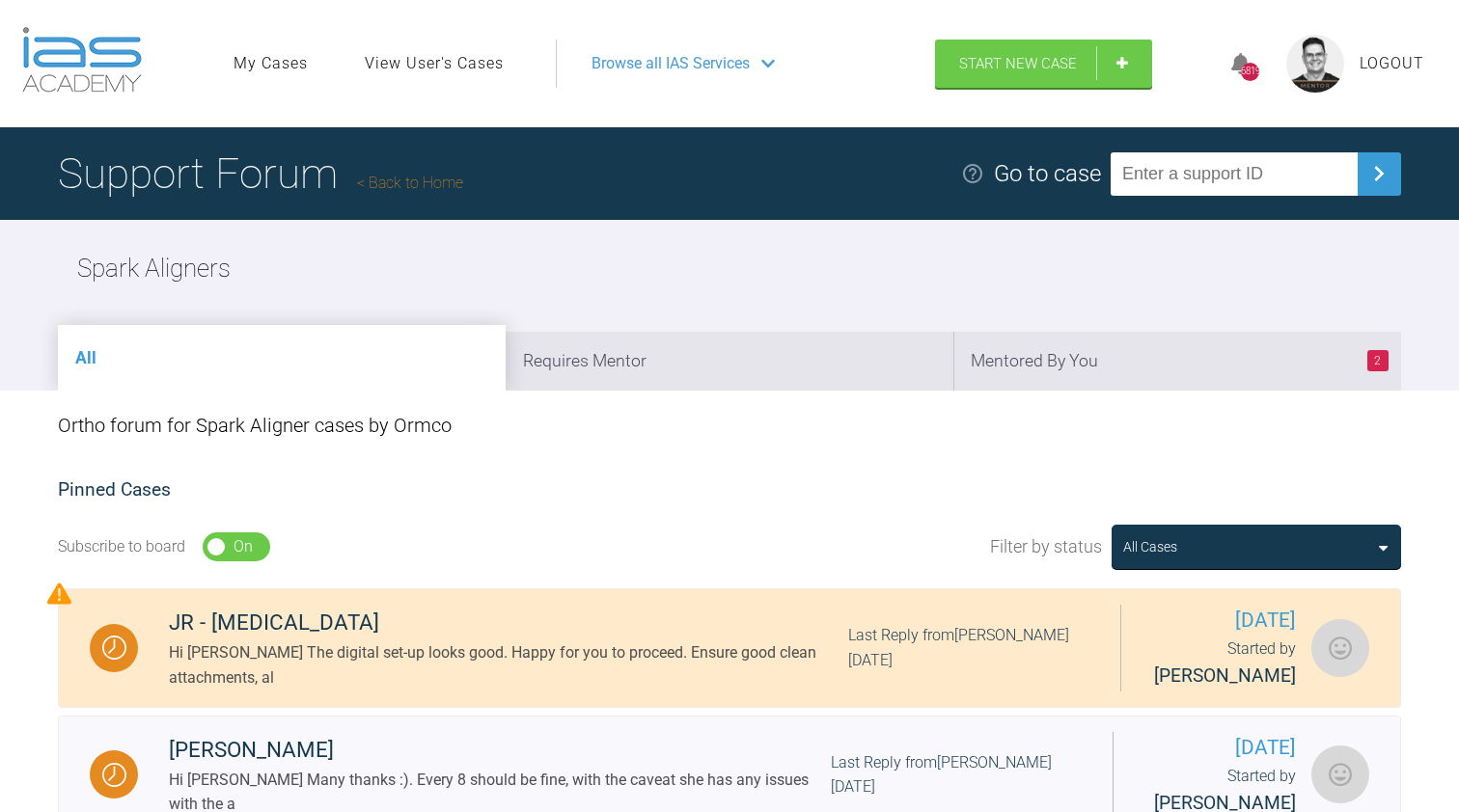
click at [403, 175] on link "Back to Home" at bounding box center [409, 182] width 106 height 18
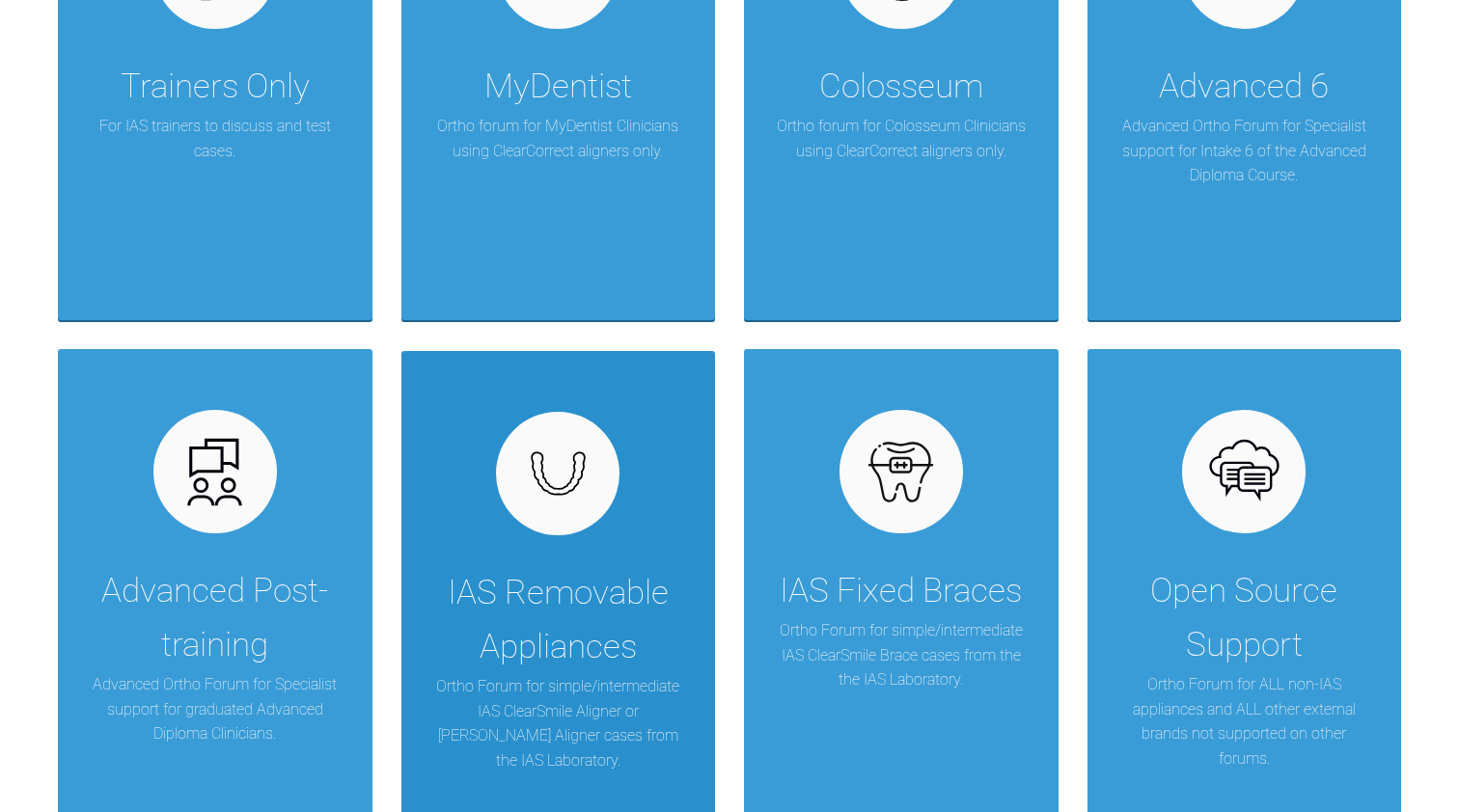
click at [571, 626] on div "IAS Removable Appliances" at bounding box center [559, 620] width 257 height 108
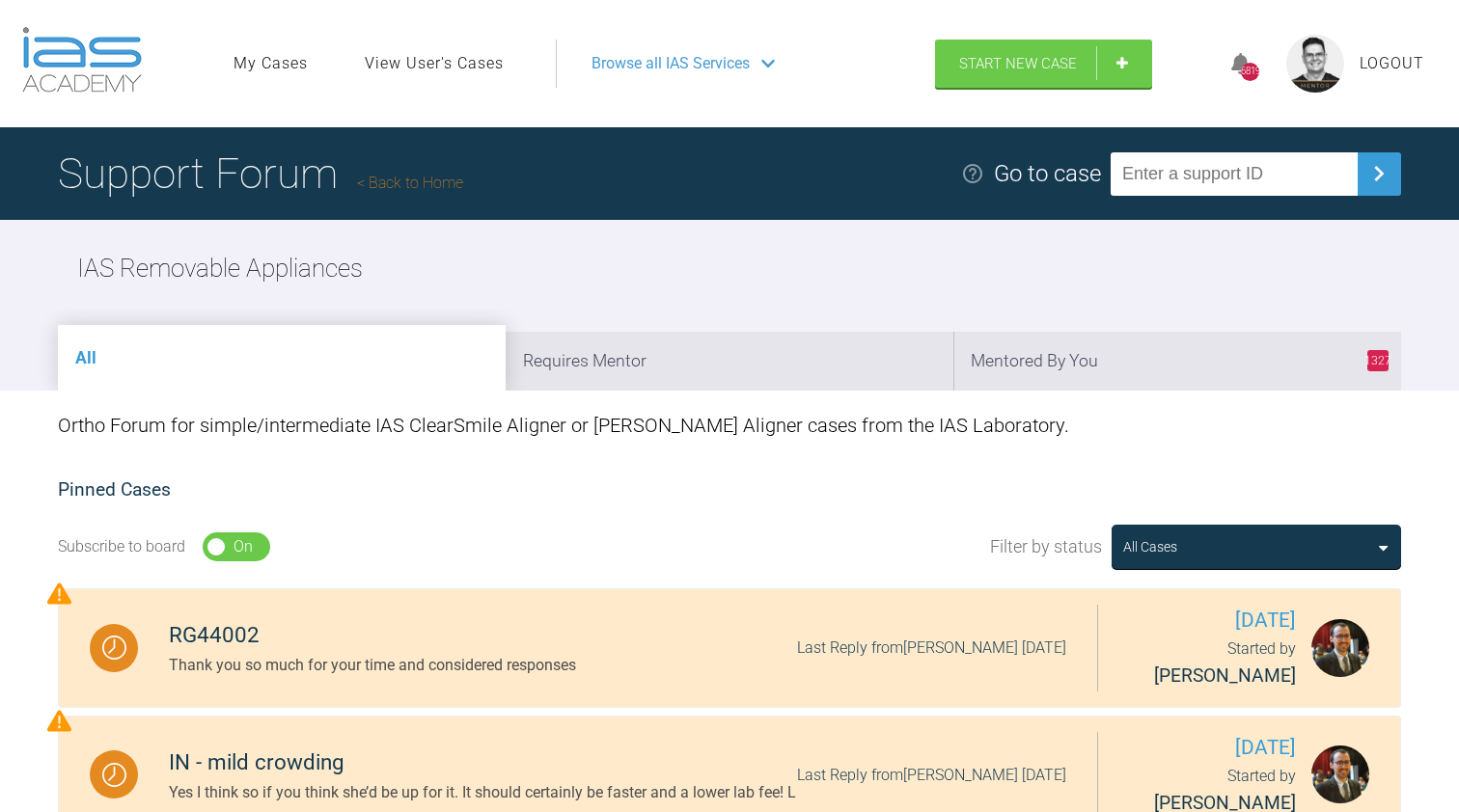
click at [435, 180] on link "Back to Home" at bounding box center [409, 182] width 106 height 18
